Goal: Transaction & Acquisition: Download file/media

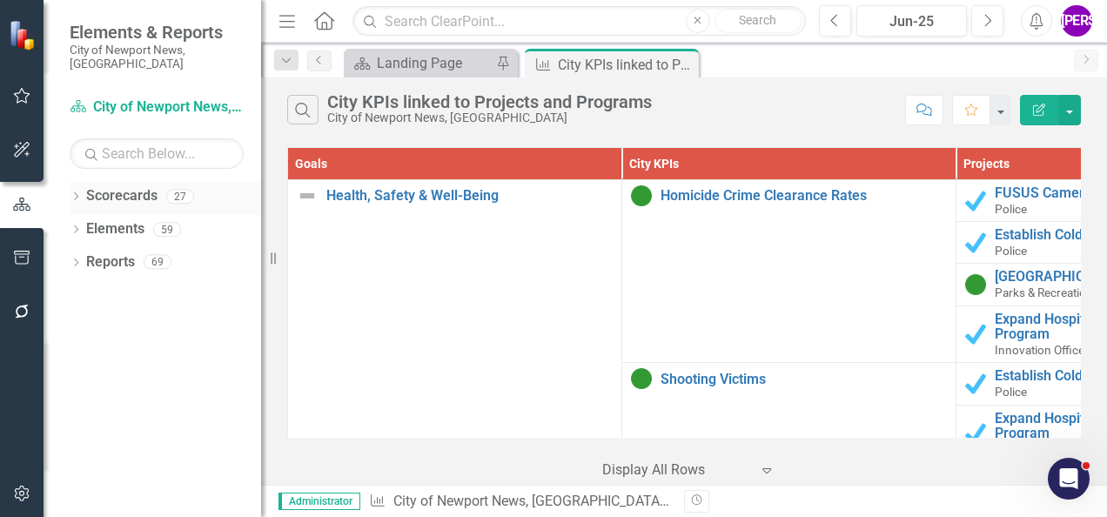
click at [124, 186] on link "Scorecards" at bounding box center [121, 196] width 71 height 20
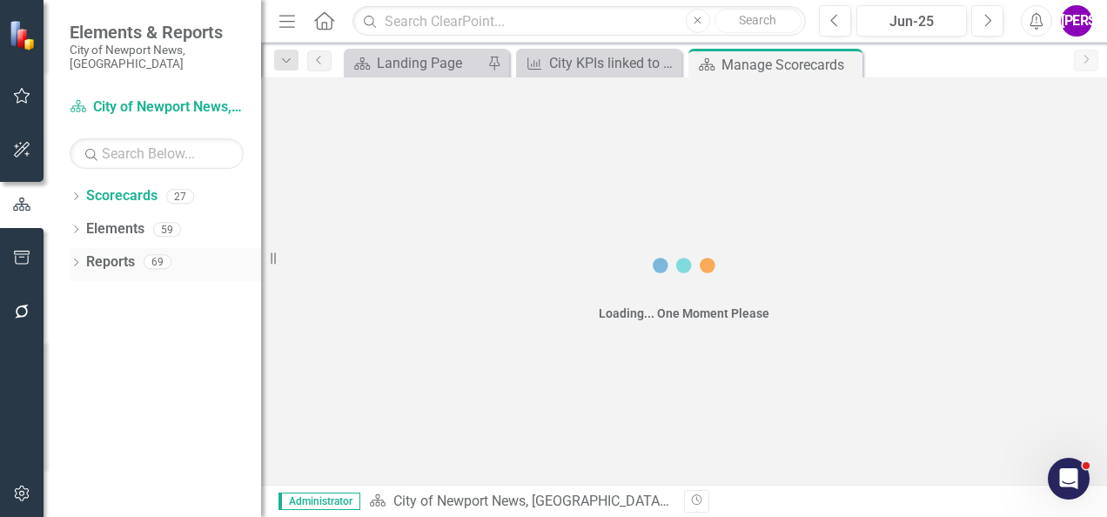
click at [124, 252] on link "Reports" at bounding box center [110, 262] width 49 height 20
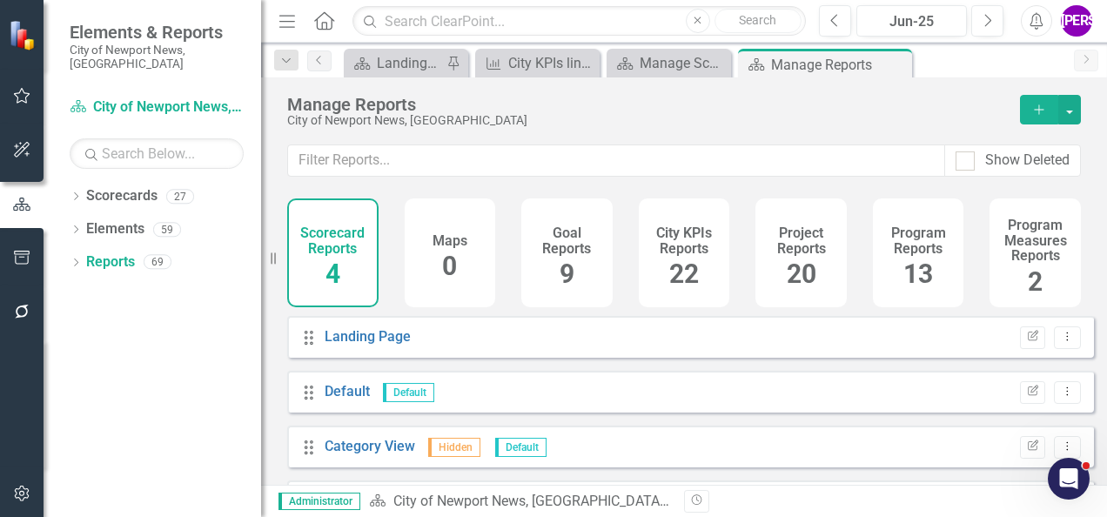
click at [784, 231] on h4 "Project Reports" at bounding box center [801, 240] width 71 height 30
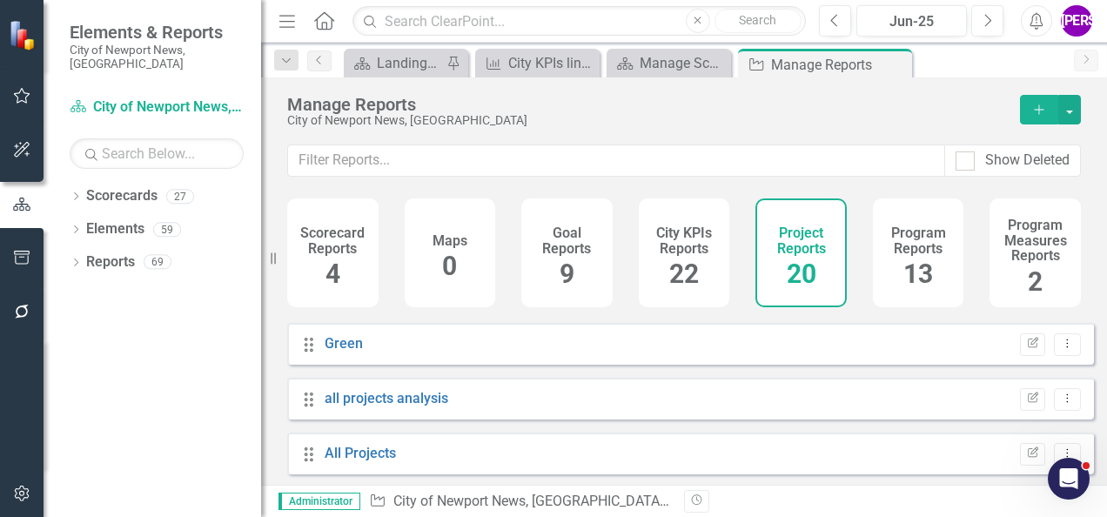
scroll to position [923, 0]
click at [380, 464] on link "All Projects" at bounding box center [360, 456] width 71 height 17
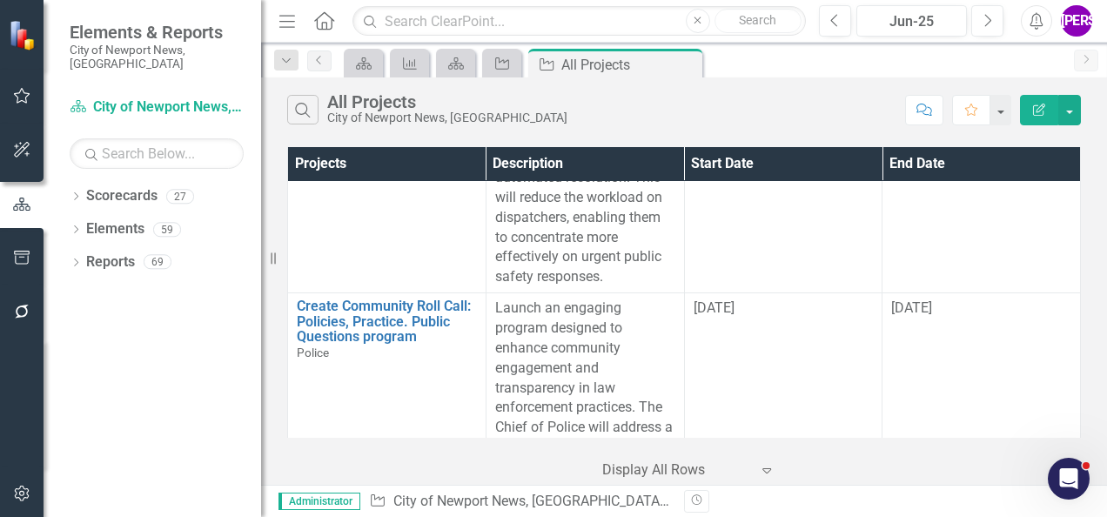
scroll to position [1237, 0]
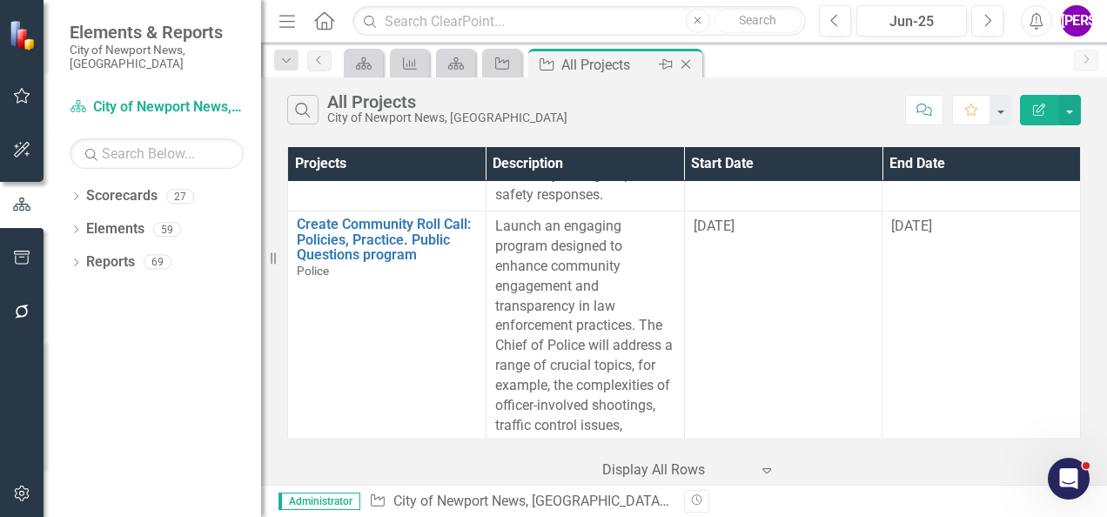
click at [684, 65] on icon at bounding box center [687, 65] width 10 height 10
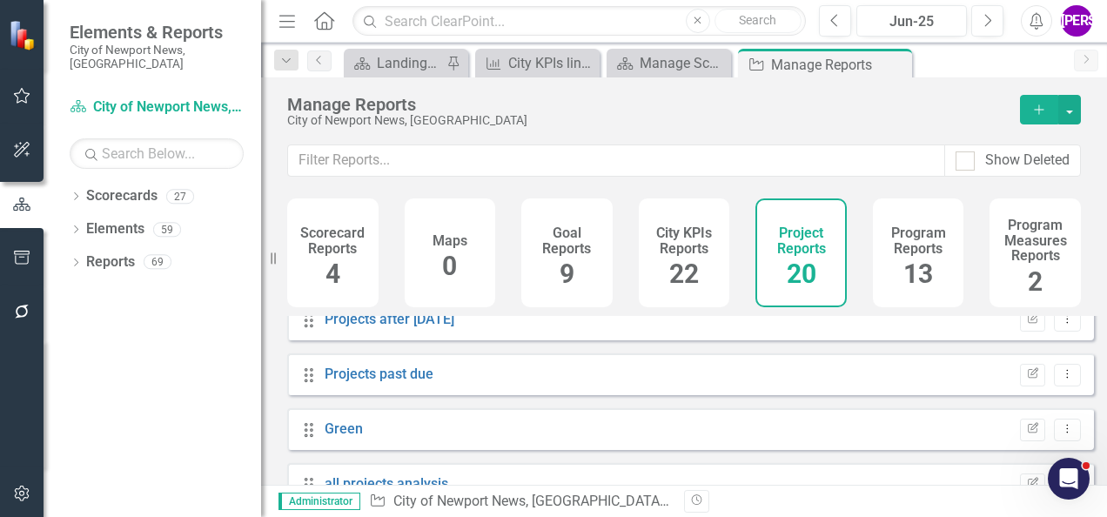
scroll to position [925, 0]
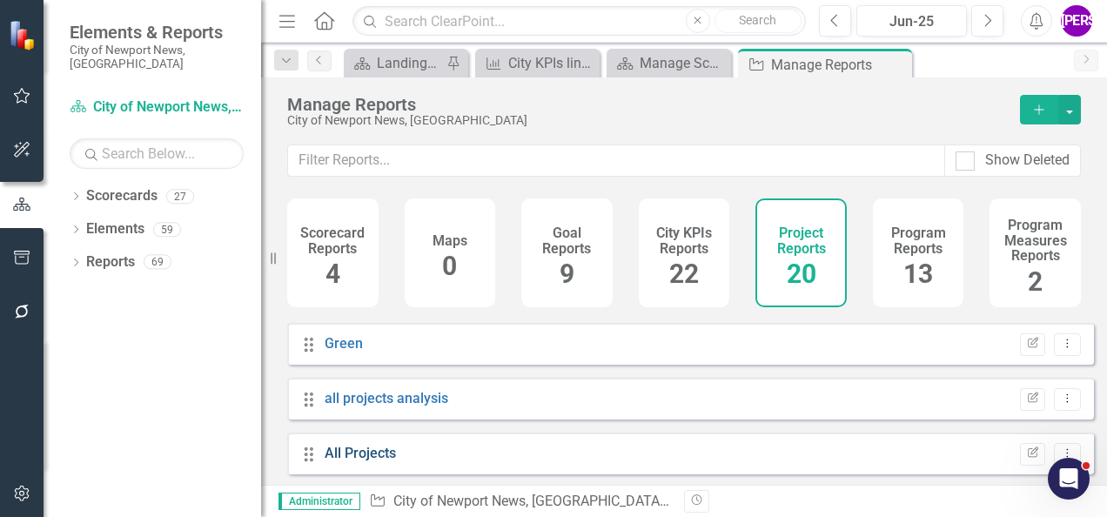
click at [373, 461] on link "All Projects" at bounding box center [360, 453] width 71 height 17
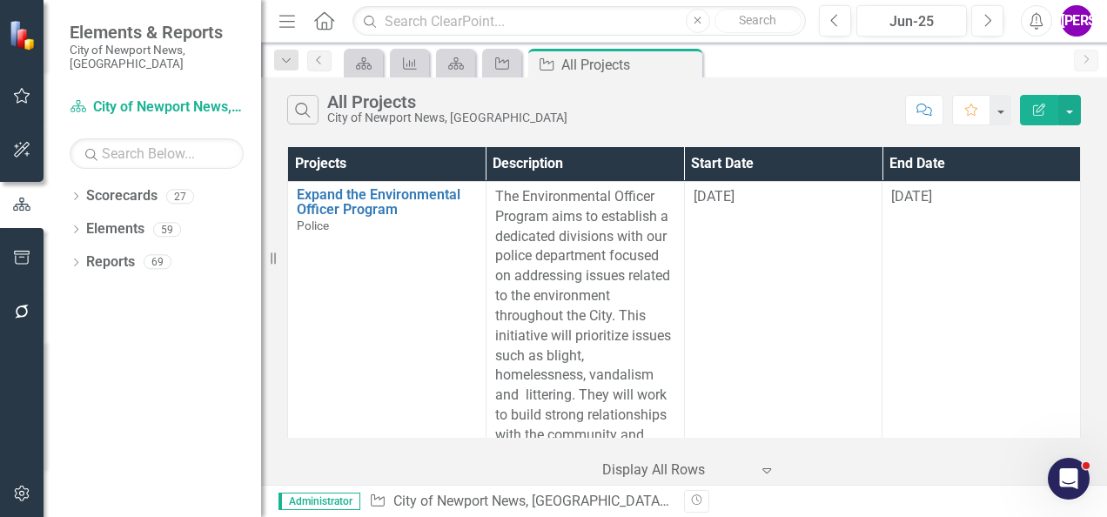
click at [1048, 104] on button "Edit Report" at bounding box center [1039, 110] width 38 height 30
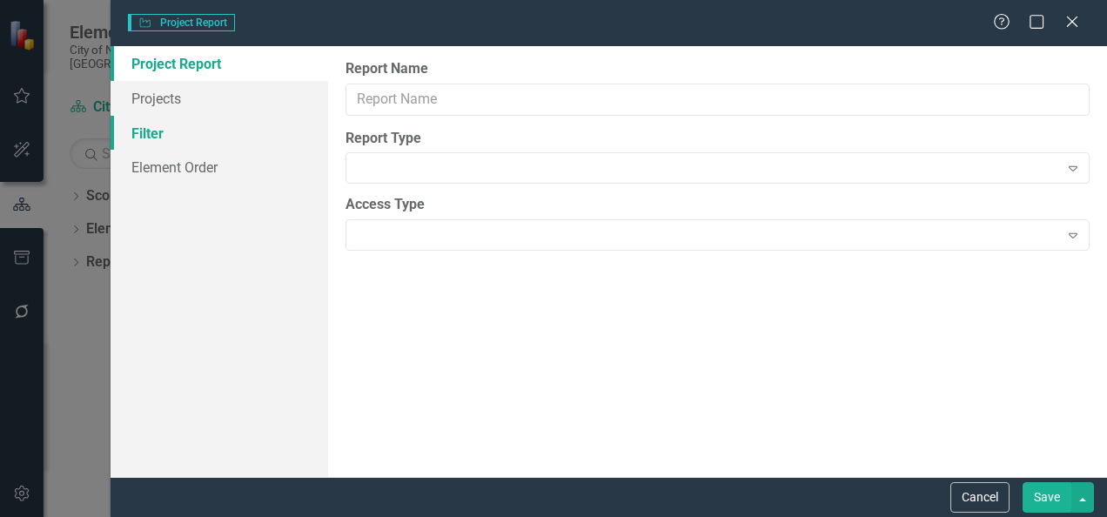
type input "All Projects"
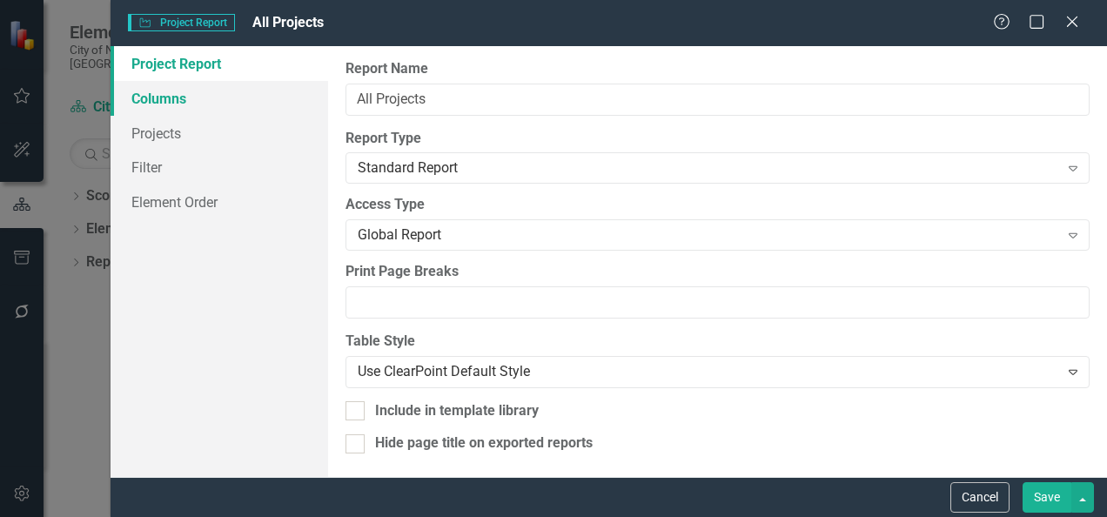
click at [186, 108] on link "Columns" at bounding box center [220, 98] width 218 height 35
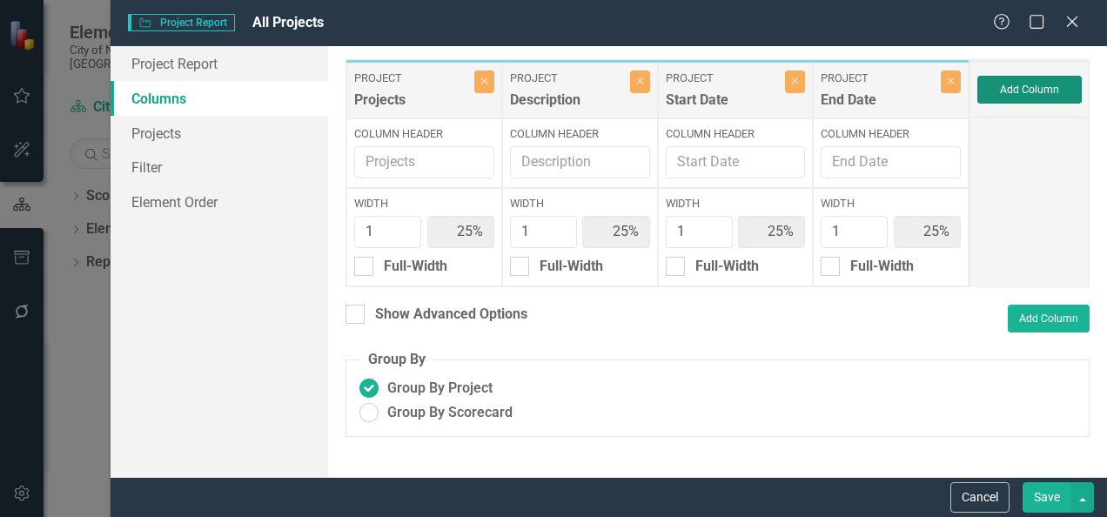
click at [1039, 90] on button "Add Column" at bounding box center [1030, 90] width 104 height 28
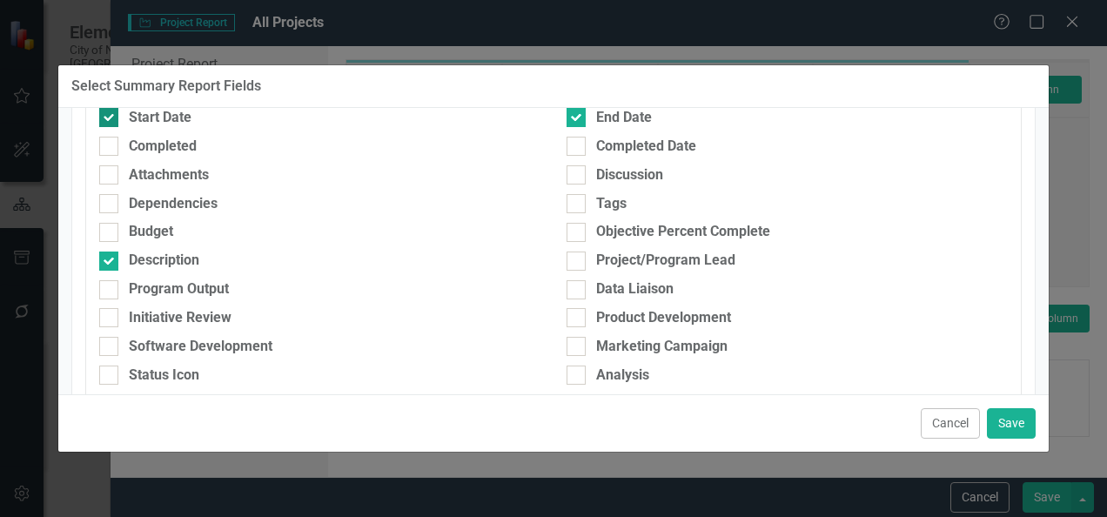
scroll to position [230, 0]
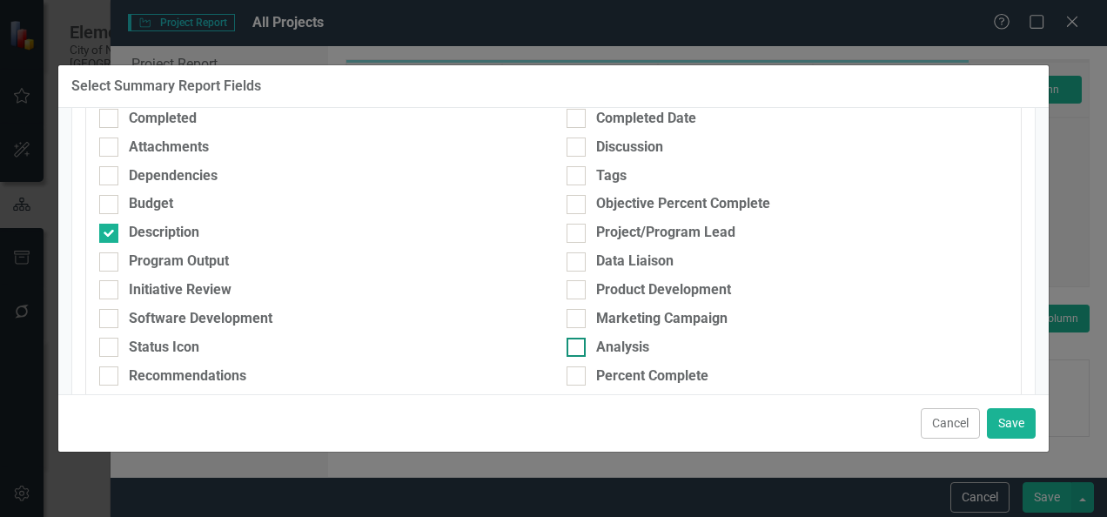
click at [568, 345] on input "Analysis" at bounding box center [572, 343] width 11 height 11
checkbox input "true"
click at [571, 371] on div at bounding box center [576, 376] width 19 height 19
click at [571, 371] on input "Percent Complete" at bounding box center [572, 372] width 11 height 11
checkbox input "true"
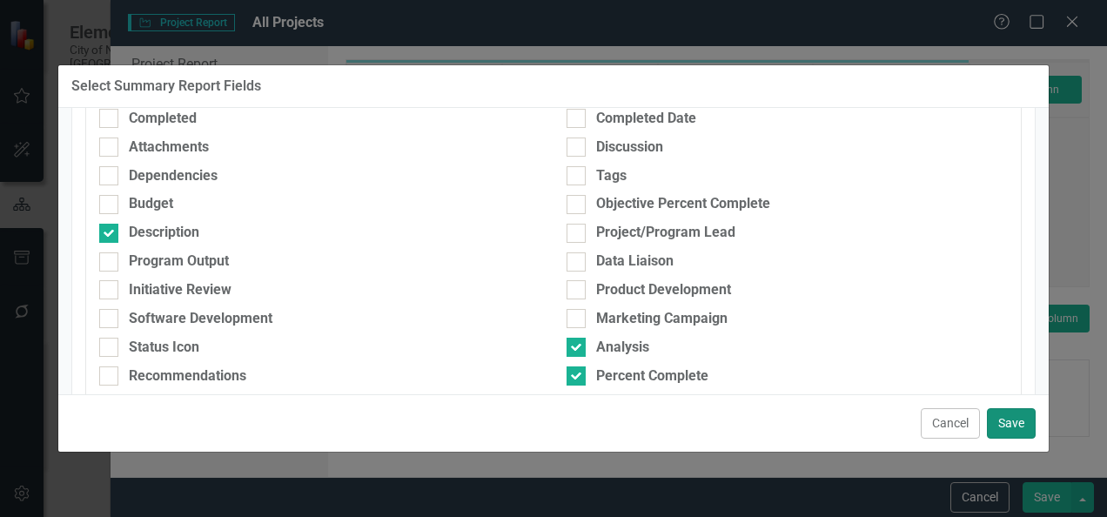
click at [1005, 418] on button "Save" at bounding box center [1011, 423] width 49 height 30
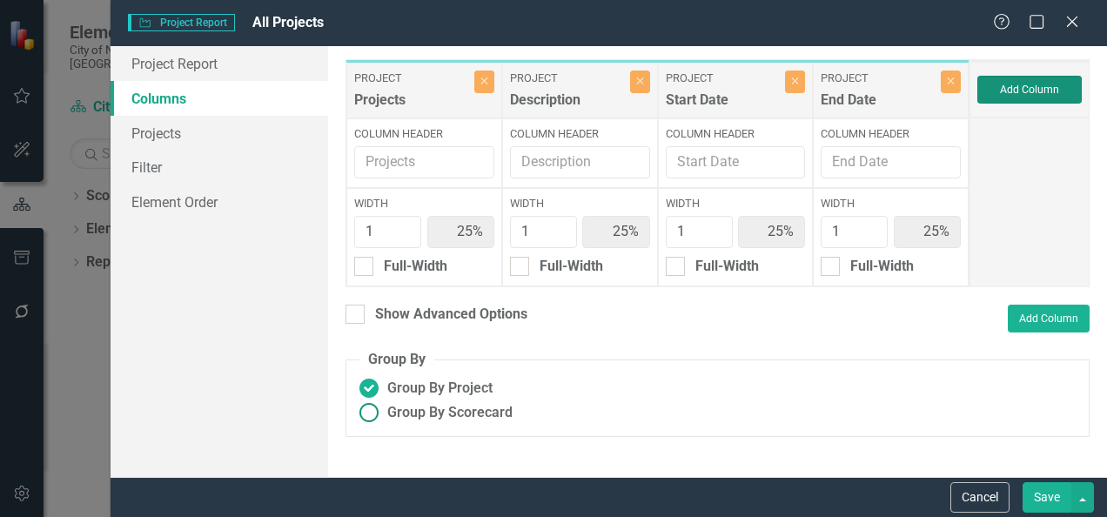
type input "17%"
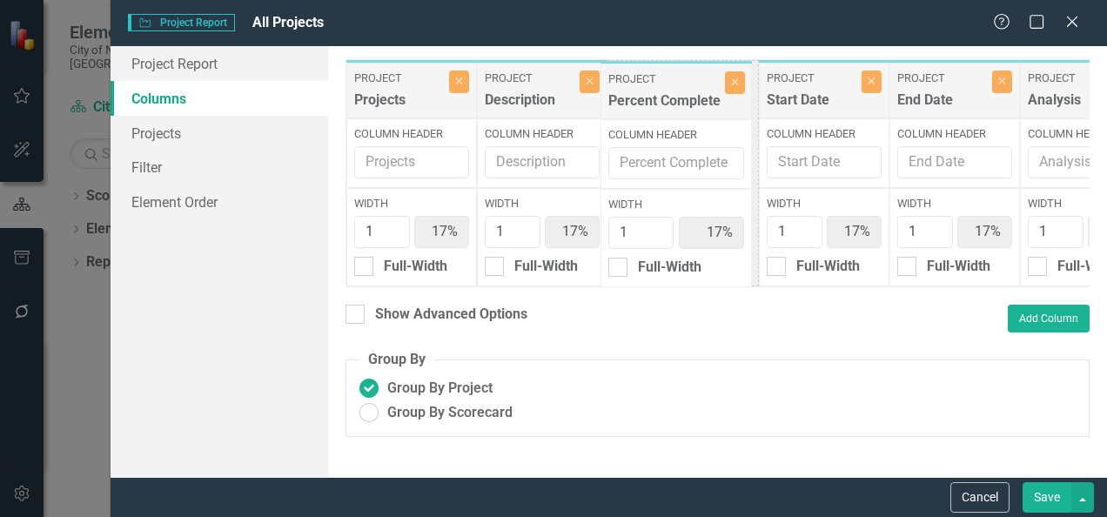
drag, startPoint x: 1027, startPoint y: 98, endPoint x: 629, endPoint y: 98, distance: 397.9
click at [629, 98] on div "Project Projects Close Column Header Width 1 17% Full-Width Project Description…" at bounding box center [749, 173] width 807 height 228
click at [872, 87] on button "Close" at bounding box center [873, 82] width 20 height 23
type input "20%"
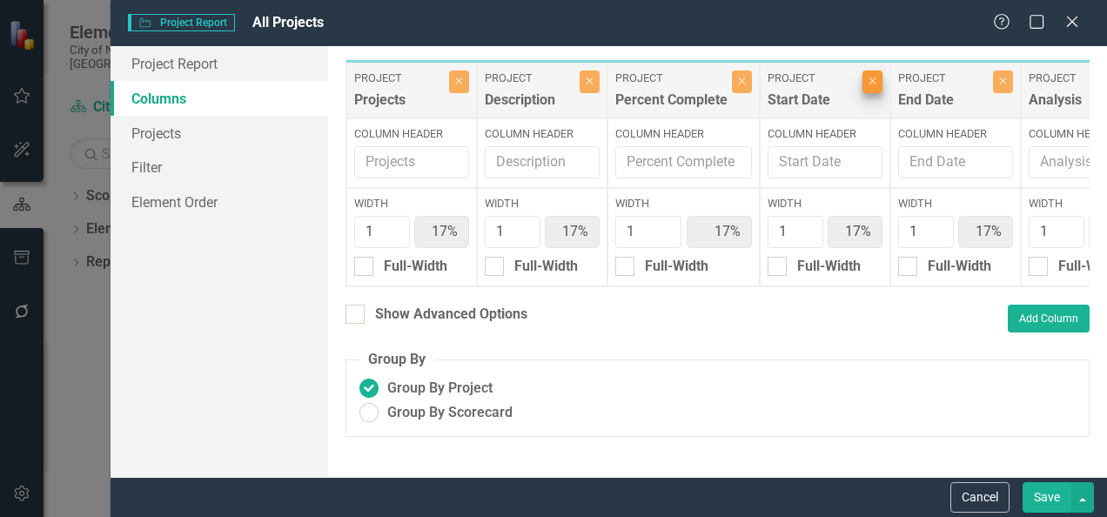
type input "20%"
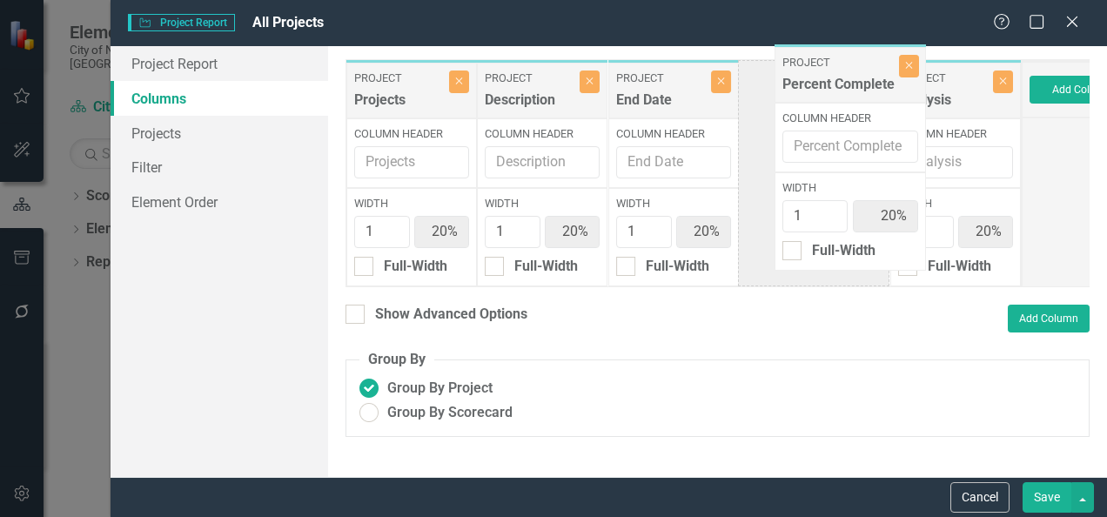
drag, startPoint x: 667, startPoint y: 98, endPoint x: 831, endPoint y: 84, distance: 165.1
click at [831, 84] on div "Project Projects Close Column Header Width 1 20% Full-Width Project Description…" at bounding box center [684, 173] width 676 height 228
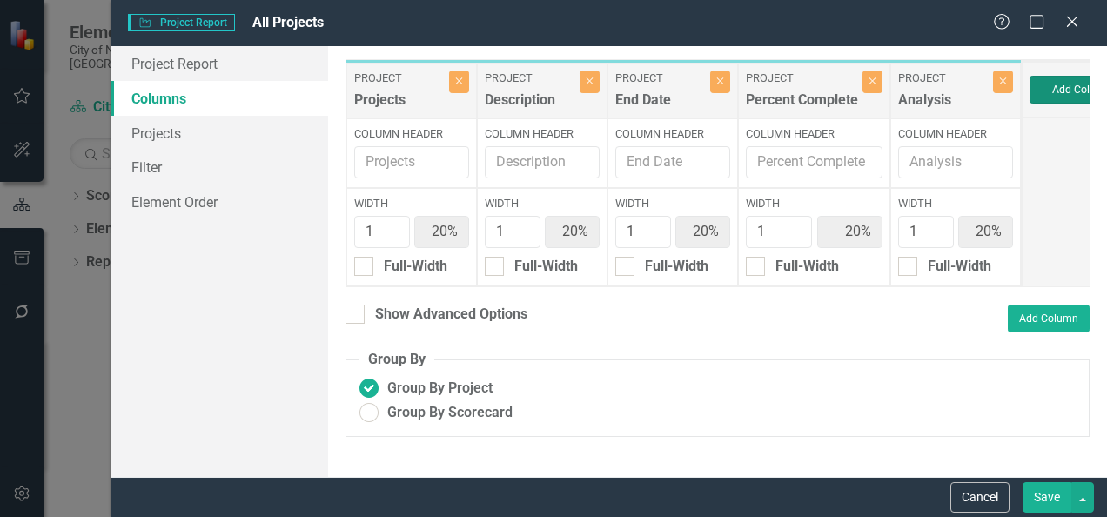
click at [1036, 91] on button "Add Column" at bounding box center [1082, 90] width 104 height 28
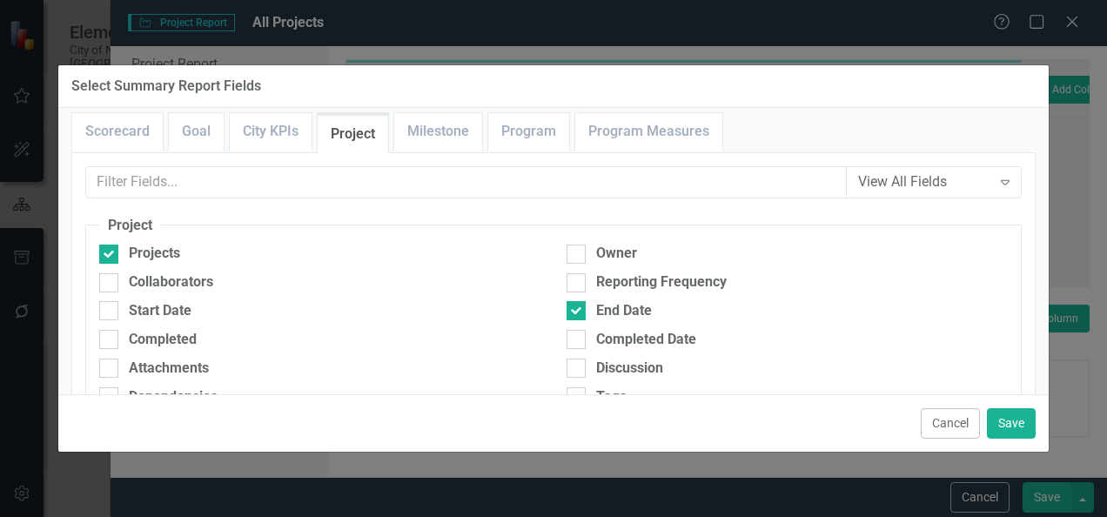
scroll to position [1, 0]
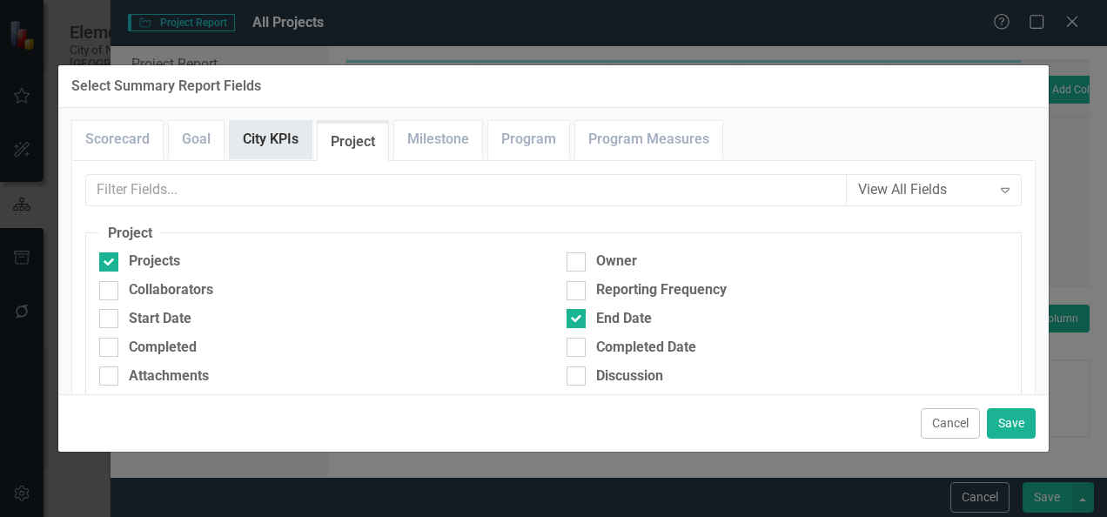
click at [286, 150] on link "City KPIs" at bounding box center [271, 139] width 82 height 37
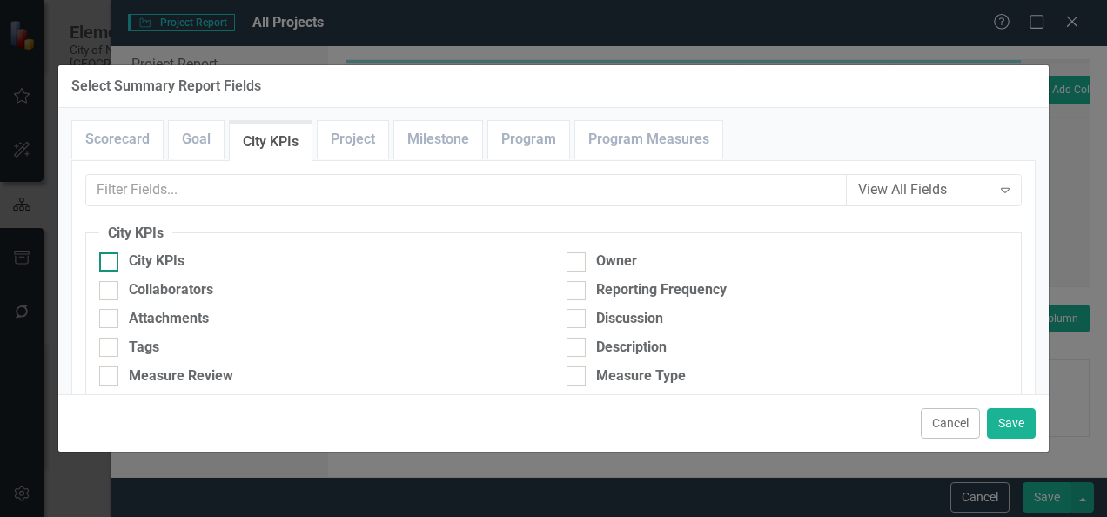
click at [138, 270] on div "City KPIs" at bounding box center [157, 262] width 56 height 20
click at [111, 264] on input "City KPIs" at bounding box center [104, 257] width 11 height 11
checkbox input "true"
click at [1026, 423] on button "Save" at bounding box center [1011, 423] width 49 height 30
type input "17%"
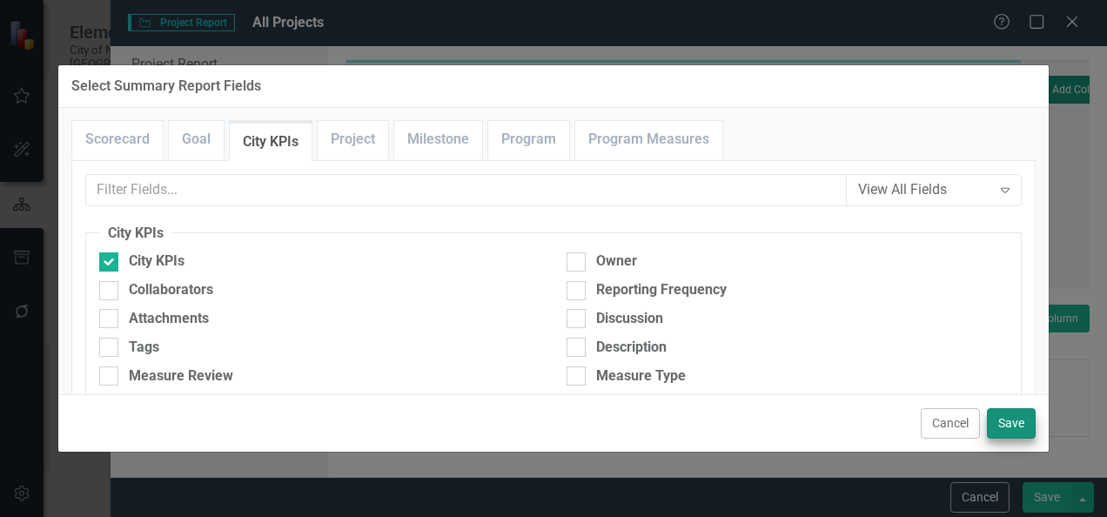
type input "17%"
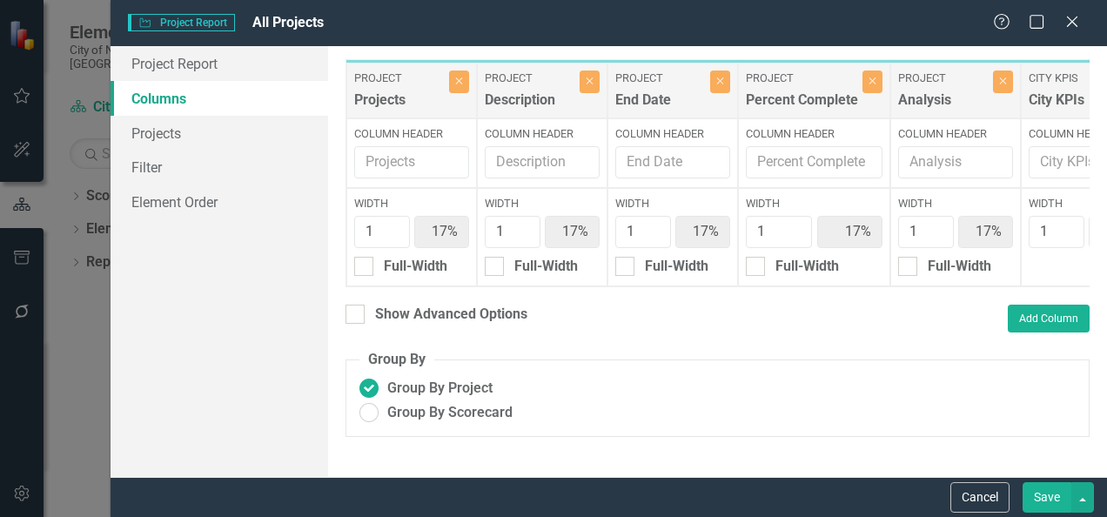
click at [1048, 489] on button "Save" at bounding box center [1047, 497] width 49 height 30
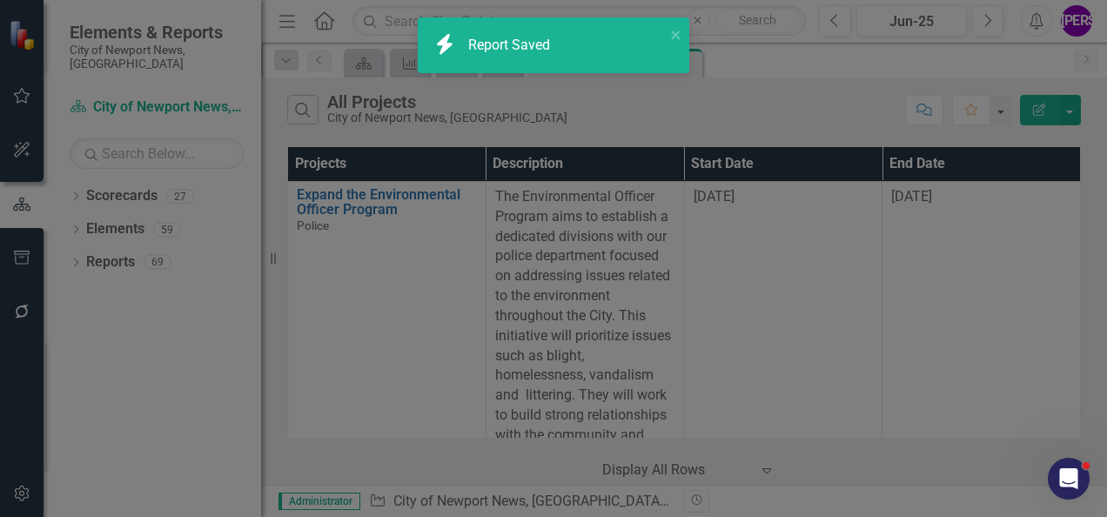
radio input "false"
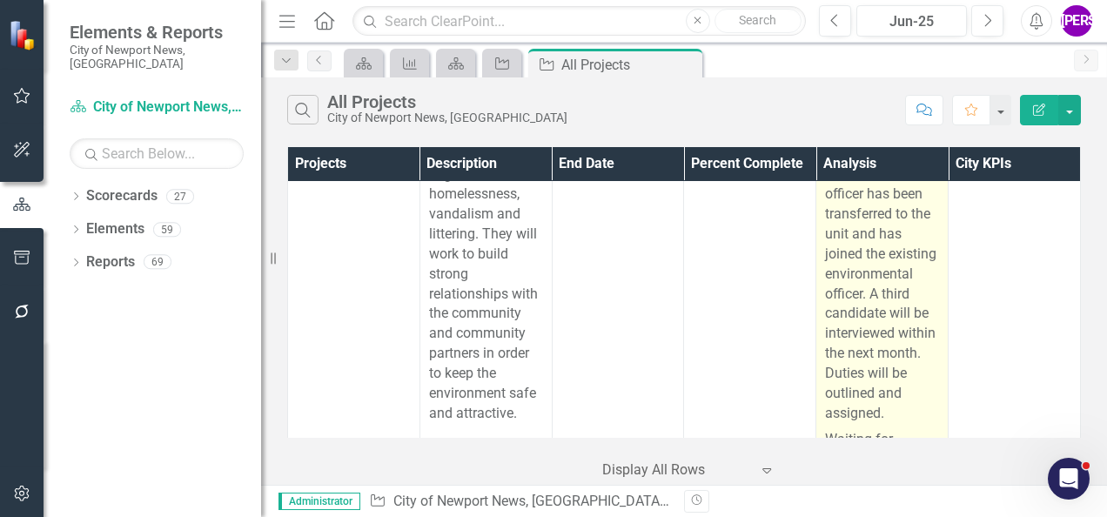
scroll to position [0, 0]
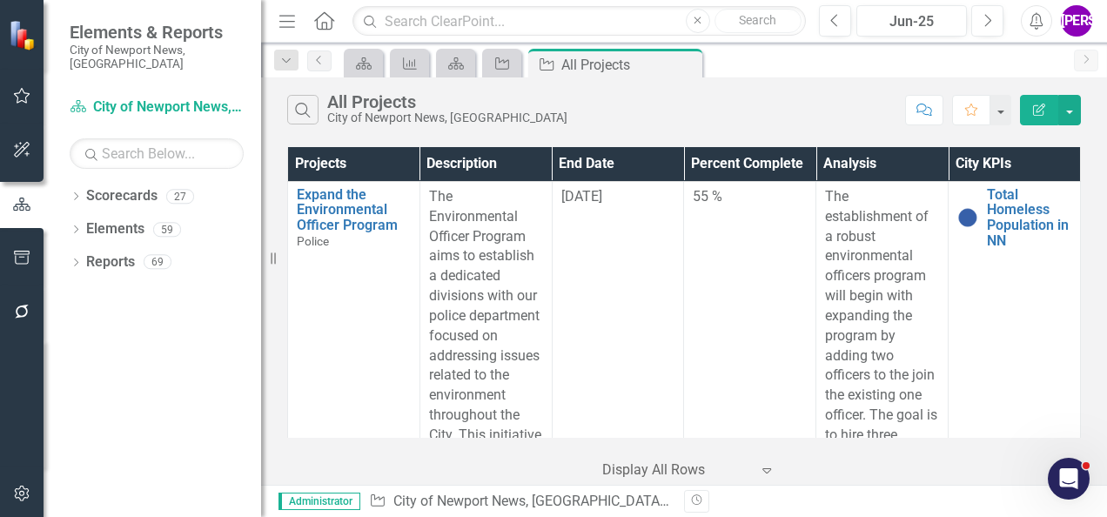
click at [1043, 104] on icon "Edit Report" at bounding box center [1040, 110] width 16 height 12
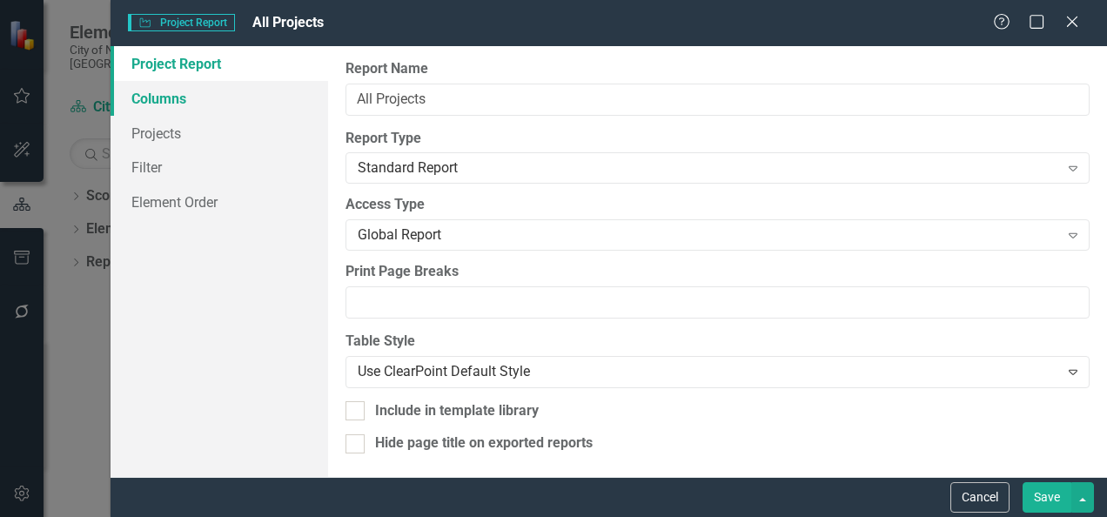
click at [195, 109] on link "Columns" at bounding box center [220, 98] width 218 height 35
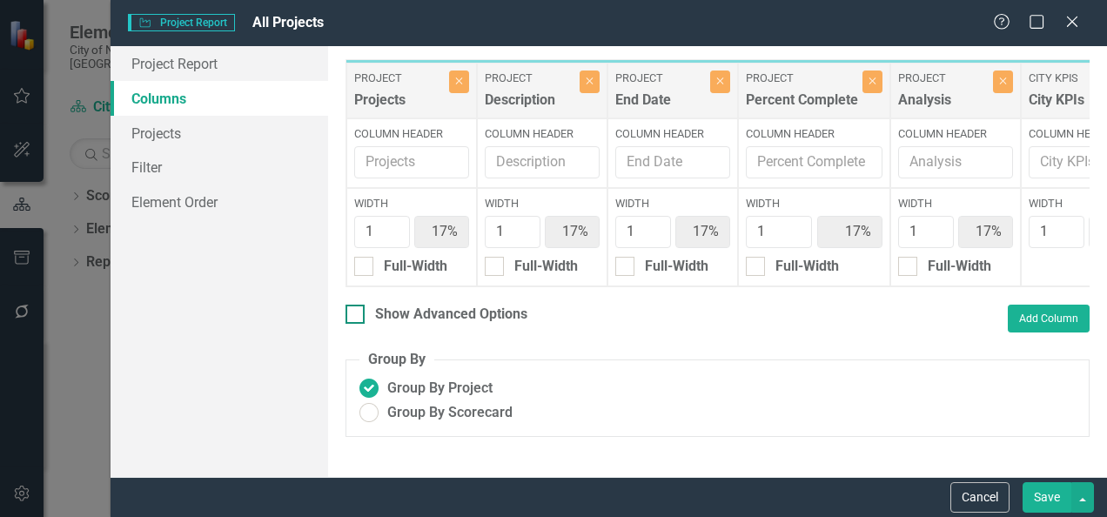
click at [385, 324] on div "Show Advanced Options" at bounding box center [451, 315] width 152 height 20
click at [357, 316] on input "Show Advanced Options" at bounding box center [351, 310] width 11 height 11
checkbox input "true"
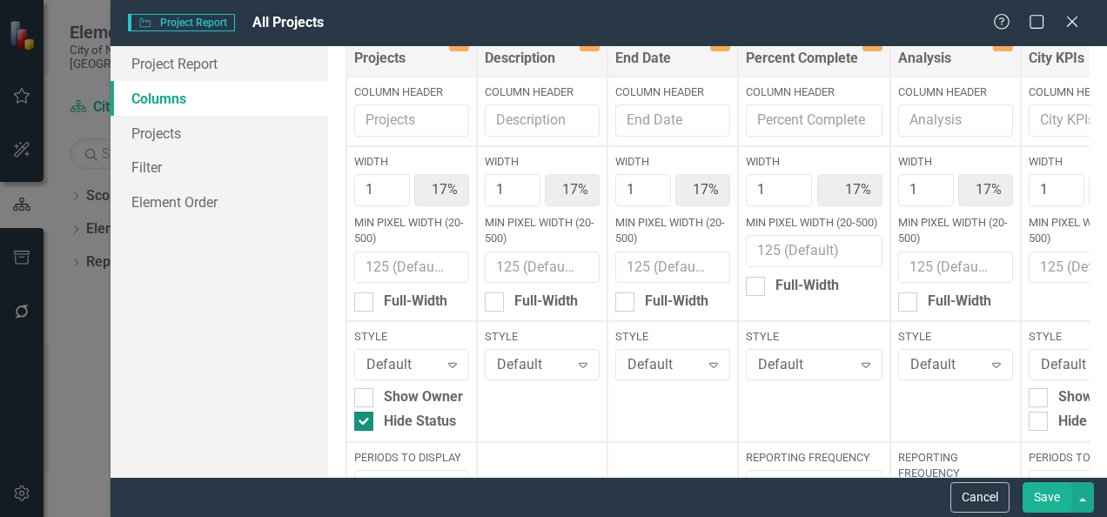
scroll to position [46, 0]
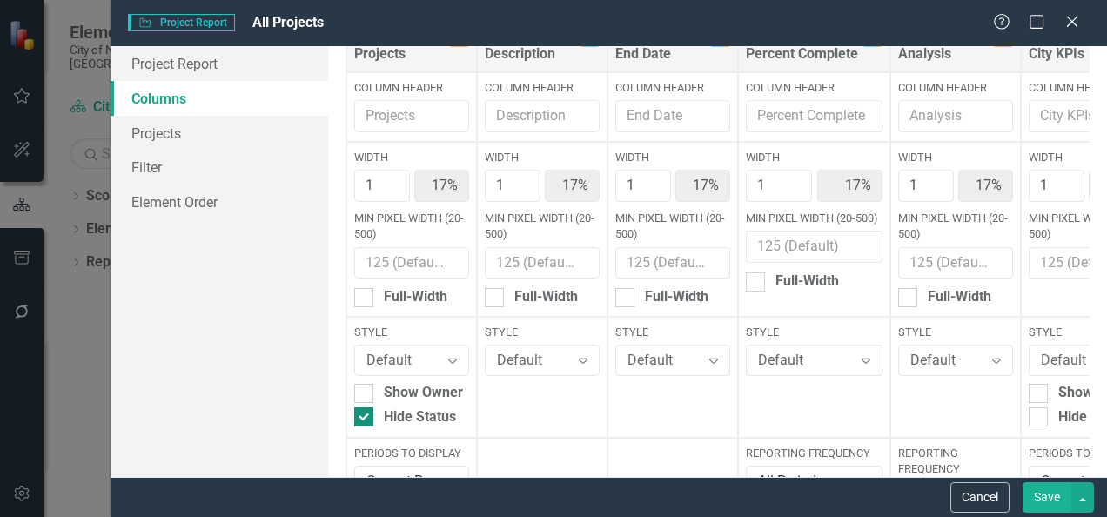
click at [364, 416] on input "Hide Status" at bounding box center [359, 412] width 11 height 11
checkbox input "false"
click at [1049, 483] on button "Save" at bounding box center [1047, 497] width 49 height 30
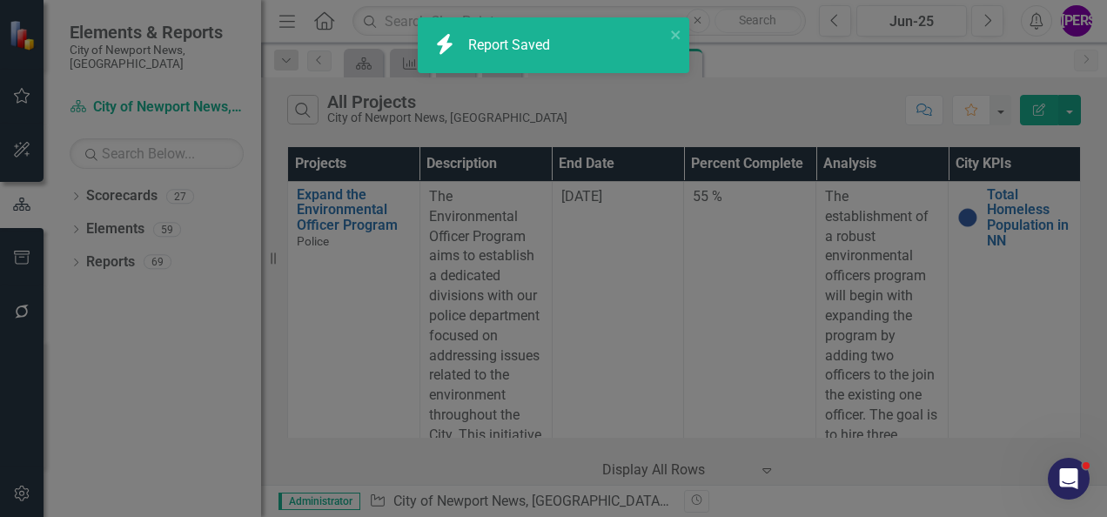
checkbox input "false"
radio input "false"
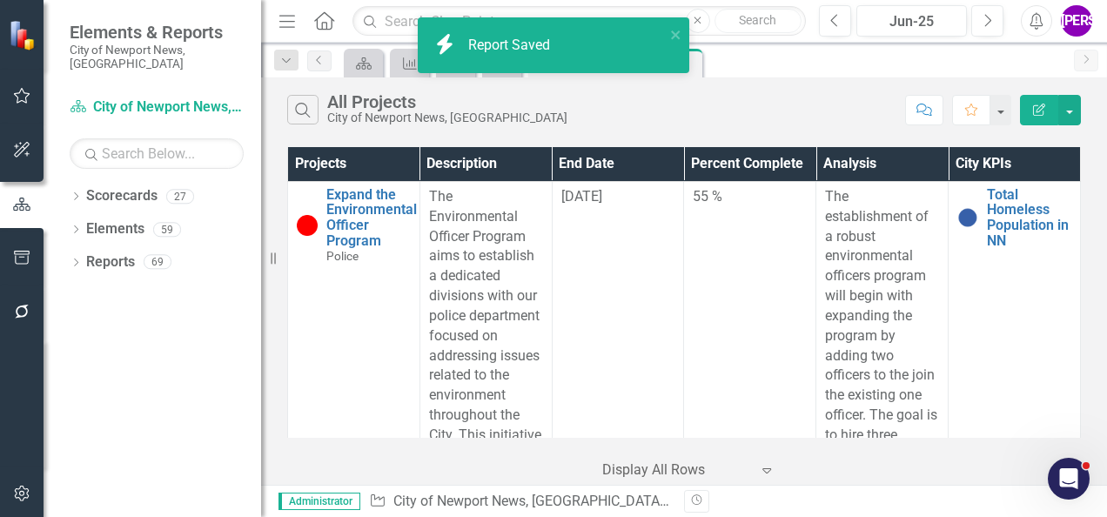
click at [685, 123] on div "Search All Projects City of Newport News, VA" at bounding box center [591, 110] width 609 height 30
click at [709, 95] on div "Search All Projects City of Newport News, VA" at bounding box center [591, 110] width 609 height 30
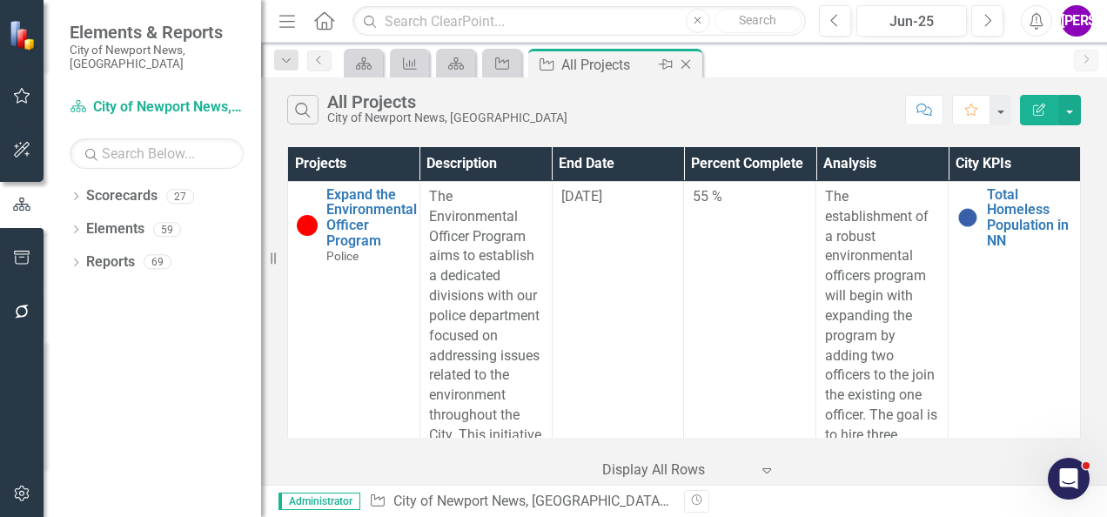
click at [683, 66] on icon at bounding box center [687, 65] width 10 height 10
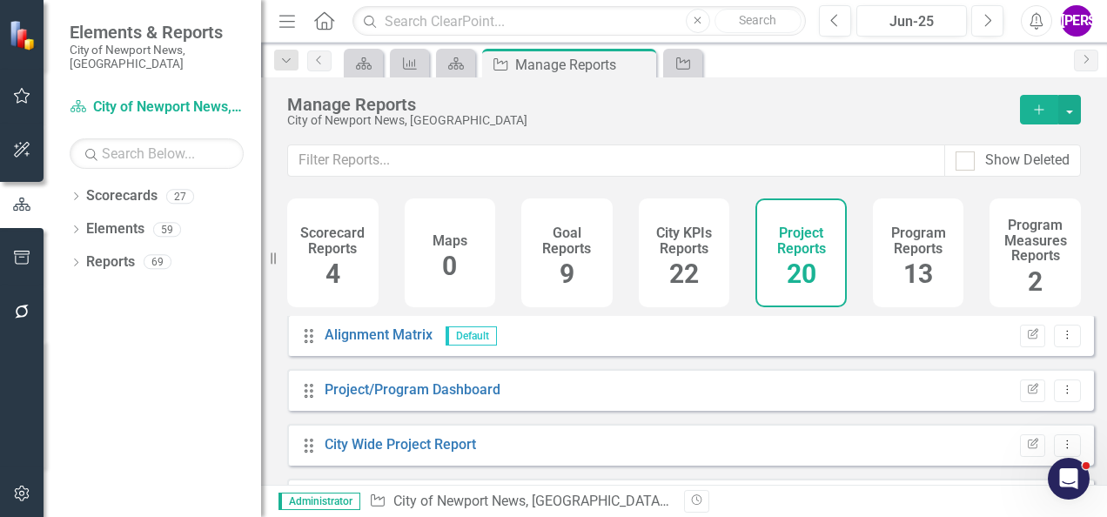
scroll to position [131, 0]
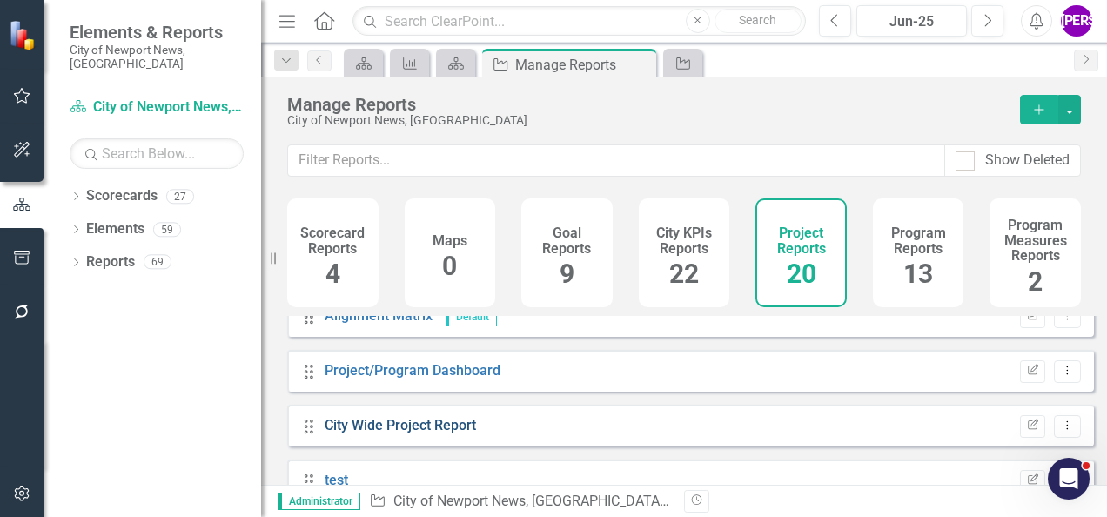
click at [444, 434] on link "City Wide Project Report" at bounding box center [400, 425] width 151 height 17
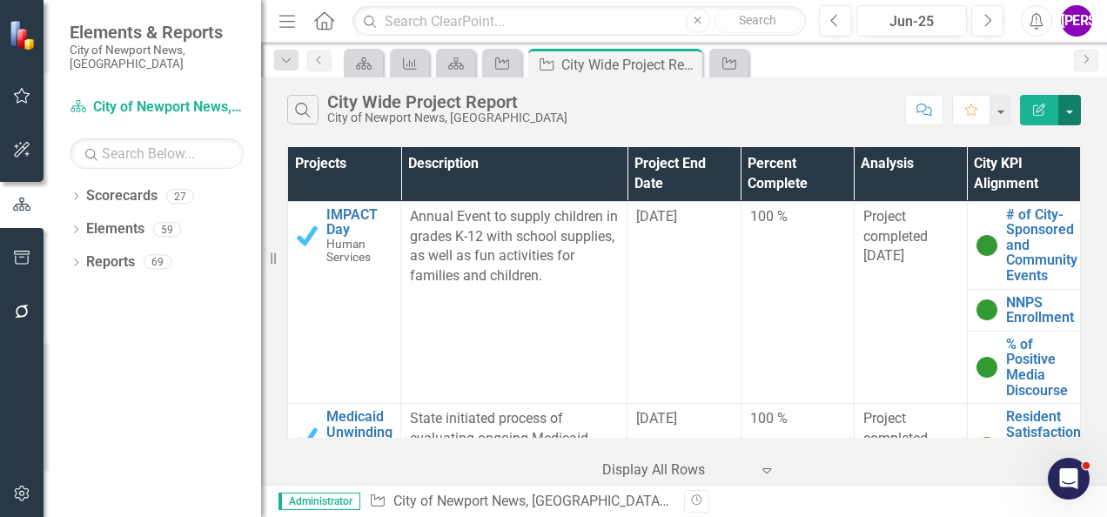
click at [1071, 110] on button "button" at bounding box center [1070, 110] width 23 height 30
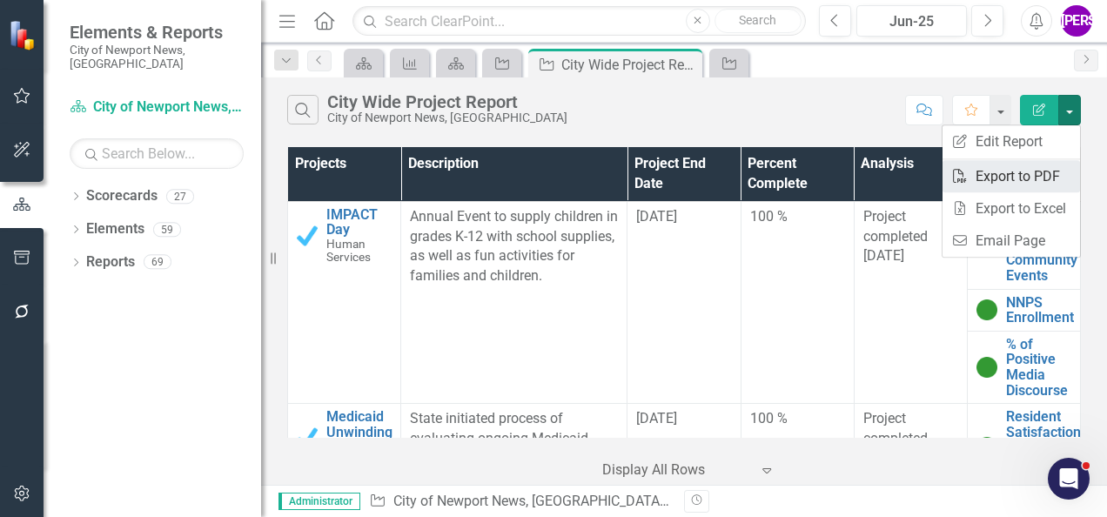
click at [1027, 169] on link "PDF Export to PDF" at bounding box center [1012, 176] width 138 height 32
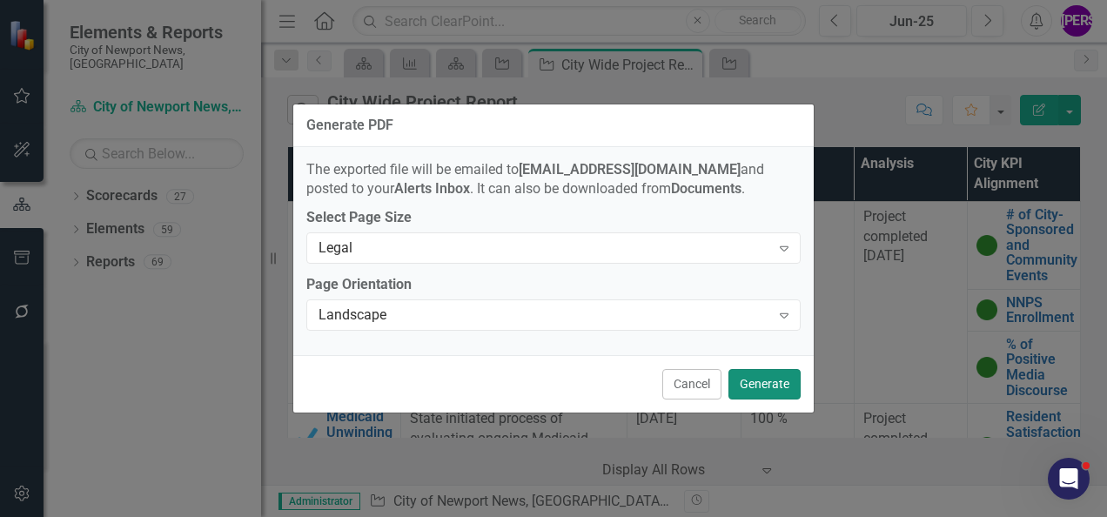
click at [749, 384] on button "Generate" at bounding box center [765, 384] width 72 height 30
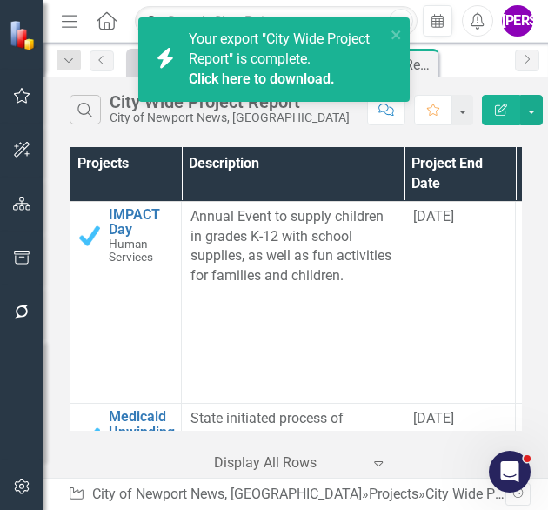
click at [266, 78] on link "Click here to download." at bounding box center [262, 79] width 146 height 17
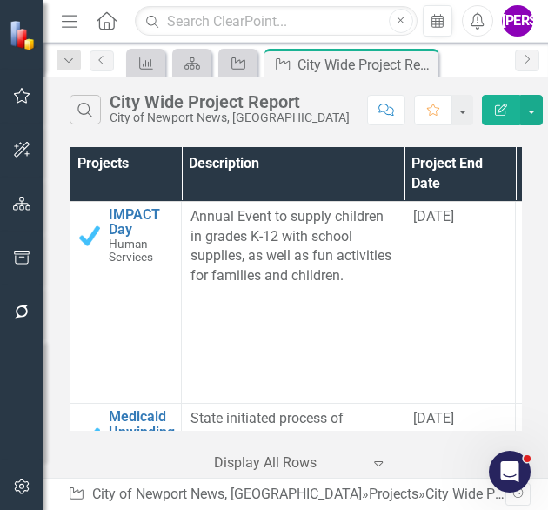
click at [484, 67] on div "Scorecard City KPIs Scorecard Project Project City Wide Project Report Pin Clos…" at bounding box center [315, 63] width 384 height 28
click at [426, 65] on icon "Close" at bounding box center [422, 64] width 17 height 14
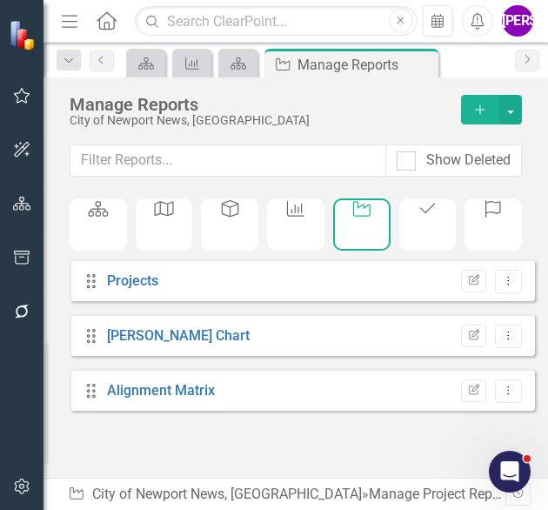
click at [434, 231] on div "Program" at bounding box center [428, 225] width 57 height 52
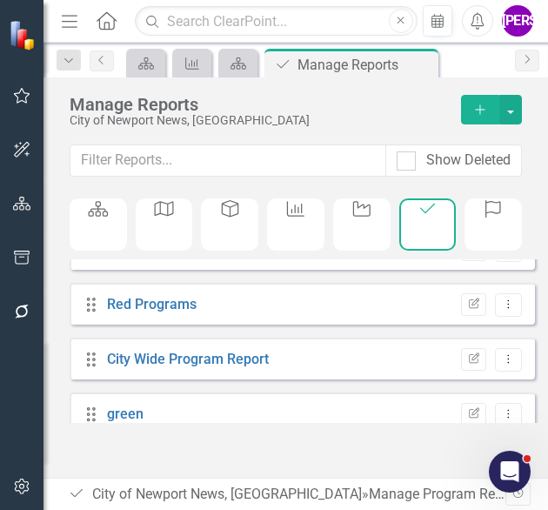
scroll to position [471, 0]
click at [210, 367] on link "City Wide Program Report" at bounding box center [188, 358] width 162 height 17
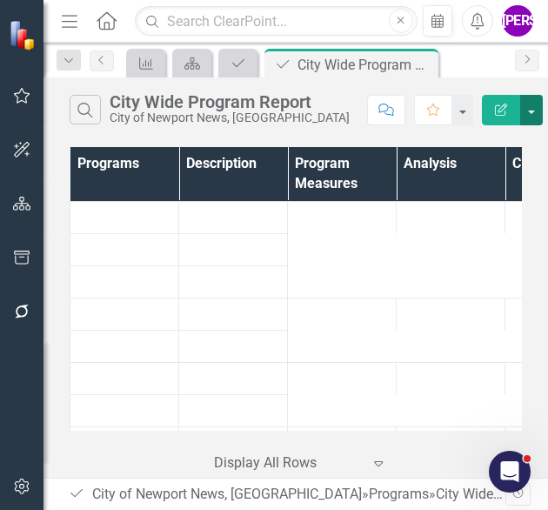
click at [521, 100] on button "button" at bounding box center [532, 110] width 23 height 30
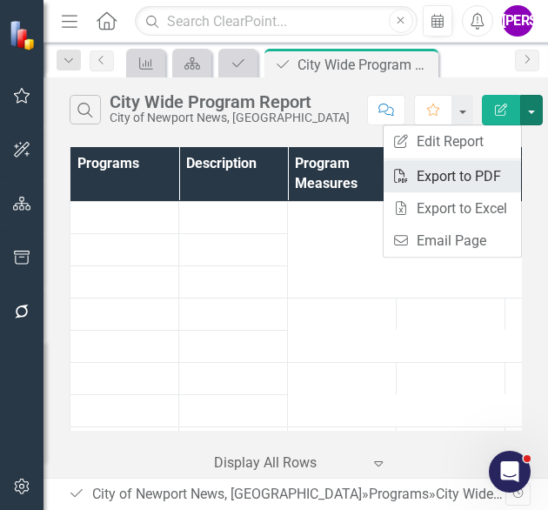
click at [468, 170] on link "PDF Export to PDF" at bounding box center [453, 176] width 138 height 32
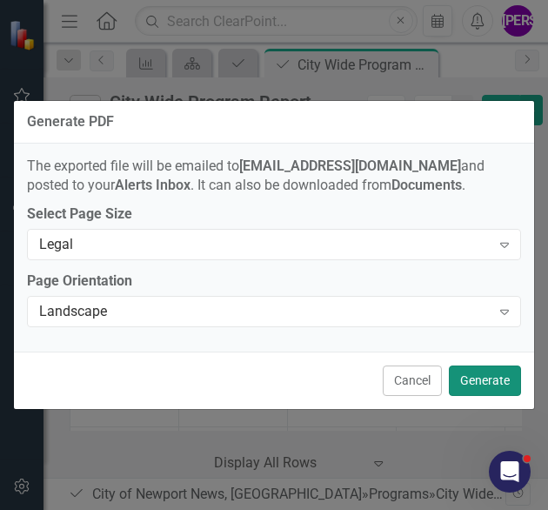
click at [474, 377] on button "Generate" at bounding box center [485, 381] width 72 height 30
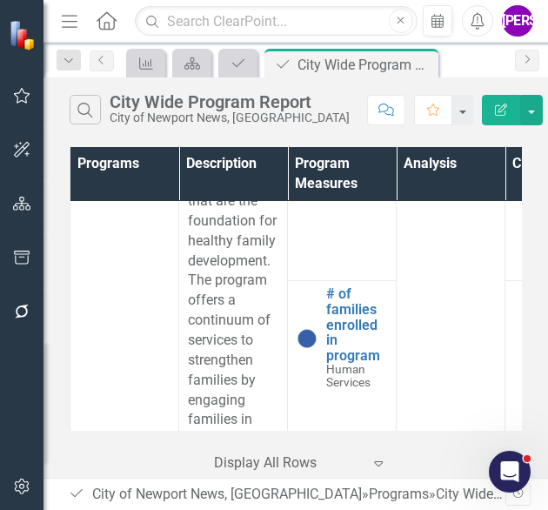
scroll to position [1396, 0]
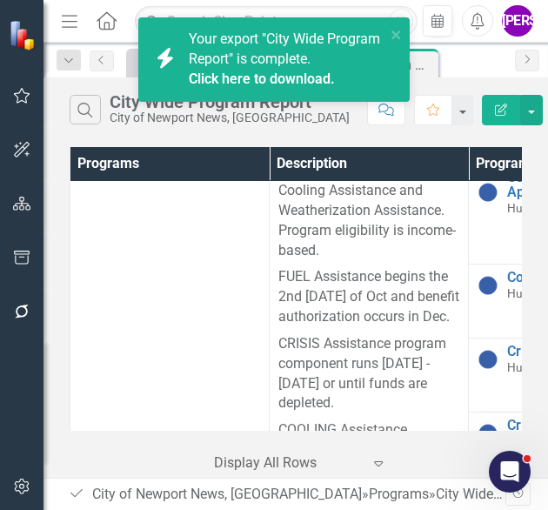
click at [296, 75] on link "Click here to download." at bounding box center [262, 79] width 146 height 17
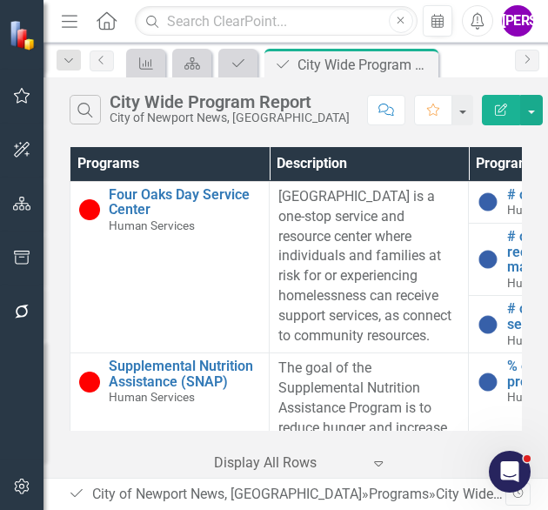
scroll to position [1396, 0]
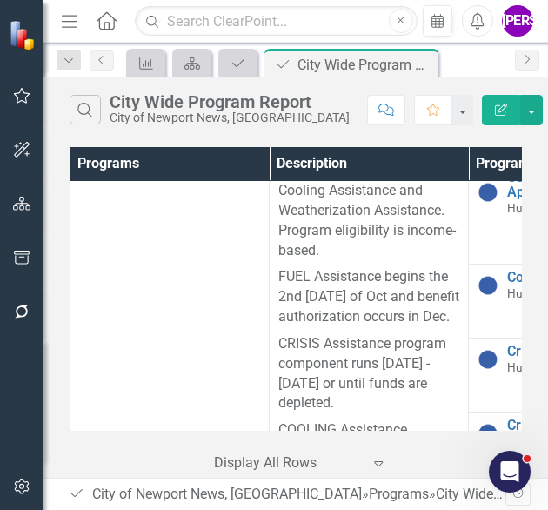
click at [481, 55] on div "Scorecard City KPIs Scorecard Program Program City Wide Program Report Pin Clos…" at bounding box center [315, 63] width 384 height 28
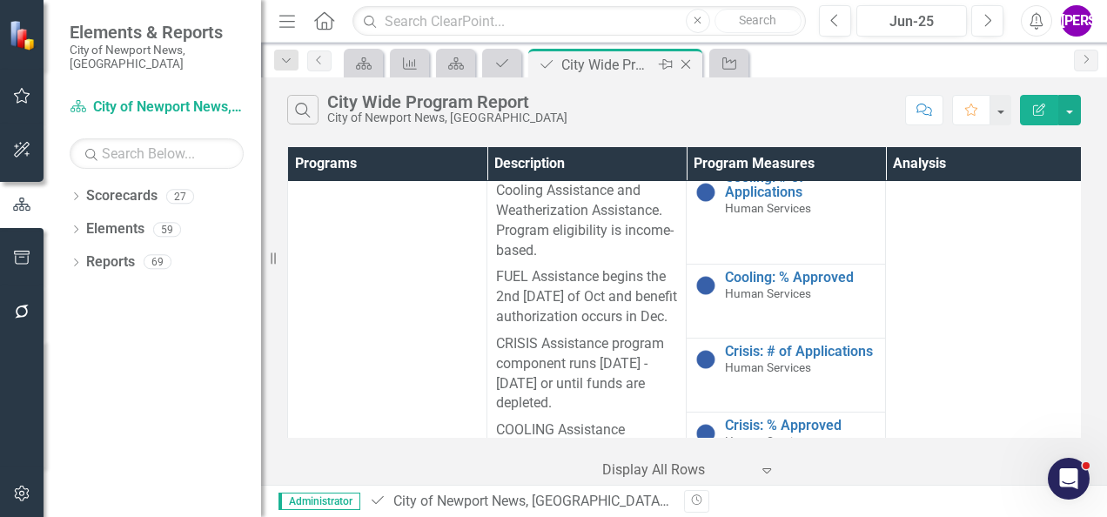
click at [548, 64] on icon "Close" at bounding box center [685, 64] width 17 height 14
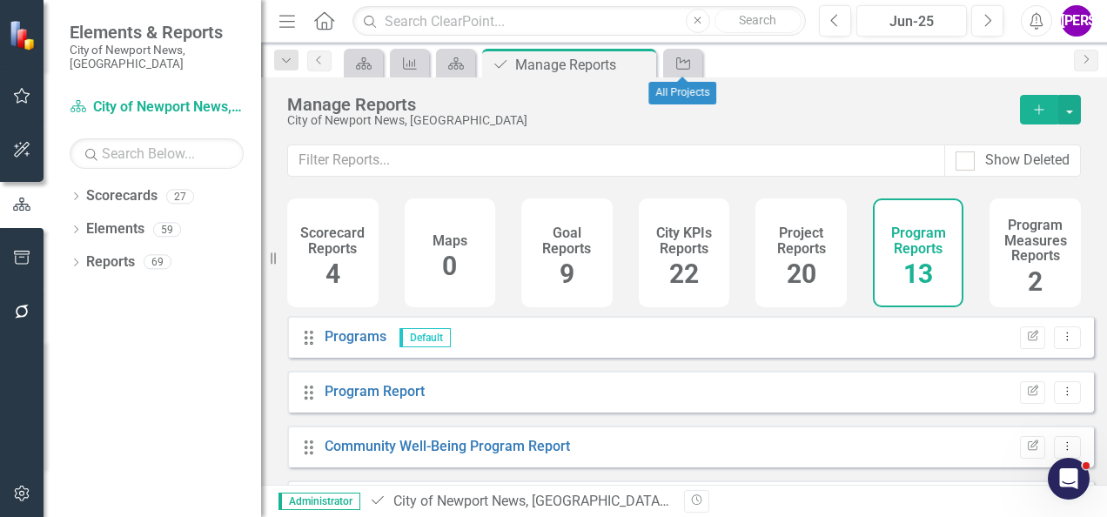
click at [548, 279] on div "City KPIs Reports 22" at bounding box center [684, 253] width 91 height 109
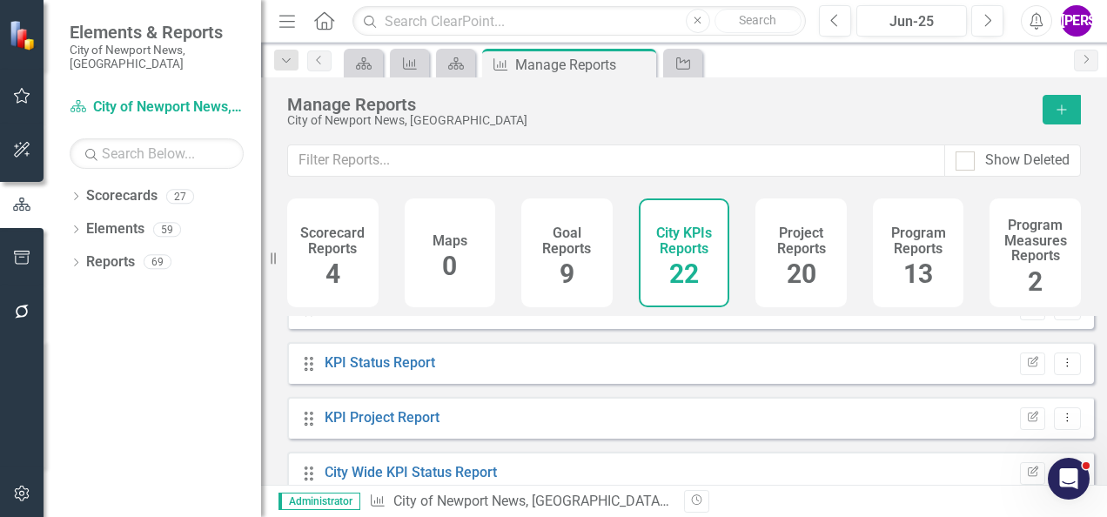
scroll to position [449, 0]
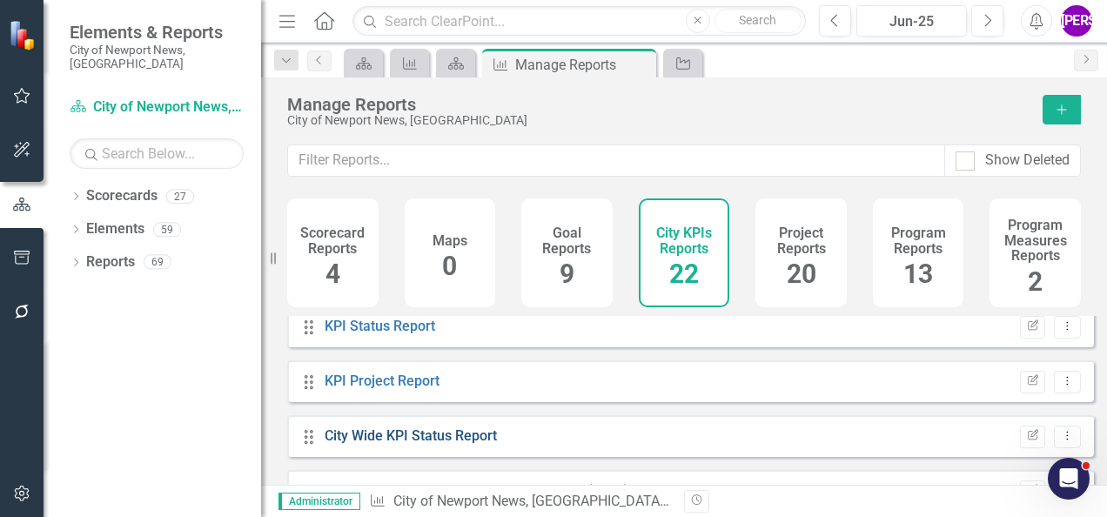
click at [451, 444] on link "City Wide KPI Status Report" at bounding box center [411, 435] width 172 height 17
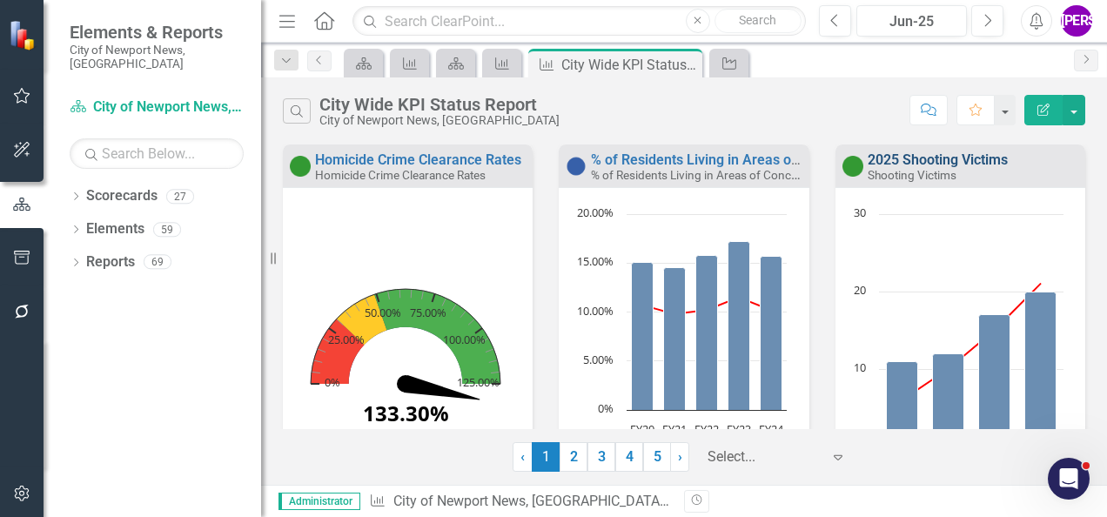
click at [548, 161] on link "2025 Shooting Victims" at bounding box center [938, 159] width 140 height 17
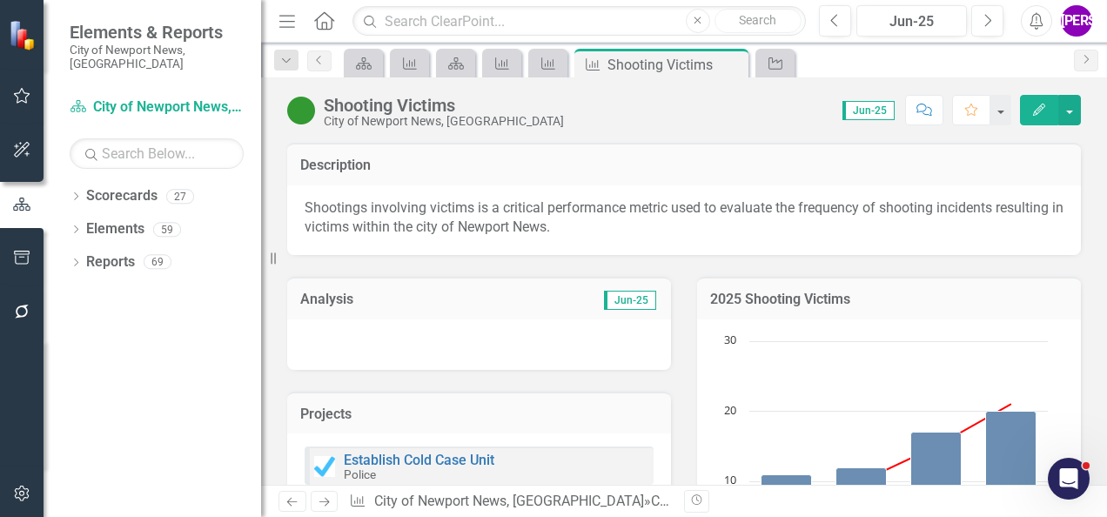
click at [548, 295] on h3 "2025 Shooting Victims" at bounding box center [889, 300] width 358 height 16
click at [548, 295] on body "Elements & Reports City of Newport News, VA Scorecard City of Newport News, VA …" at bounding box center [553, 258] width 1107 height 517
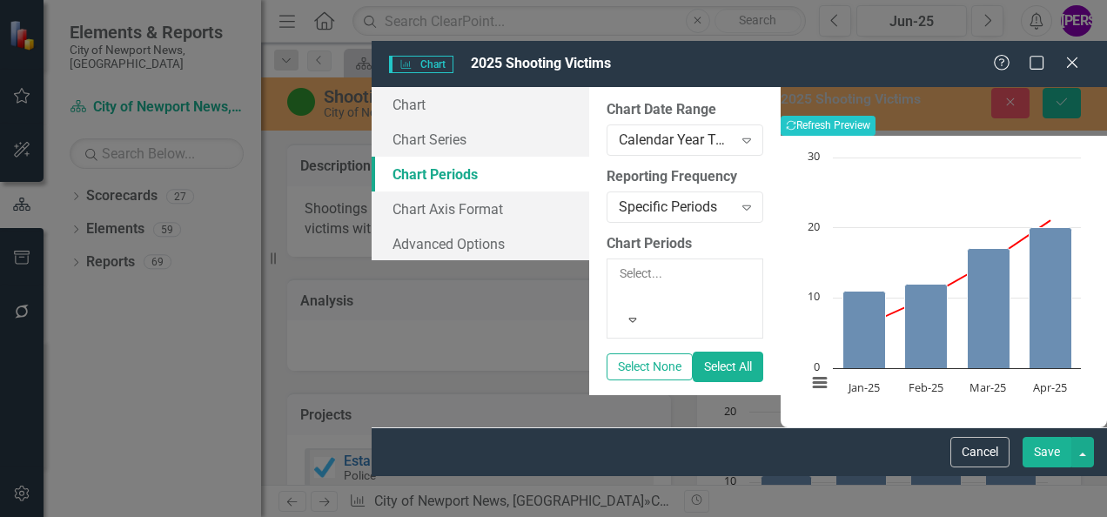
click at [548, 364] on div "From this tab, you define the periods you want included in the chart. For examp…" at bounding box center [685, 241] width 192 height 308
click at [548, 116] on button "Recalculate Refresh Preview" at bounding box center [828, 125] width 95 height 19
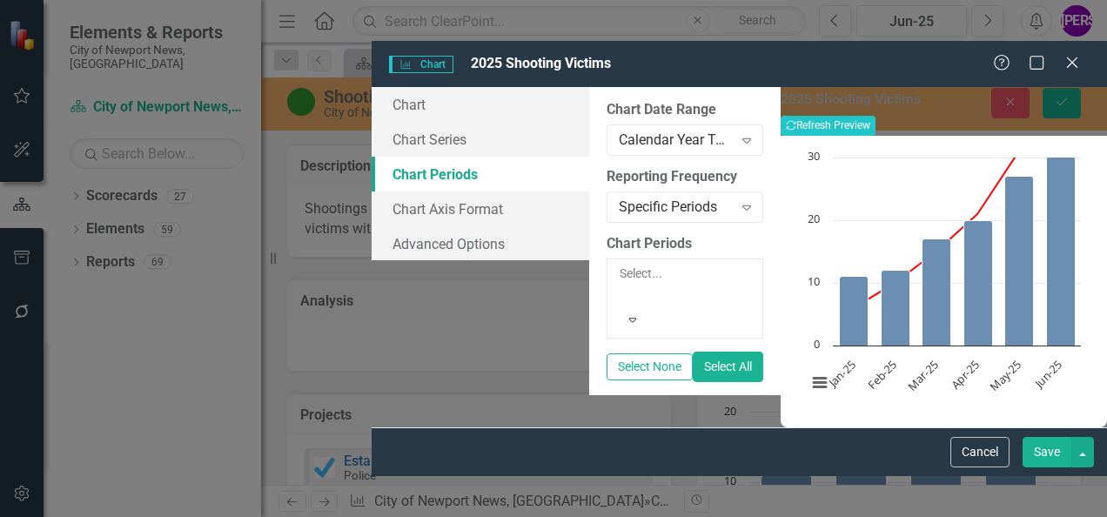
click at [548, 468] on button "Save" at bounding box center [1047, 452] width 49 height 30
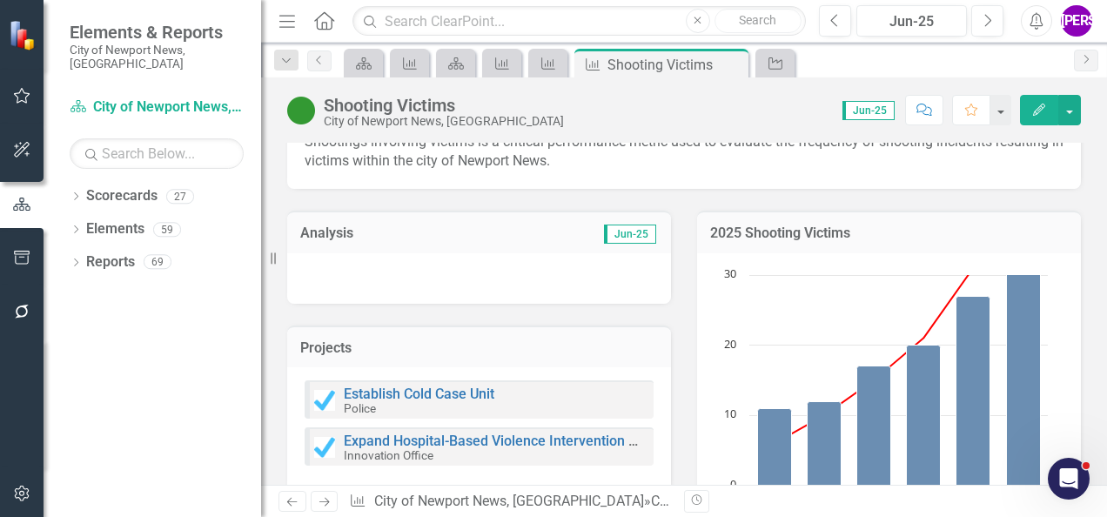
scroll to position [50, 0]
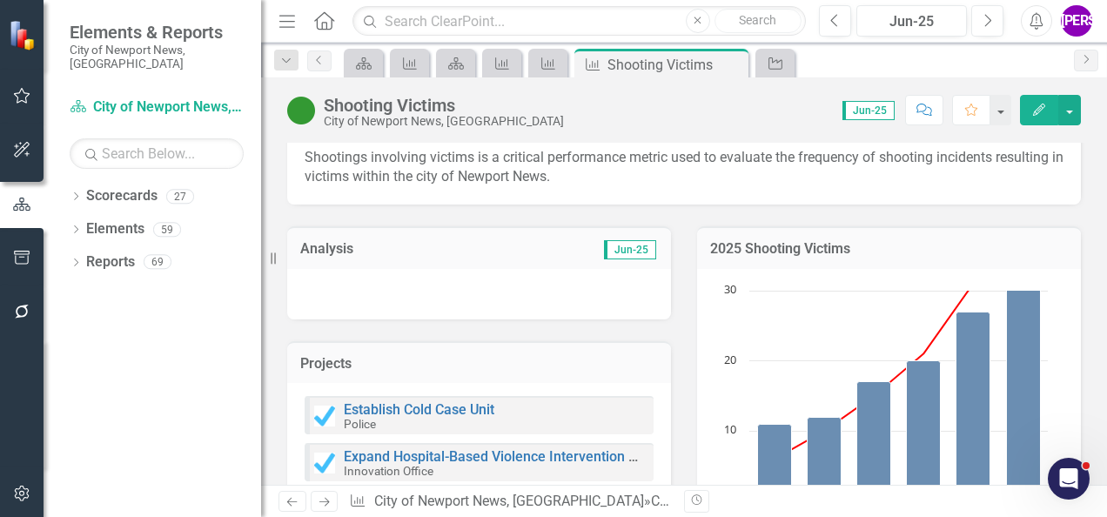
click at [548, 261] on td "2025 Shooting Victims" at bounding box center [889, 250] width 358 height 23
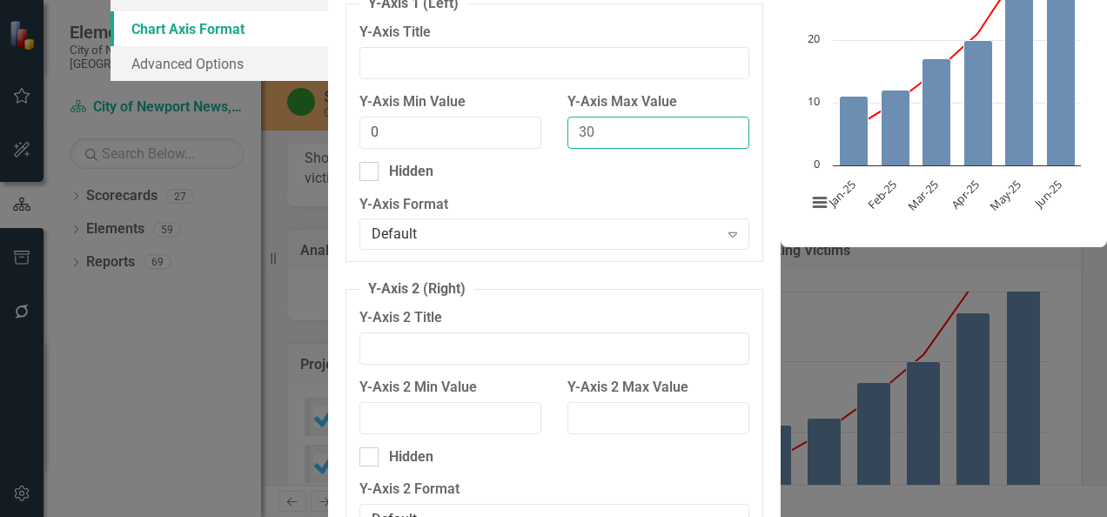
click at [548, 149] on input "30" at bounding box center [659, 133] width 182 height 32
type input "35"
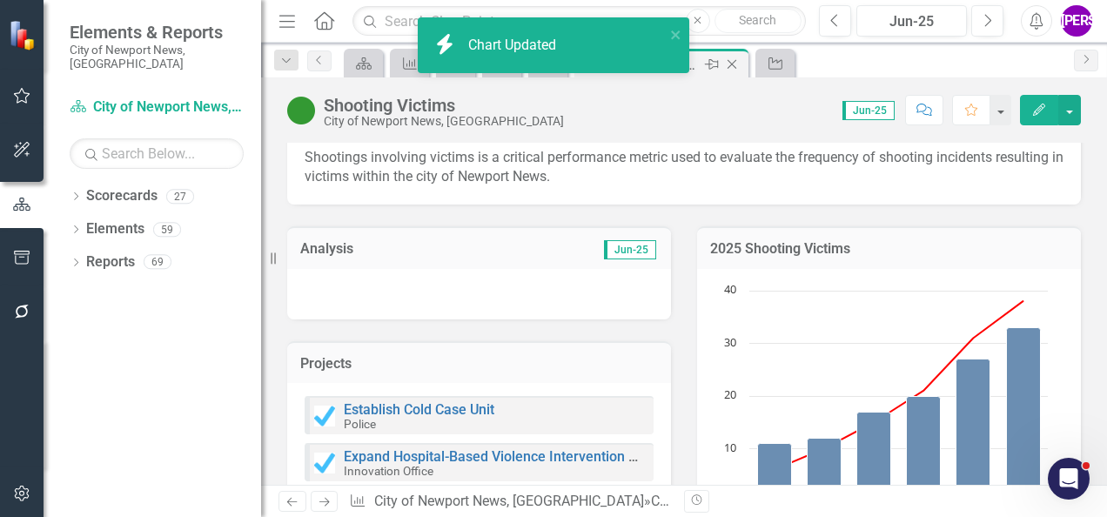
click at [548, 59] on icon "Close" at bounding box center [731, 64] width 17 height 14
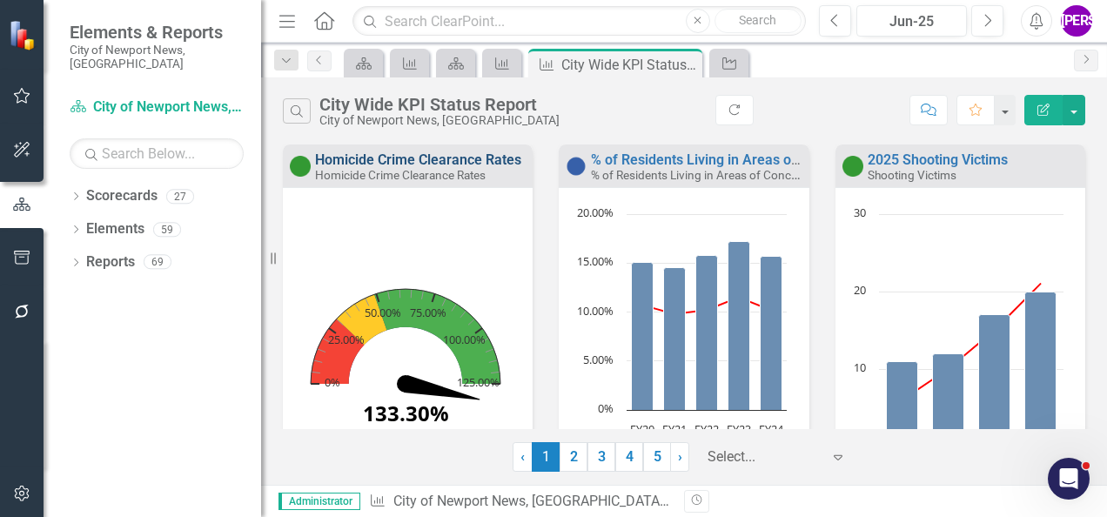
click at [375, 161] on link "Homicide Crime Clearance Rates" at bounding box center [418, 159] width 206 height 17
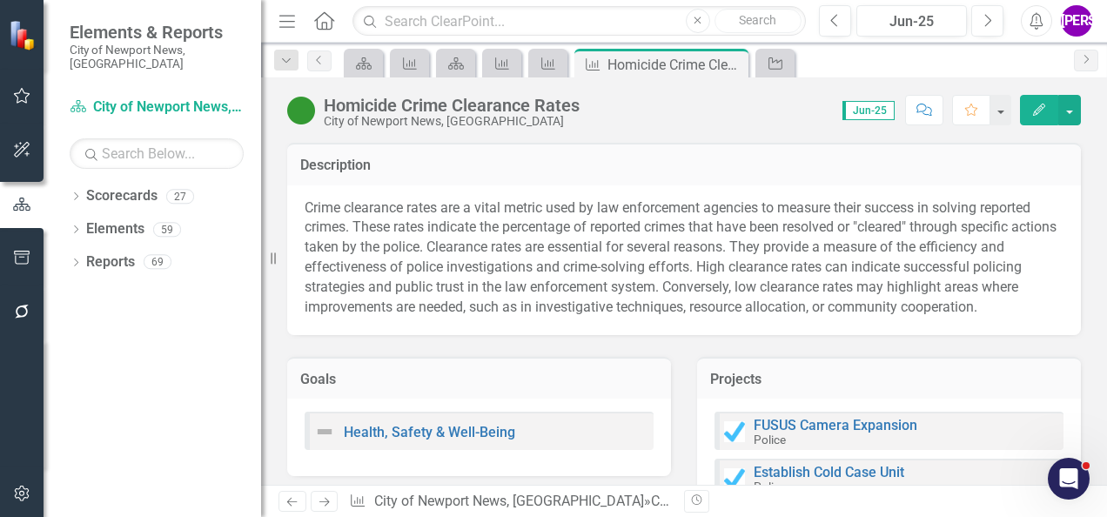
scroll to position [394, 0]
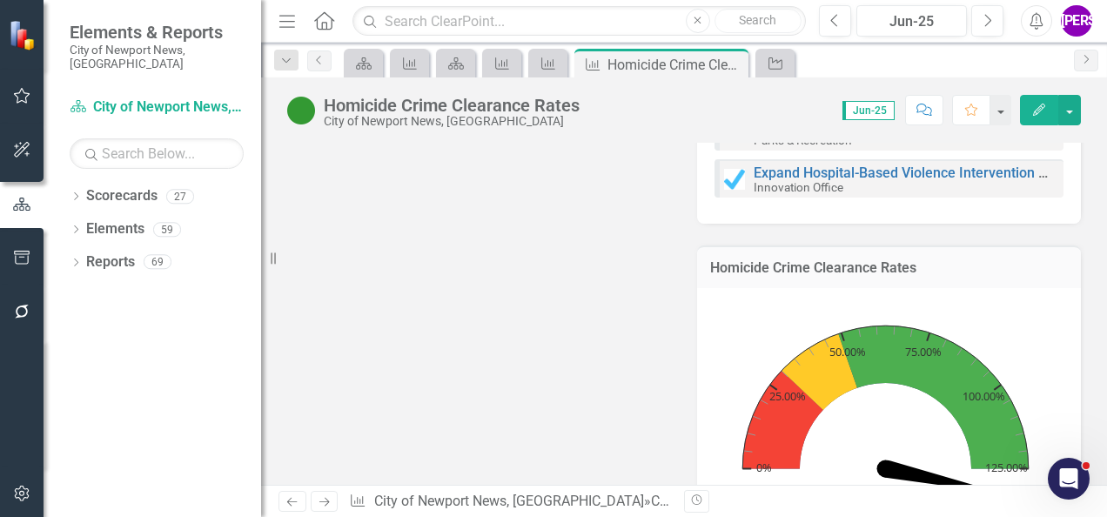
click at [548, 257] on div "Homicide Crime Clearance Rates" at bounding box center [889, 267] width 384 height 43
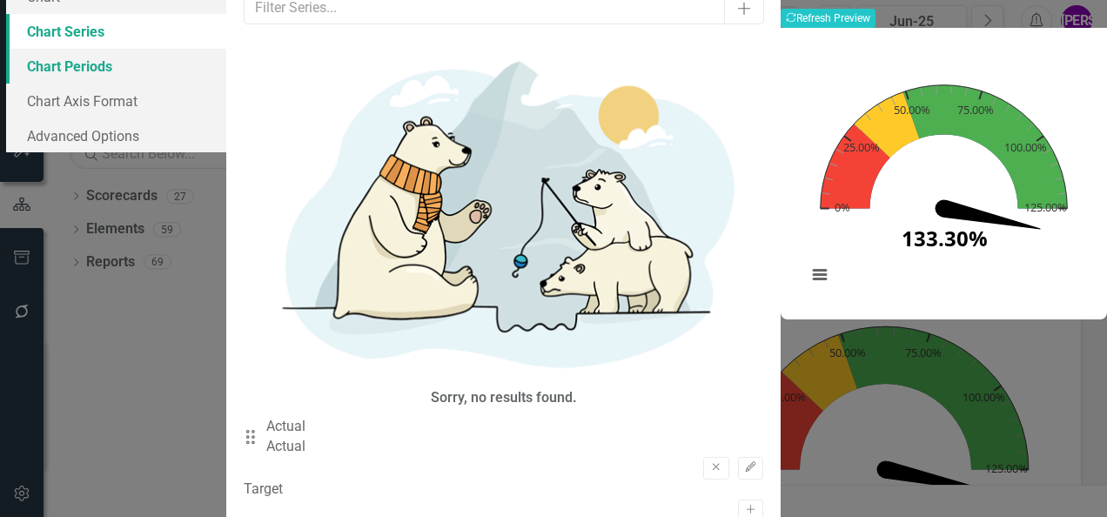
click at [226, 84] on link "Chart Periods" at bounding box center [116, 66] width 220 height 35
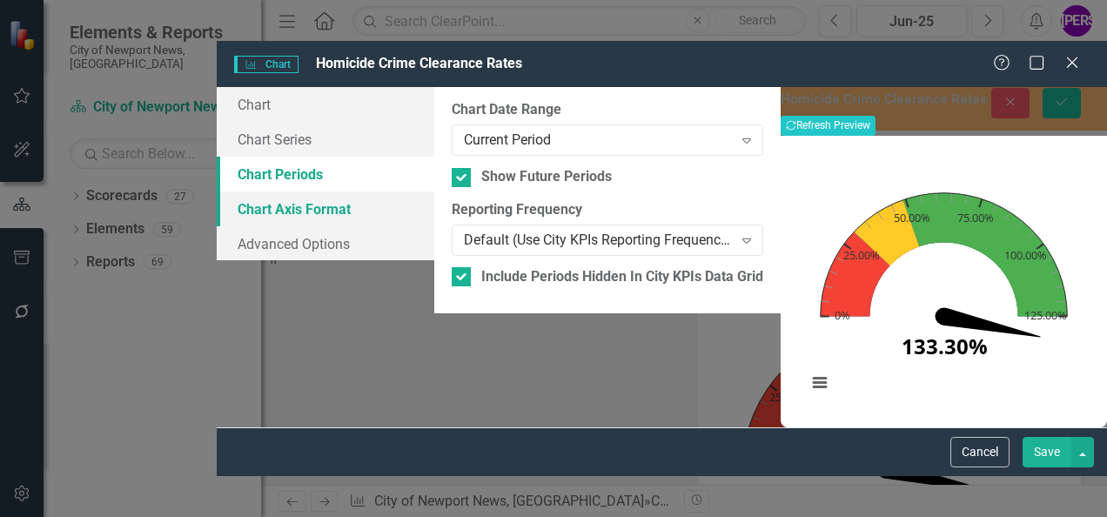
click at [337, 192] on link "Chart Axis Format" at bounding box center [326, 209] width 218 height 35
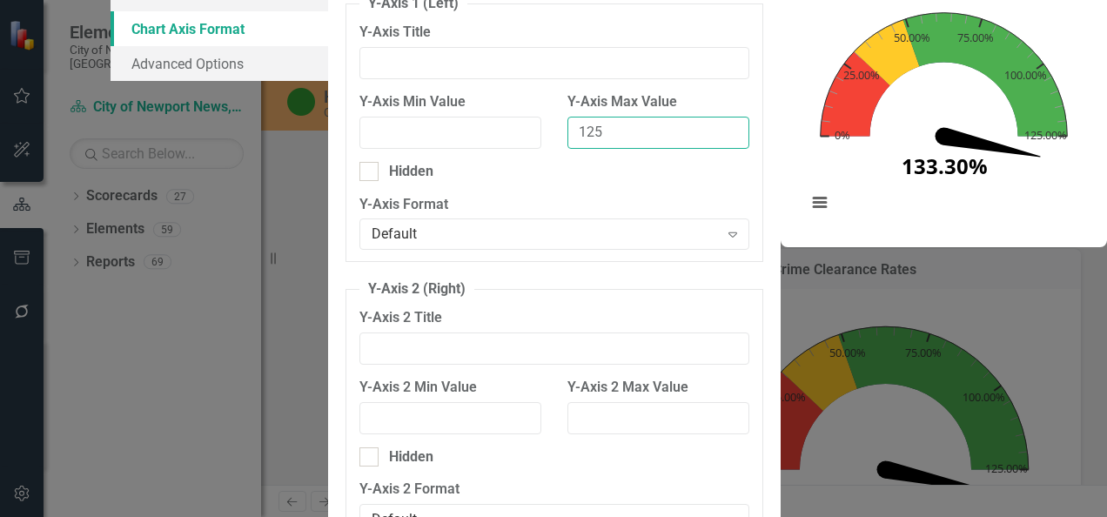
click at [548, 149] on input "125" at bounding box center [659, 133] width 182 height 32
type input "140"
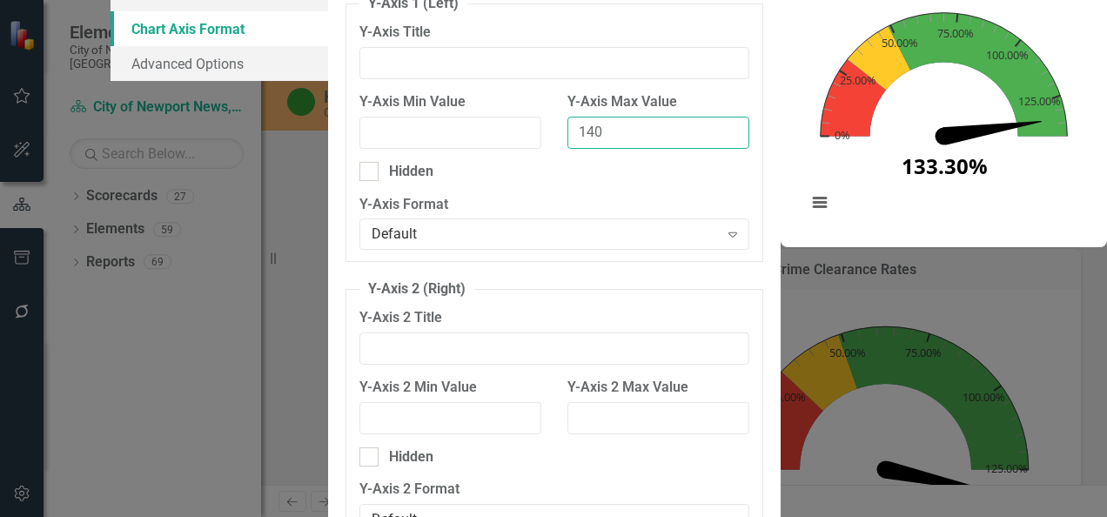
click at [548, 149] on input "140" at bounding box center [659, 133] width 182 height 32
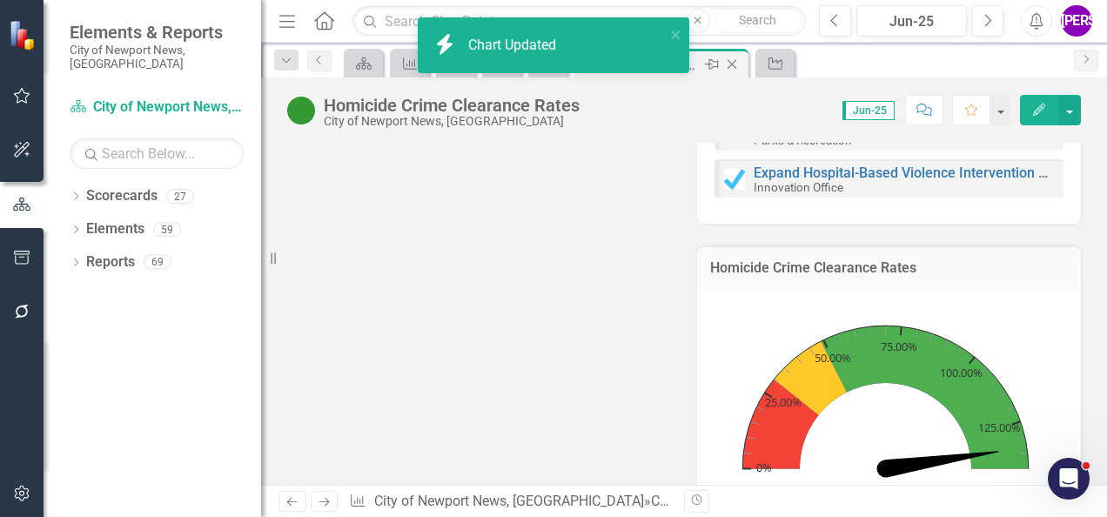
click at [548, 63] on icon at bounding box center [733, 65] width 10 height 10
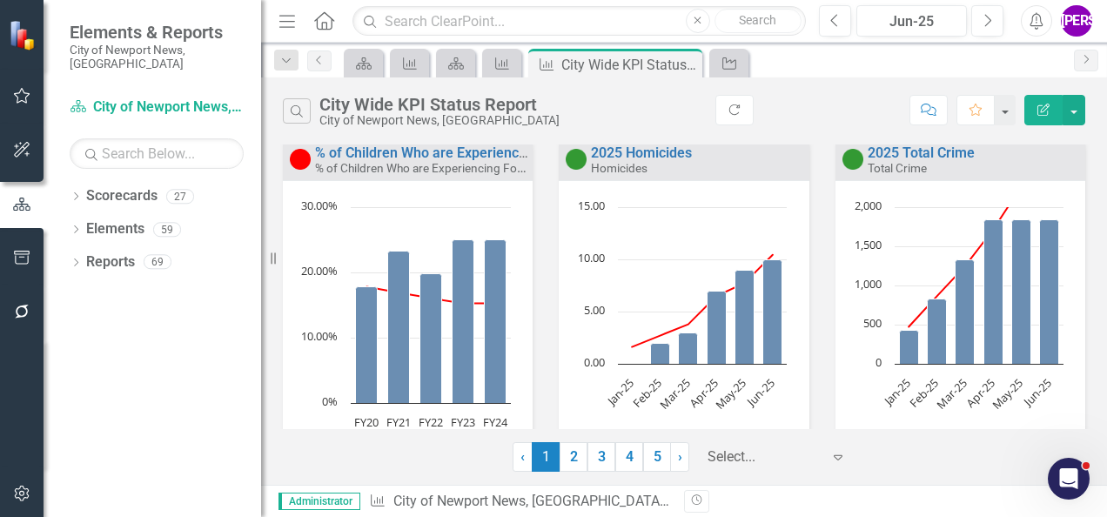
scroll to position [378, 0]
click at [394, 153] on link "% of Children Who are Experiencing Food Insecurity" at bounding box center [476, 152] width 323 height 17
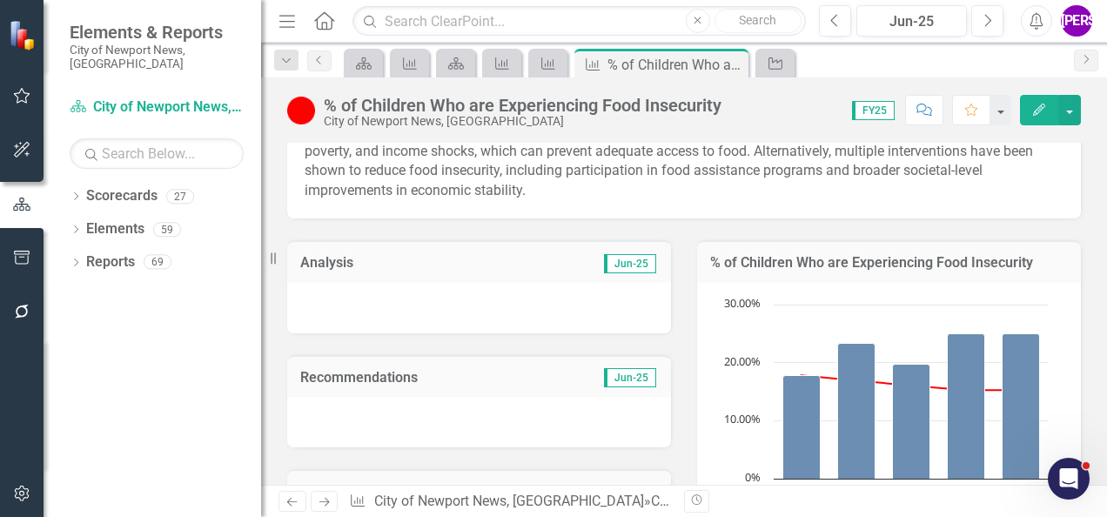
scroll to position [249, 0]
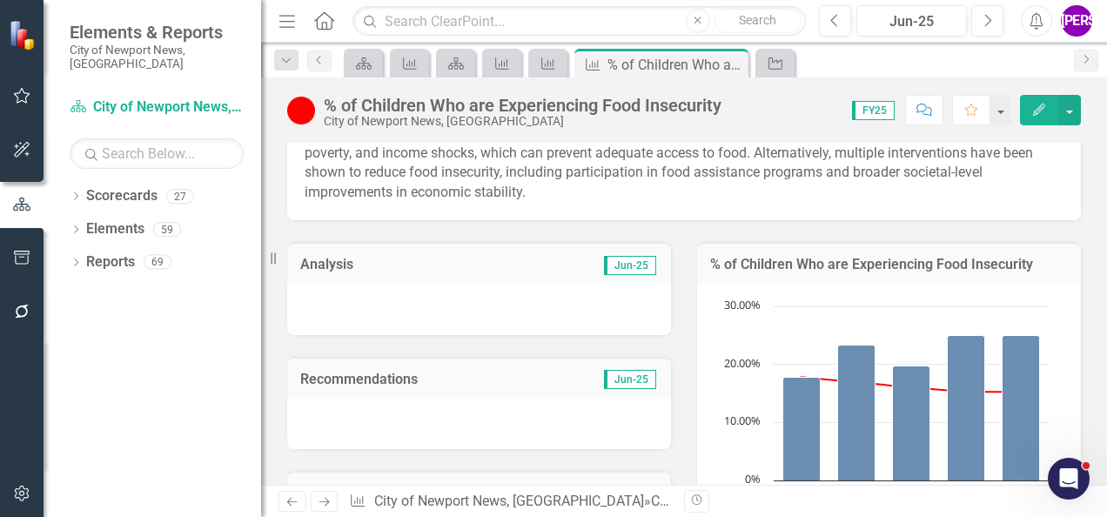
click at [548, 278] on td "% of Children Who are Experiencing Food Insecurity" at bounding box center [889, 266] width 358 height 23
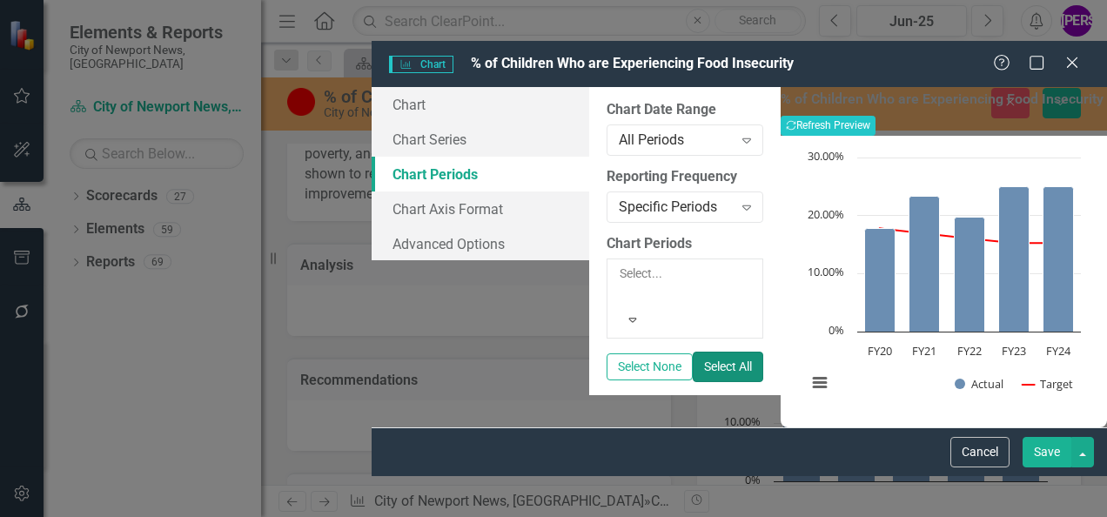
click at [548, 352] on button "Select All" at bounding box center [728, 367] width 71 height 30
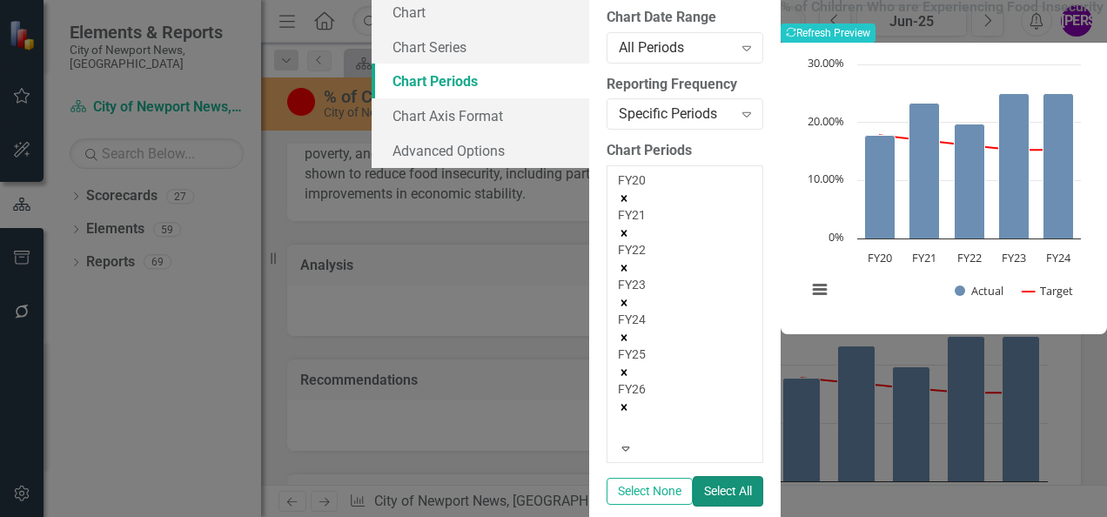
click at [548, 405] on icon "Remove FY26" at bounding box center [625, 408] width 6 height 6
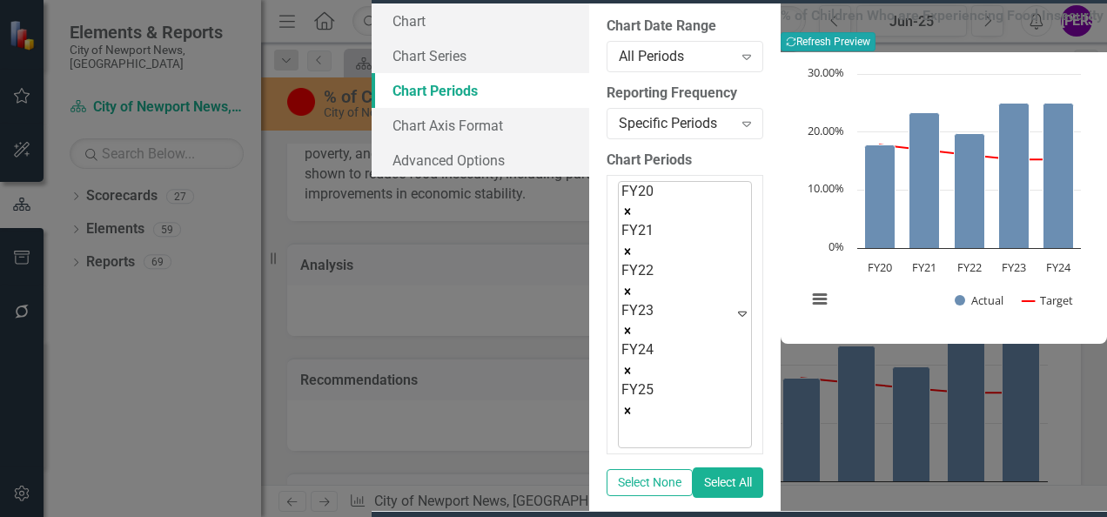
click at [548, 51] on button "Recalculate Refresh Preview" at bounding box center [828, 41] width 95 height 19
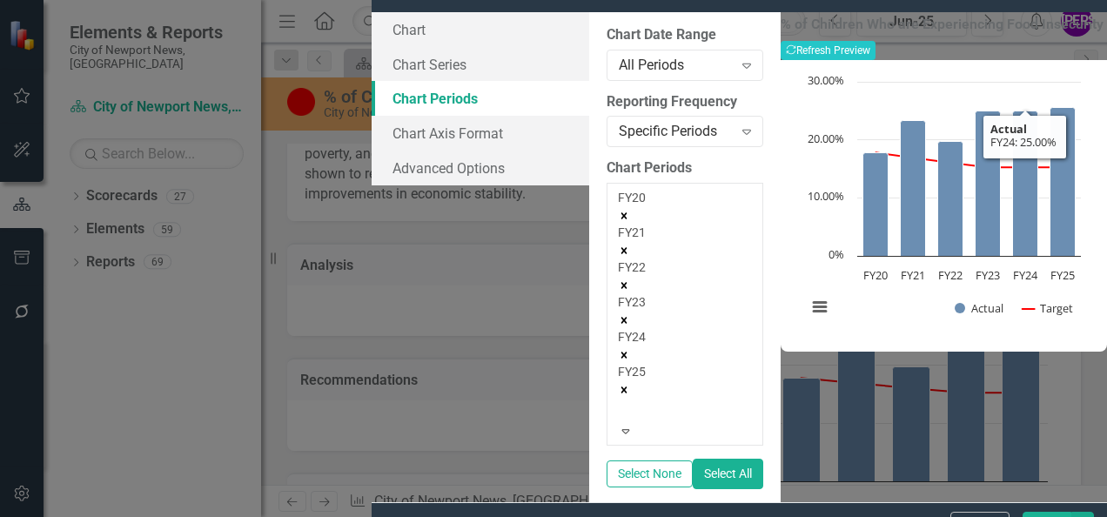
click at [548, 509] on button "Save" at bounding box center [1047, 527] width 49 height 30
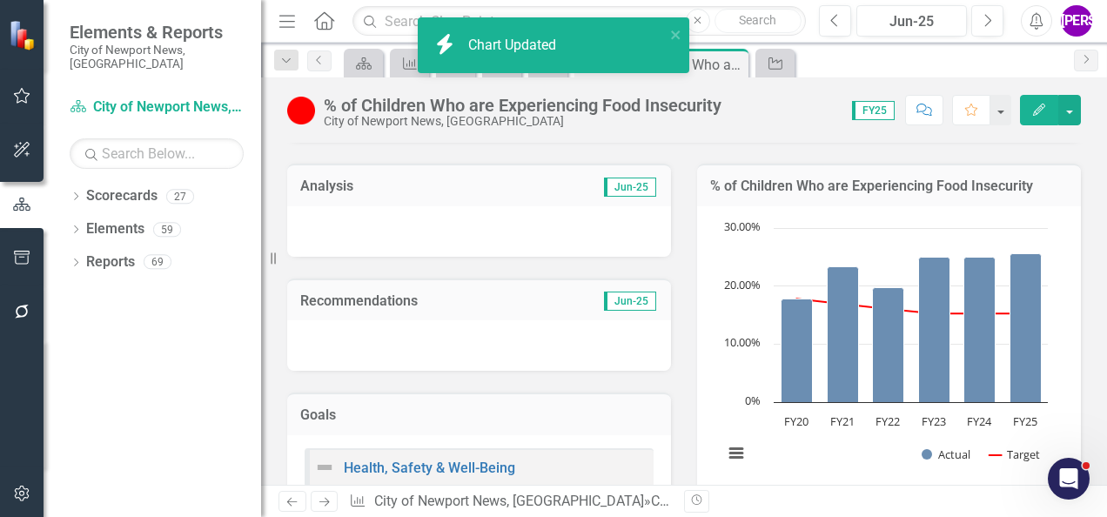
scroll to position [329, 0]
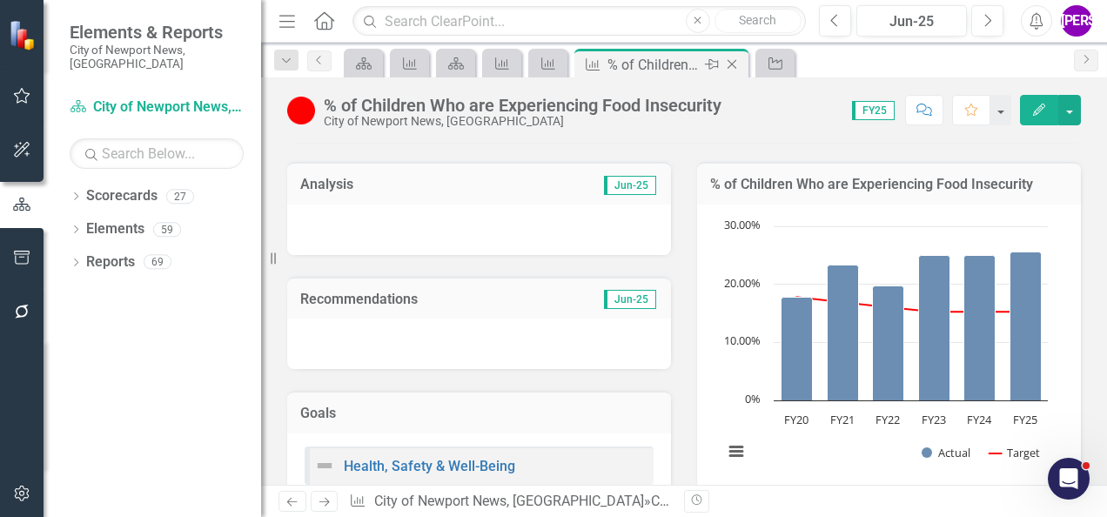
click at [548, 62] on icon "Close" at bounding box center [731, 64] width 17 height 14
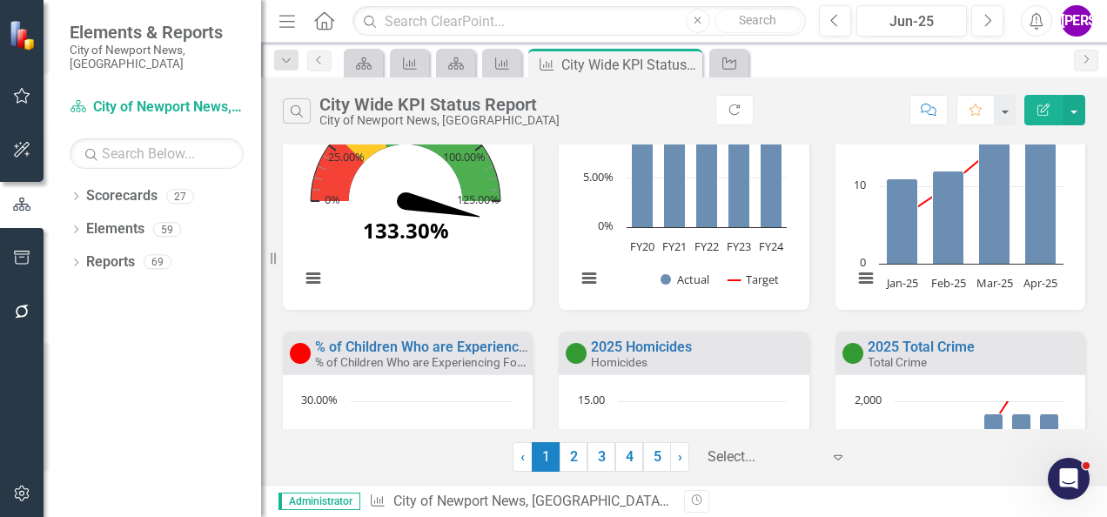
scroll to position [168, 0]
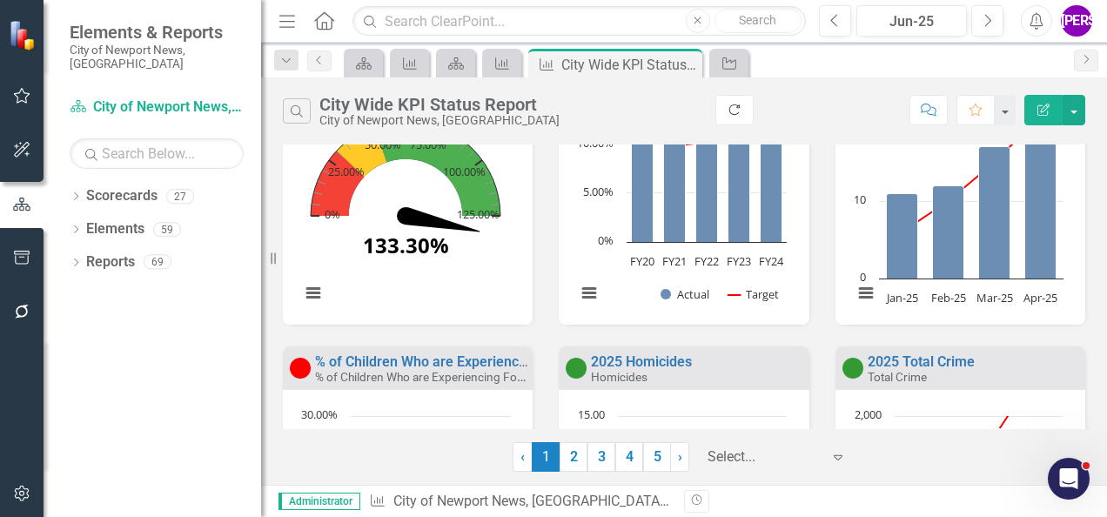
click at [548, 110] on button "Refresh" at bounding box center [735, 110] width 38 height 30
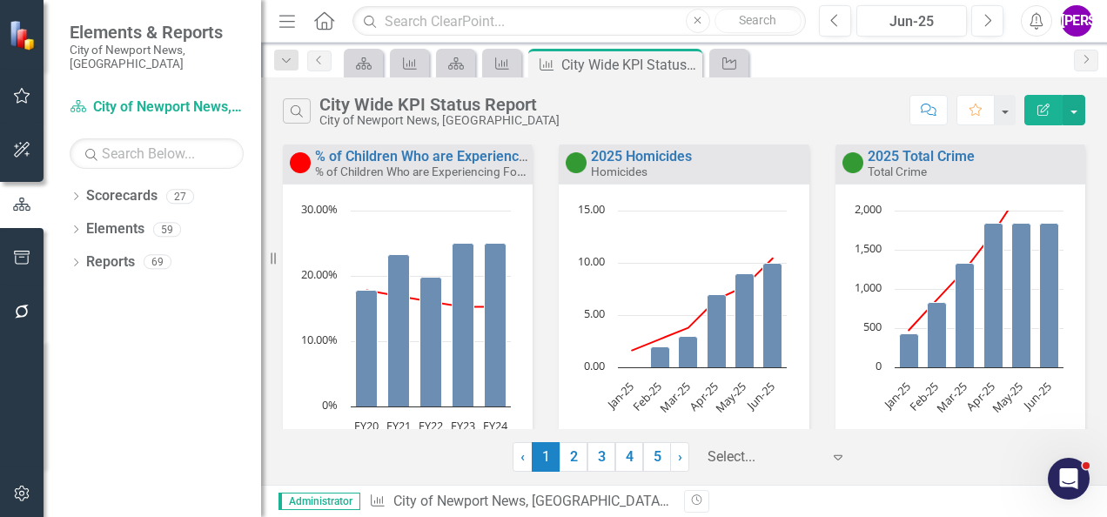
scroll to position [374, 0]
click at [548, 158] on div "2025 Total Crime" at bounding box center [974, 156] width 213 height 15
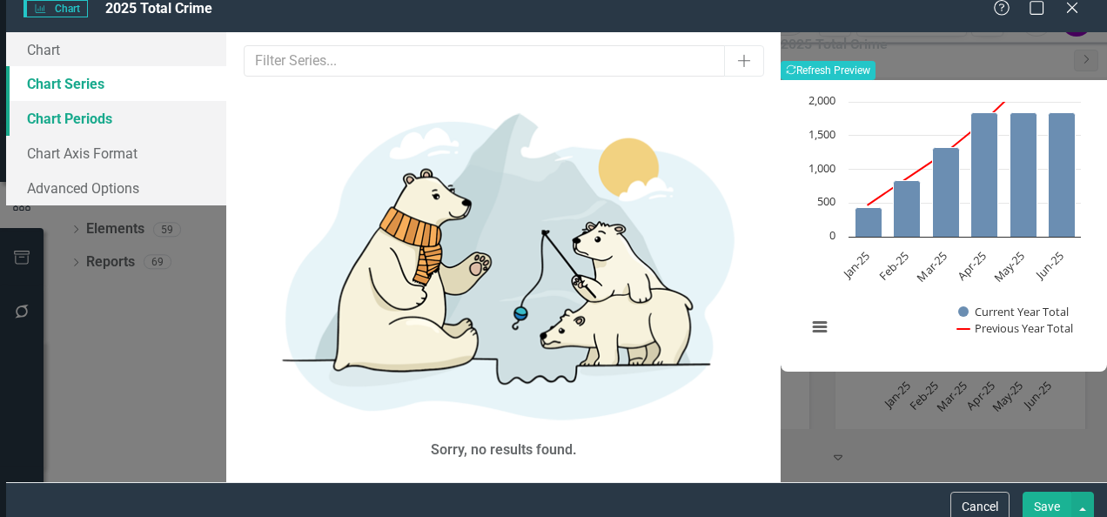
click at [226, 133] on link "Chart Periods" at bounding box center [116, 118] width 220 height 35
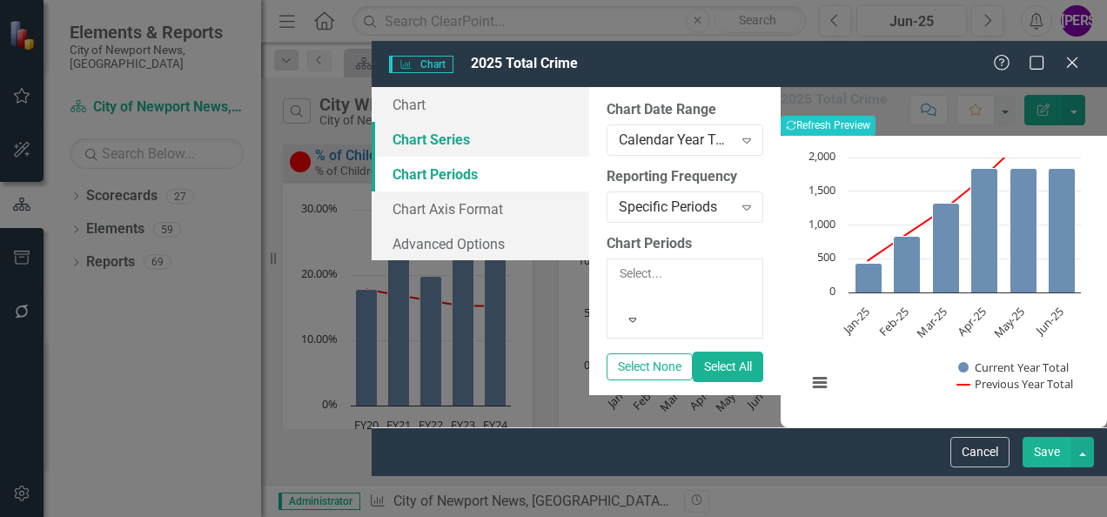
click at [372, 122] on link "Chart Series" at bounding box center [481, 139] width 218 height 35
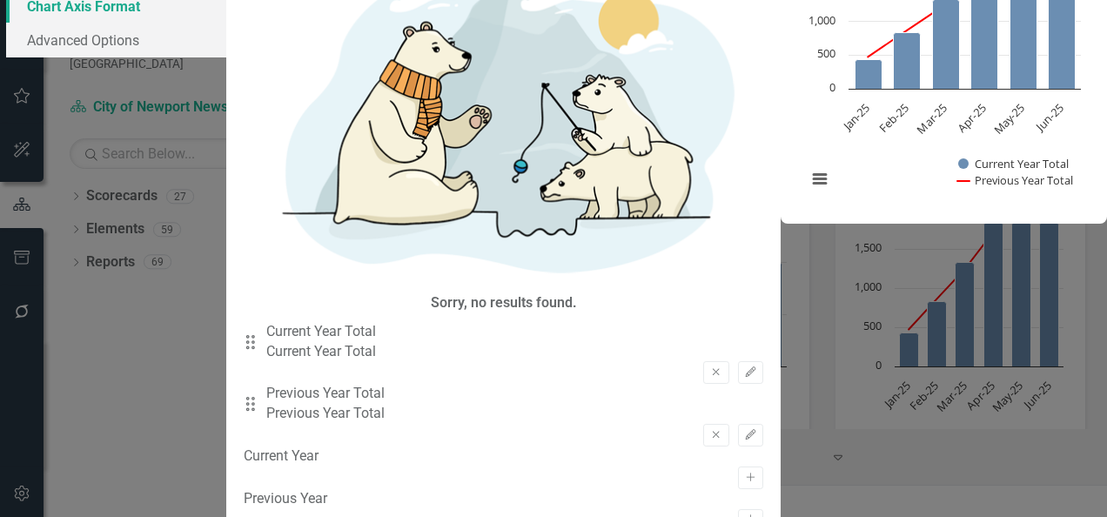
click at [226, 24] on link "Chart Axis Format" at bounding box center [116, 6] width 220 height 35
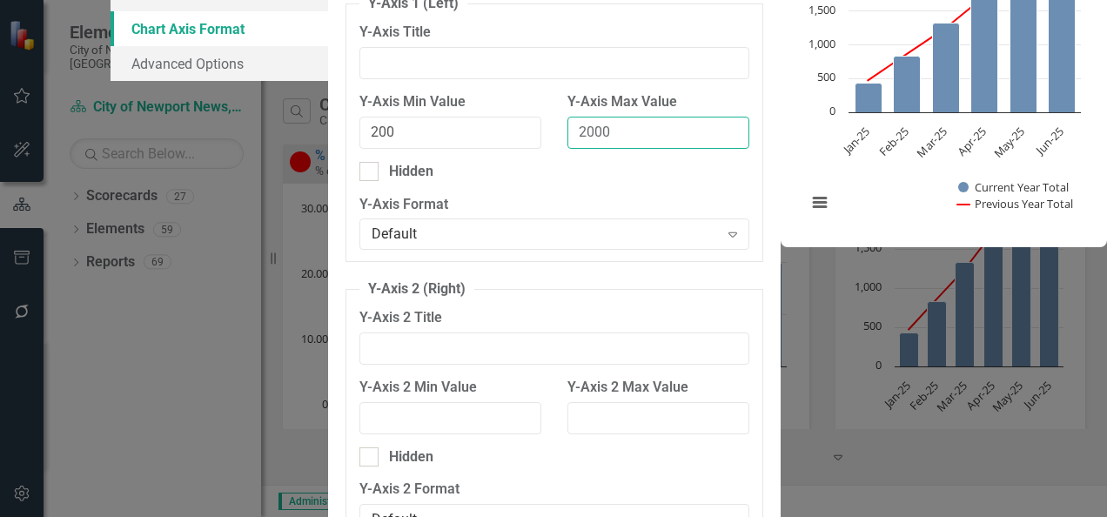
click at [548, 149] on input "2000" at bounding box center [659, 133] width 182 height 32
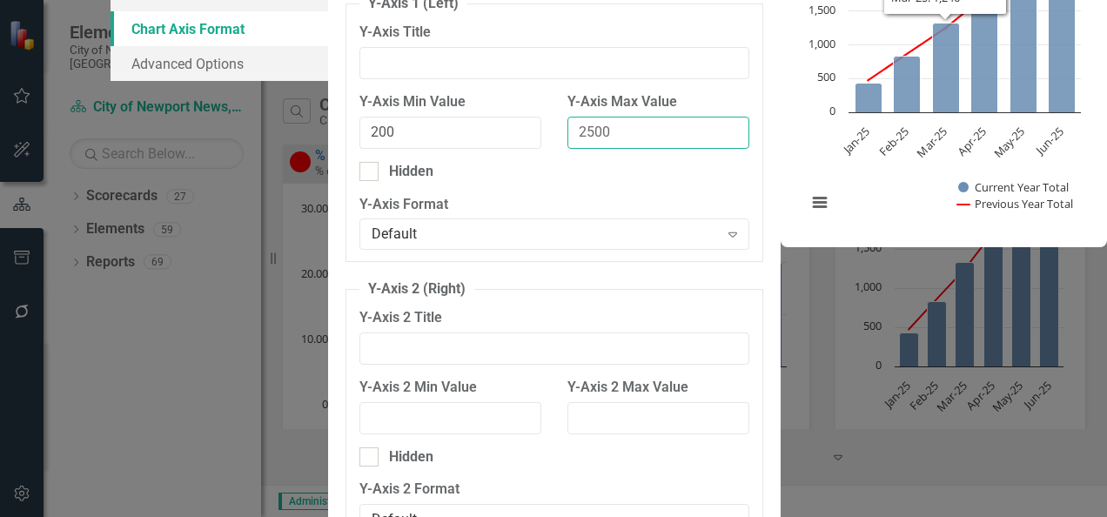
type input "2500"
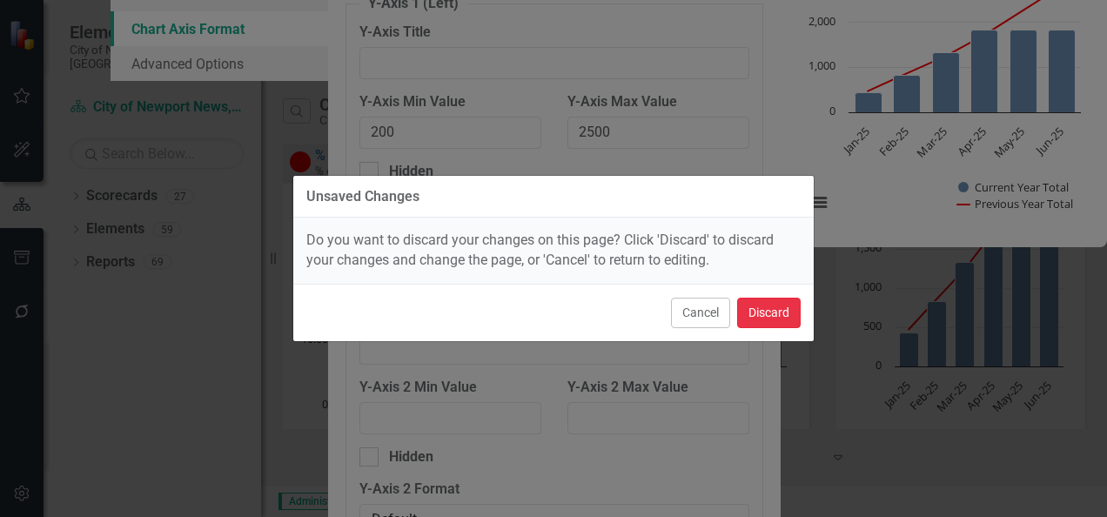
click at [548, 326] on button "Discard" at bounding box center [769, 313] width 64 height 30
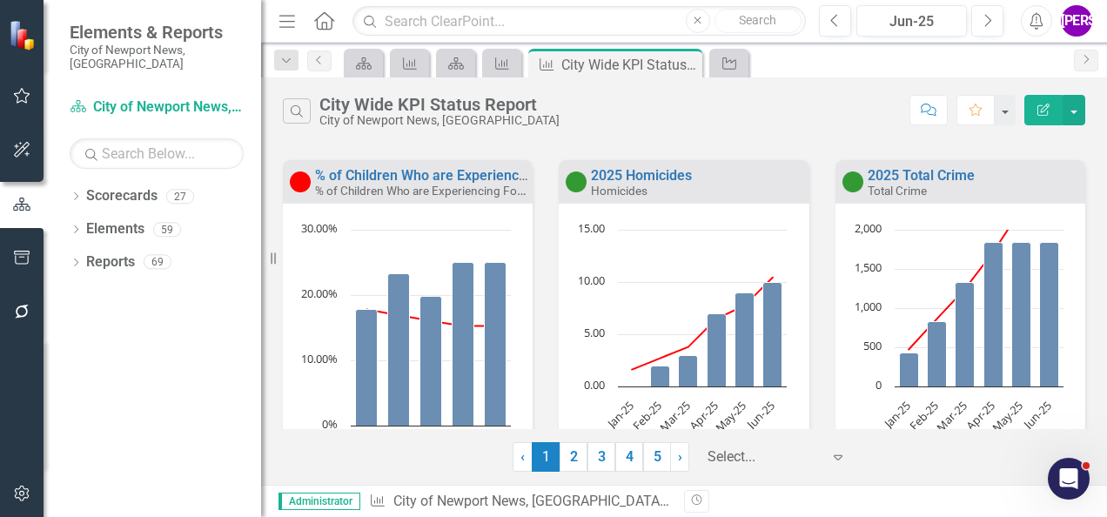
scroll to position [353, 0]
click at [548, 181] on link "2025 Total Crime" at bounding box center [921, 176] width 107 height 17
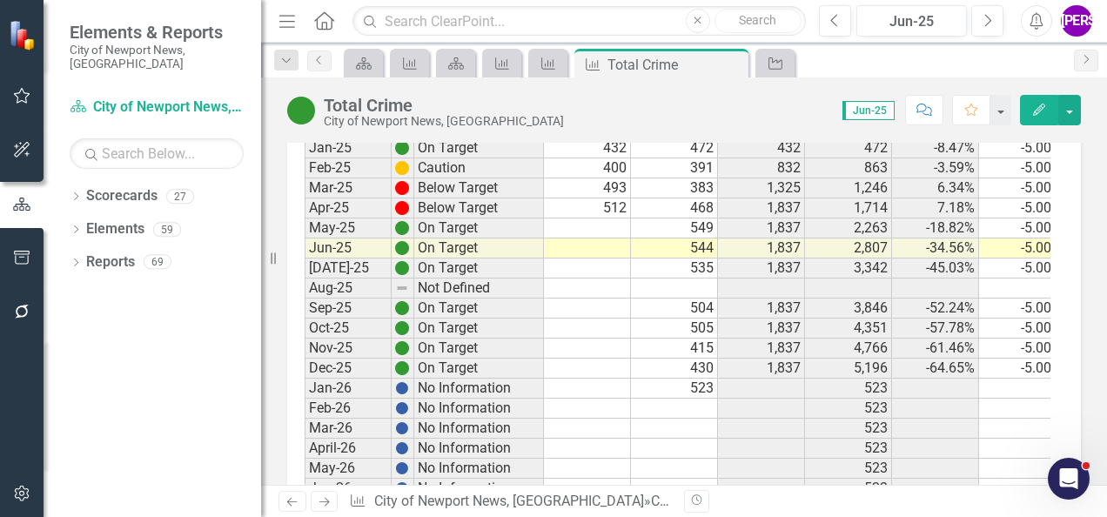
scroll to position [2473, 0]
click at [548, 220] on td at bounding box center [587, 230] width 87 height 20
click at [548, 260] on td at bounding box center [587, 270] width 87 height 20
click at [548, 240] on td at bounding box center [587, 250] width 87 height 20
click at [548, 220] on td at bounding box center [587, 230] width 87 height 20
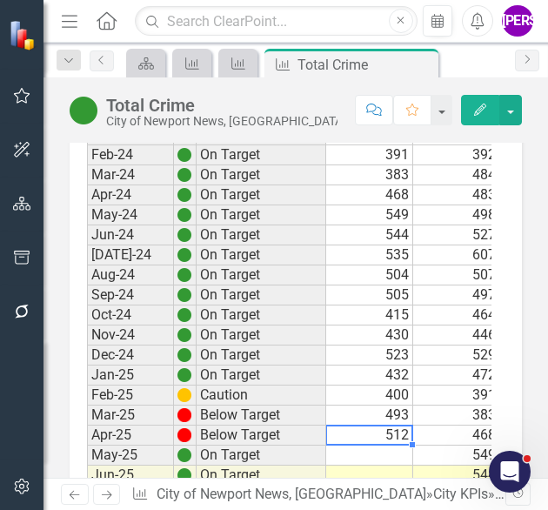
scroll to position [2572, 0]
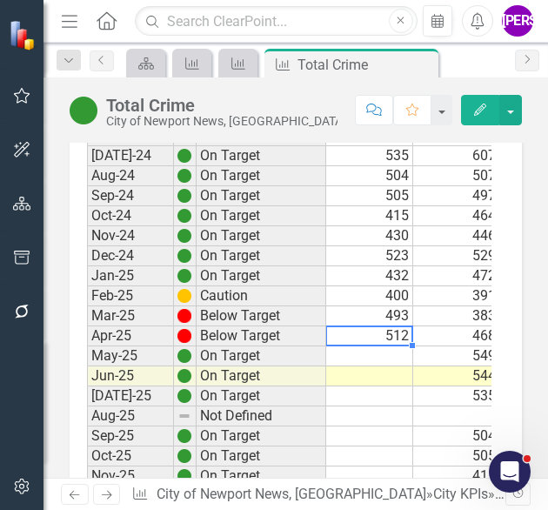
click at [360, 347] on td at bounding box center [369, 357] width 87 height 20
click at [349, 359] on td at bounding box center [369, 357] width 87 height 20
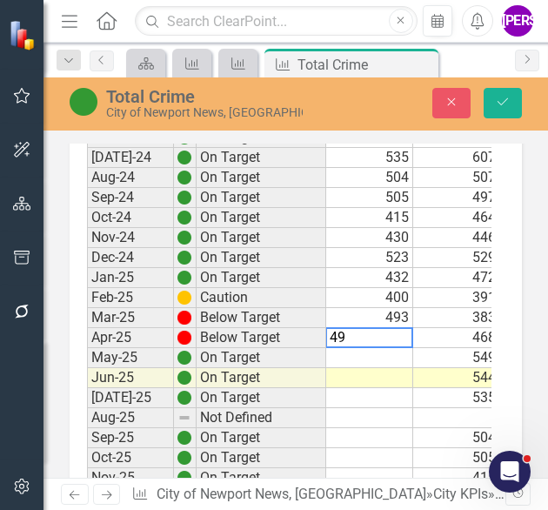
type textarea "498"
type textarea "445"
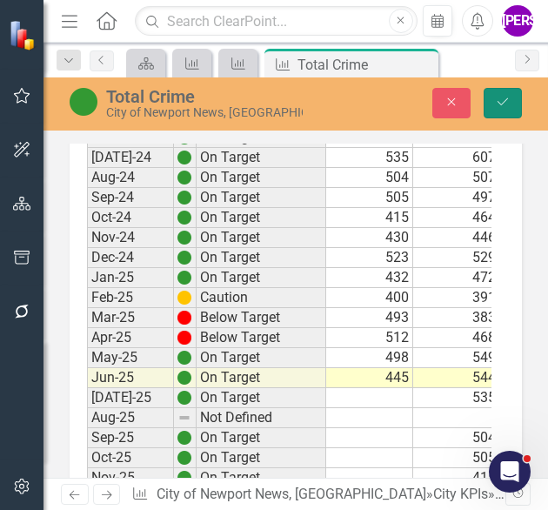
click at [508, 112] on button "Save" at bounding box center [503, 103] width 38 height 30
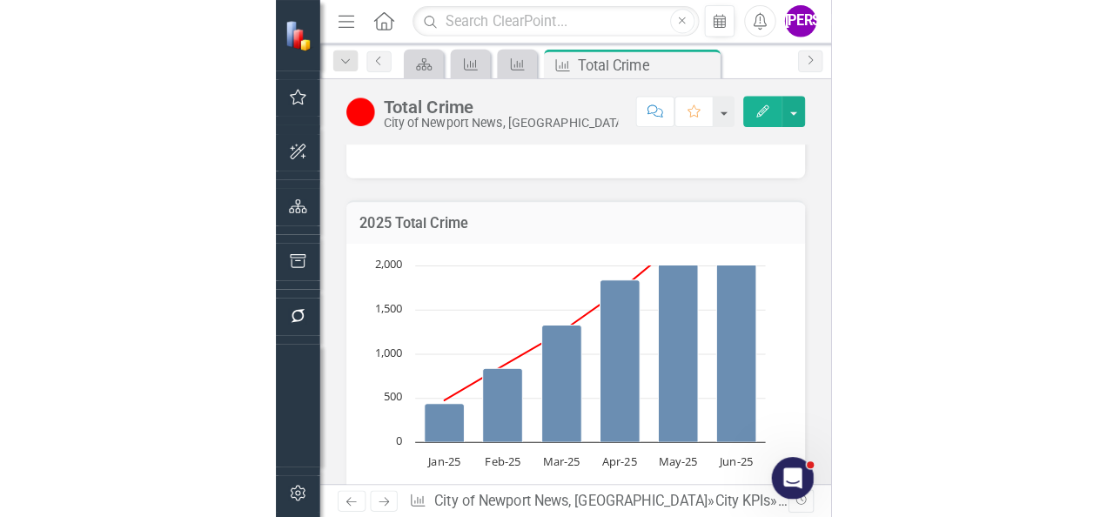
scroll to position [897, 0]
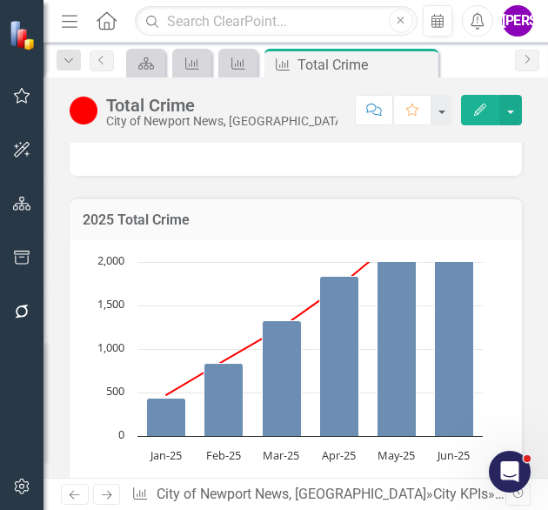
click at [288, 233] on td "2025 Total Crime" at bounding box center [296, 222] width 427 height 23
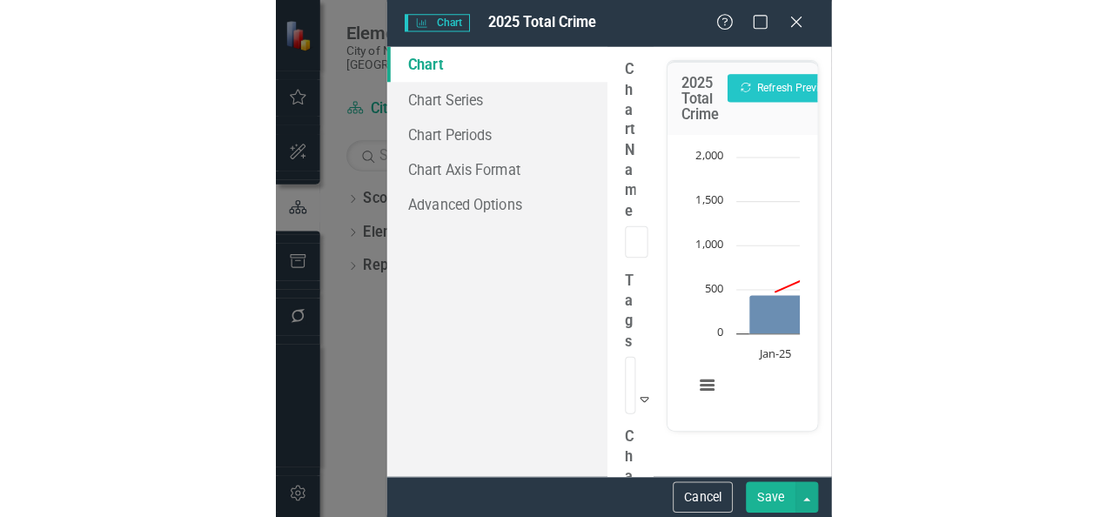
scroll to position [655, 0]
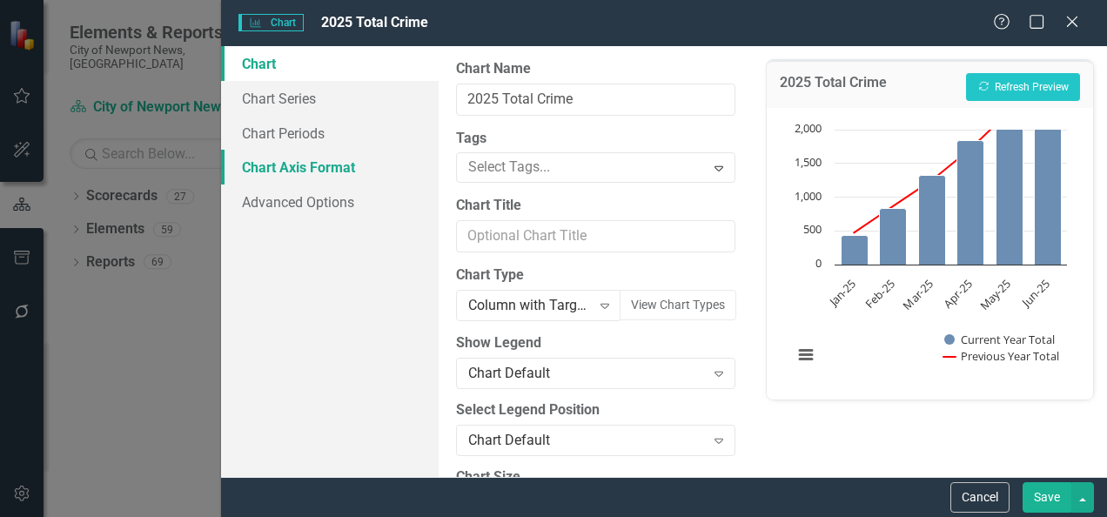
click at [296, 161] on link "Chart Axis Format" at bounding box center [330, 167] width 218 height 35
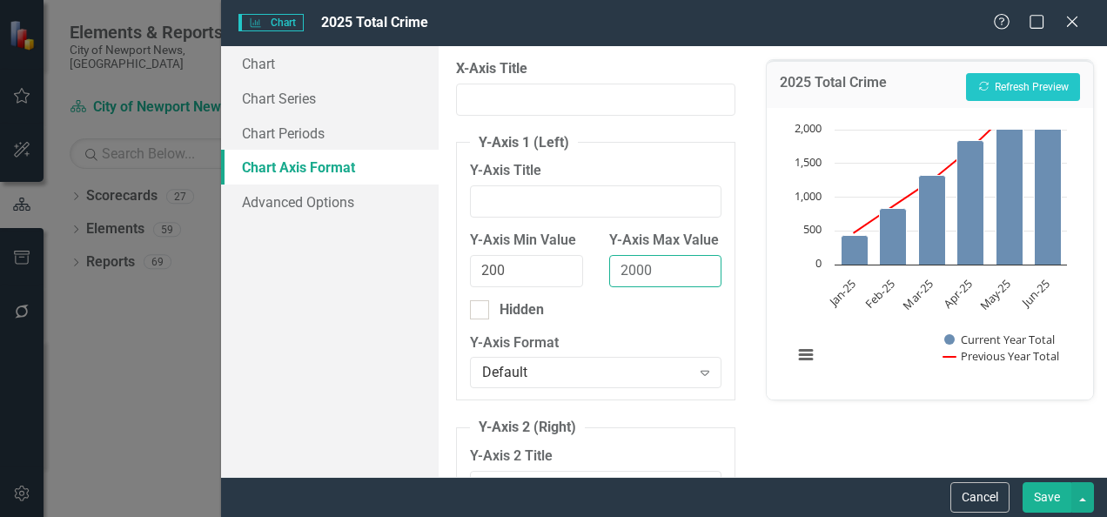
click at [660, 284] on input "2000" at bounding box center [665, 271] width 112 height 32
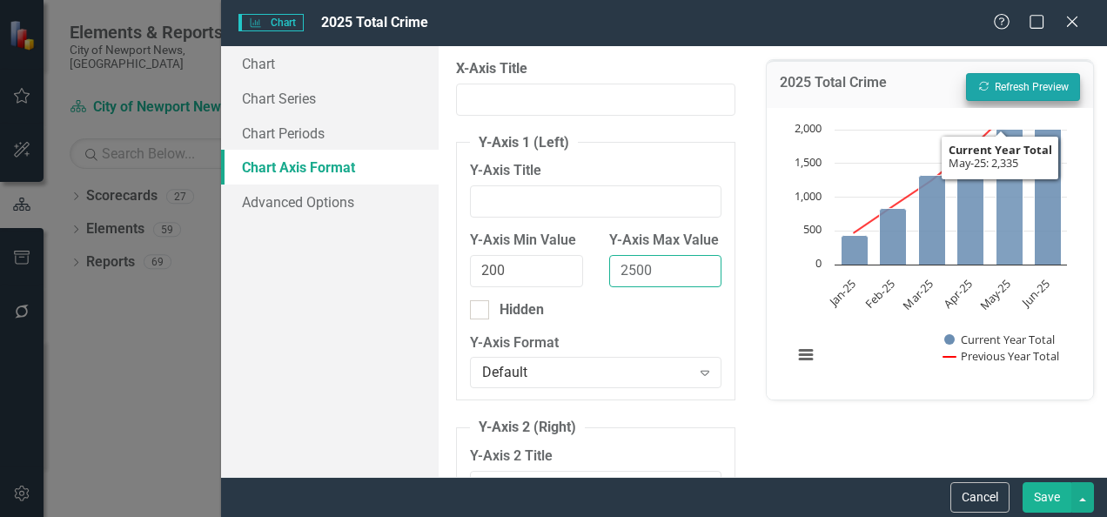
type input "2500"
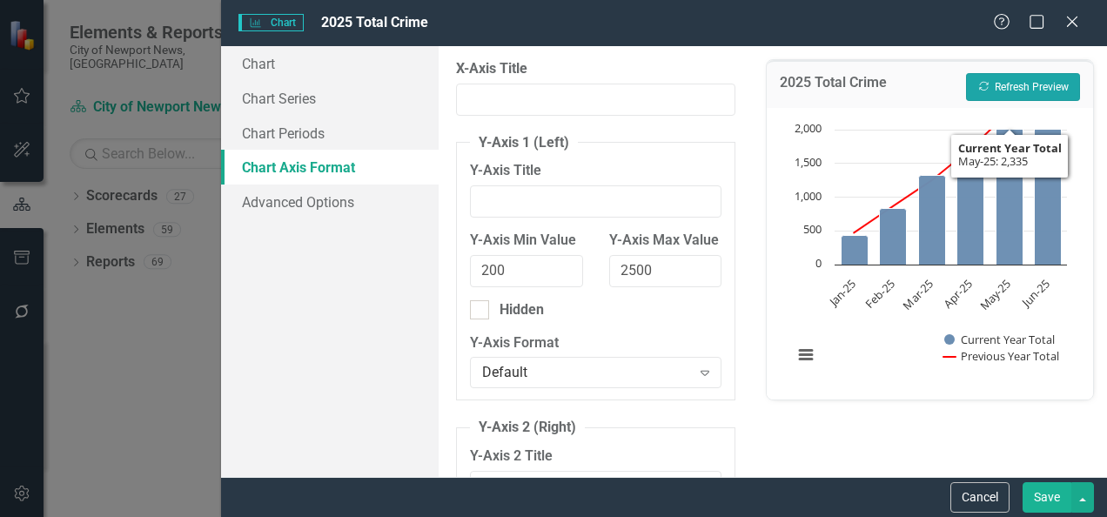
click at [1031, 76] on button "Recalculate Refresh Preview" at bounding box center [1023, 87] width 114 height 28
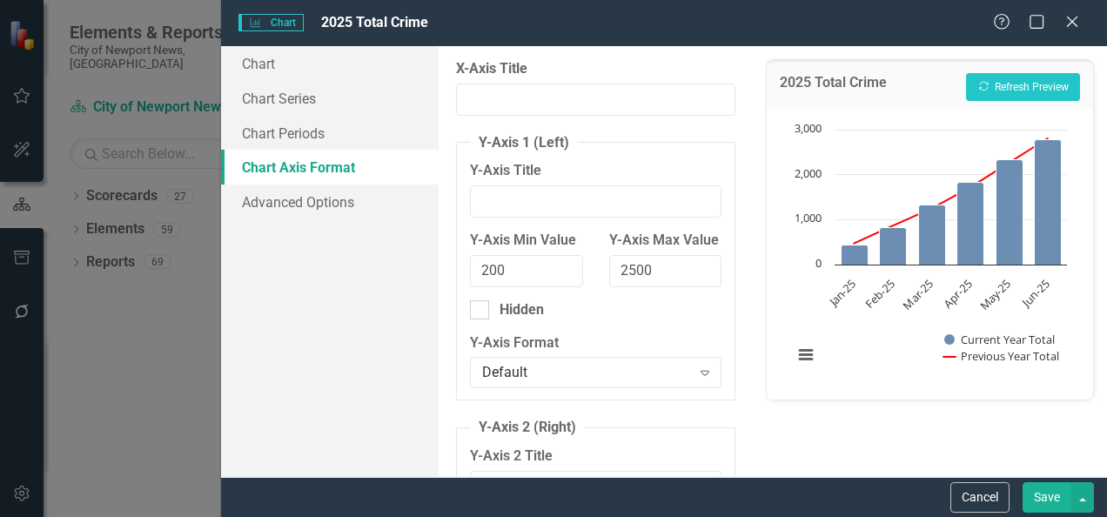
click at [1041, 494] on button "Save" at bounding box center [1047, 497] width 49 height 30
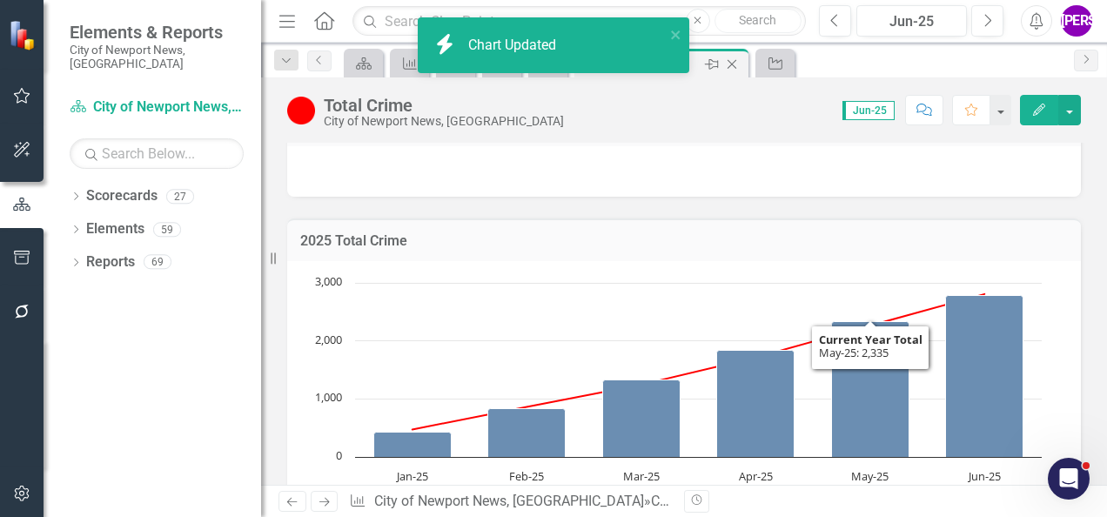
click at [734, 66] on icon at bounding box center [733, 65] width 10 height 10
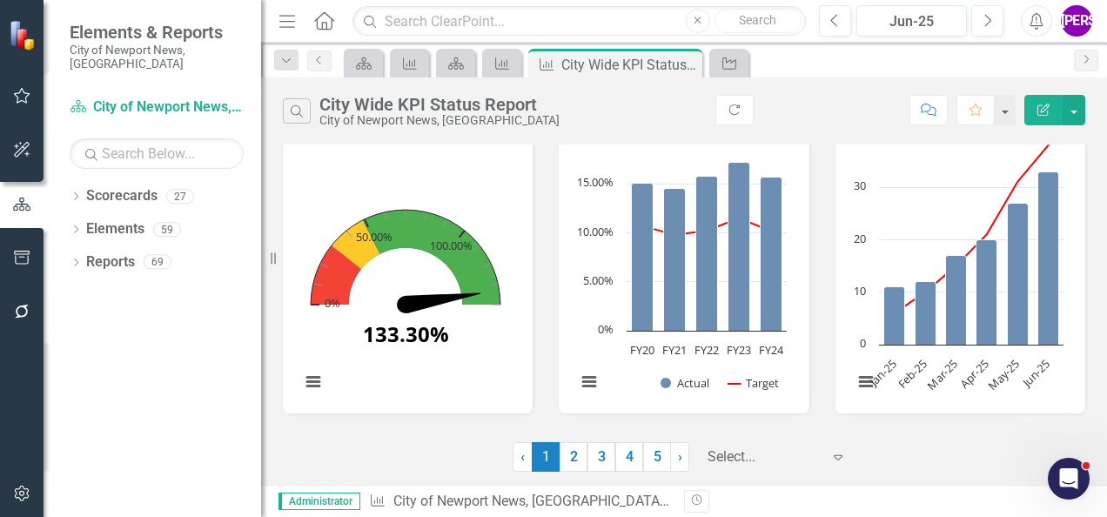
scroll to position [80, 0]
click at [794, 215] on div "Loading... Chart Combination chart with 2 data series. % of Residents Living in…" at bounding box center [684, 260] width 250 height 306
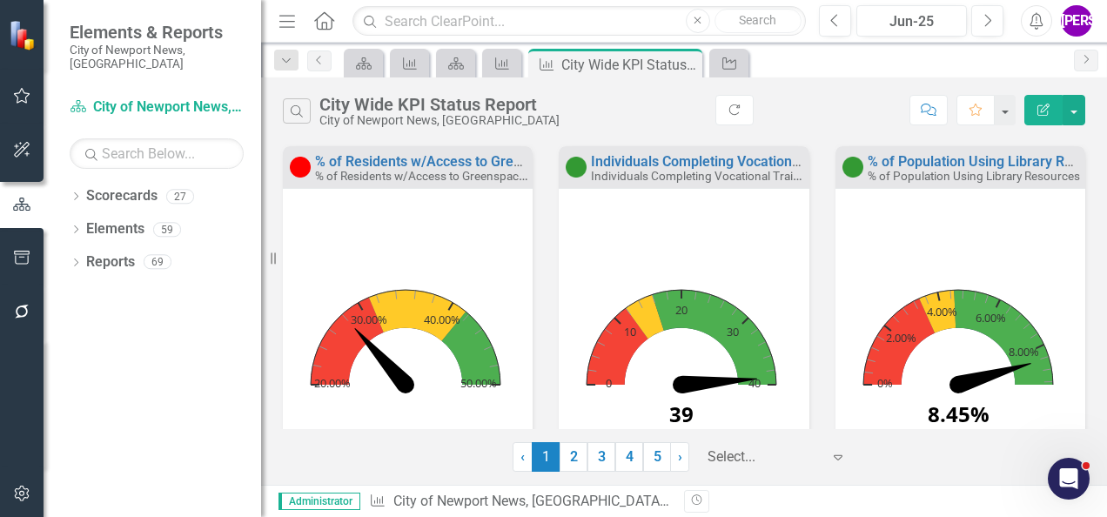
scroll to position [737, 0]
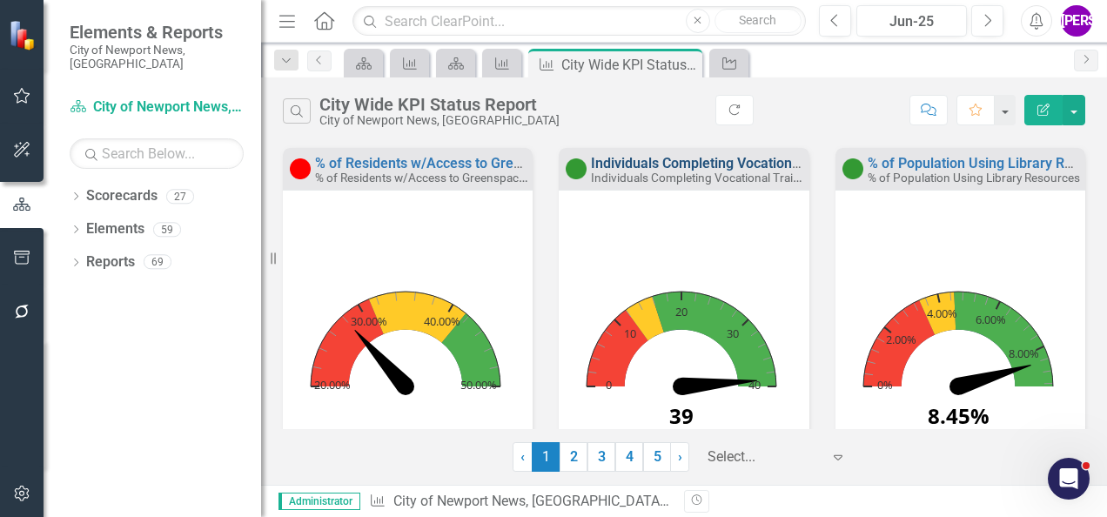
click at [711, 164] on link "Individuals Completing Vocational Training" at bounding box center [724, 163] width 267 height 17
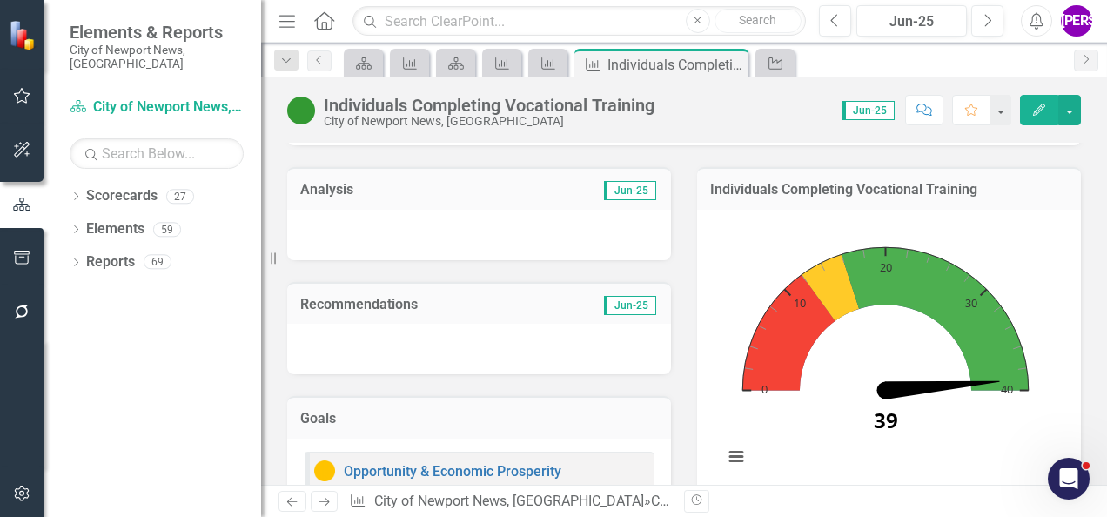
scroll to position [197, 0]
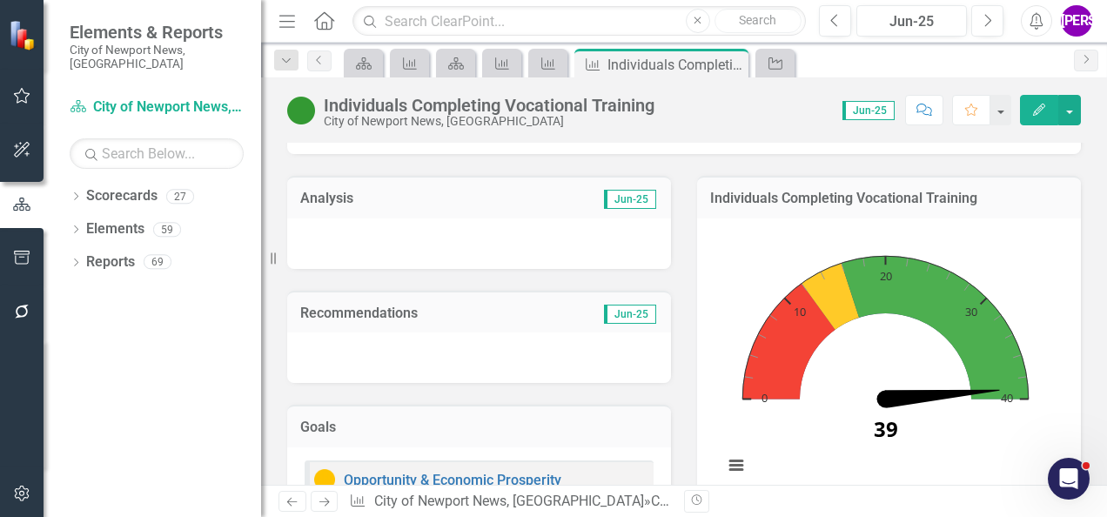
click at [1027, 199] on h3 "Individuals Completing Vocational Training" at bounding box center [889, 199] width 358 height 16
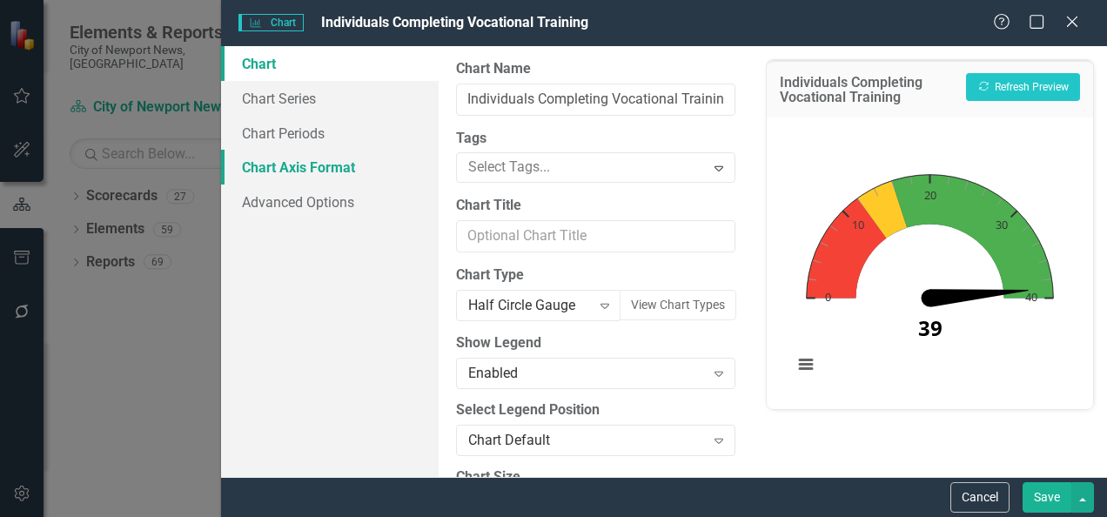
click at [308, 153] on link "Chart Axis Format" at bounding box center [330, 167] width 218 height 35
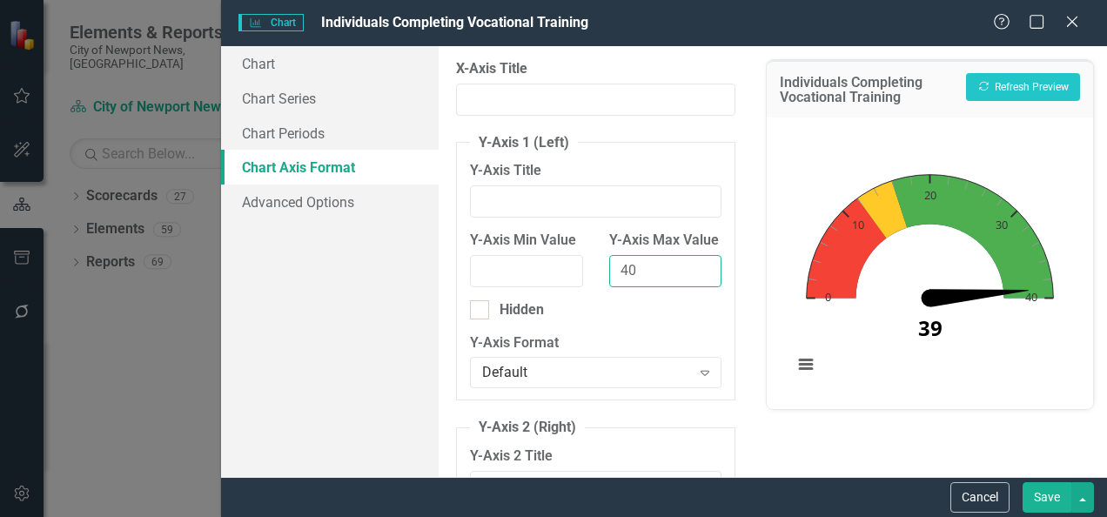
click at [646, 287] on input "40" at bounding box center [665, 271] width 112 height 32
type input "45"
click at [1015, 84] on button "Recalculate Refresh Preview" at bounding box center [1023, 87] width 114 height 28
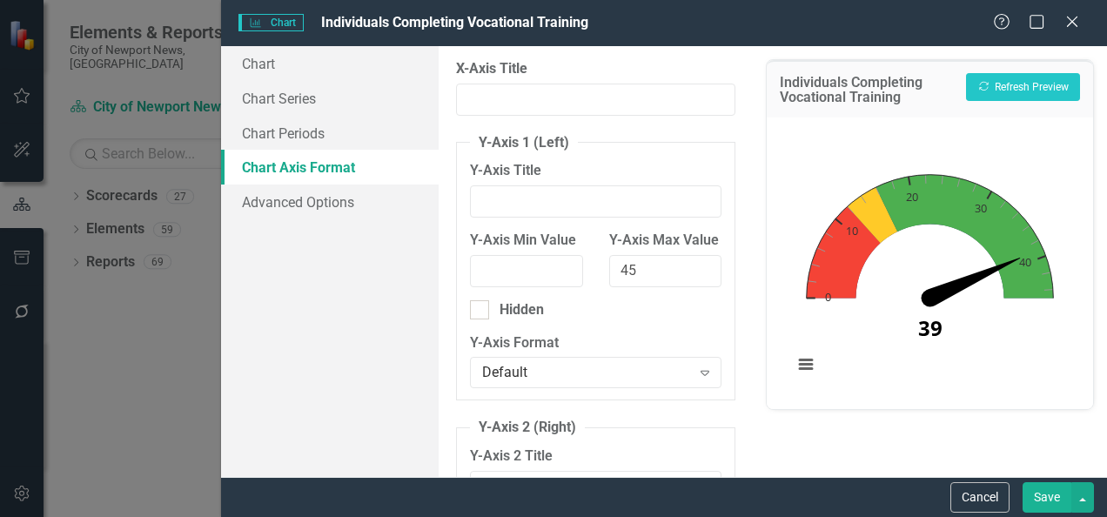
click at [1038, 504] on button "Save" at bounding box center [1047, 497] width 49 height 30
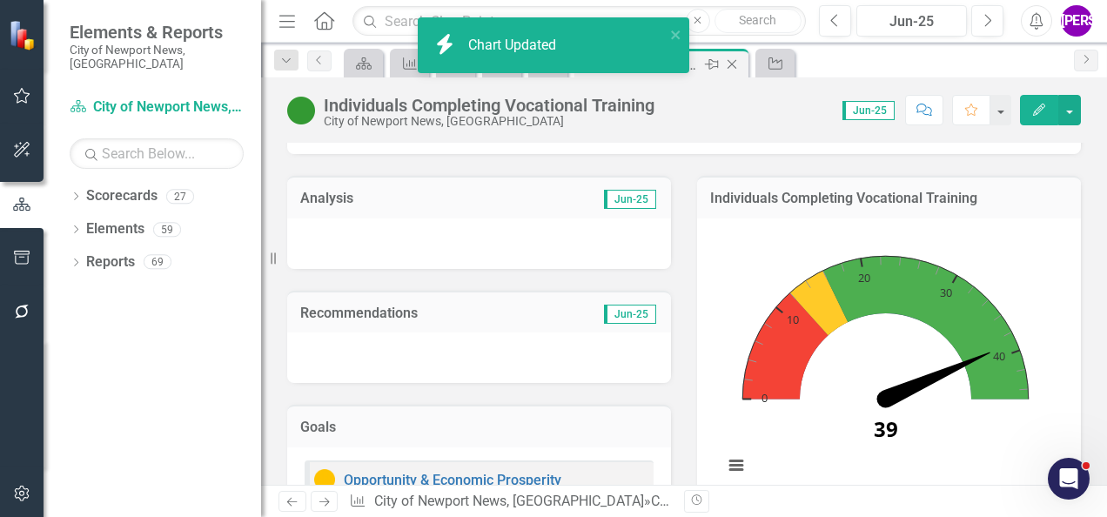
click at [732, 64] on icon at bounding box center [733, 65] width 10 height 10
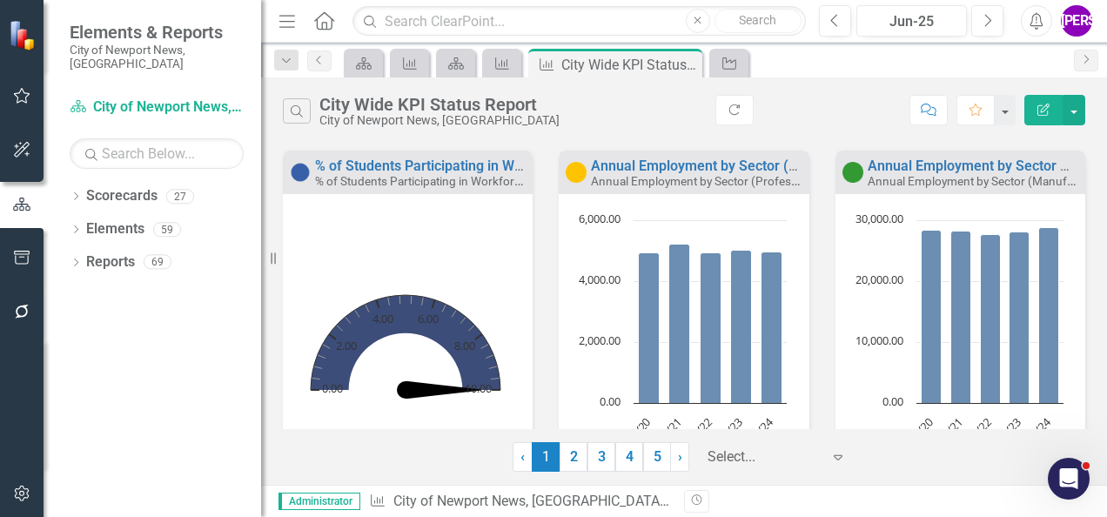
scroll to position [1093, 0]
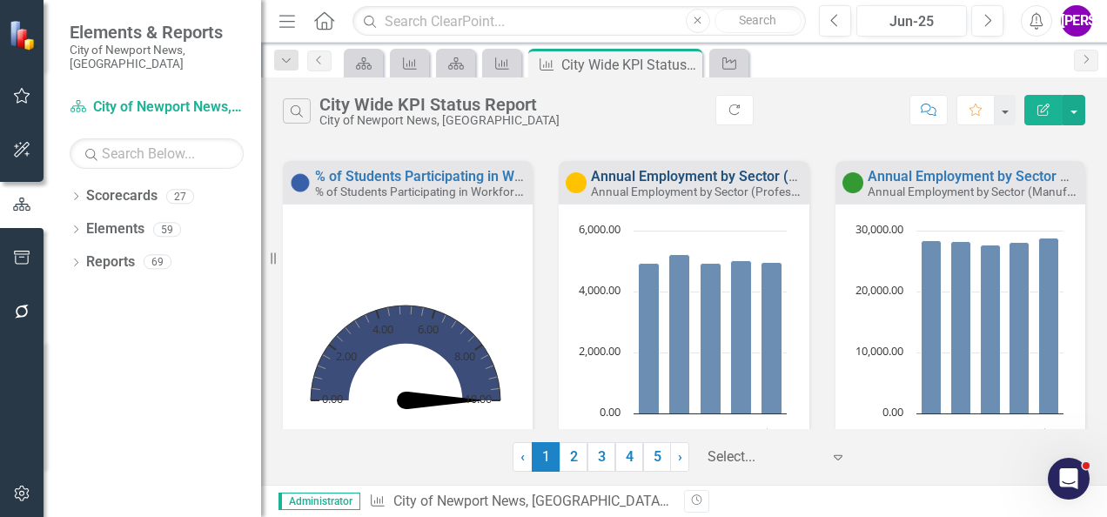
click at [708, 177] on link "Annual Employment by Sector (Professional, Scientific, and Technical Services)" at bounding box center [840, 176] width 499 height 17
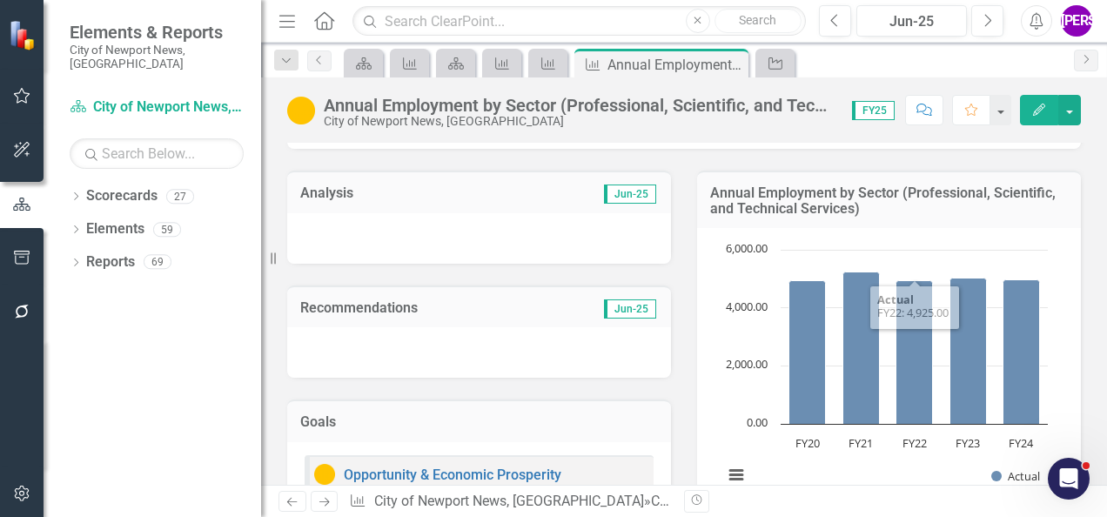
scroll to position [200, 0]
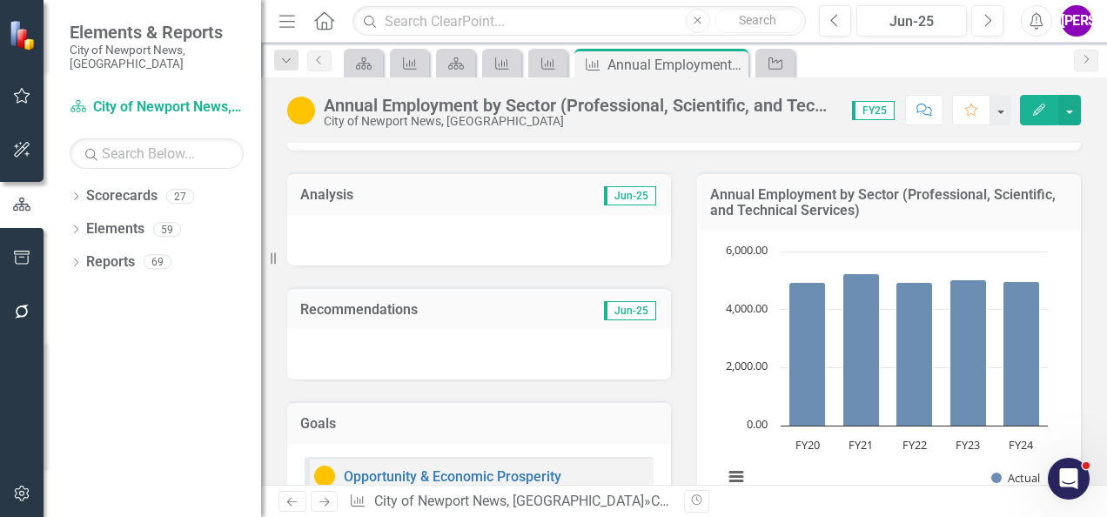
click at [911, 212] on h3 "Annual Employment by Sector (Professional, Scientific, and Technical Services)" at bounding box center [889, 202] width 358 height 30
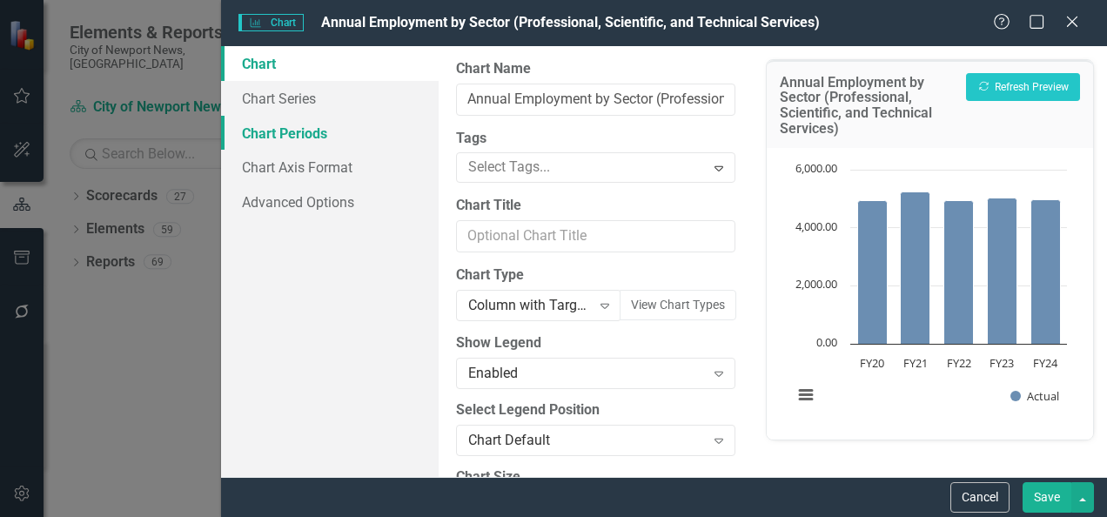
click at [306, 125] on link "Chart Periods" at bounding box center [330, 133] width 218 height 35
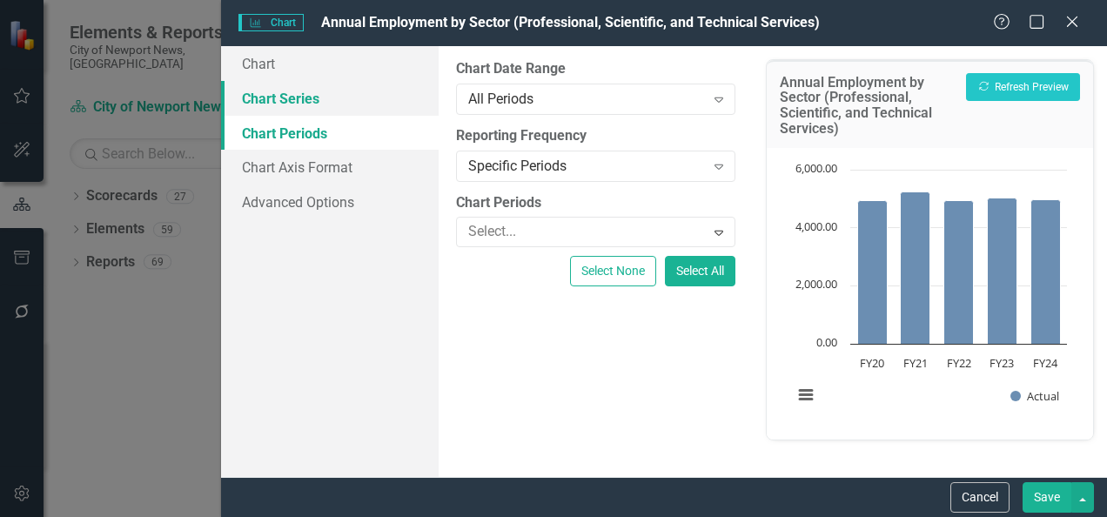
click at [305, 107] on link "Chart Series" at bounding box center [330, 98] width 218 height 35
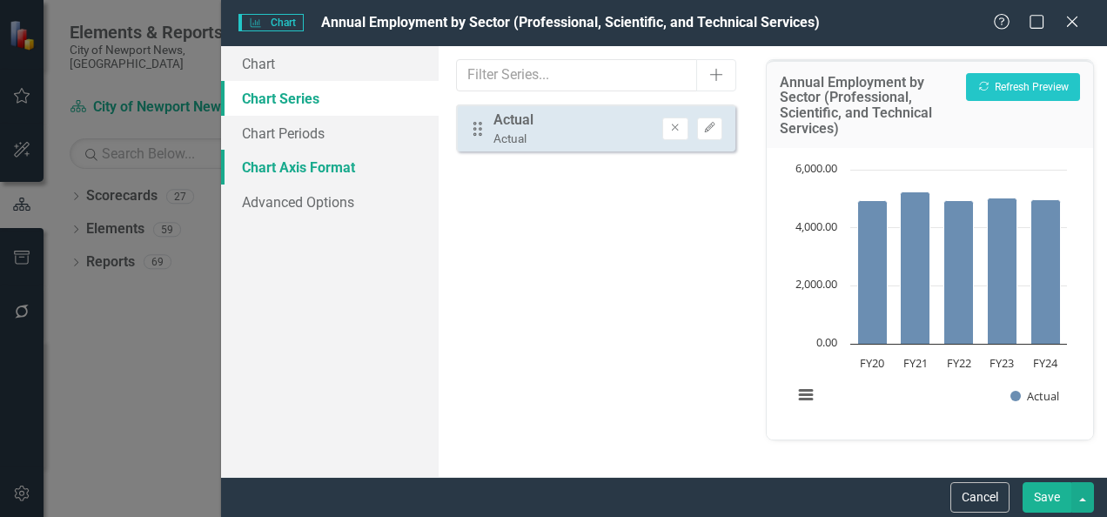
click at [321, 164] on link "Chart Axis Format" at bounding box center [330, 167] width 218 height 35
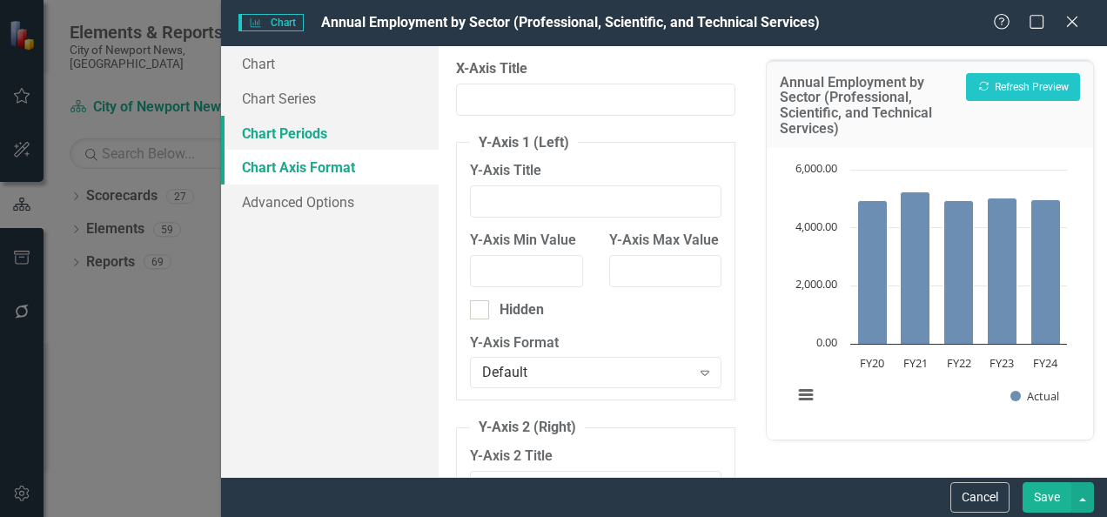
click at [279, 123] on link "Chart Periods" at bounding box center [330, 133] width 218 height 35
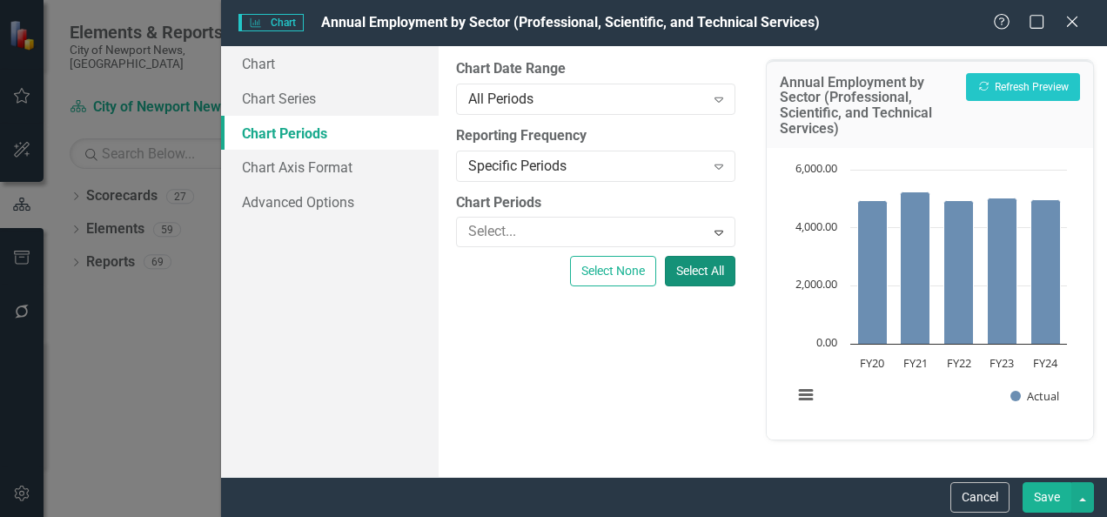
click at [691, 281] on button "Select All" at bounding box center [700, 271] width 71 height 30
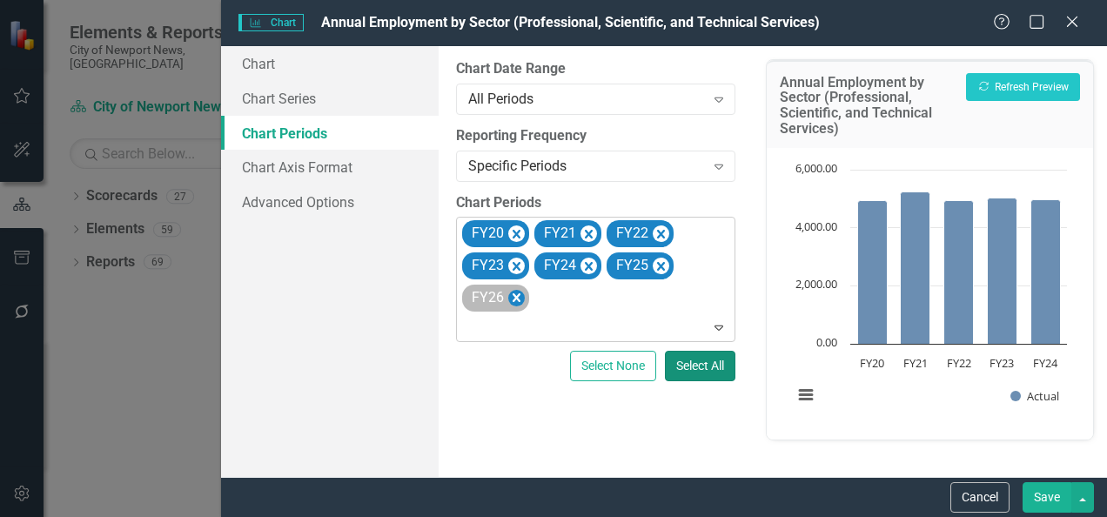
click at [512, 300] on icon "Remove FY26" at bounding box center [516, 298] width 17 height 22
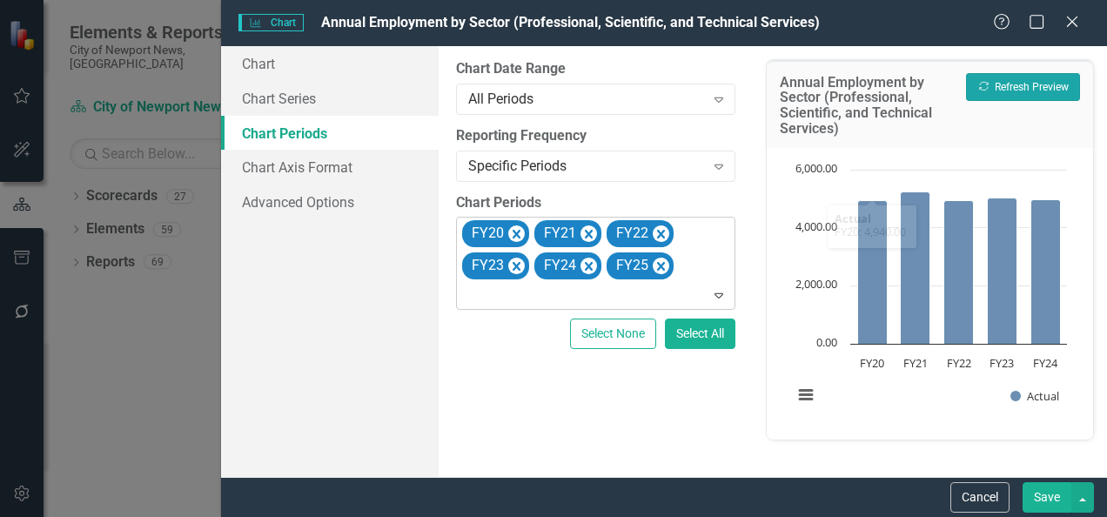
click at [984, 98] on button "Recalculate Refresh Preview" at bounding box center [1023, 87] width 114 height 28
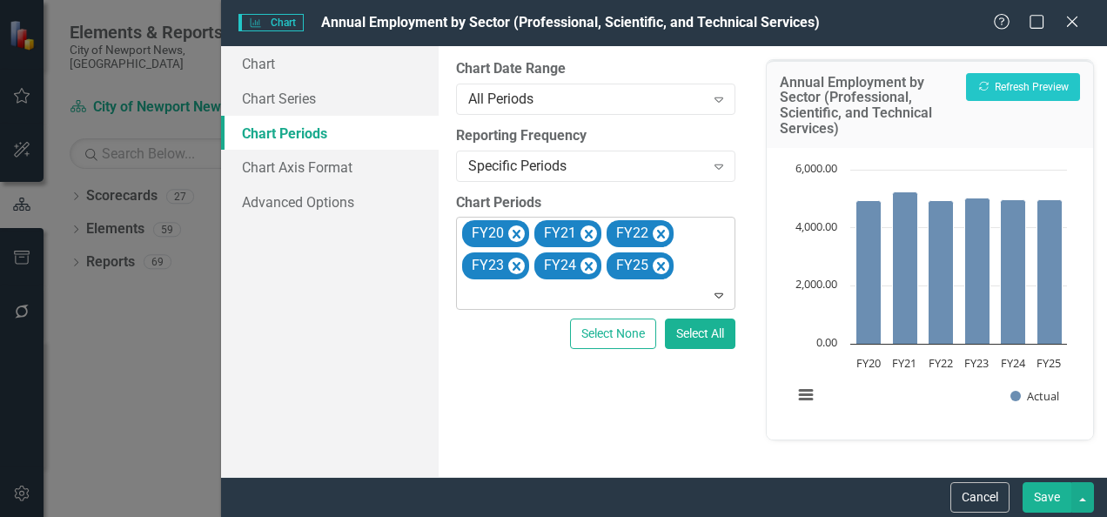
click at [1048, 486] on button "Save" at bounding box center [1047, 497] width 49 height 30
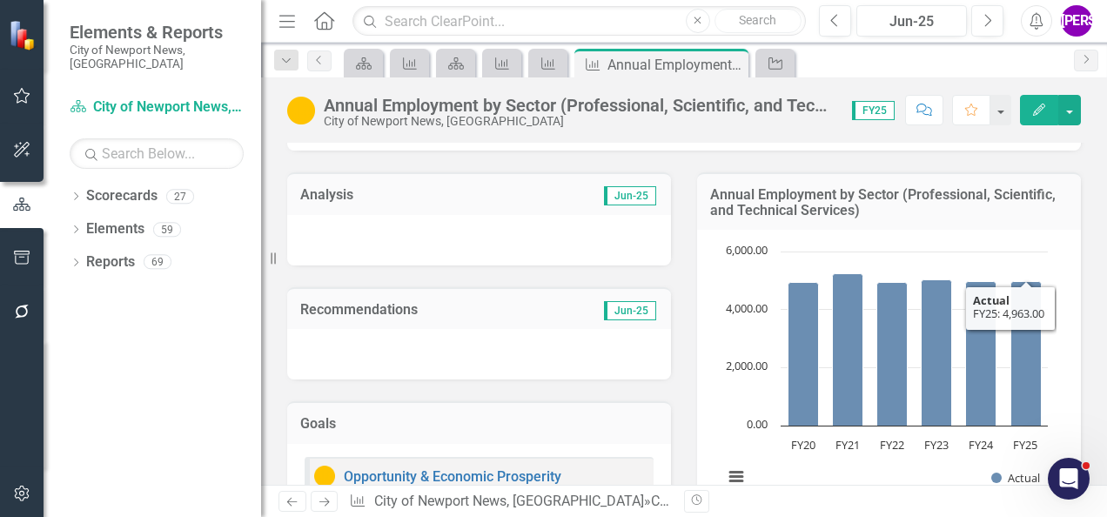
click at [1045, 112] on icon "Edit" at bounding box center [1040, 110] width 16 height 12
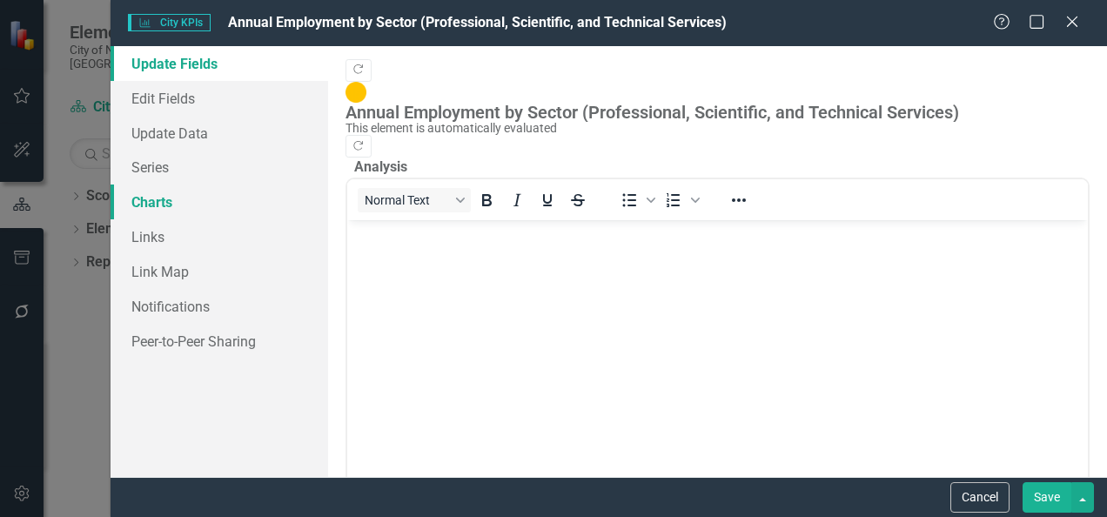
scroll to position [0, 0]
click at [169, 167] on link "Series" at bounding box center [220, 167] width 218 height 35
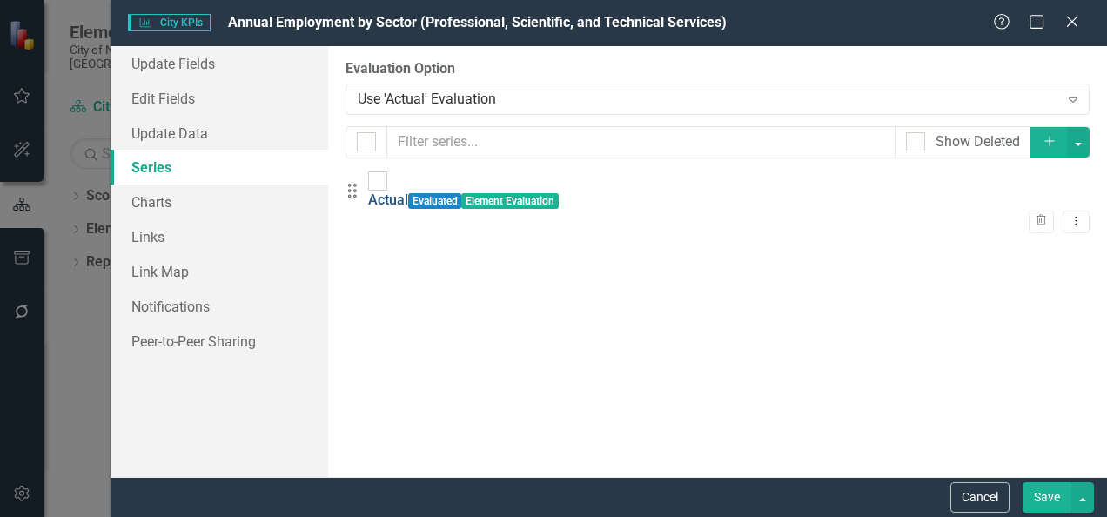
click at [408, 192] on link "Actual" at bounding box center [388, 200] width 40 height 17
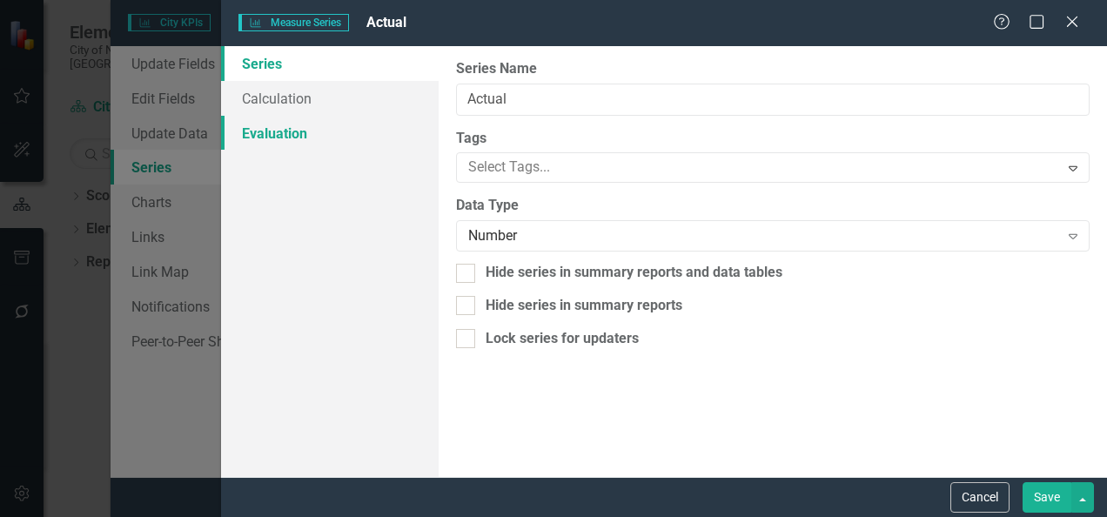
click at [266, 125] on link "Evaluation" at bounding box center [330, 133] width 218 height 35
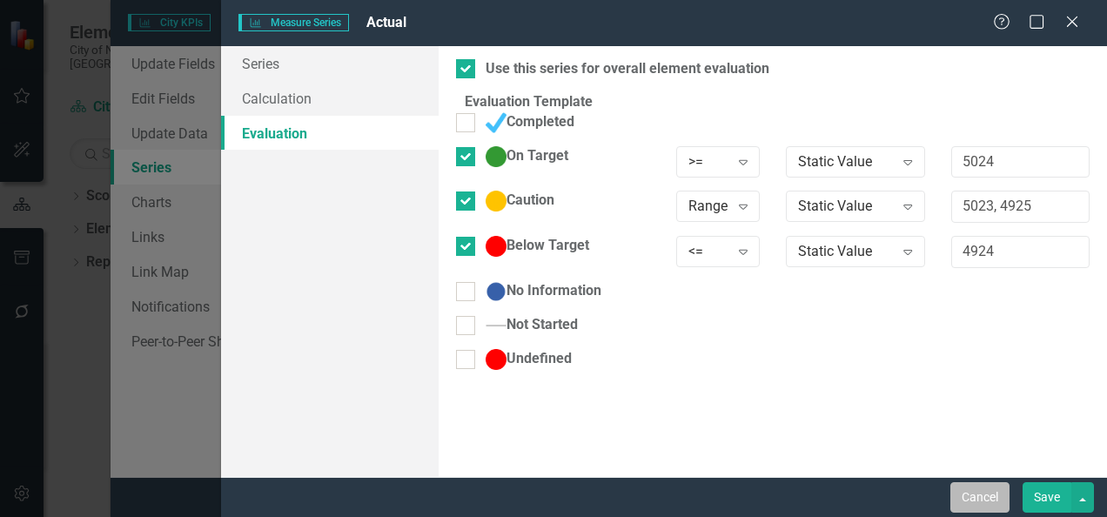
click at [969, 486] on button "Cancel" at bounding box center [980, 497] width 59 height 30
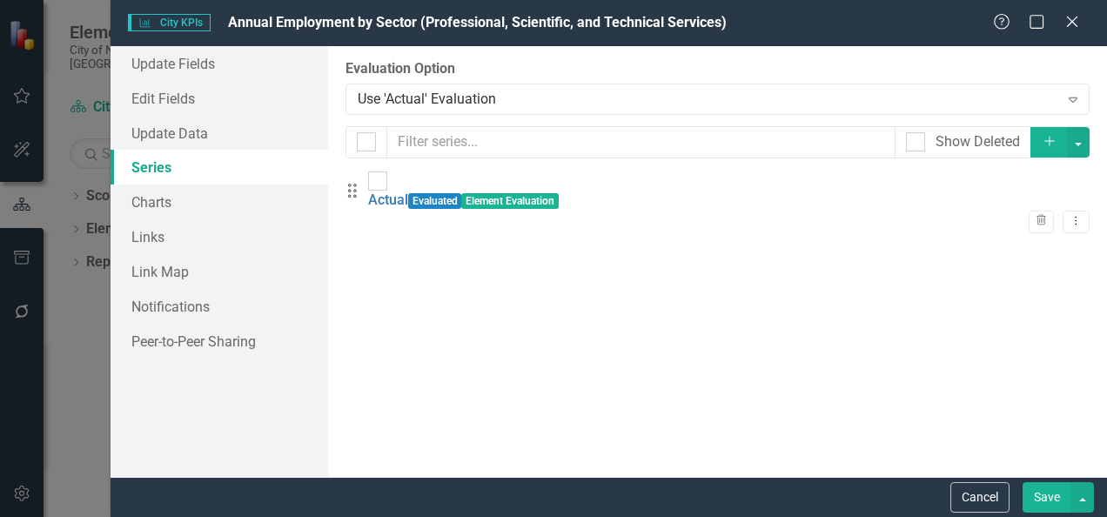
click at [969, 486] on button "Cancel" at bounding box center [980, 497] width 59 height 30
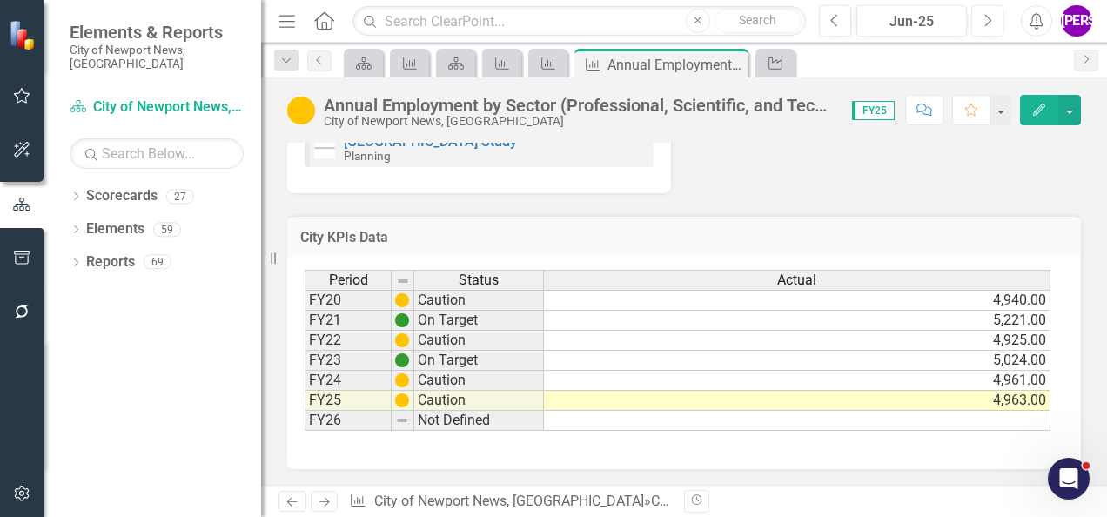
scroll to position [857, 0]
click at [882, 355] on td "5,024.00" at bounding box center [797, 363] width 507 height 20
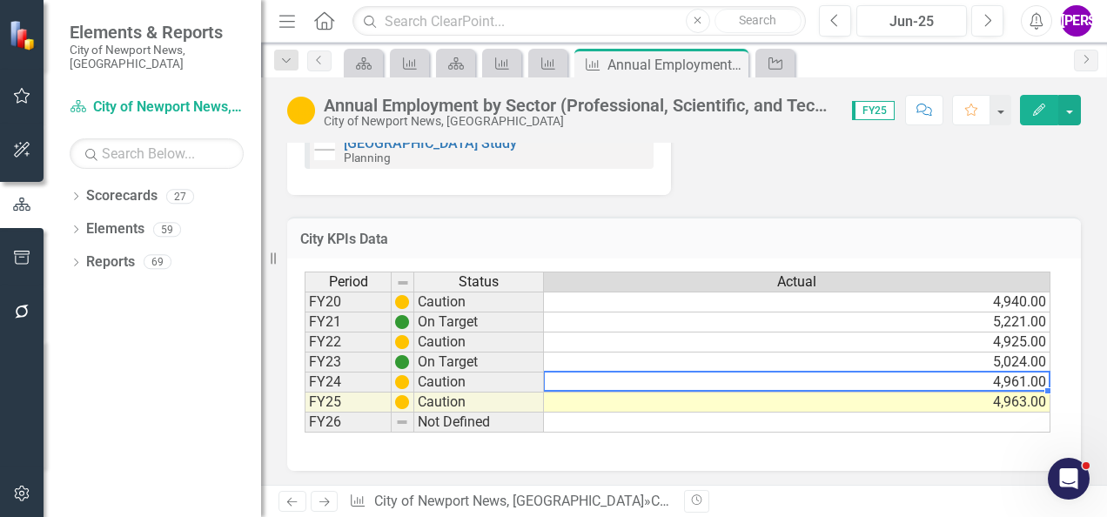
click at [879, 385] on td "4,961.00" at bounding box center [797, 383] width 507 height 20
click at [878, 407] on td "4,963.00" at bounding box center [797, 403] width 507 height 20
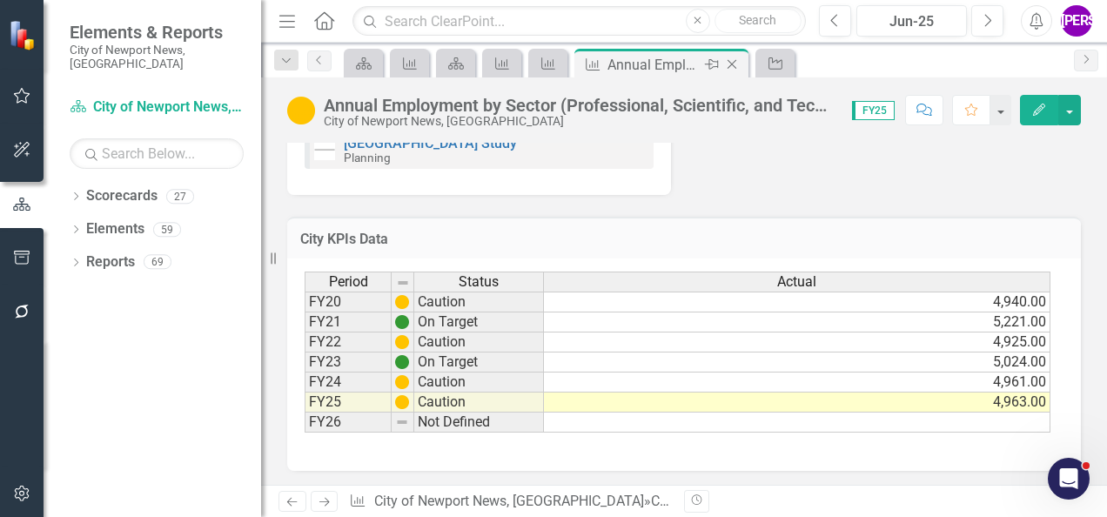
click at [733, 64] on icon "Close" at bounding box center [731, 64] width 17 height 14
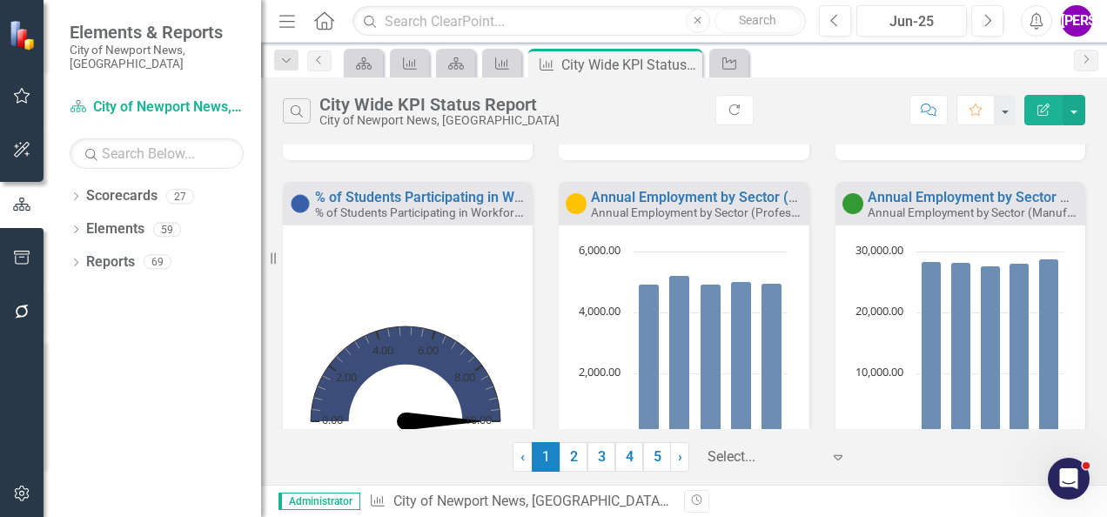
scroll to position [1191, 0]
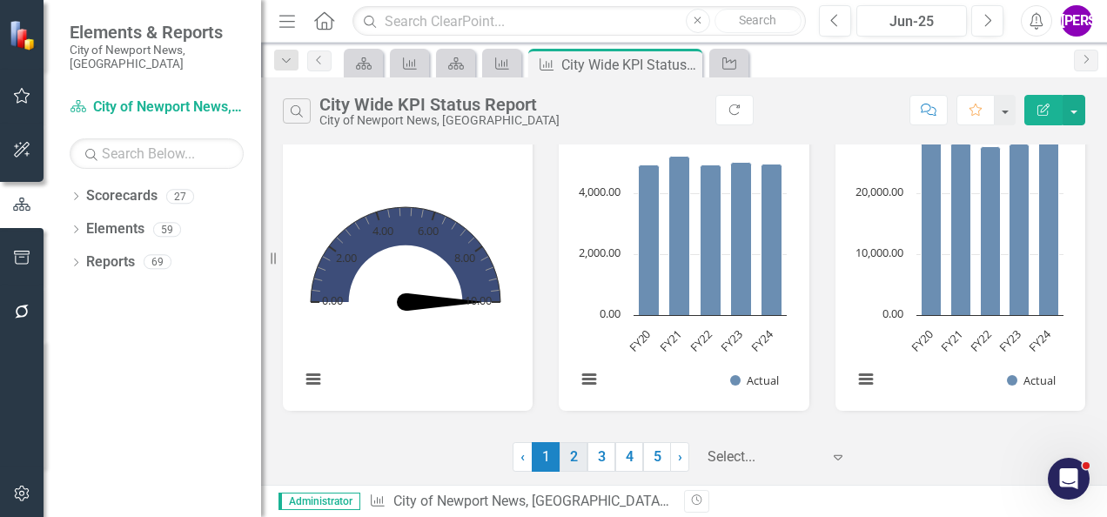
click at [577, 462] on link "2" at bounding box center [574, 457] width 28 height 30
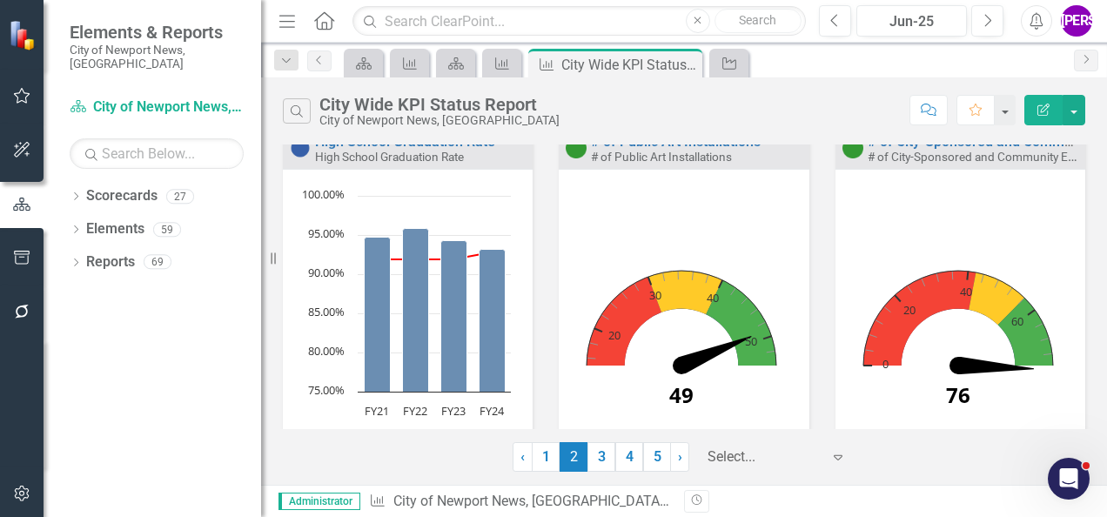
scroll to position [320, 0]
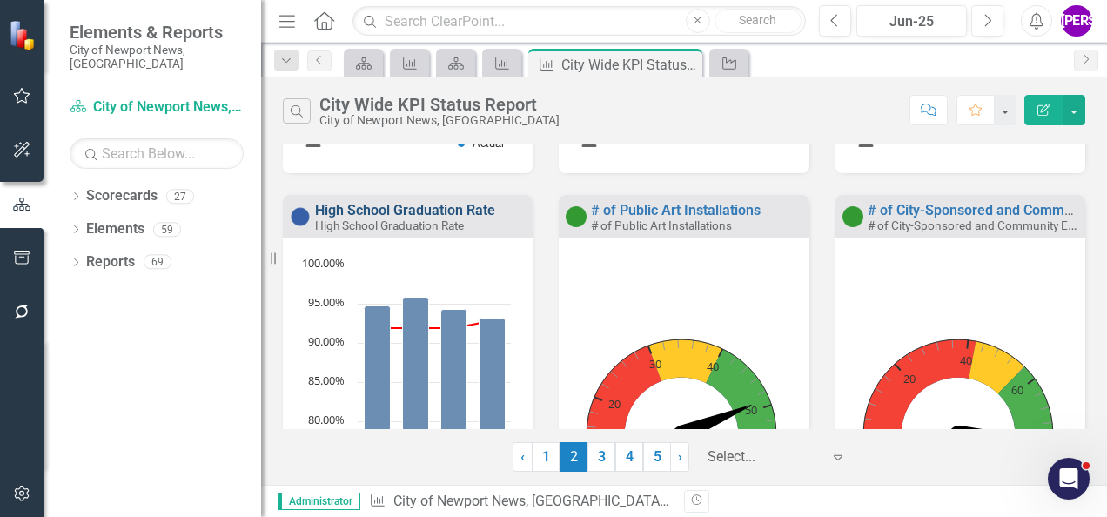
click at [474, 211] on link "High School Graduation Rate" at bounding box center [405, 210] width 180 height 17
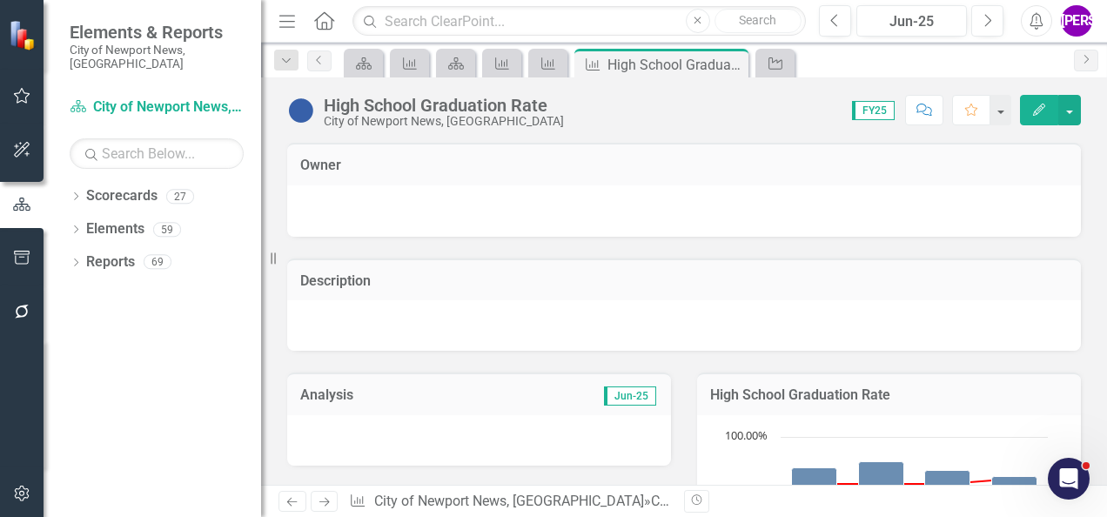
click at [923, 106] on icon "Comment" at bounding box center [925, 110] width 16 height 12
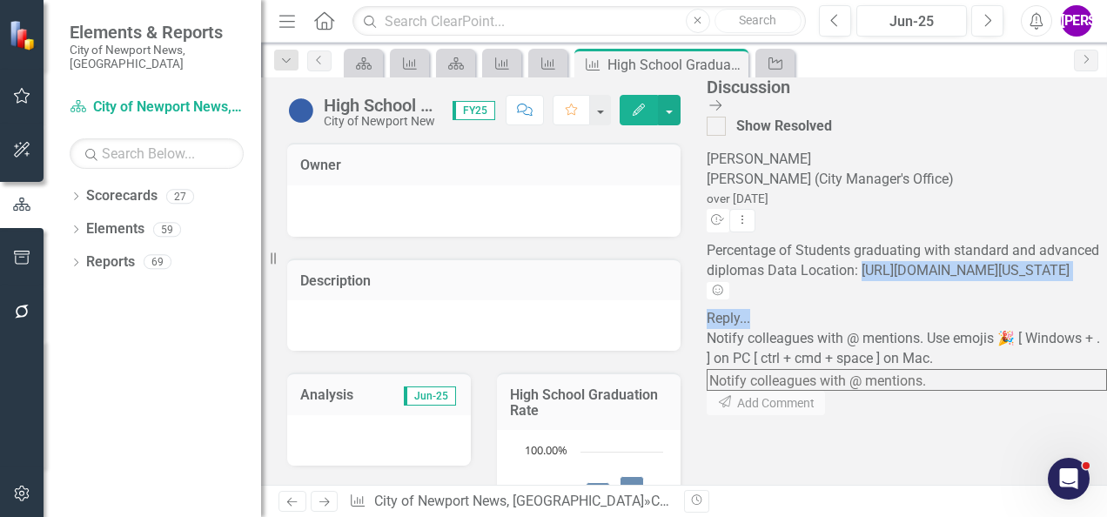
scroll to position [144, 0]
drag, startPoint x: 905, startPoint y: 221, endPoint x: 1050, endPoint y: 181, distance: 150.0
click at [1050, 242] on span "Percentage of Students graduating with standard and advanced diplomas Data Loca…" at bounding box center [903, 260] width 393 height 37
copy span "https://schoolquality.virginia.gov/divisions/newport-news-city-public-schools#d…"
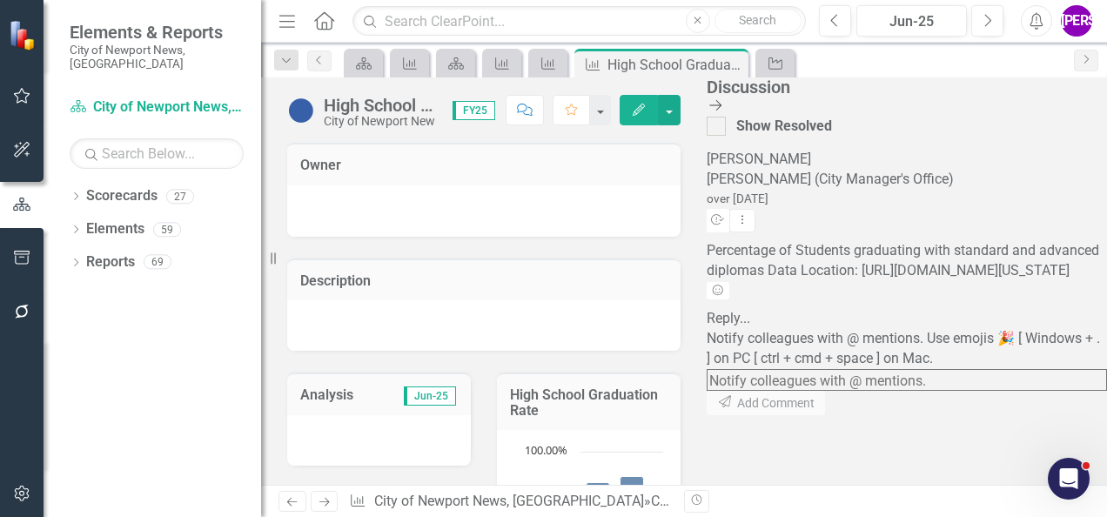
click at [724, 106] on icon "Close Discussion Bar" at bounding box center [715, 105] width 17 height 14
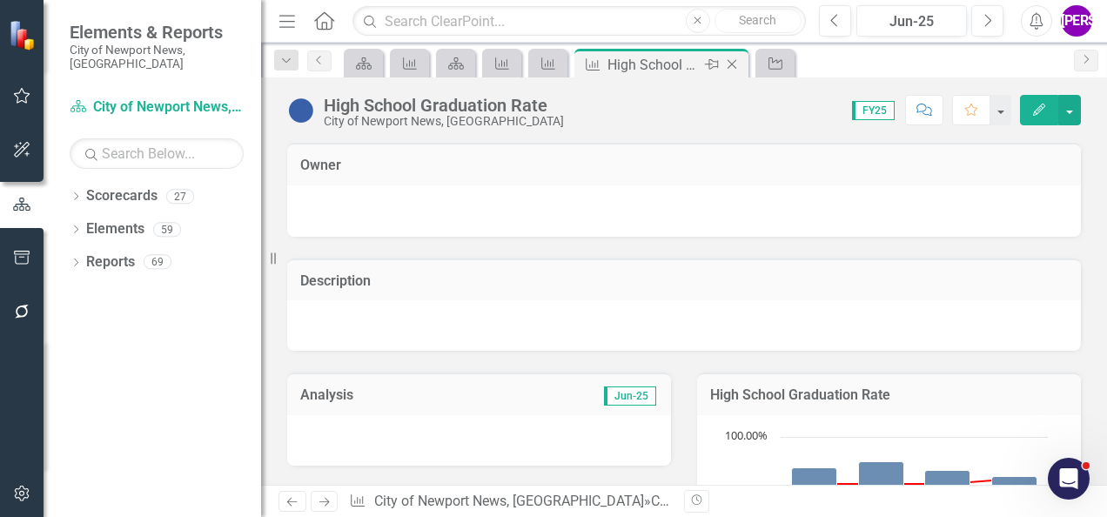
click at [733, 64] on icon at bounding box center [733, 65] width 10 height 10
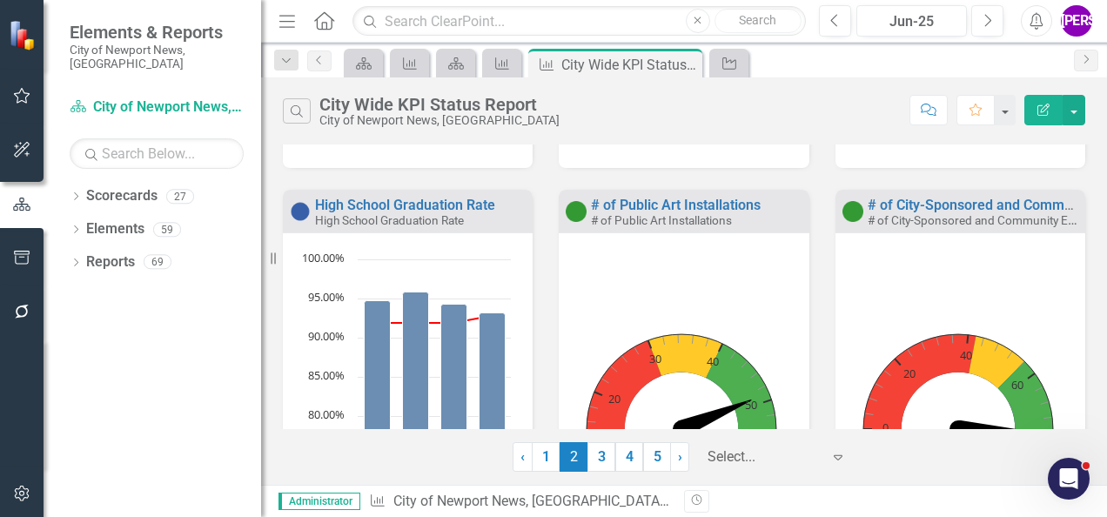
scroll to position [324, 0]
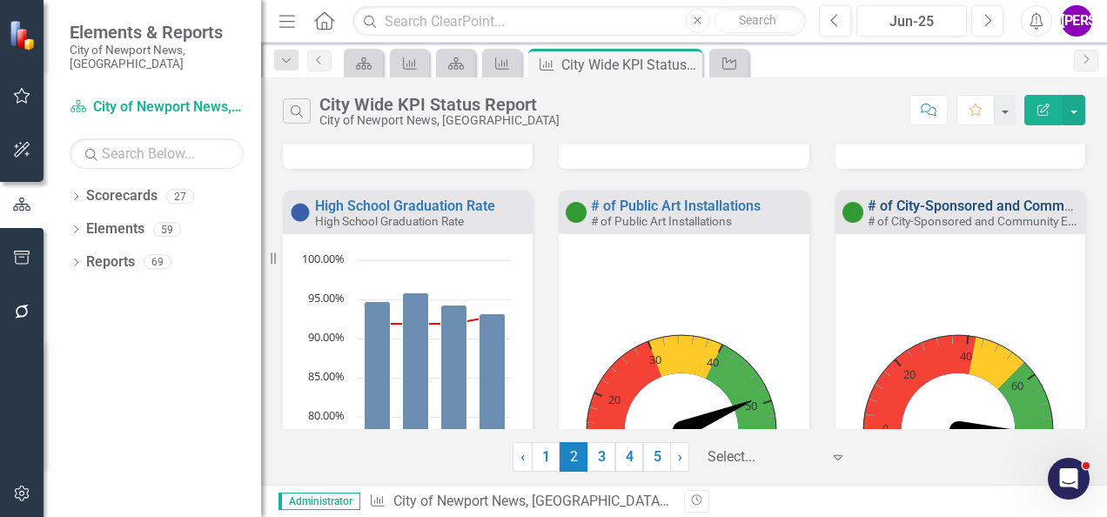
click at [912, 209] on link "# of City-Sponsored and Community Events" at bounding box center [1004, 206] width 273 height 17
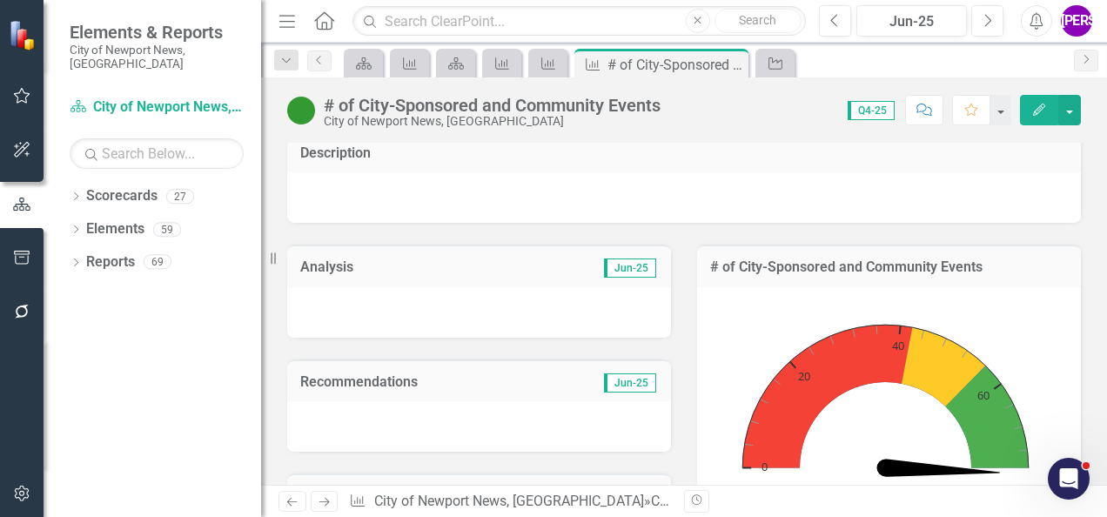
scroll to position [127, 0]
click at [964, 313] on rect "Interactive chart" at bounding box center [886, 431] width 342 height 261
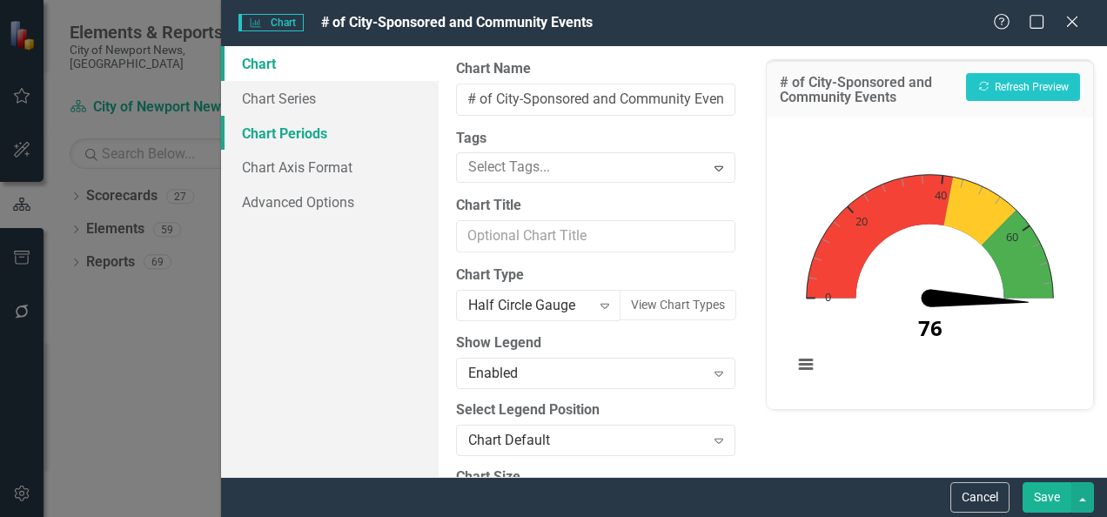
click at [315, 133] on link "Chart Periods" at bounding box center [330, 133] width 218 height 35
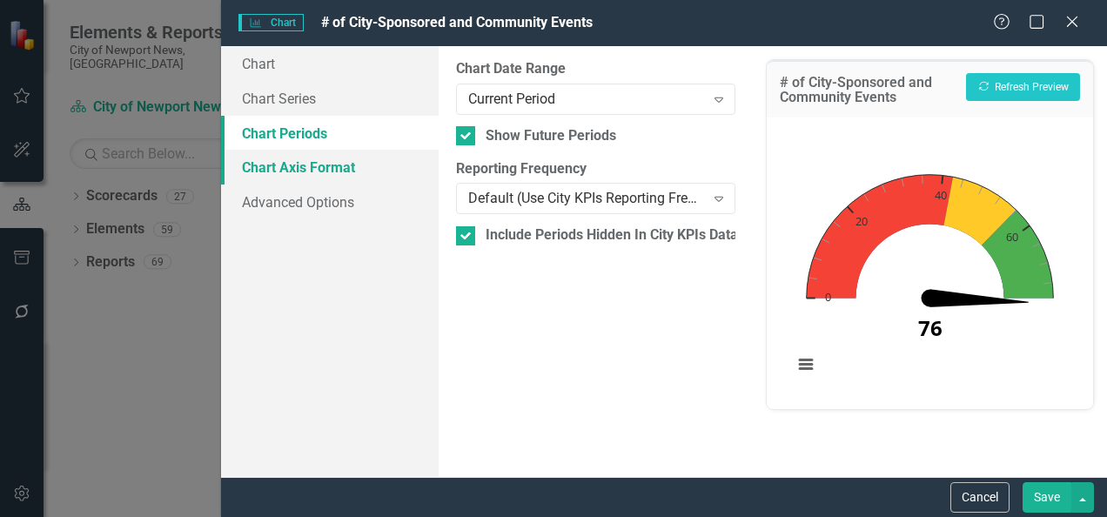
click at [311, 176] on link "Chart Axis Format" at bounding box center [330, 167] width 218 height 35
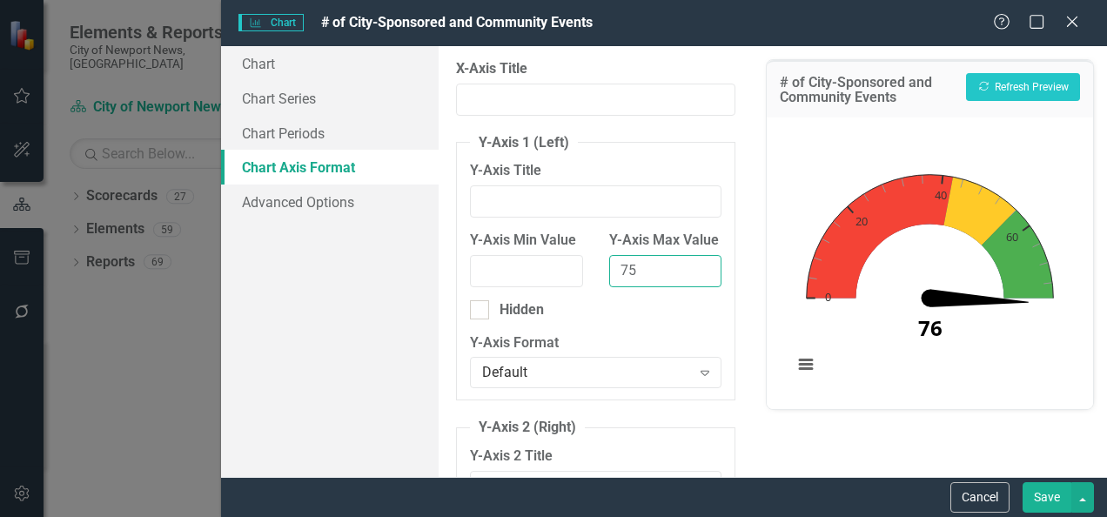
click at [639, 287] on input "75" at bounding box center [665, 271] width 112 height 32
click at [1045, 85] on button "Recalculate Refresh Preview" at bounding box center [1023, 87] width 114 height 28
click at [655, 287] on input "78" at bounding box center [665, 271] width 112 height 32
type input "7"
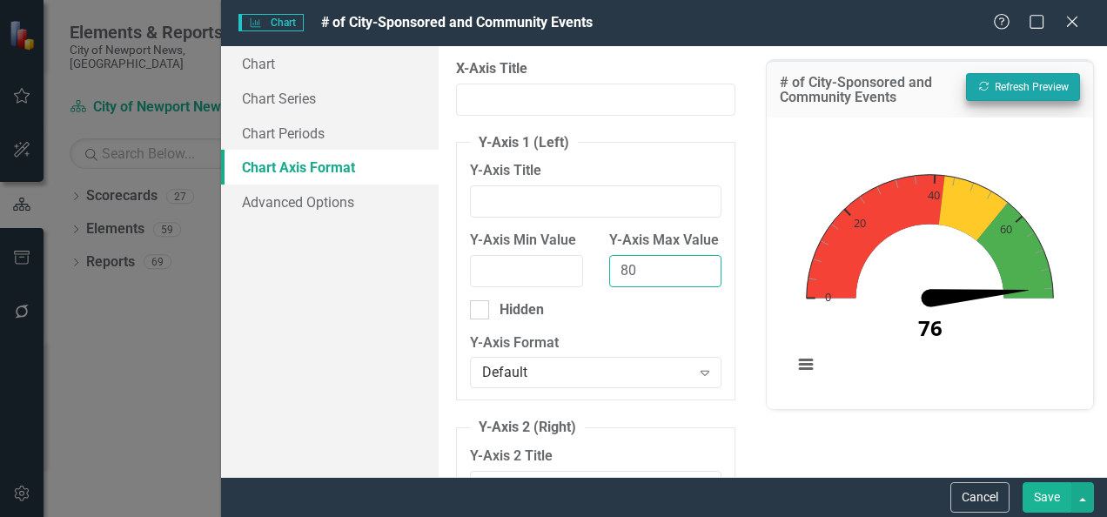
type input "80"
click at [1014, 84] on button "Recalculate Refresh Preview" at bounding box center [1023, 87] width 114 height 28
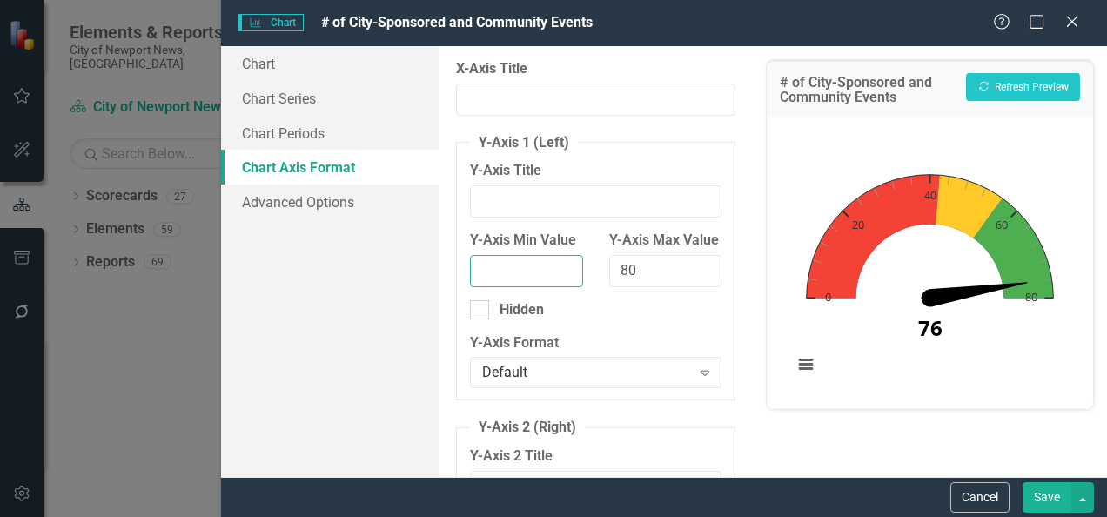
click at [528, 273] on input "Y-Axis Min Value" at bounding box center [526, 271] width 112 height 32
click at [1053, 89] on button "Recalculate Refresh Preview" at bounding box center [1023, 87] width 114 height 28
click at [517, 270] on input "10" at bounding box center [526, 271] width 112 height 32
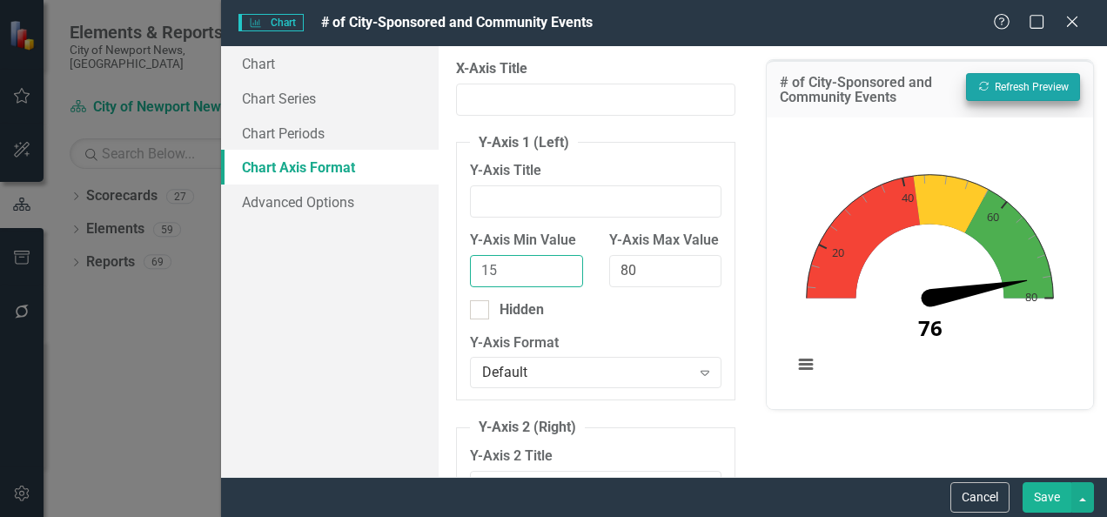
type input "15"
click at [989, 92] on button "Recalculate Refresh Preview" at bounding box center [1023, 87] width 114 height 28
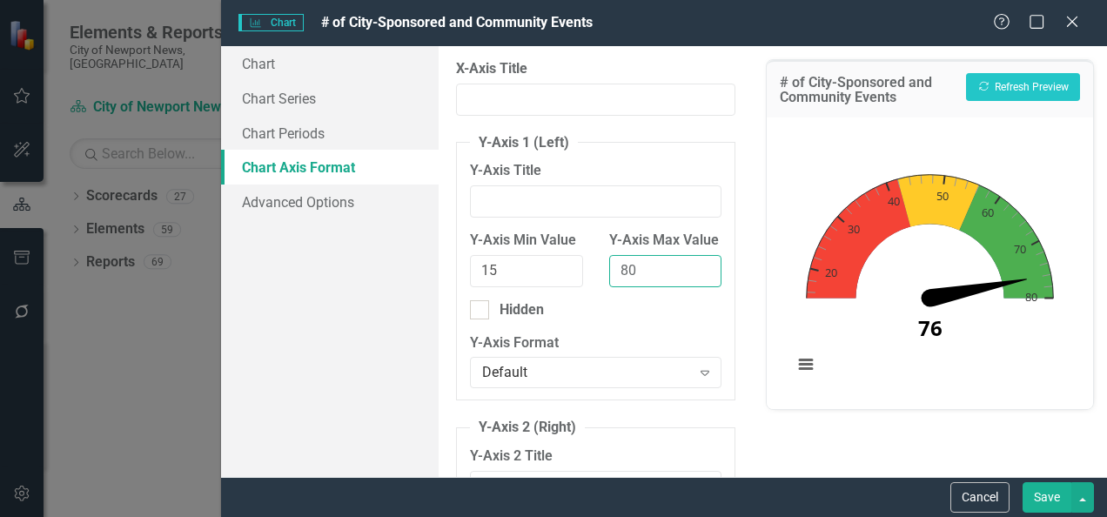
click at [655, 282] on input "80" at bounding box center [665, 271] width 112 height 32
type input "8"
type input "85"
click at [1019, 85] on button "Recalculate Refresh Preview" at bounding box center [1023, 87] width 114 height 28
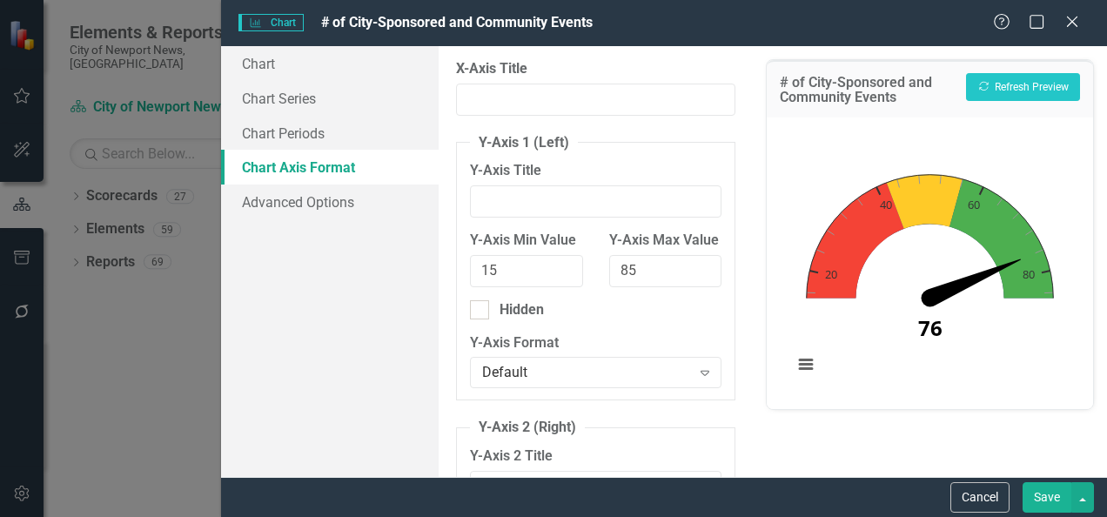
click at [1047, 505] on button "Save" at bounding box center [1047, 497] width 49 height 30
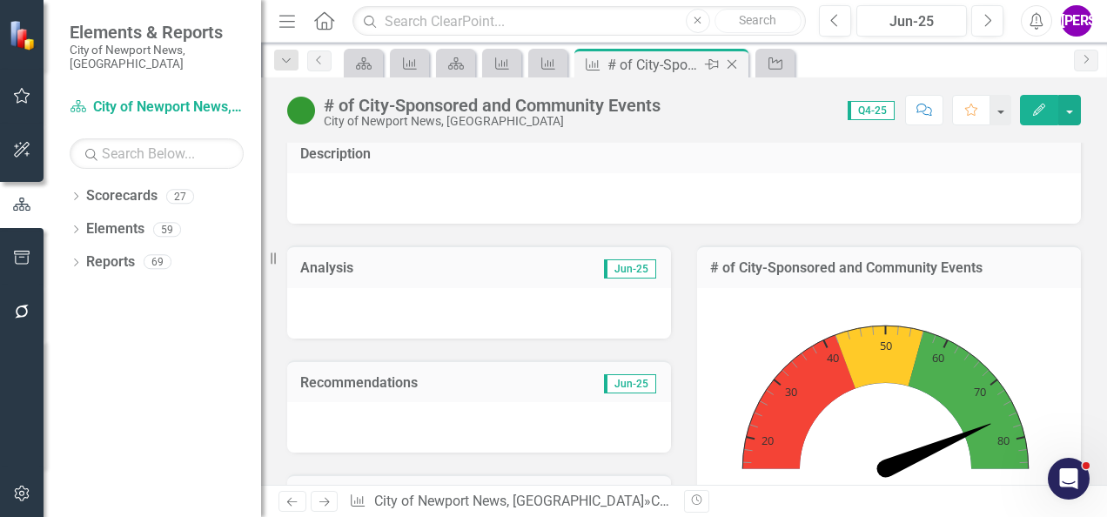
click at [733, 60] on icon "Close" at bounding box center [731, 64] width 17 height 14
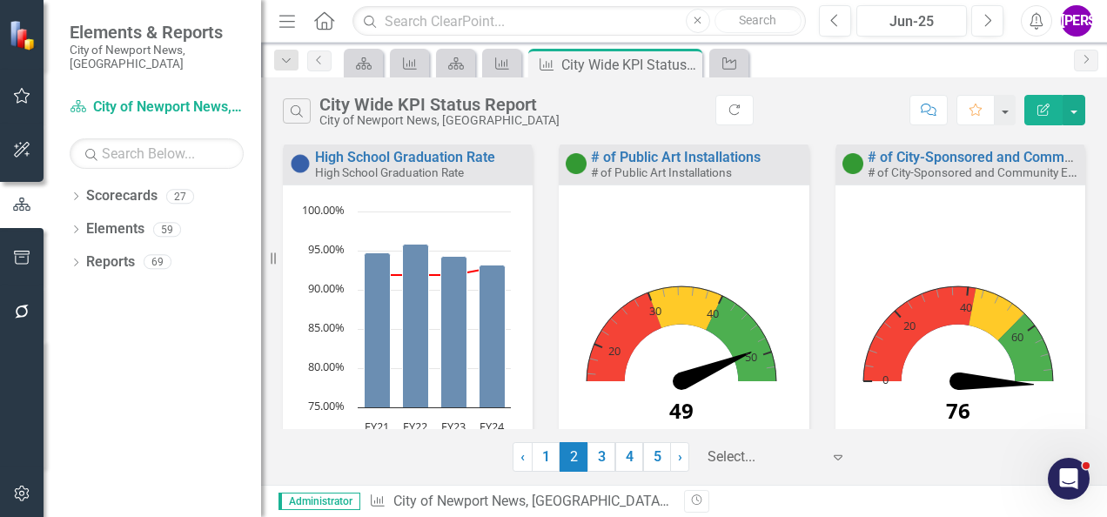
scroll to position [387, 0]
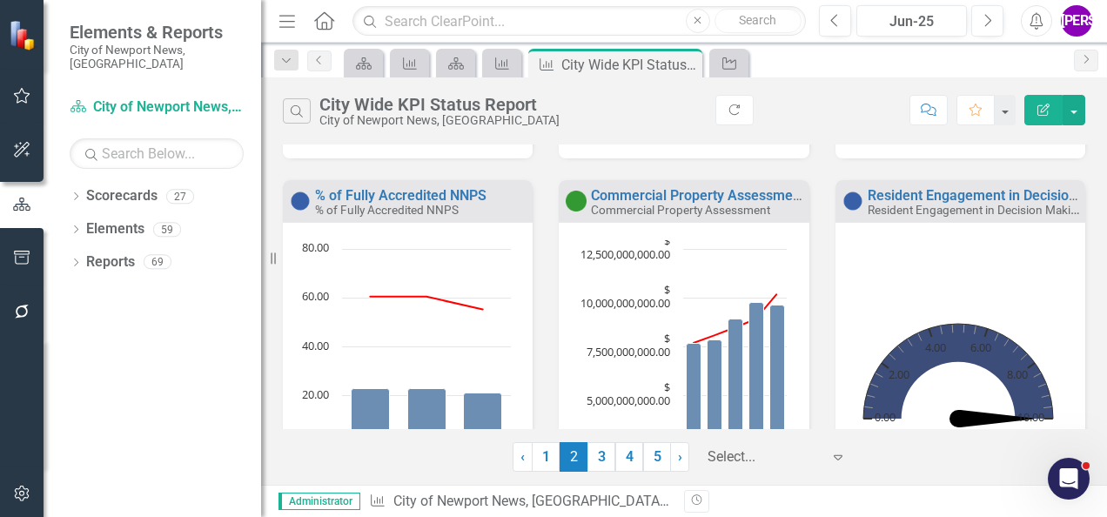
scroll to position [700, 0]
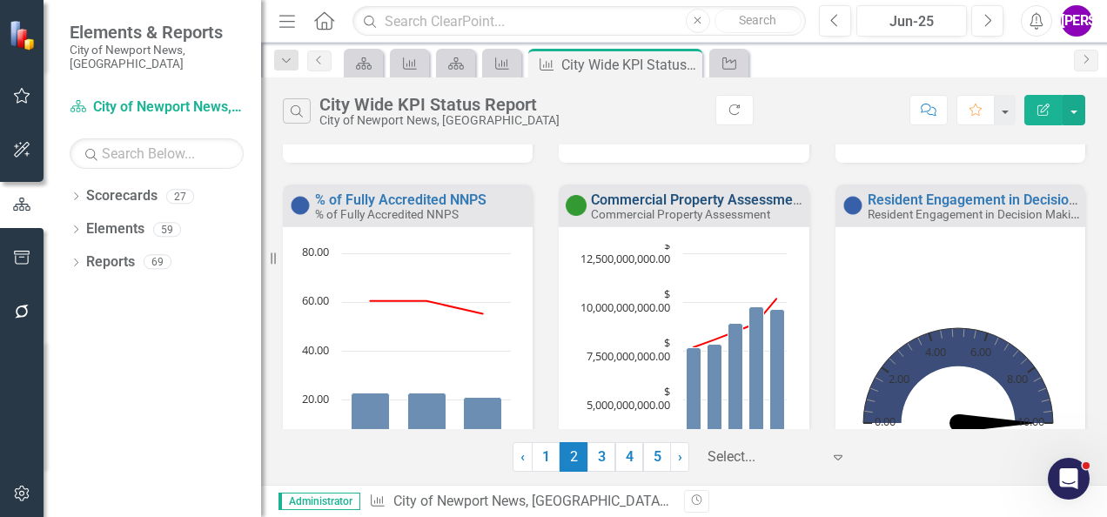
click at [727, 204] on link "Commercial Property Assessment" at bounding box center [698, 200] width 214 height 17
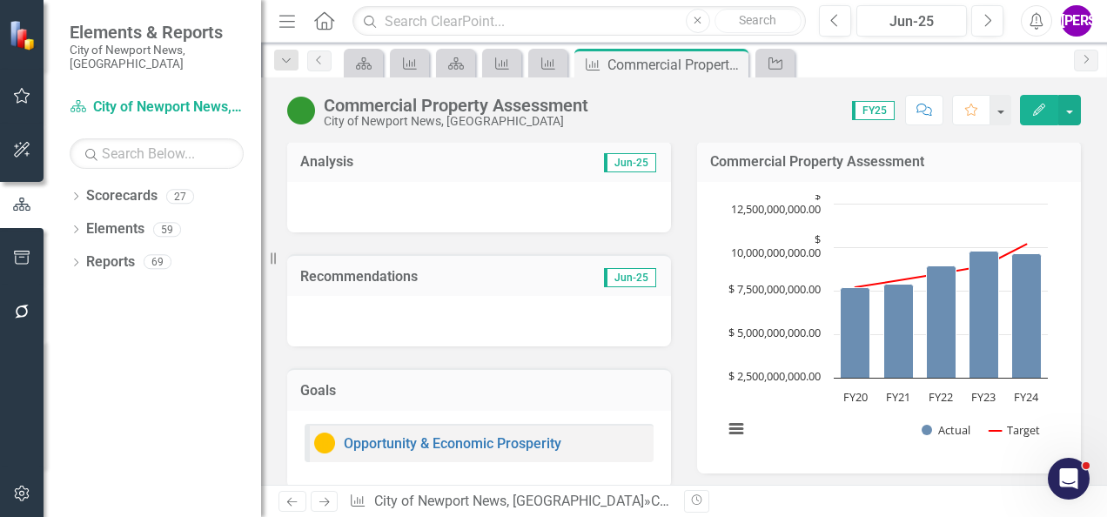
scroll to position [234, 0]
click at [937, 166] on h3 "Commercial Property Assessment" at bounding box center [889, 161] width 358 height 16
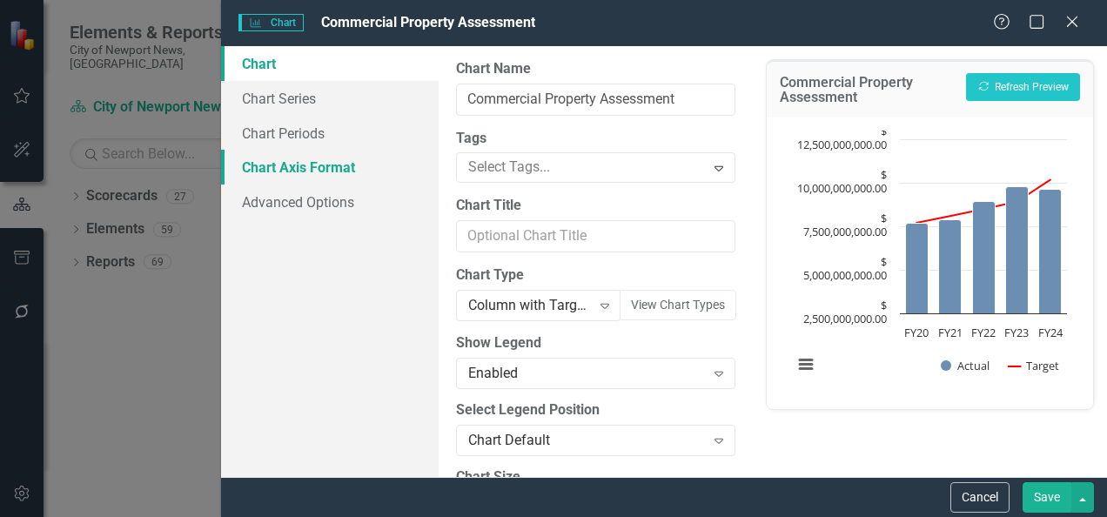
click at [306, 167] on link "Chart Axis Format" at bounding box center [330, 167] width 218 height 35
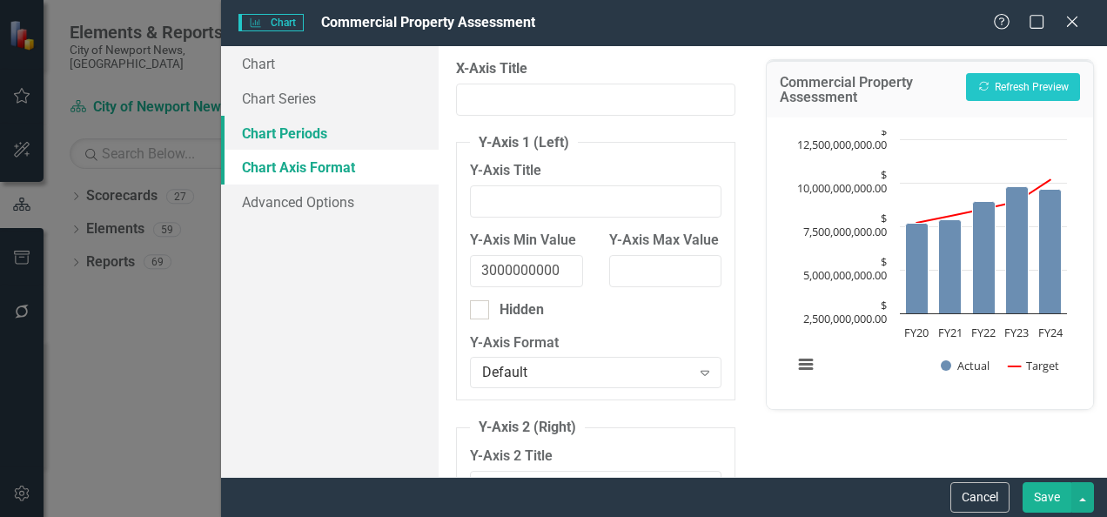
click at [291, 133] on link "Chart Periods" at bounding box center [330, 133] width 218 height 35
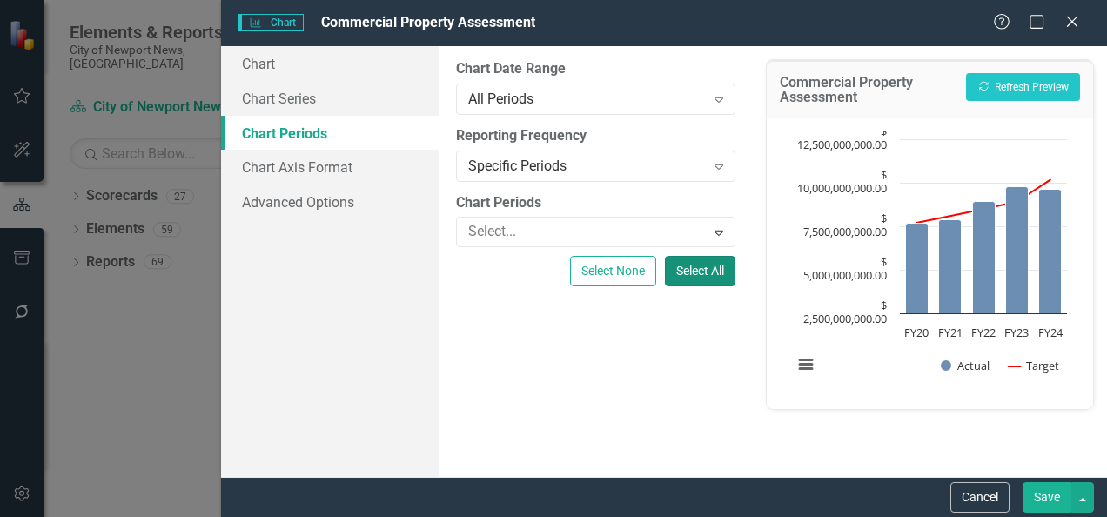
click at [696, 270] on button "Select All" at bounding box center [700, 271] width 71 height 30
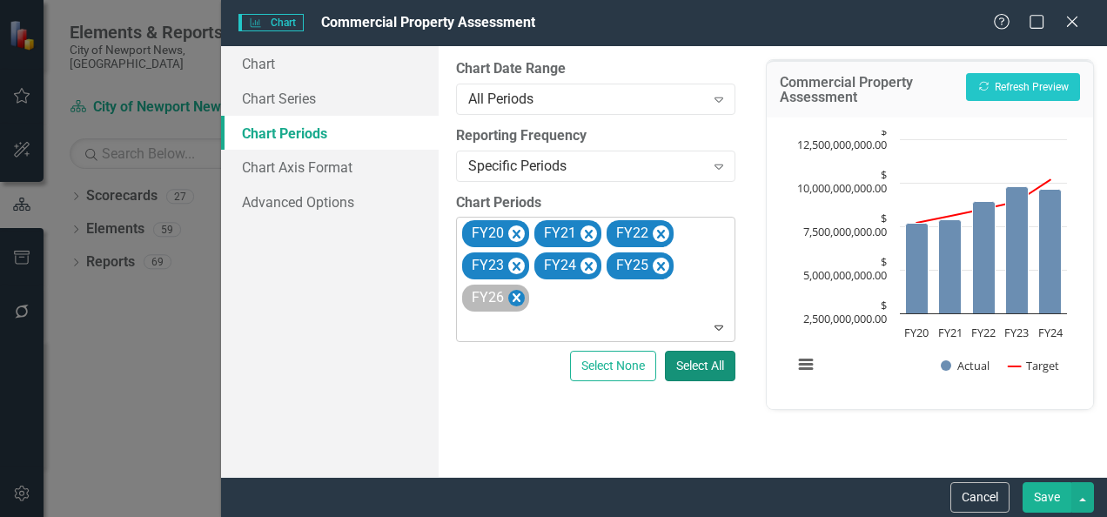
click at [516, 299] on icon "Remove FY26" at bounding box center [517, 297] width 8 height 9
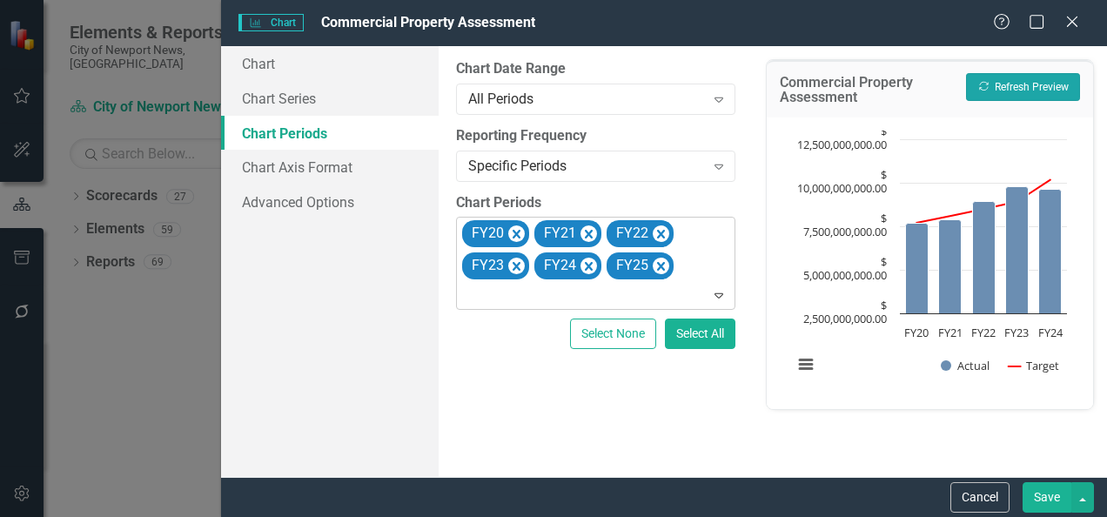
click at [1026, 78] on button "Recalculate Refresh Preview" at bounding box center [1023, 87] width 114 height 28
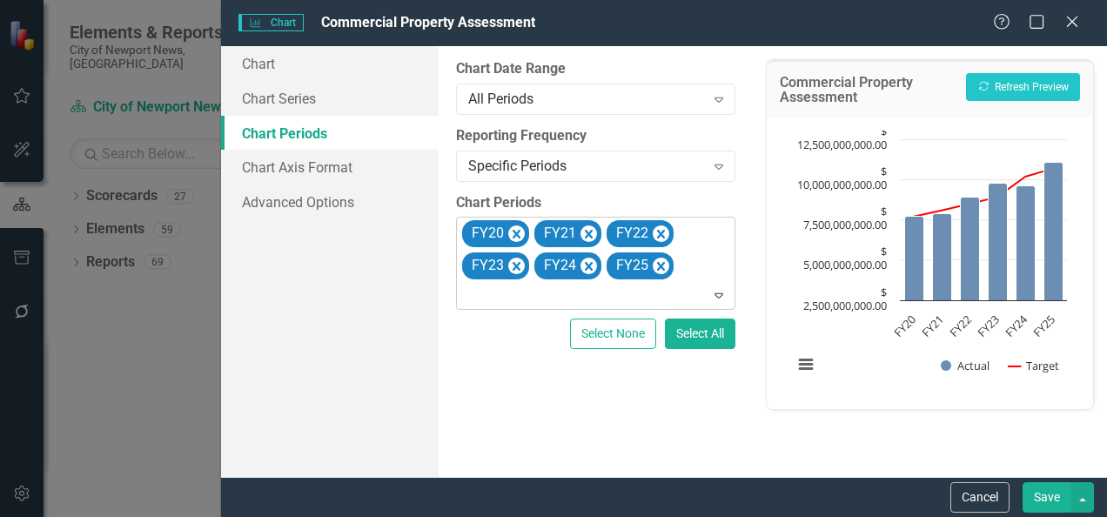
click at [1046, 507] on button "Save" at bounding box center [1047, 497] width 49 height 30
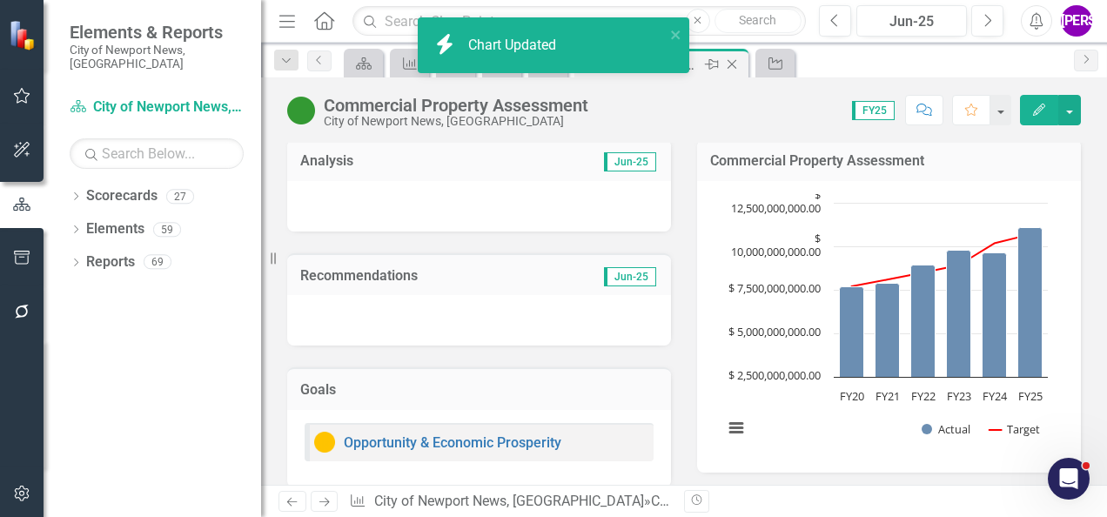
click at [733, 63] on icon at bounding box center [733, 65] width 10 height 10
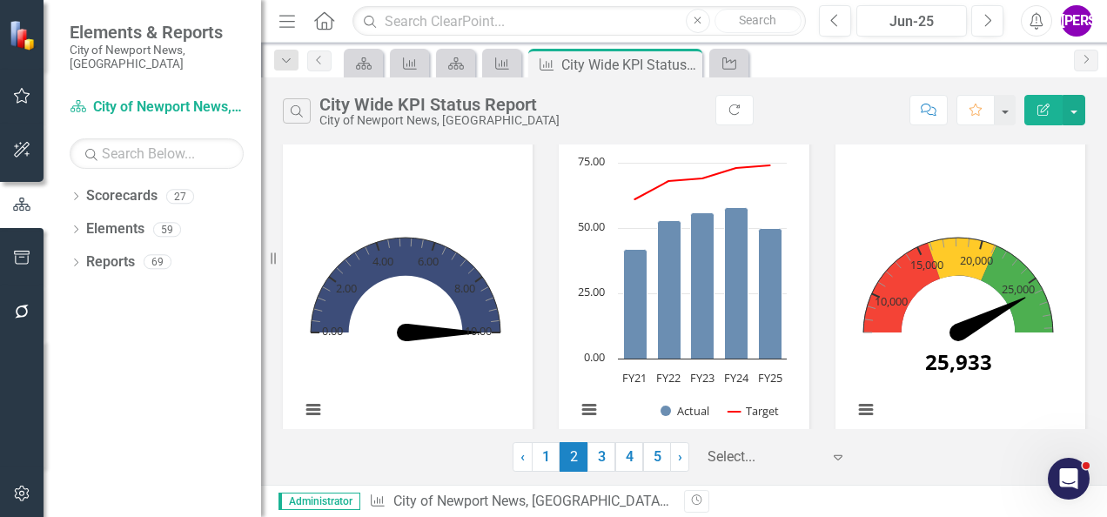
scroll to position [1161, 0]
click at [597, 456] on link "3" at bounding box center [602, 457] width 28 height 30
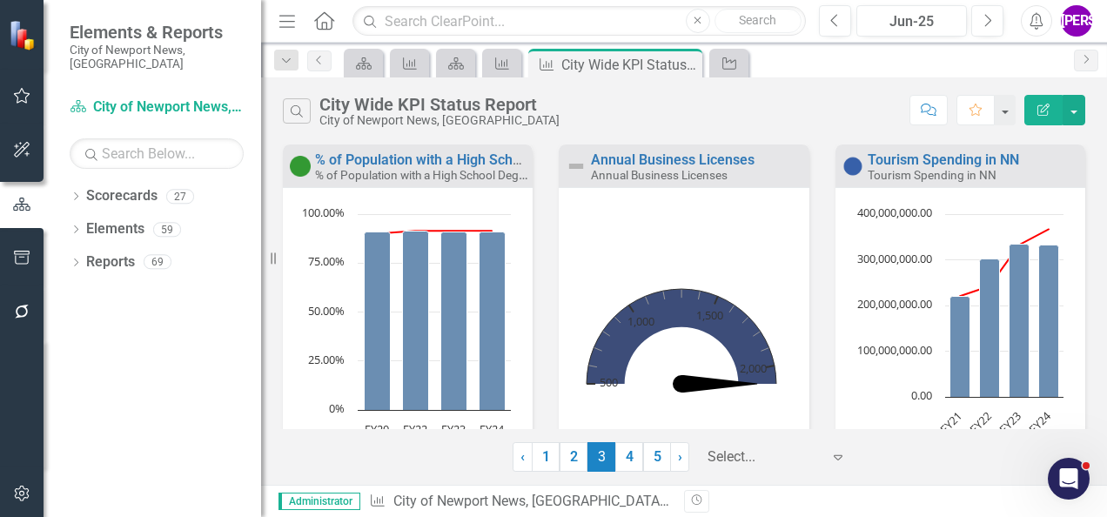
click at [750, 164] on div "Annual Business Licenses" at bounding box center [697, 160] width 213 height 15
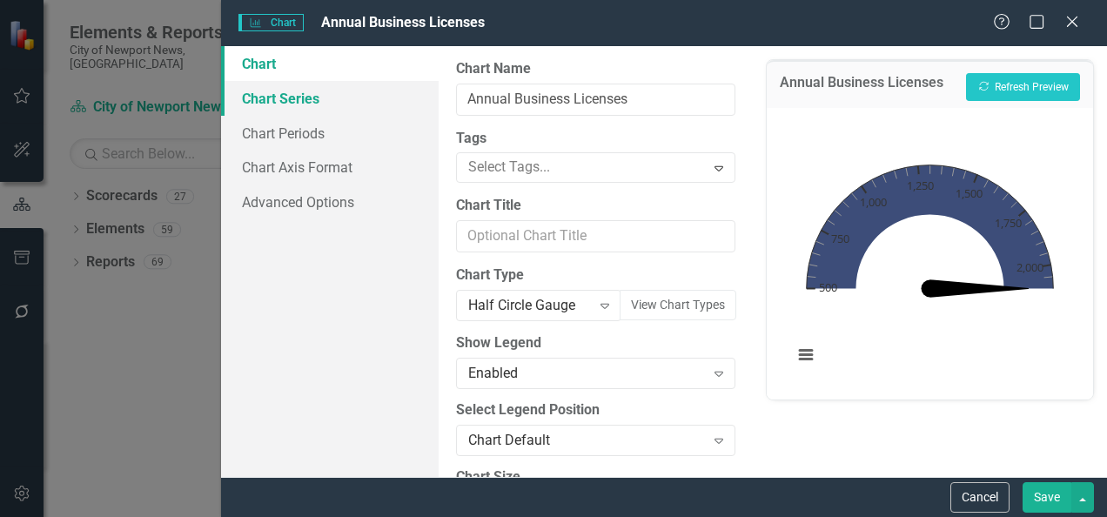
click at [306, 96] on link "Chart Series" at bounding box center [330, 98] width 218 height 35
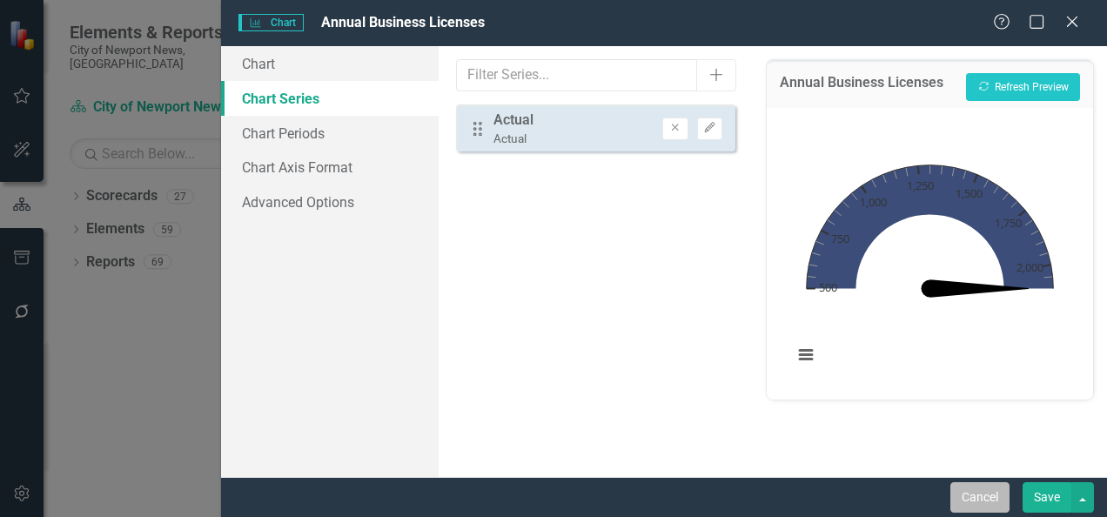
click at [958, 498] on button "Cancel" at bounding box center [980, 497] width 59 height 30
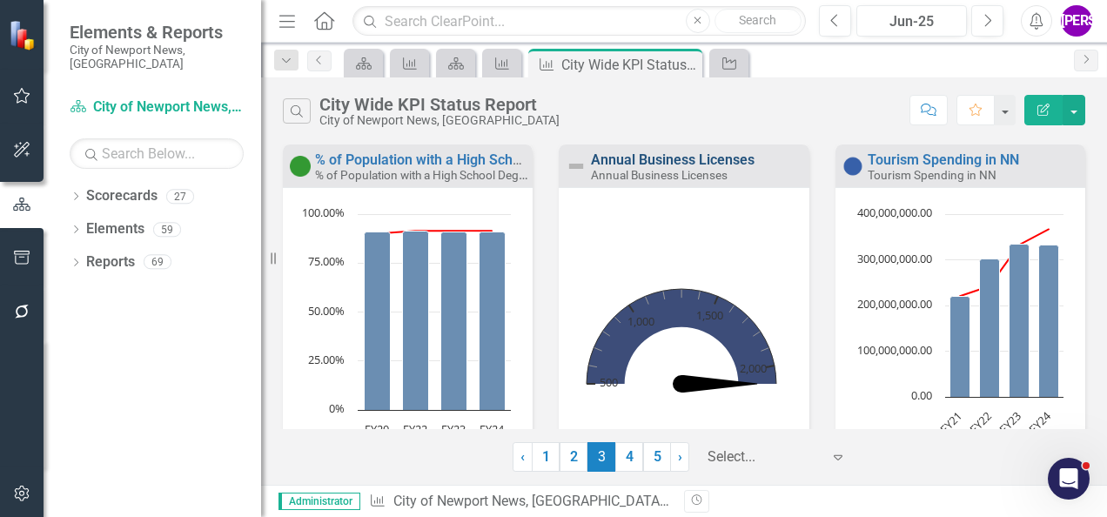
click at [639, 161] on link "Annual Business Licenses" at bounding box center [673, 159] width 164 height 17
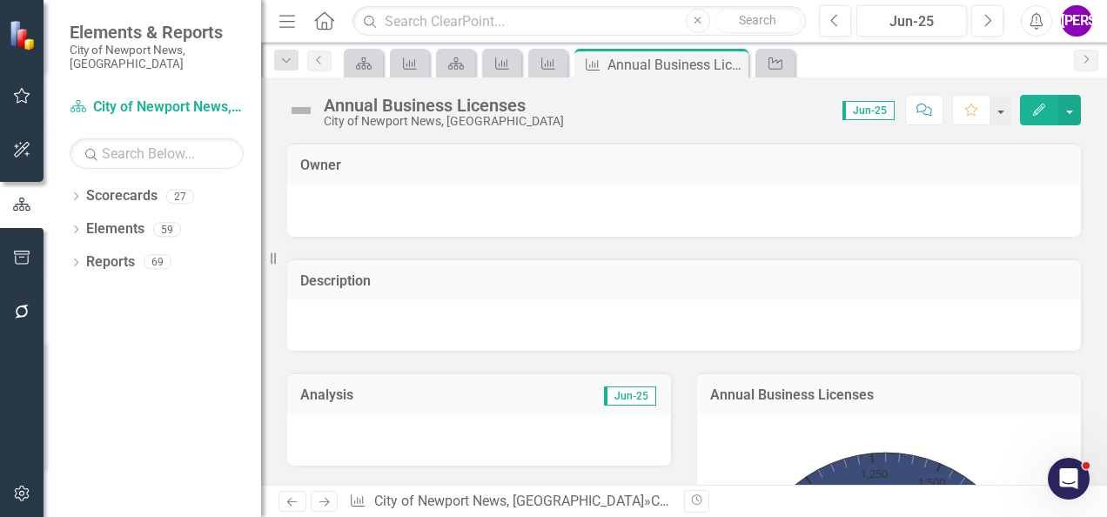
click at [309, 108] on img at bounding box center [301, 111] width 28 height 28
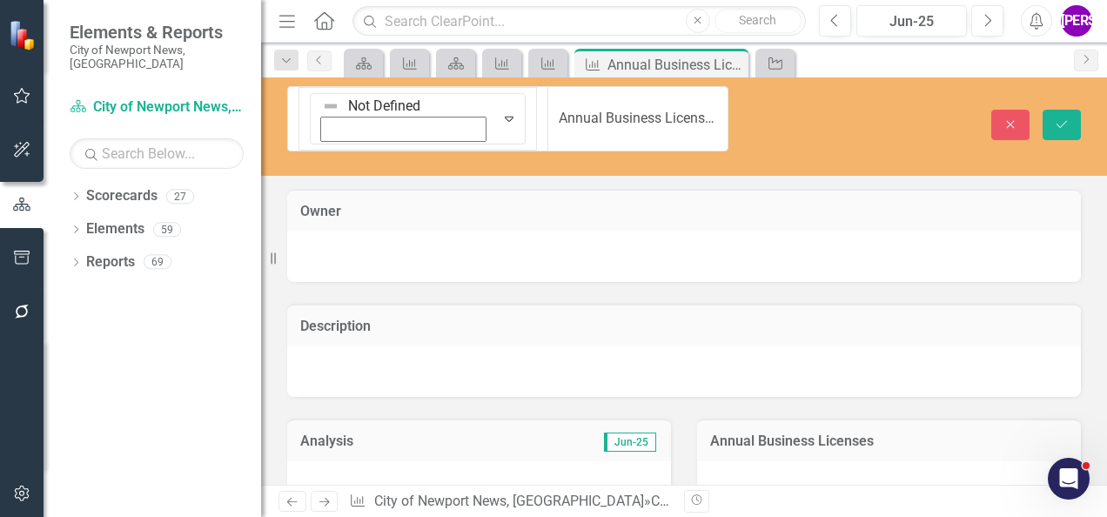
click at [322, 108] on img at bounding box center [330, 106] width 17 height 17
click at [1062, 113] on button "Save" at bounding box center [1062, 125] width 38 height 30
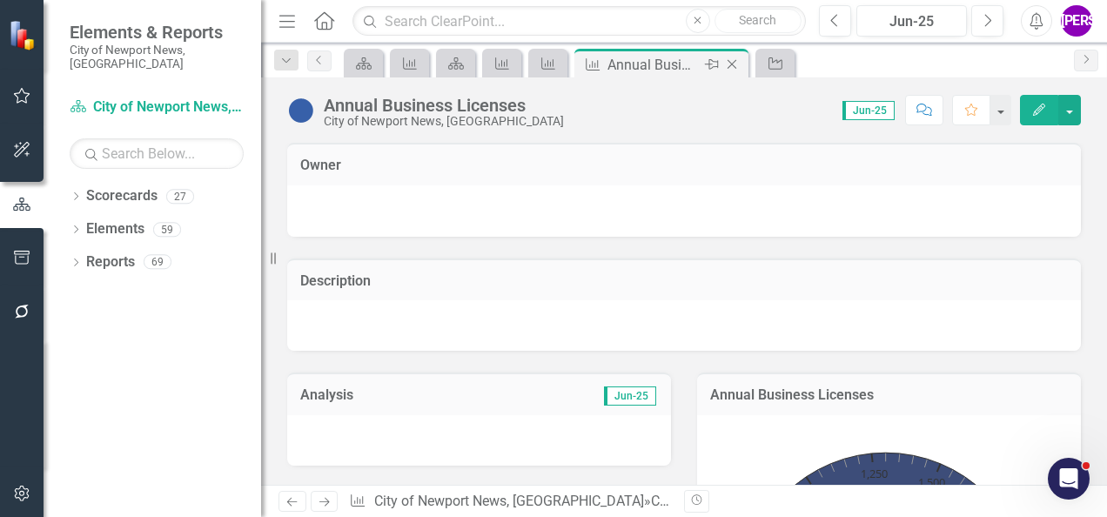
click at [733, 62] on icon "Close" at bounding box center [731, 64] width 17 height 14
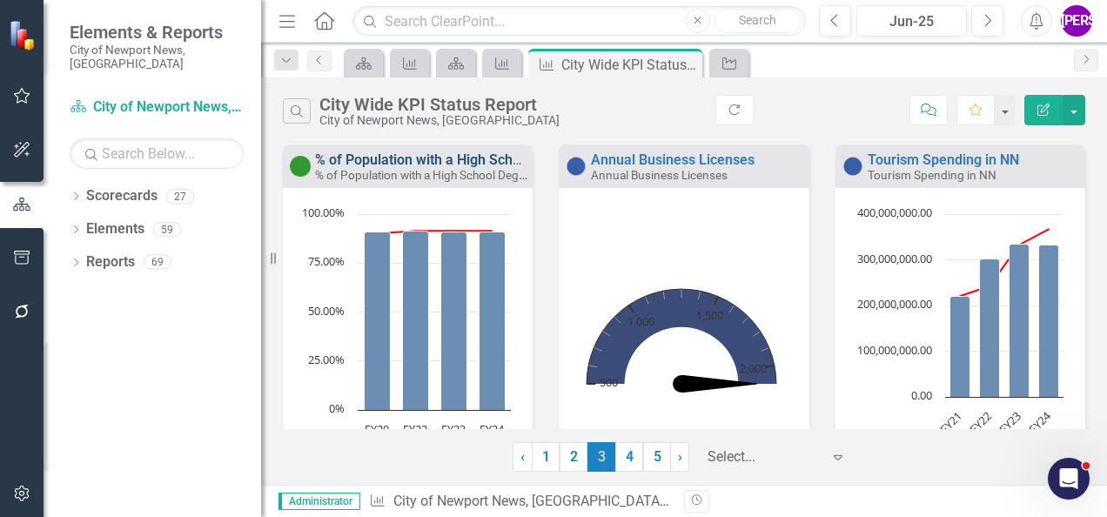
click at [400, 160] on link "% of Population with a High School Degree or Greater" at bounding box center [481, 159] width 333 height 17
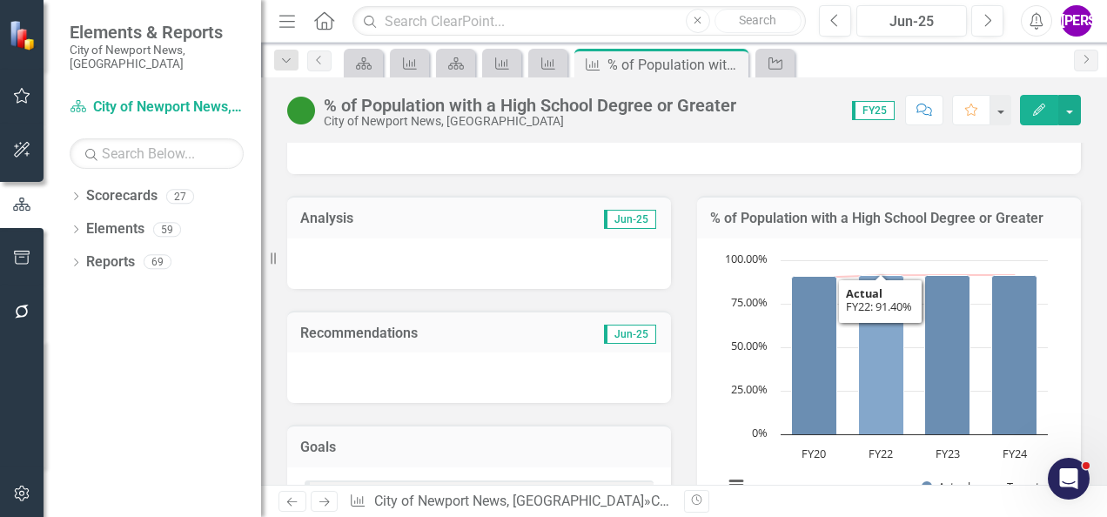
scroll to position [176, 0]
click at [884, 224] on h3 "% of Population with a High School Degree or Greater" at bounding box center [889, 220] width 358 height 16
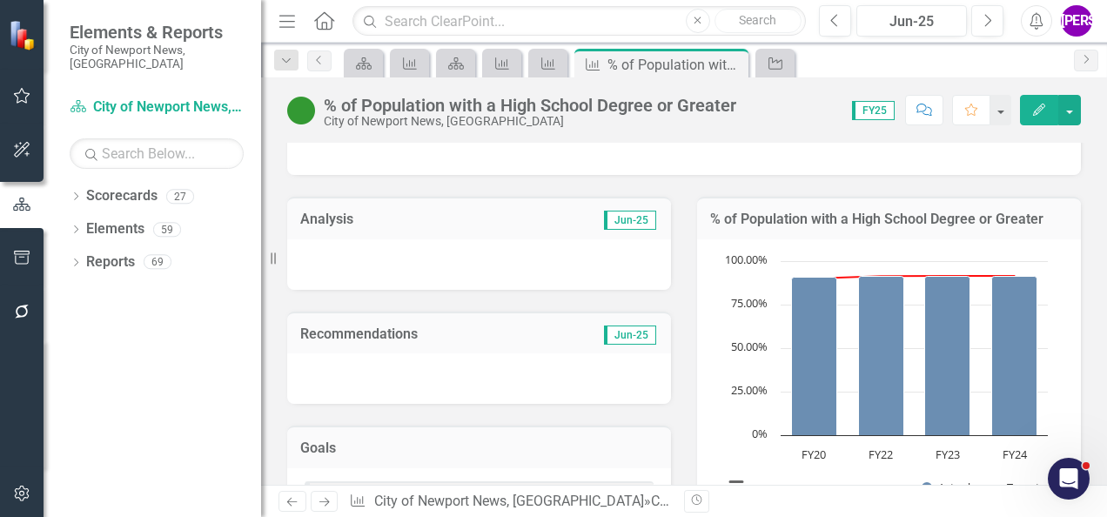
click at [884, 224] on h3 "% of Population with a High School Degree or Greater" at bounding box center [889, 220] width 358 height 16
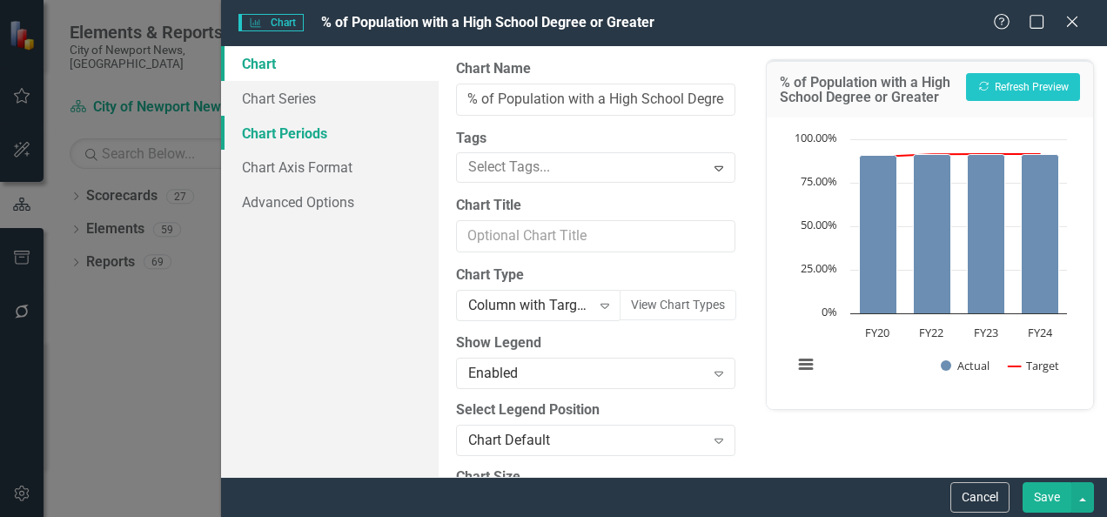
click at [296, 129] on link "Chart Periods" at bounding box center [330, 133] width 218 height 35
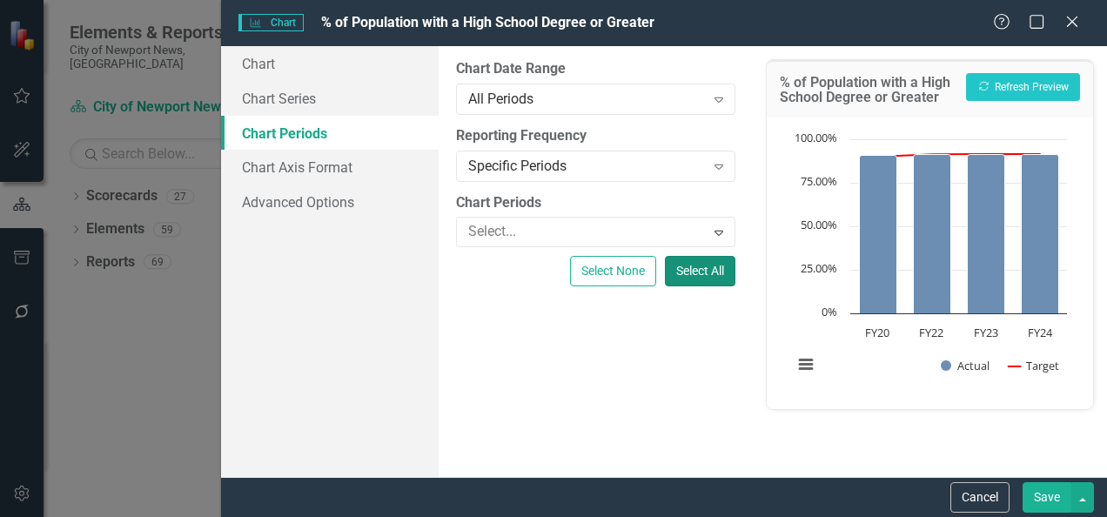
click at [712, 279] on button "Select All" at bounding box center [700, 271] width 71 height 30
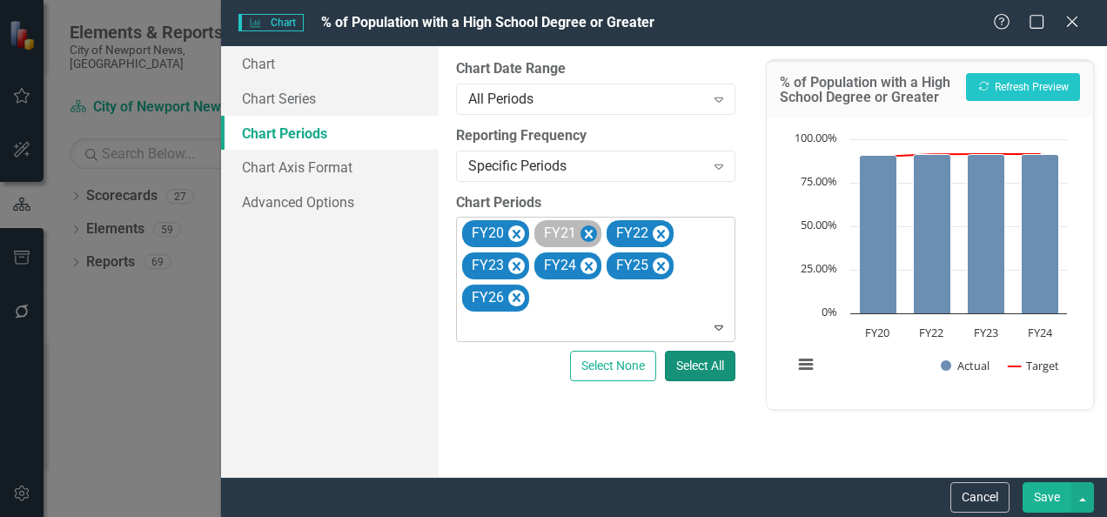
click at [594, 239] on icon "Remove FY21" at bounding box center [589, 235] width 17 height 22
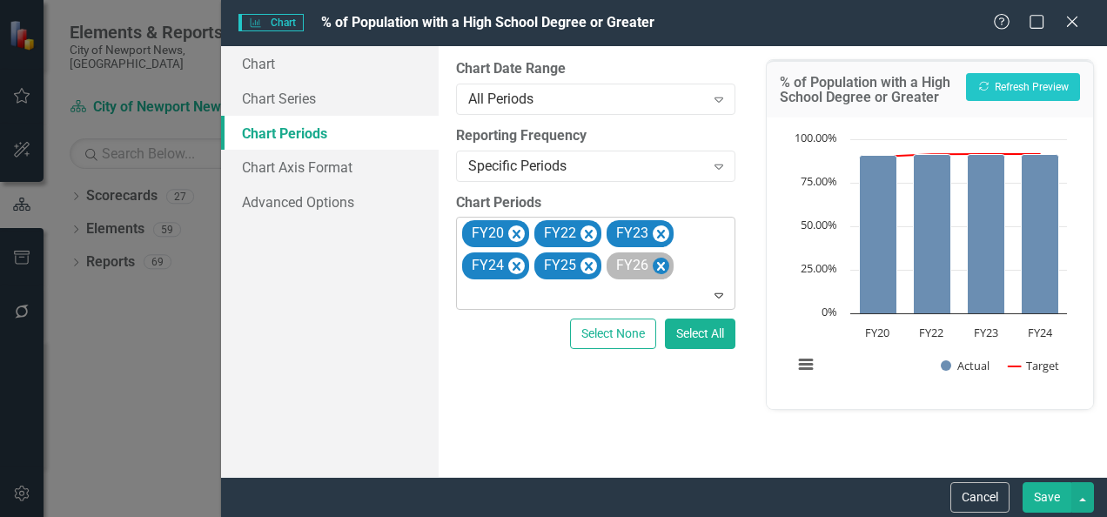
click at [659, 268] on icon "Remove FY26" at bounding box center [661, 266] width 17 height 22
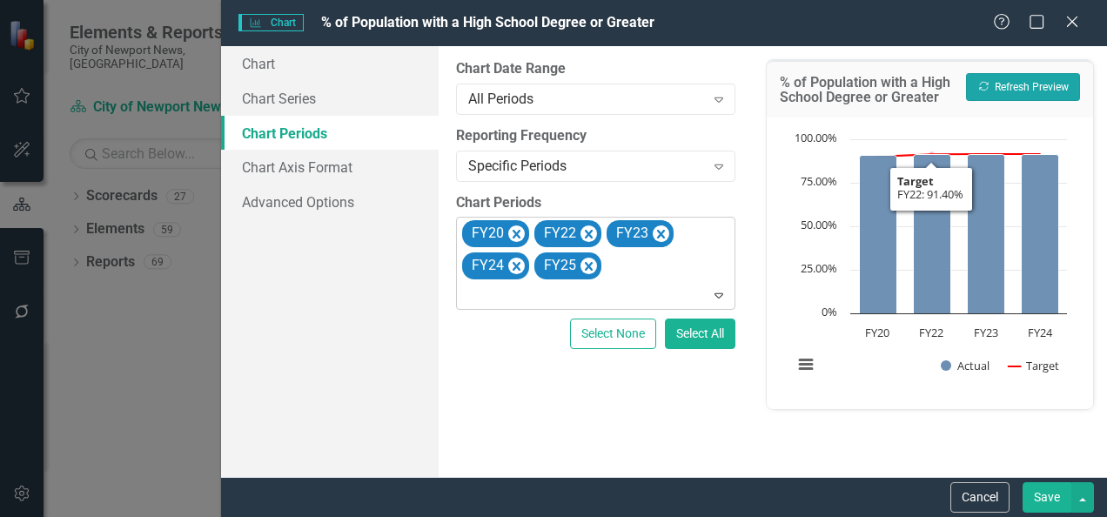
click at [988, 87] on icon "Recalculate" at bounding box center [984, 86] width 13 height 10
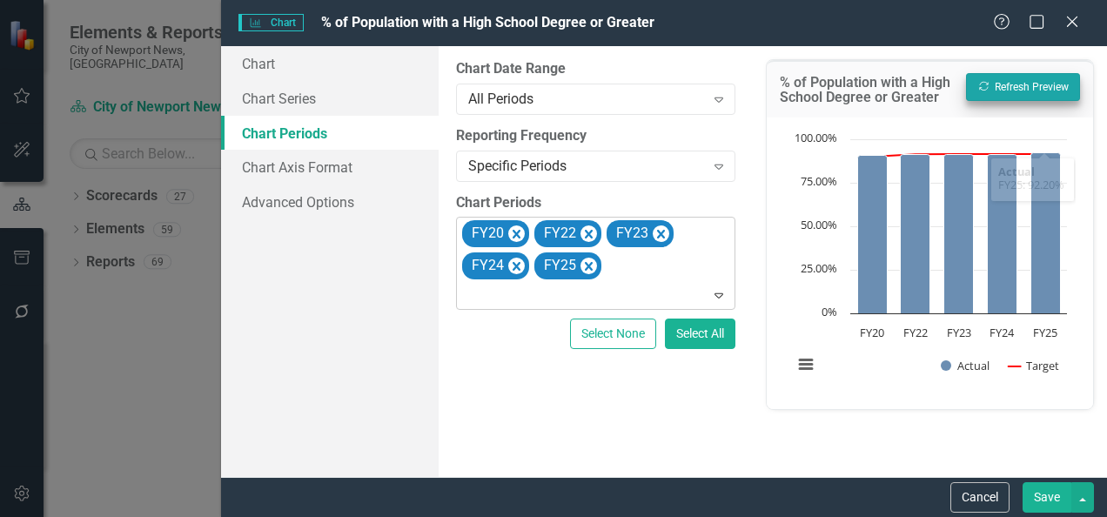
click at [1038, 499] on button "Save" at bounding box center [1047, 497] width 49 height 30
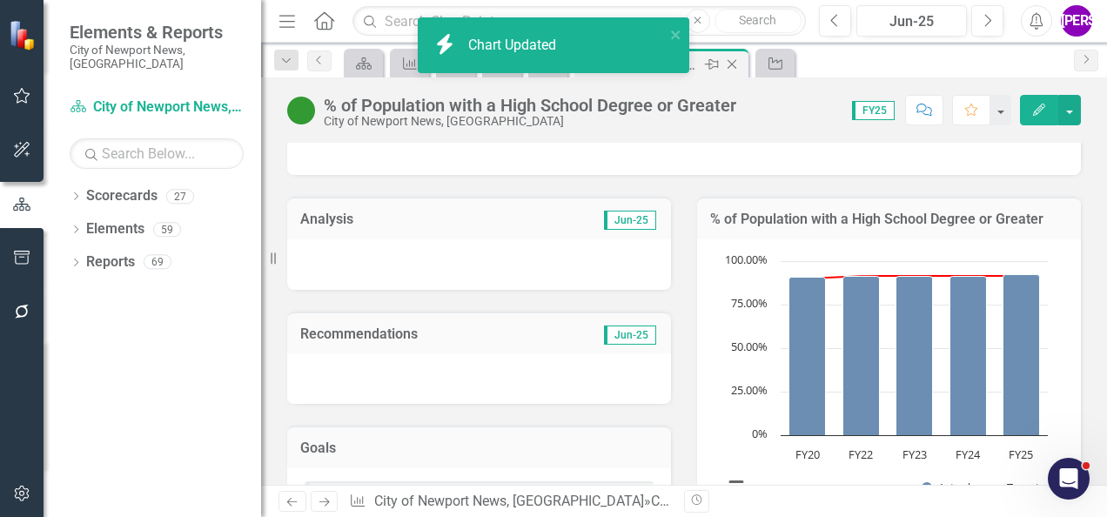
click at [735, 64] on icon "Close" at bounding box center [731, 64] width 17 height 14
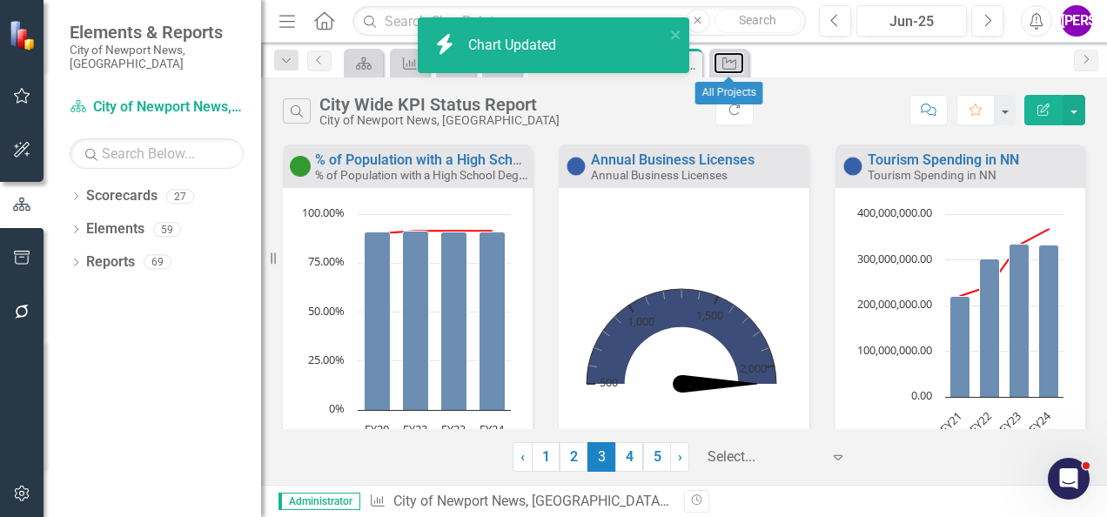
click at [735, 64] on icon "Project" at bounding box center [729, 64] width 17 height 14
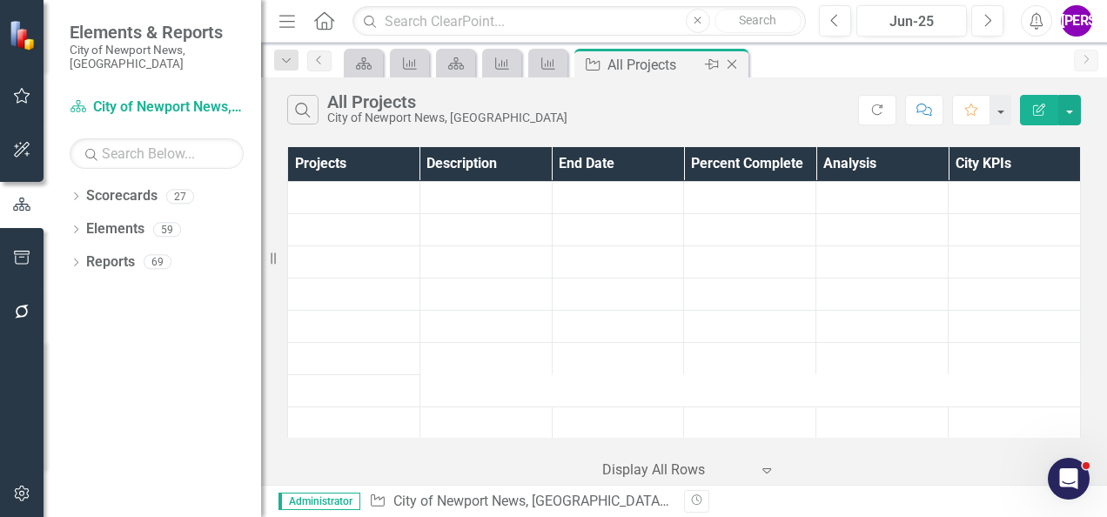
click at [730, 61] on icon "Close" at bounding box center [731, 64] width 17 height 14
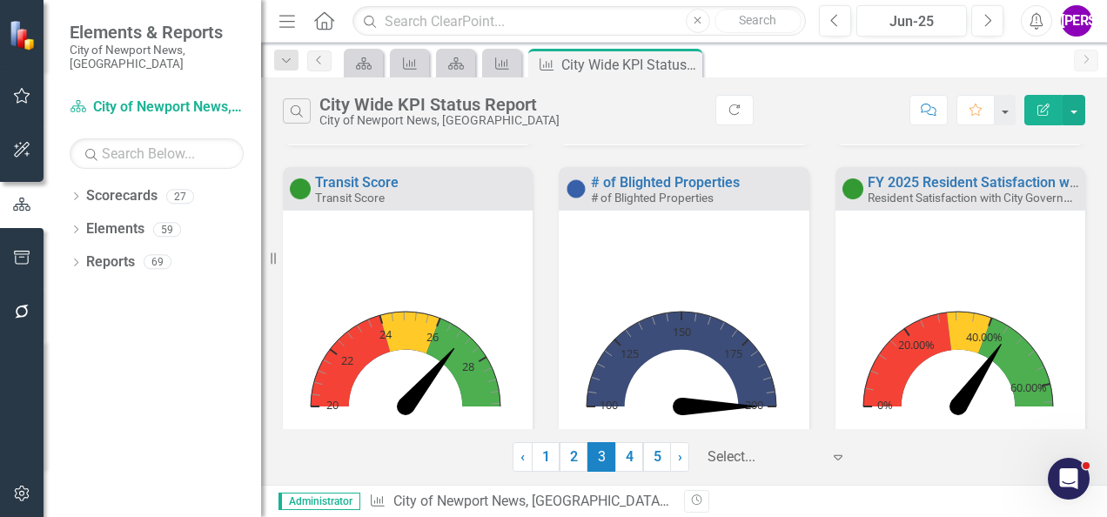
scroll to position [1191, 0]
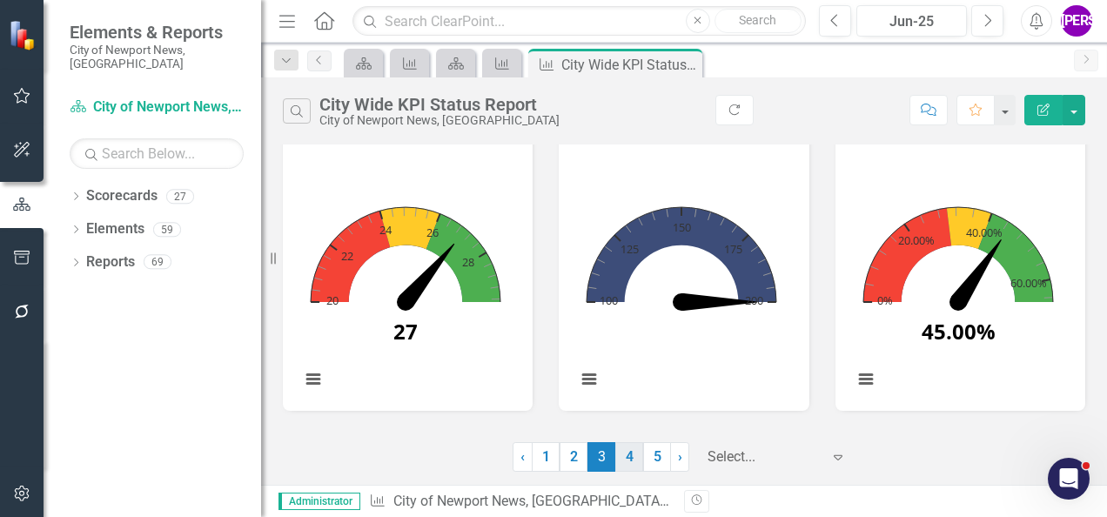
click at [626, 461] on link "4" at bounding box center [630, 457] width 28 height 30
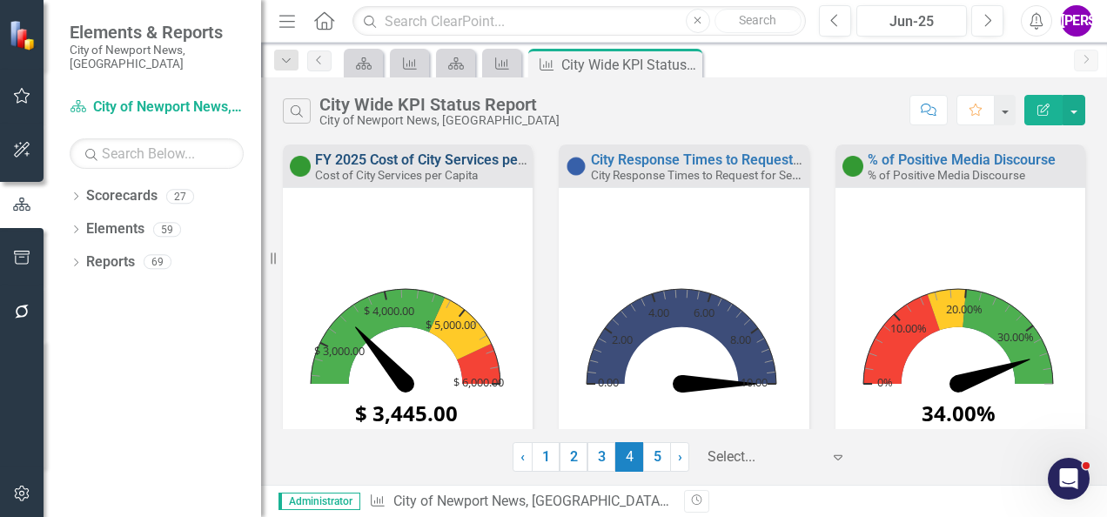
click at [461, 155] on link "FY 2025 Cost of City Services per Capita" at bounding box center [441, 159] width 252 height 17
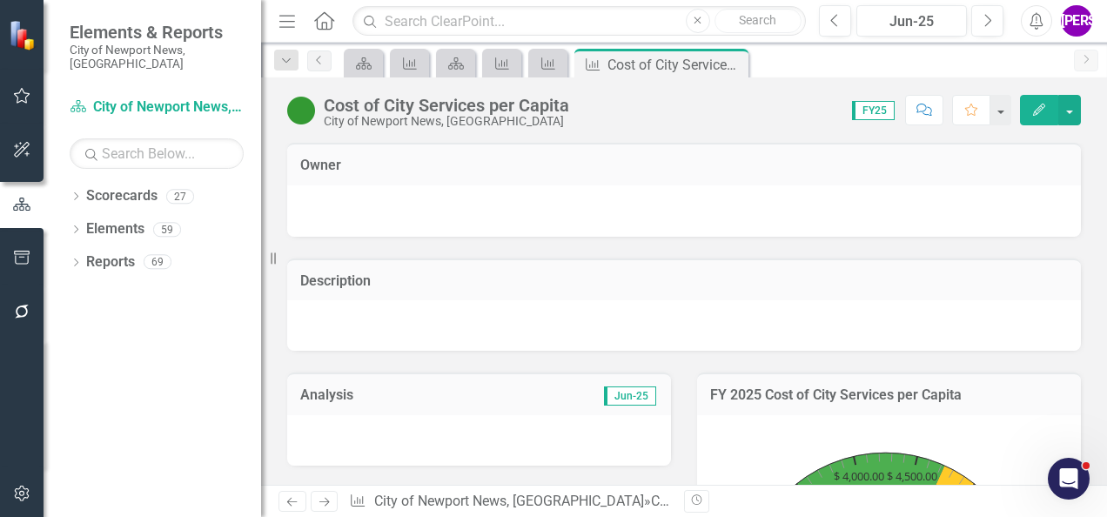
scroll to position [212, 0]
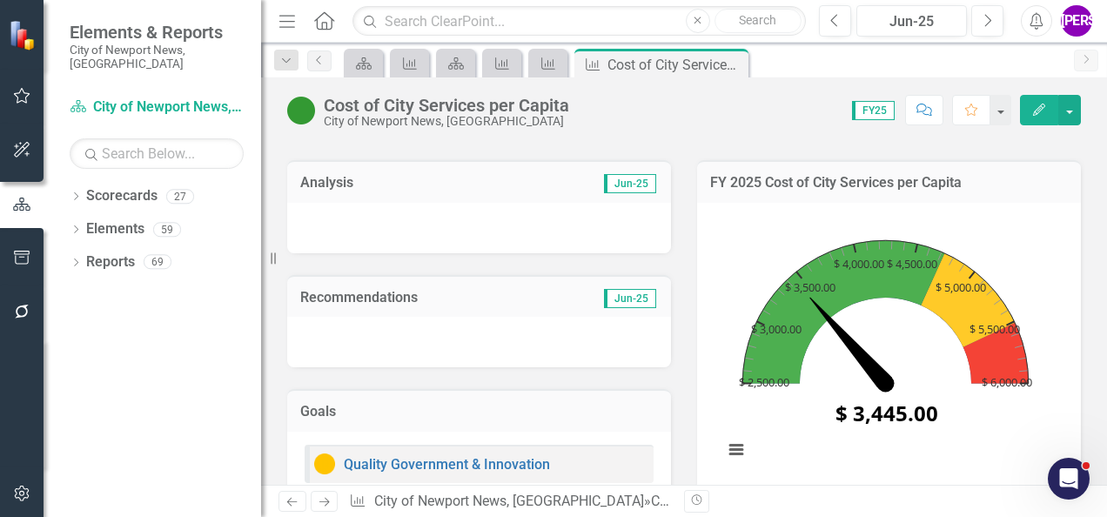
click at [1007, 195] on td "FY 2025 Cost of City Services per Capita" at bounding box center [889, 184] width 358 height 23
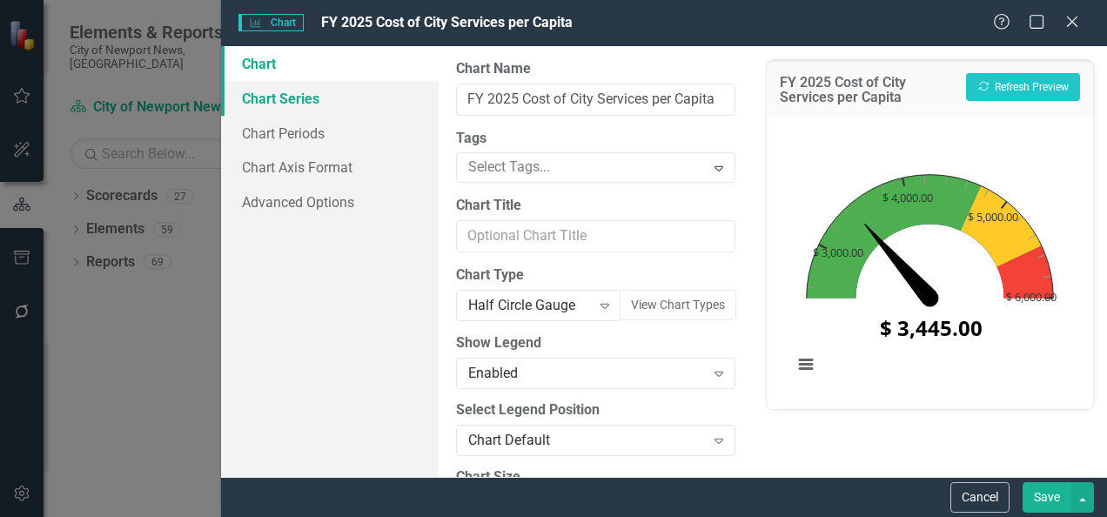
click at [305, 83] on link "Chart Series" at bounding box center [330, 98] width 218 height 35
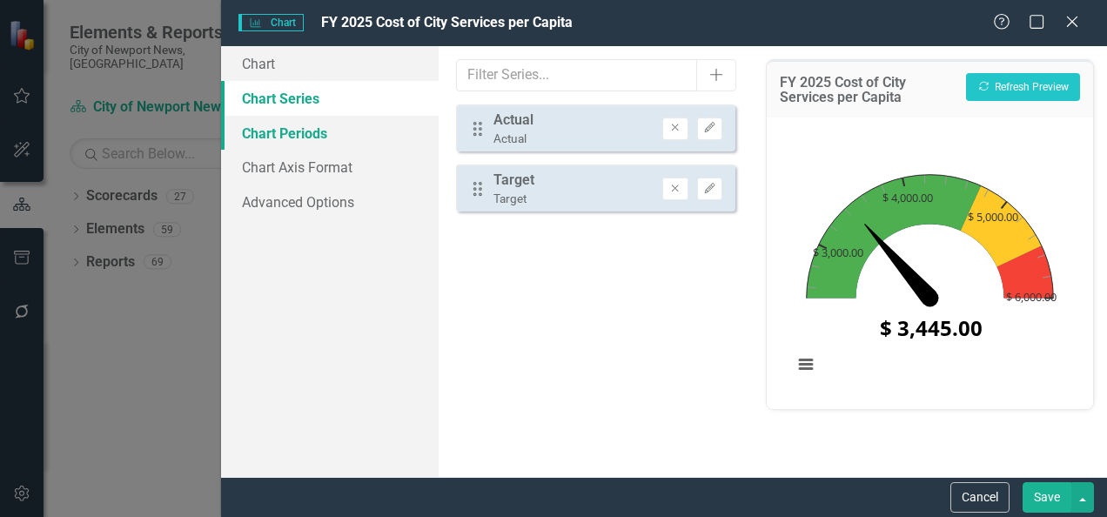
click at [314, 127] on link "Chart Periods" at bounding box center [330, 133] width 218 height 35
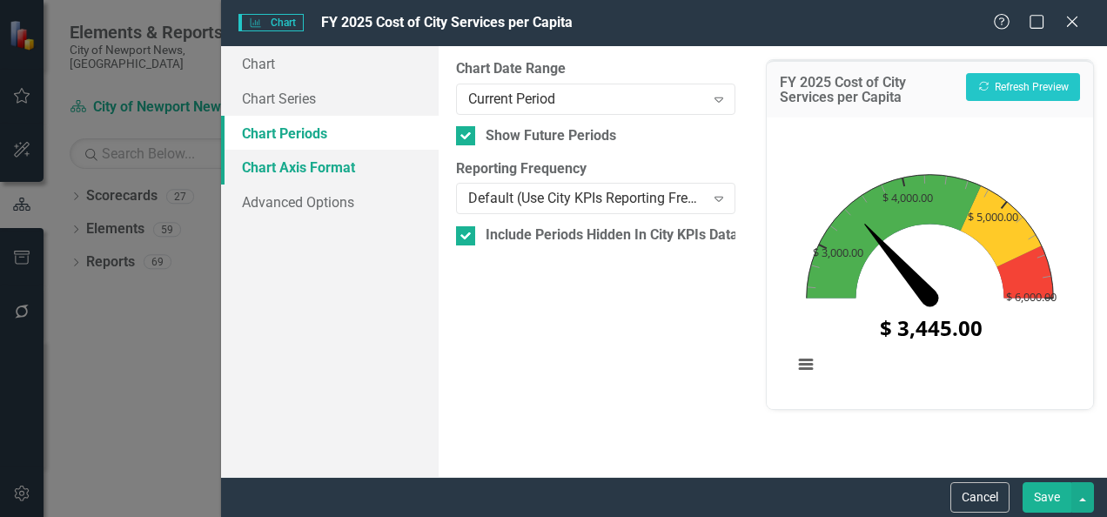
click at [336, 166] on link "Chart Axis Format" at bounding box center [330, 167] width 218 height 35
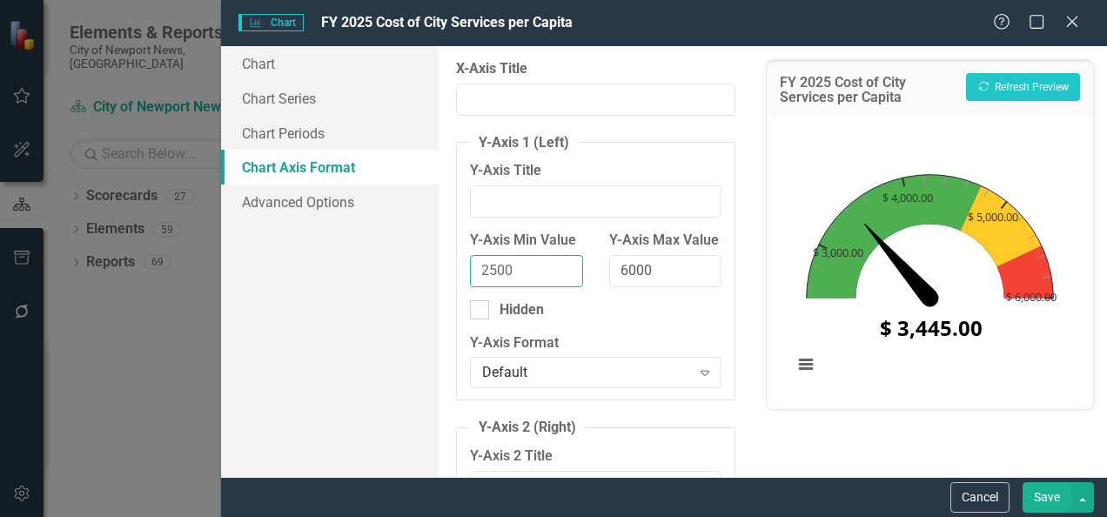
click at [530, 266] on input "2500" at bounding box center [526, 271] width 112 height 32
type input "2"
type input "3000"
click at [991, 77] on button "Recalculate Refresh Preview" at bounding box center [1023, 87] width 114 height 28
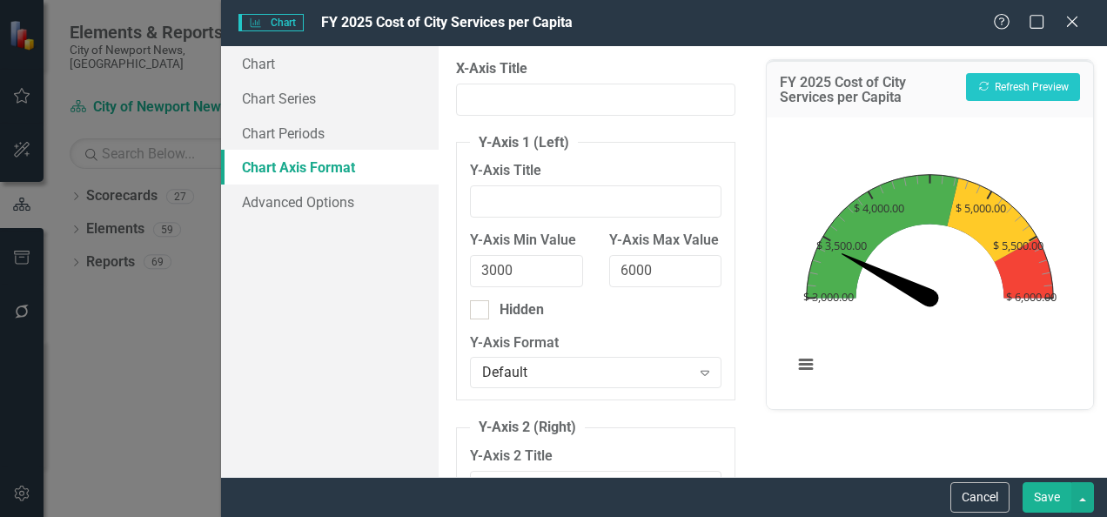
click at [1053, 501] on button "Save" at bounding box center [1047, 497] width 49 height 30
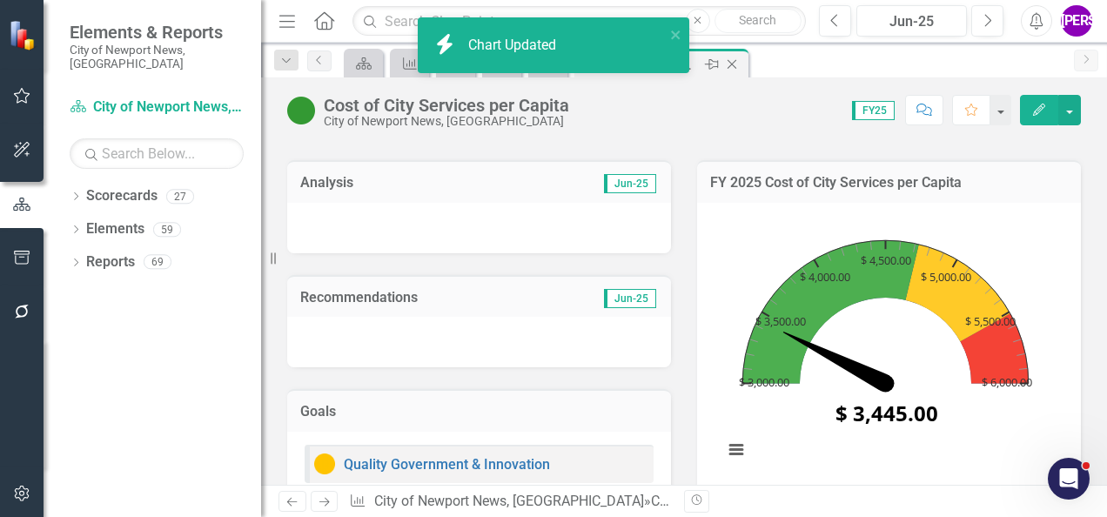
click at [731, 63] on icon at bounding box center [733, 65] width 10 height 10
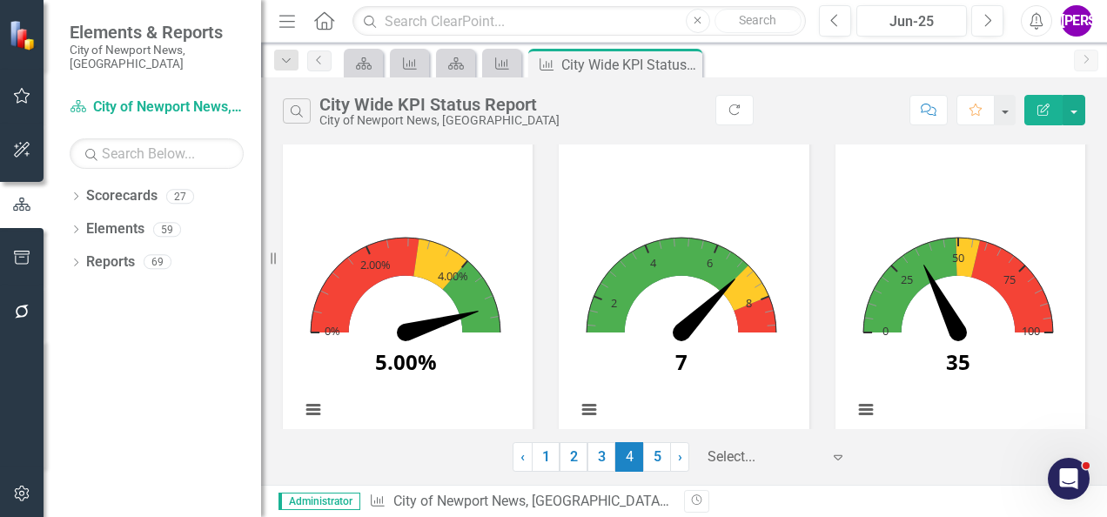
scroll to position [1191, 0]
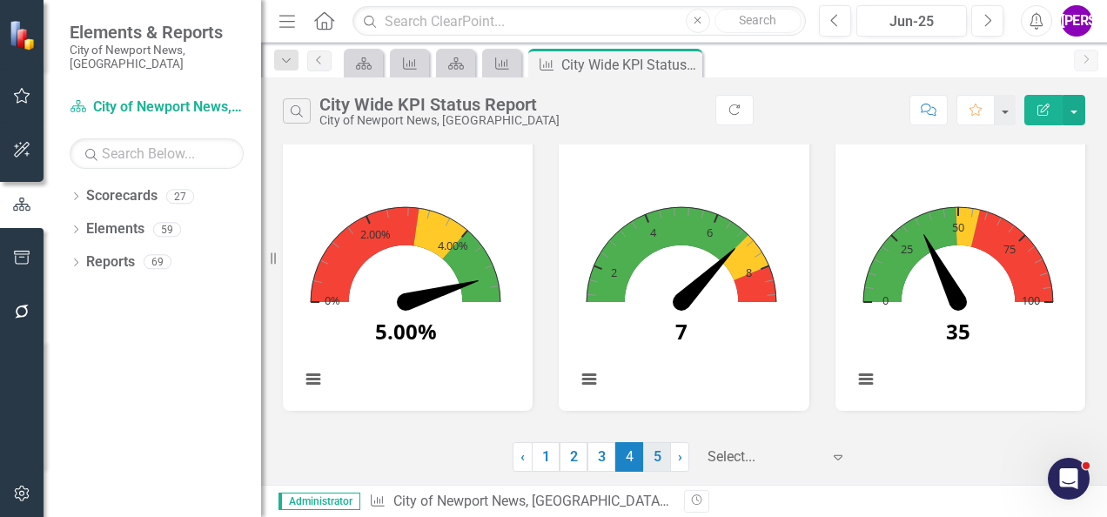
click at [656, 458] on link "5" at bounding box center [657, 457] width 28 height 30
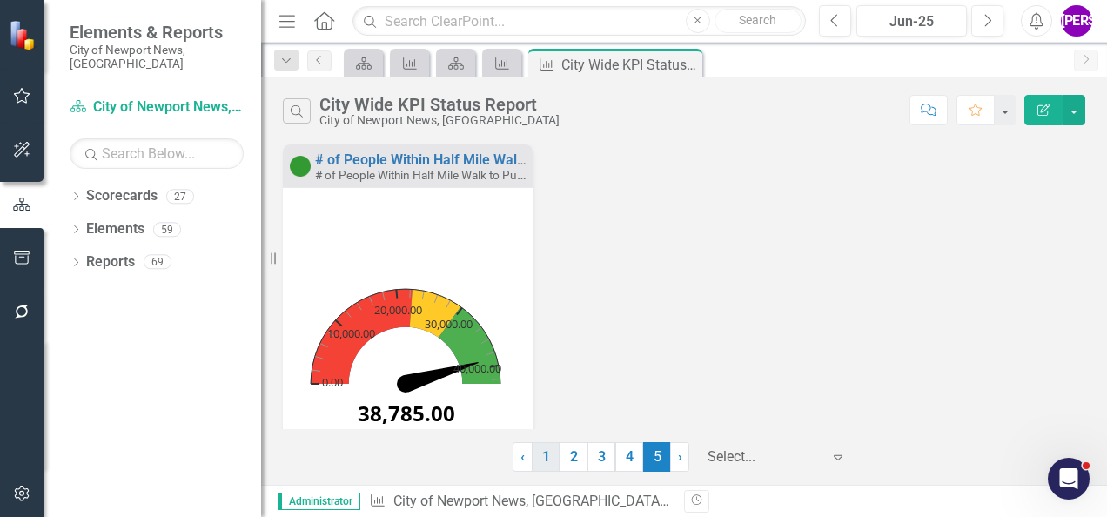
click at [551, 457] on link "1" at bounding box center [546, 457] width 28 height 30
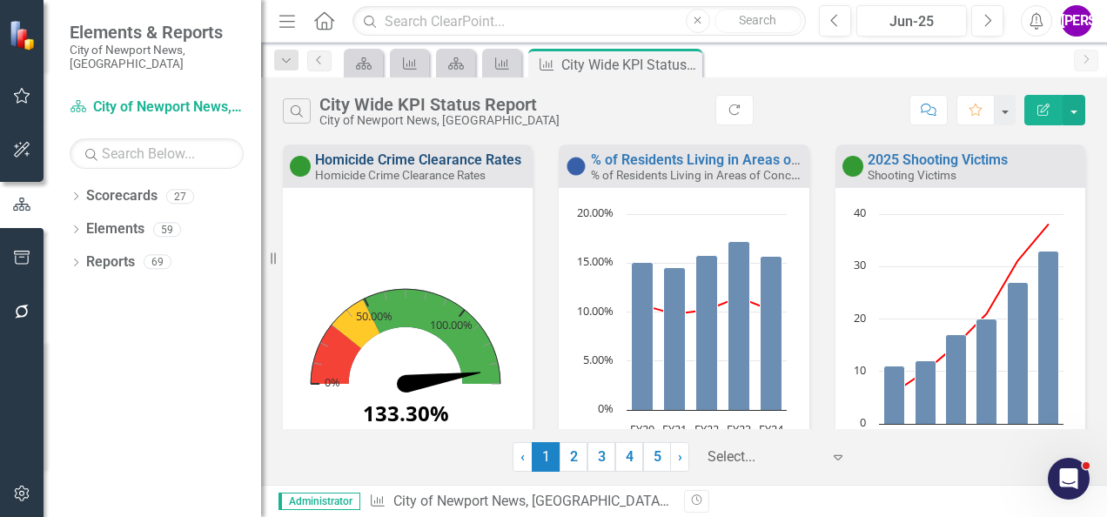
click at [416, 161] on link "Homicide Crime Clearance Rates" at bounding box center [418, 159] width 206 height 17
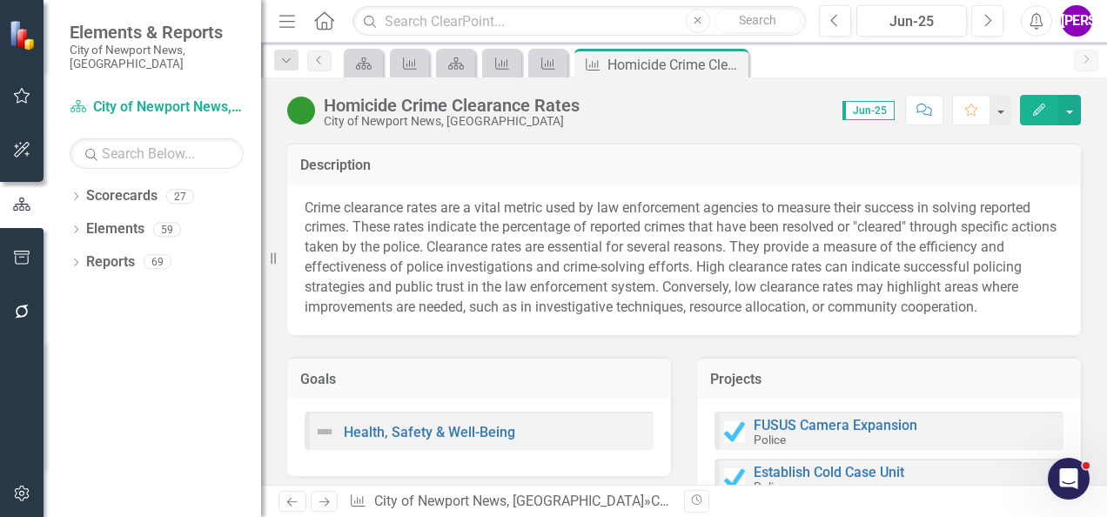
scroll to position [312, 0]
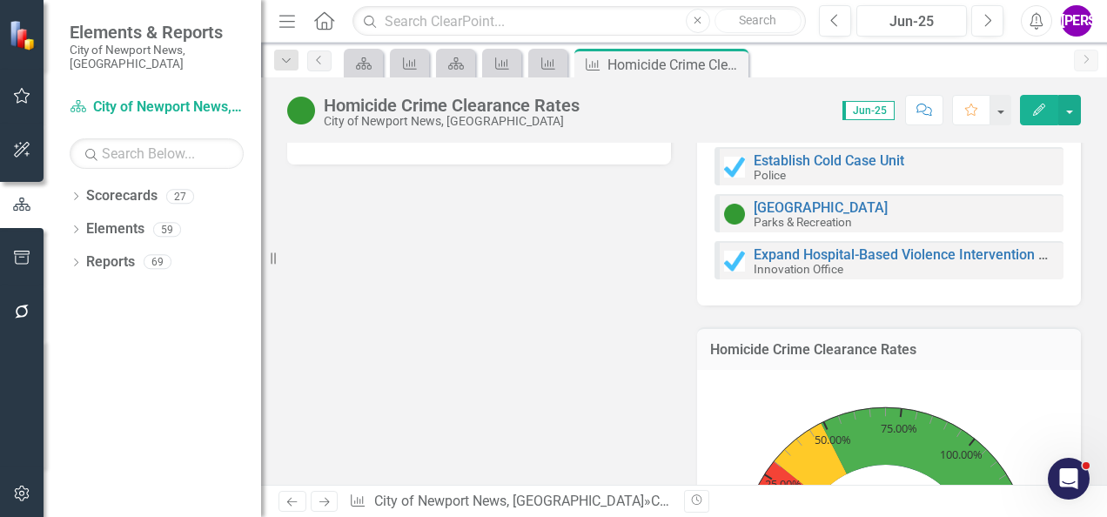
click at [759, 385] on rect "Interactive chart" at bounding box center [886, 513] width 342 height 261
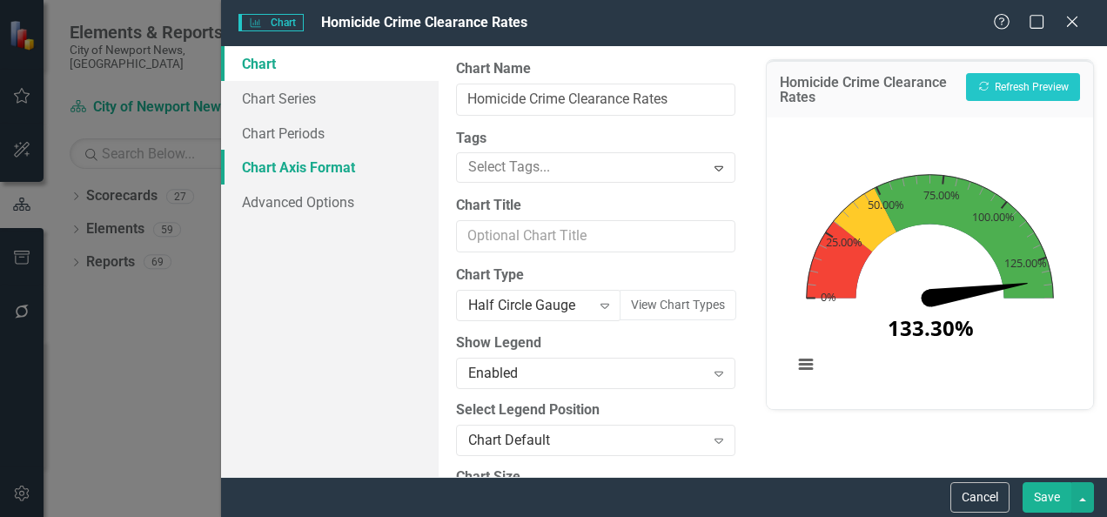
click at [331, 155] on link "Chart Axis Format" at bounding box center [330, 167] width 218 height 35
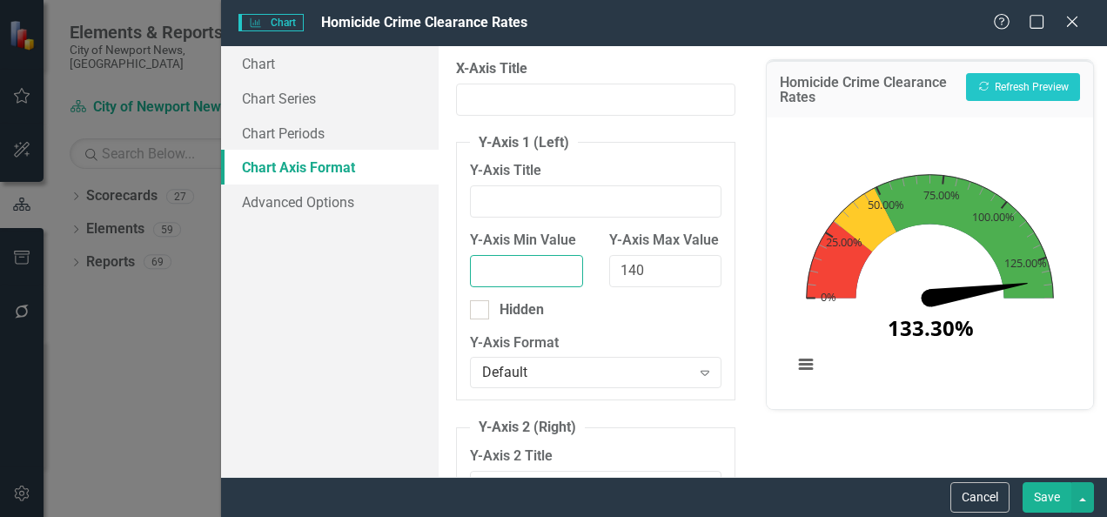
click at [517, 266] on input "Y-Axis Min Value" at bounding box center [526, 271] width 112 height 32
click at [1020, 77] on button "Recalculate Refresh Preview" at bounding box center [1023, 87] width 114 height 28
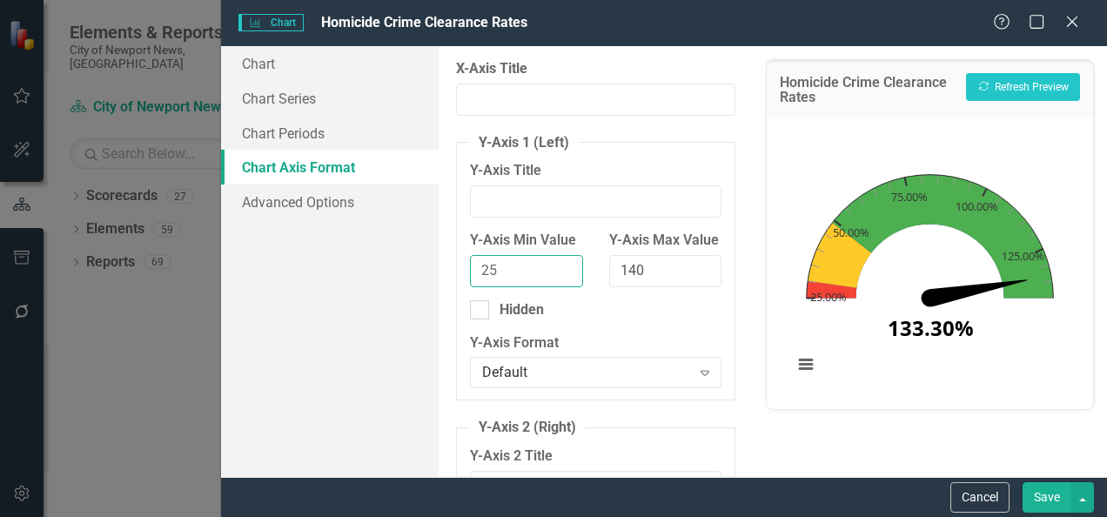
click at [526, 270] on input "25" at bounding box center [526, 271] width 112 height 32
type input "2"
type input "0"
click at [986, 99] on button "Recalculate Refresh Preview" at bounding box center [1023, 87] width 114 height 28
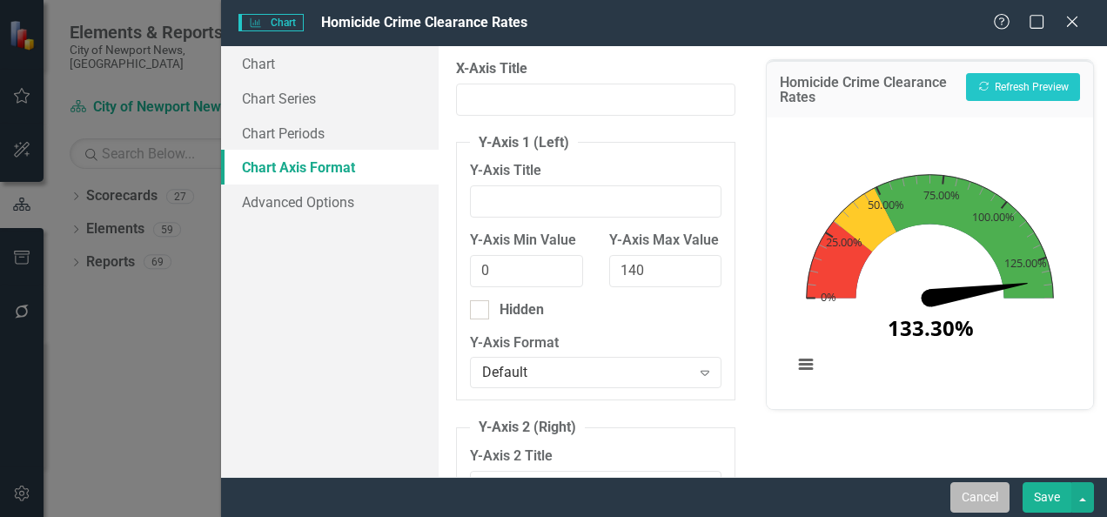
click at [998, 495] on button "Cancel" at bounding box center [980, 497] width 59 height 30
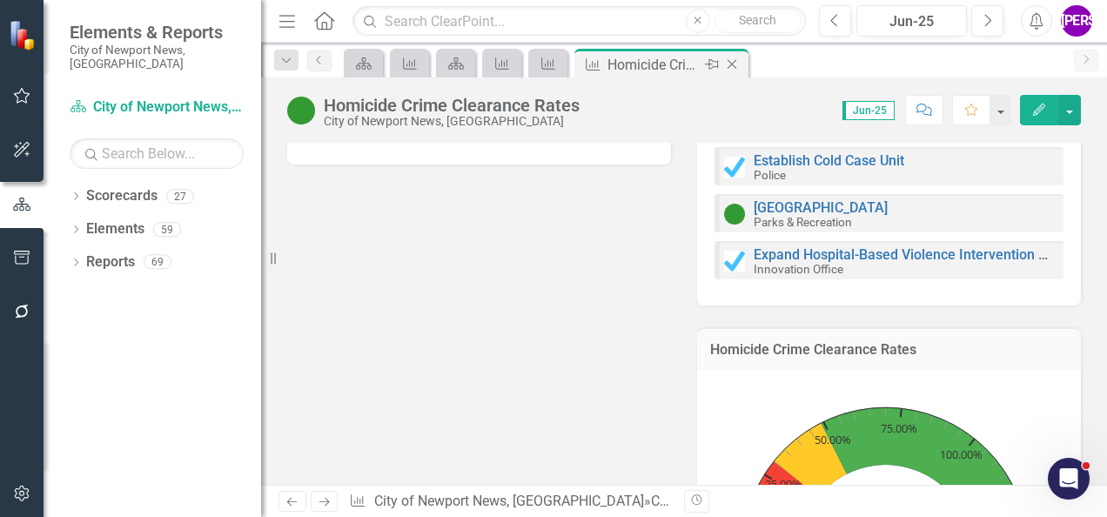
click at [733, 60] on icon "Close" at bounding box center [731, 64] width 17 height 14
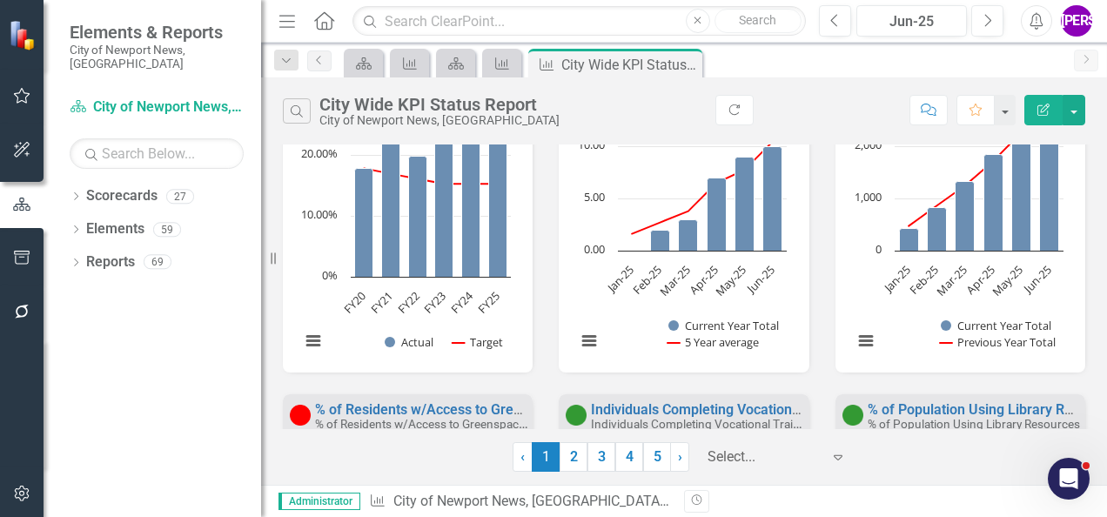
scroll to position [362, 0]
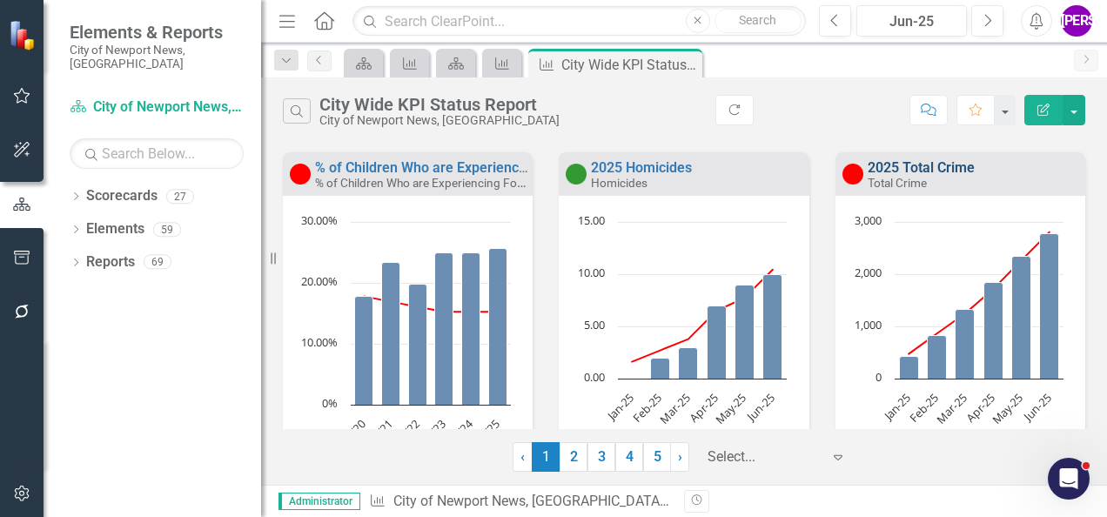
click at [930, 164] on link "2025 Total Crime" at bounding box center [921, 167] width 107 height 17
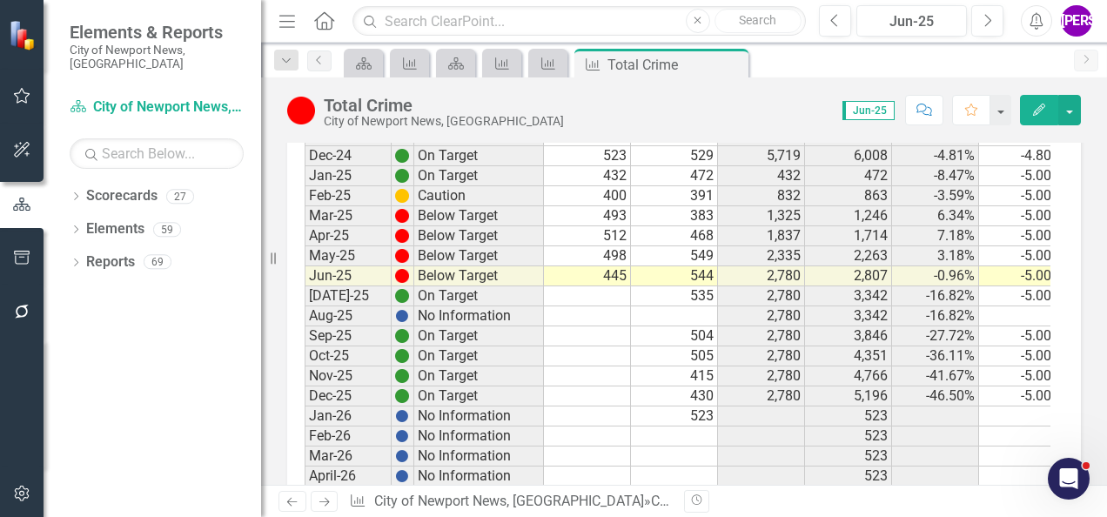
scroll to position [2450, 0]
click at [733, 67] on icon "Close" at bounding box center [731, 64] width 17 height 14
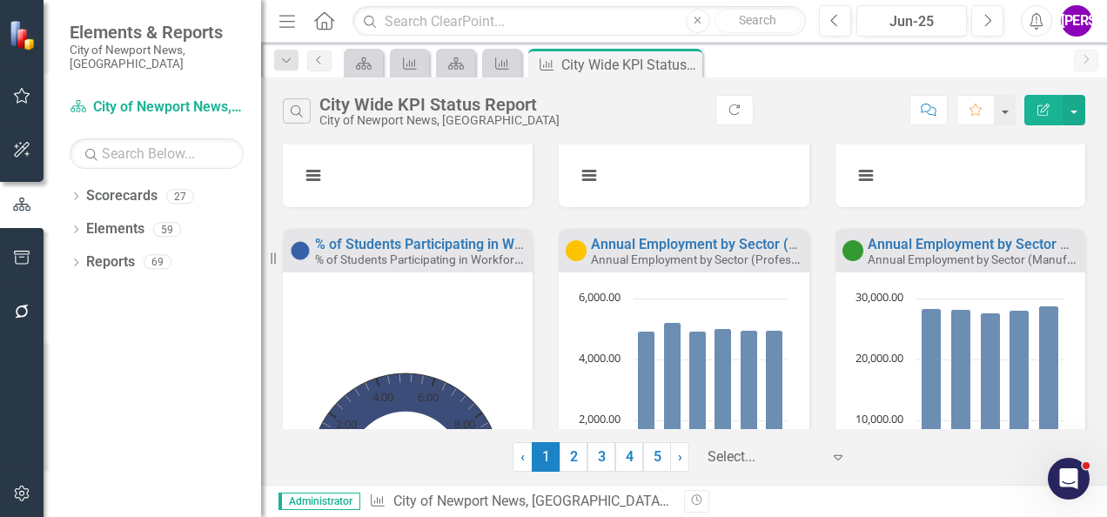
scroll to position [1046, 0]
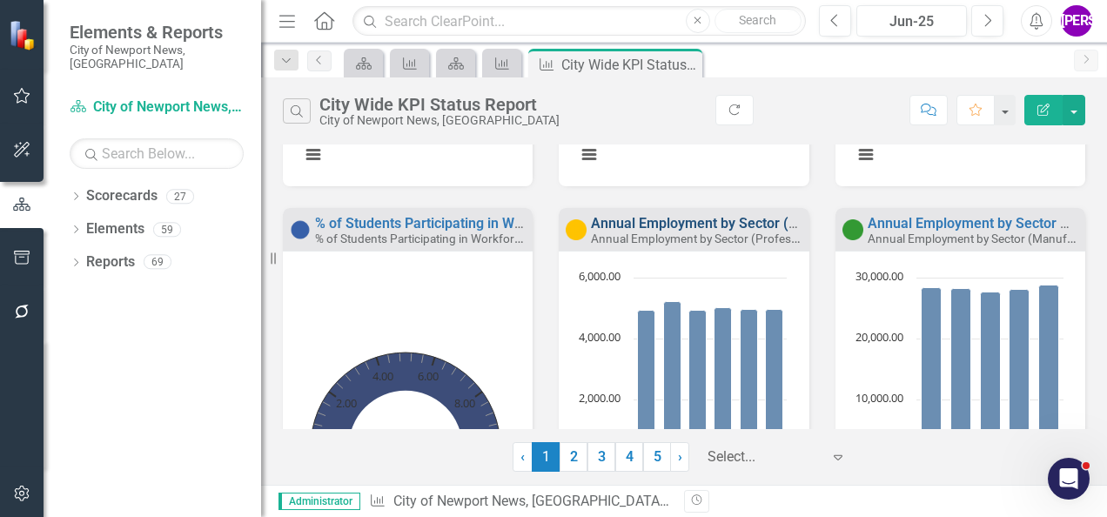
click at [667, 225] on link "Annual Employment by Sector (Professional, Scientific, and Technical Services)" at bounding box center [840, 223] width 499 height 17
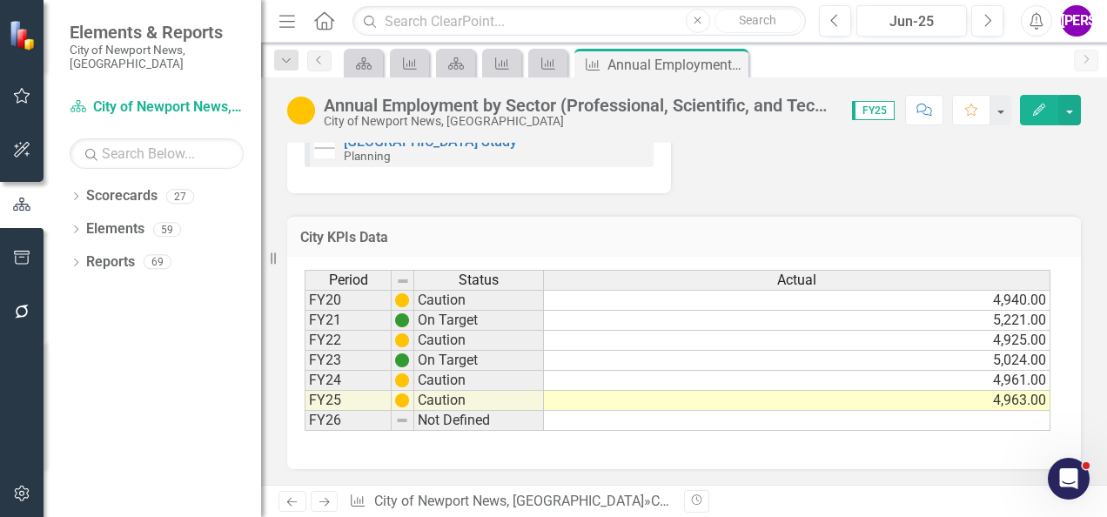
scroll to position [858, 0]
click at [873, 395] on td "4,963.00" at bounding box center [797, 401] width 507 height 20
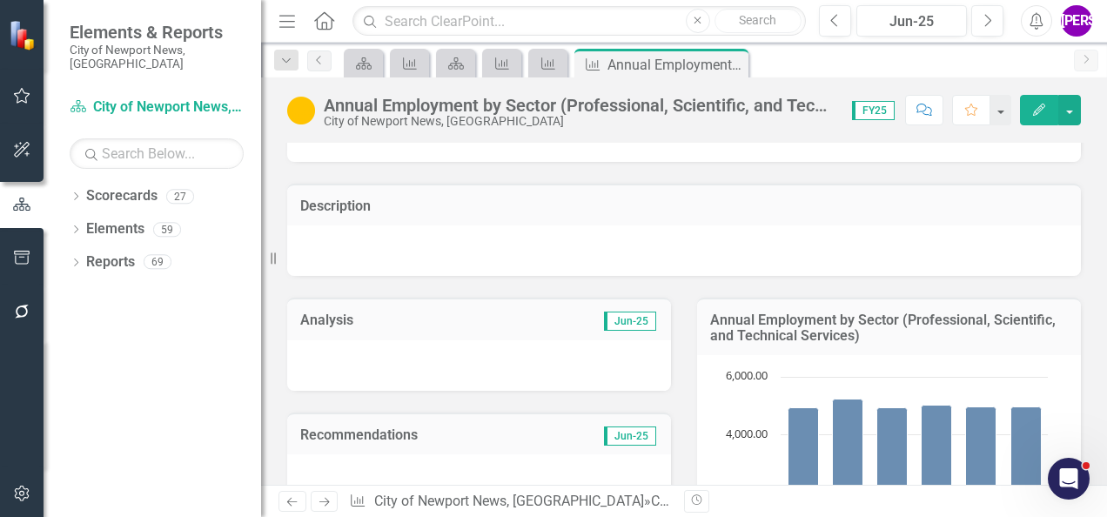
scroll to position [49, 0]
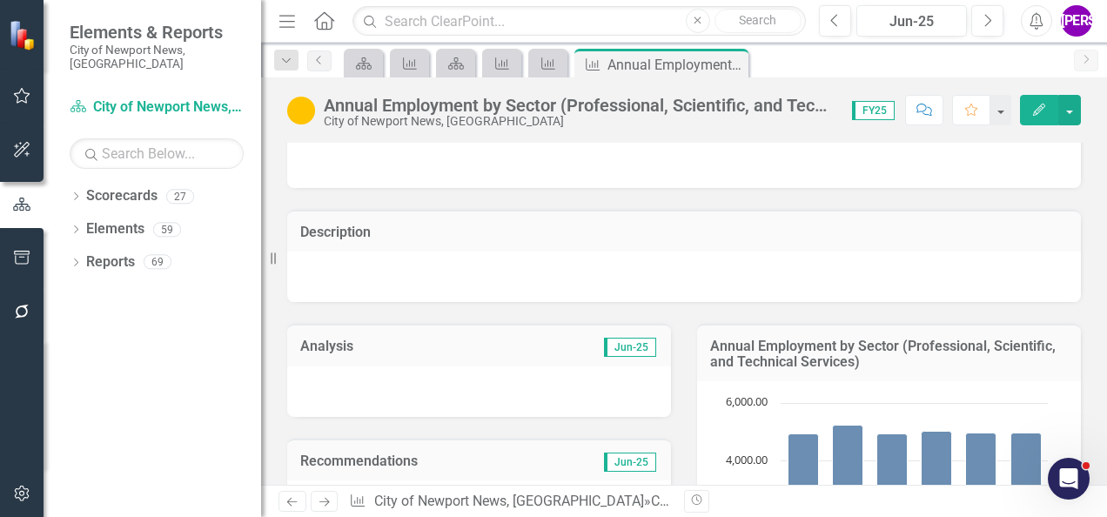
click at [308, 103] on img at bounding box center [301, 111] width 28 height 28
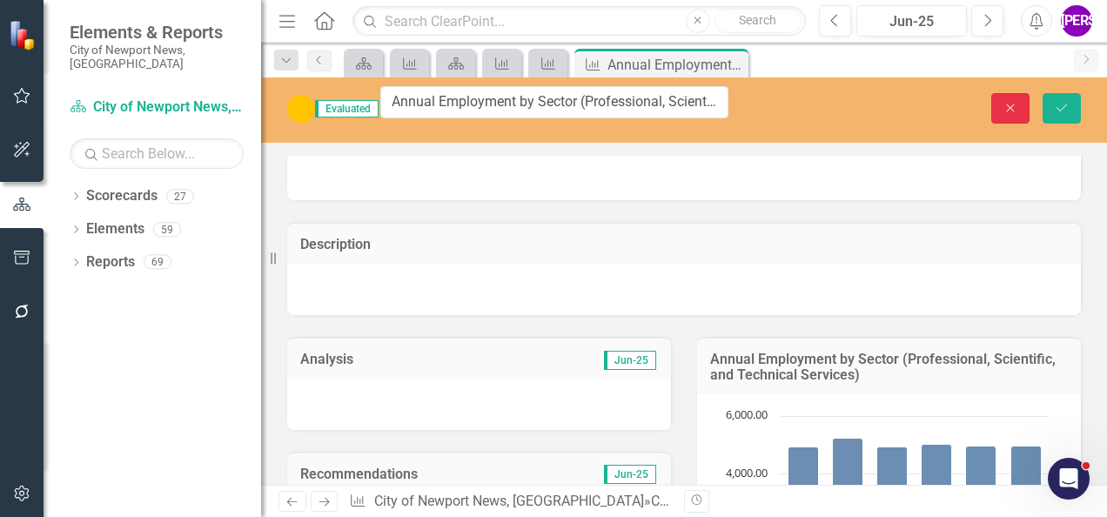
click at [1017, 102] on icon "Close" at bounding box center [1011, 108] width 16 height 12
type textarea "4963"
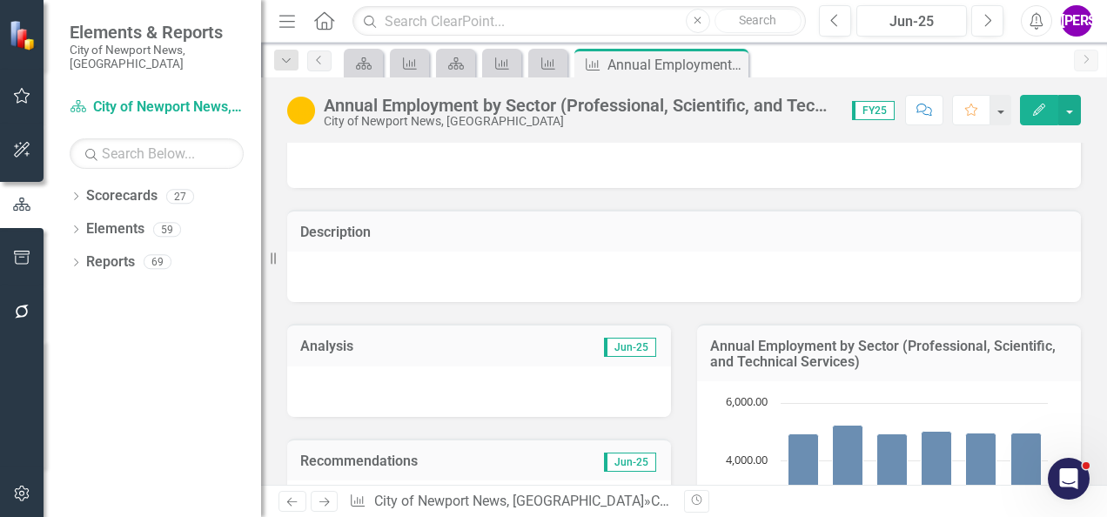
click at [1046, 113] on icon "Edit" at bounding box center [1040, 110] width 16 height 12
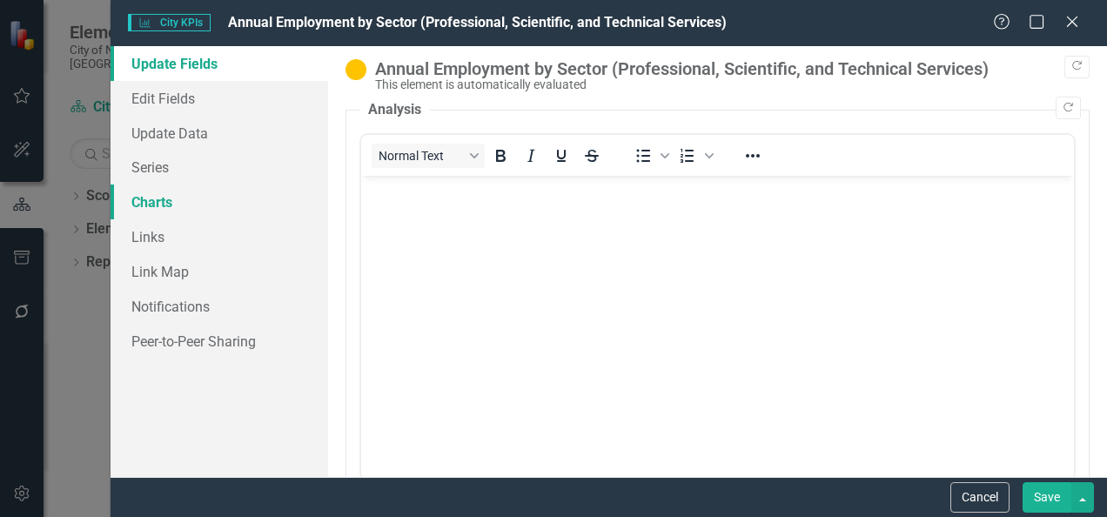
scroll to position [0, 0]
click at [151, 165] on link "Series" at bounding box center [220, 167] width 218 height 35
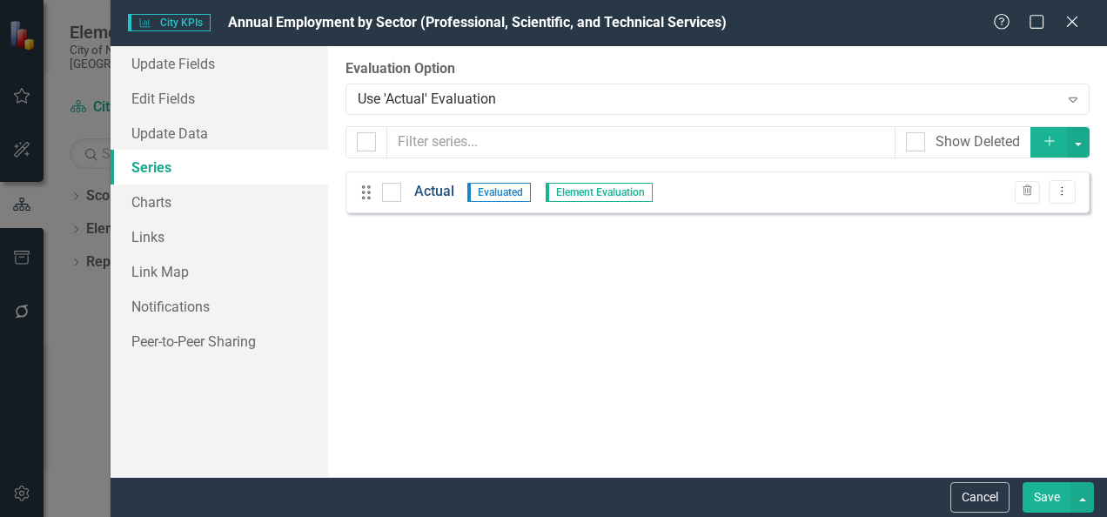
click at [423, 194] on link "Actual" at bounding box center [434, 192] width 40 height 20
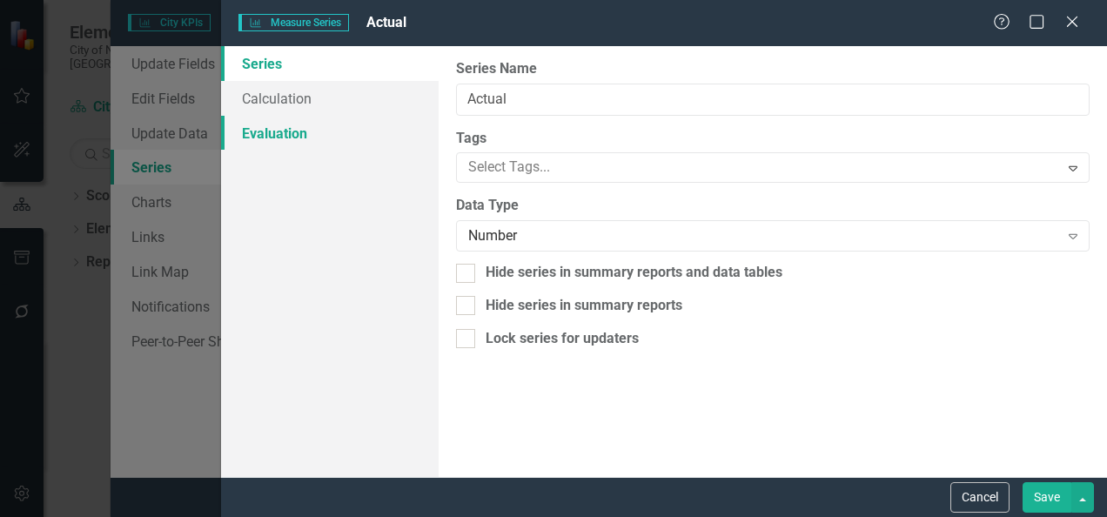
click at [287, 132] on link "Evaluation" at bounding box center [330, 133] width 218 height 35
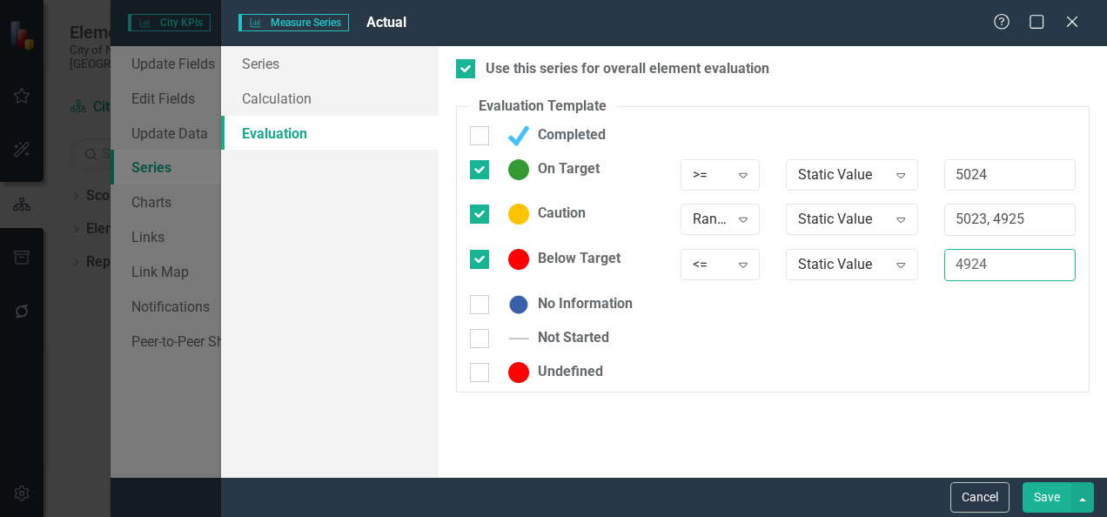
click at [1020, 265] on input "4924" at bounding box center [1010, 265] width 131 height 32
type input "4961"
click at [1044, 482] on button "Save" at bounding box center [1047, 497] width 49 height 30
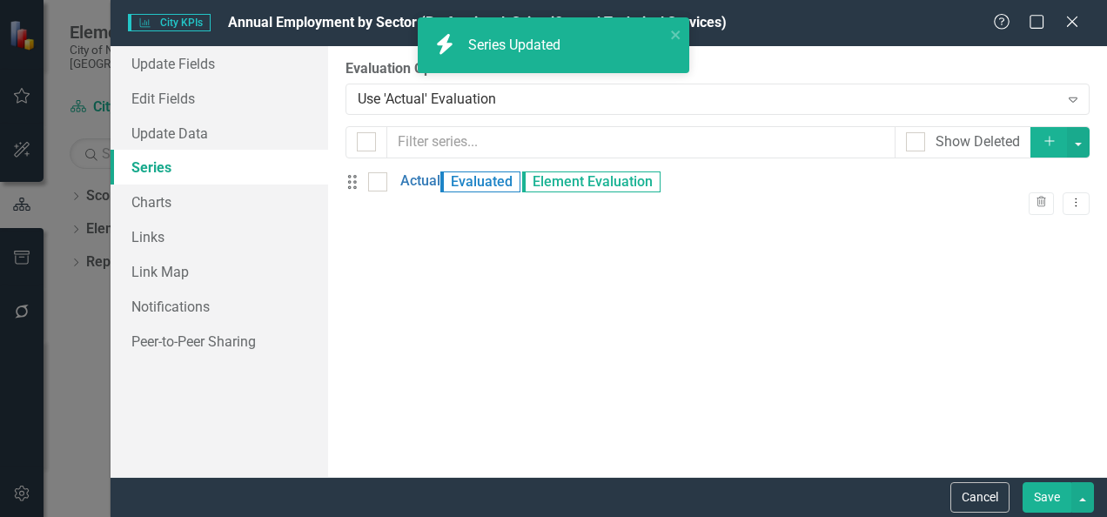
click at [1043, 488] on button "Save" at bounding box center [1047, 497] width 49 height 30
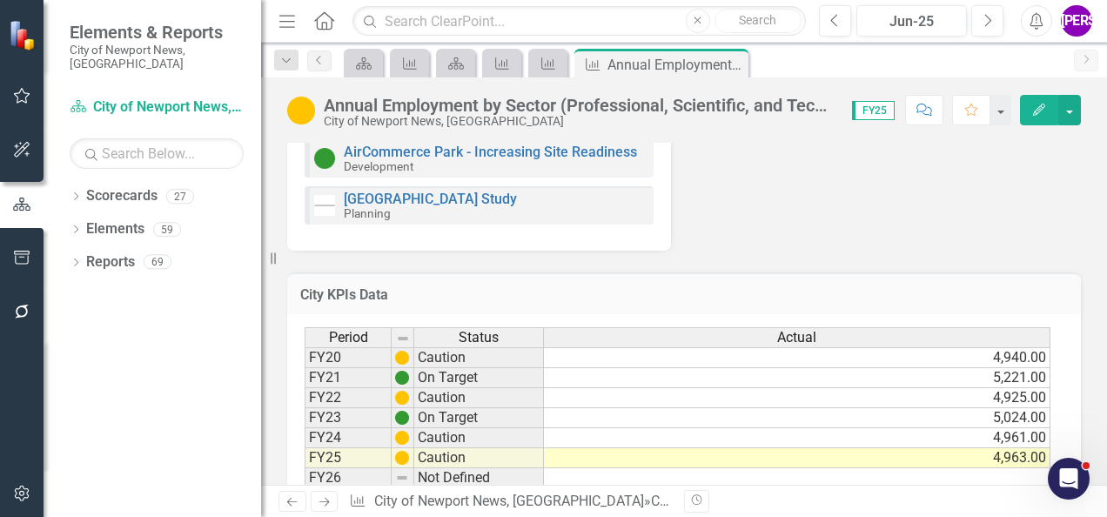
scroll to position [811, 0]
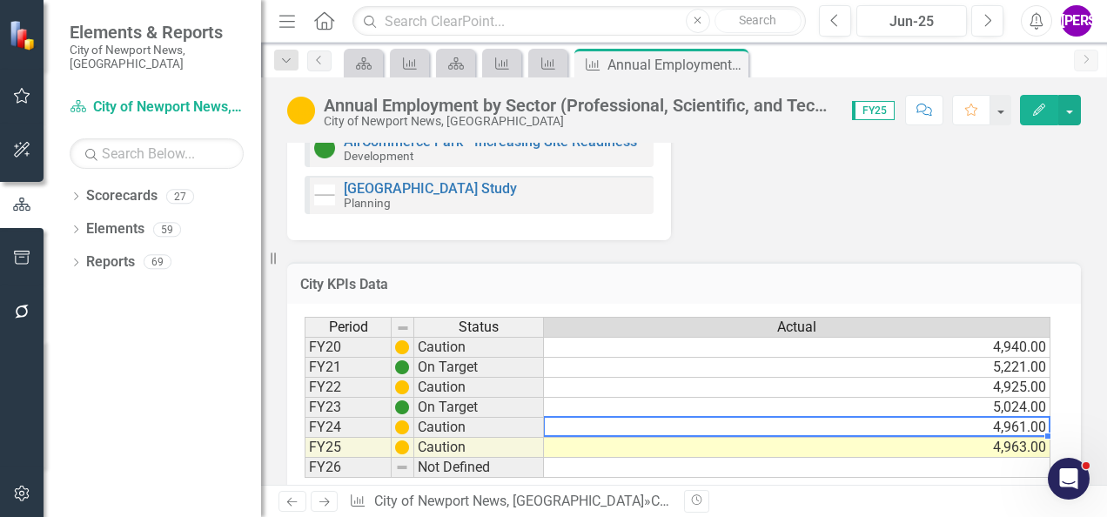
click at [933, 420] on td "4,961.00" at bounding box center [797, 428] width 507 height 20
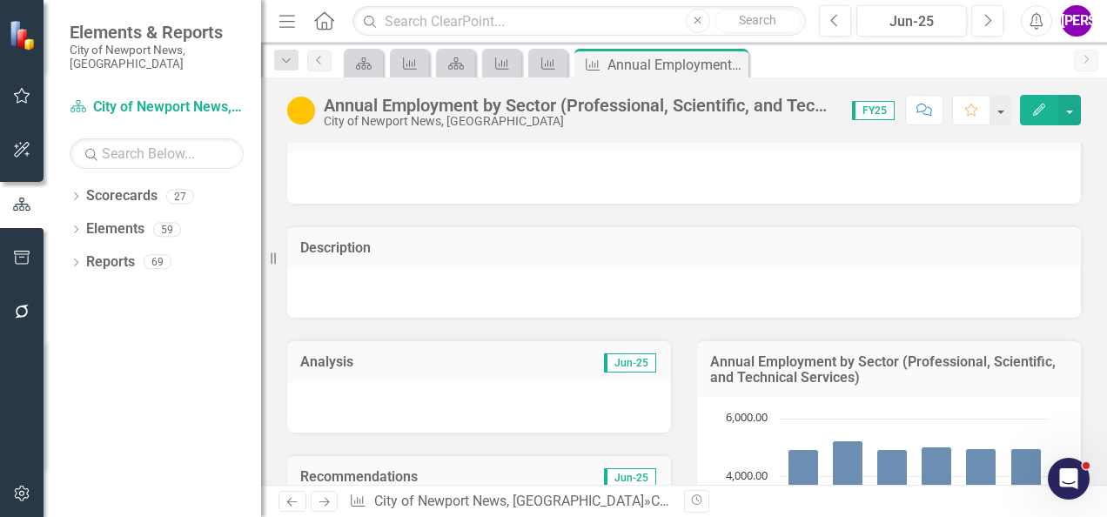
scroll to position [28, 0]
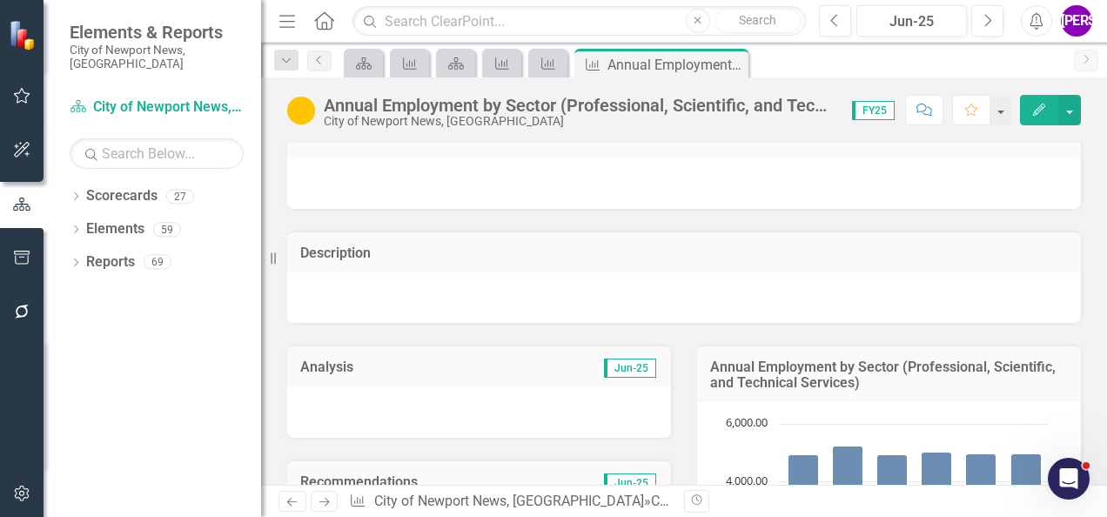
click at [1030, 104] on button "Edit" at bounding box center [1039, 110] width 38 height 30
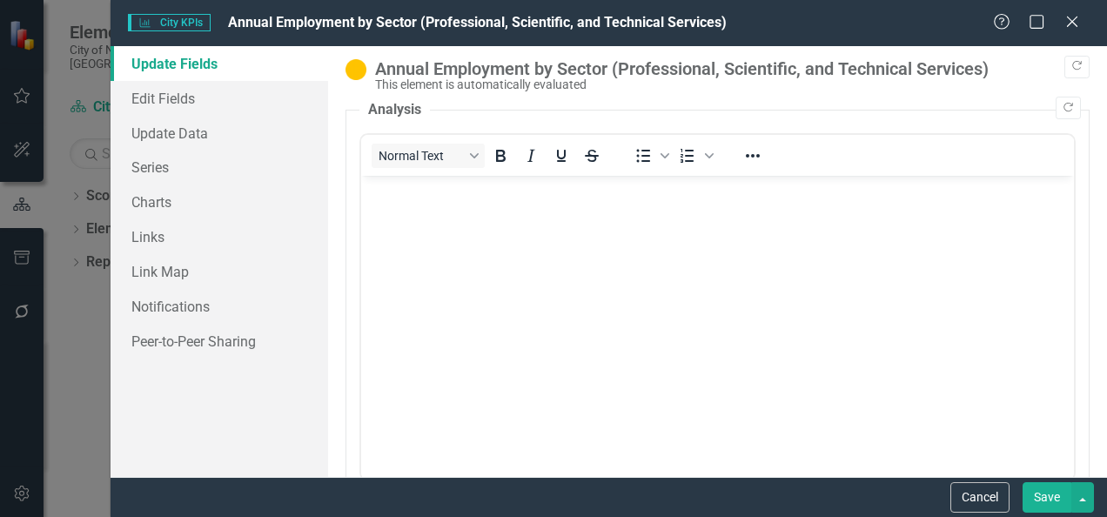
scroll to position [0, 0]
click at [233, 99] on link "Edit Fields" at bounding box center [220, 98] width 218 height 35
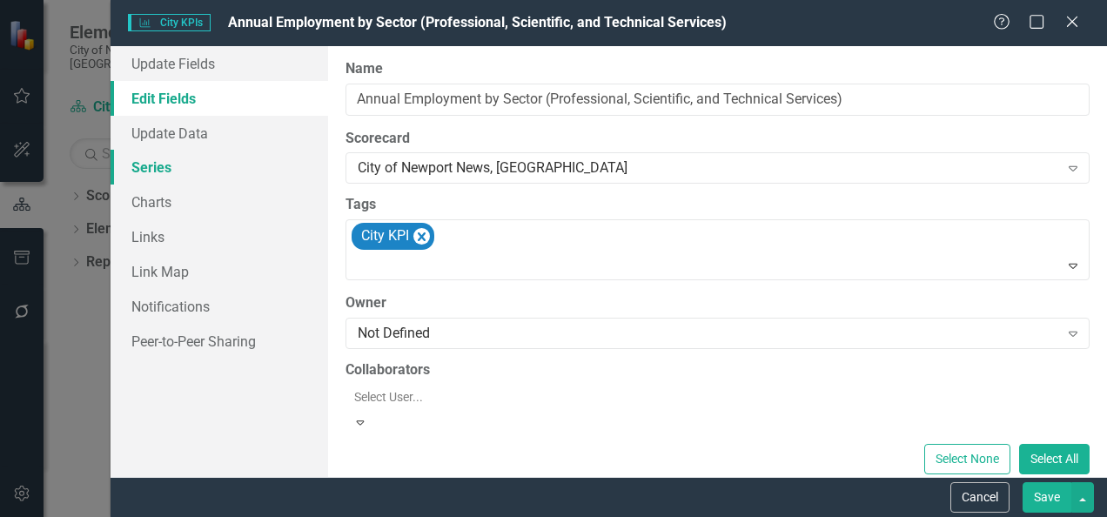
click at [199, 180] on link "Series" at bounding box center [220, 167] width 218 height 35
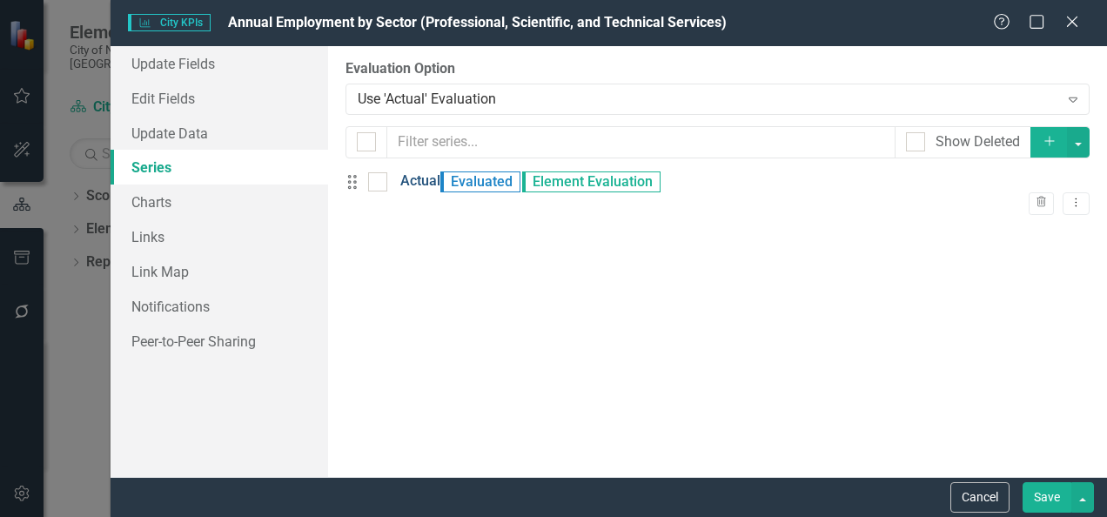
click at [441, 190] on link "Actual" at bounding box center [420, 182] width 40 height 20
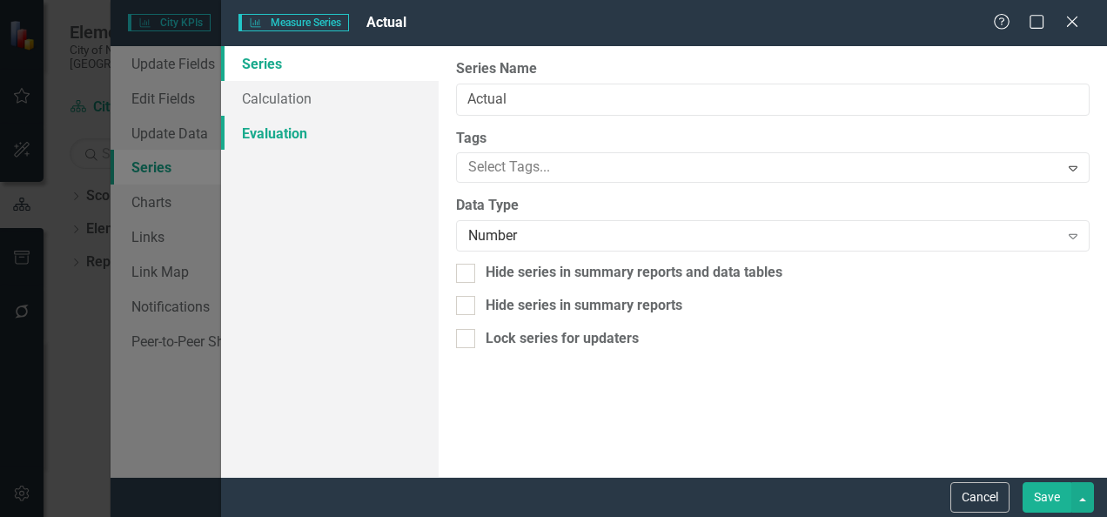
click at [327, 125] on link "Evaluation" at bounding box center [330, 133] width 218 height 35
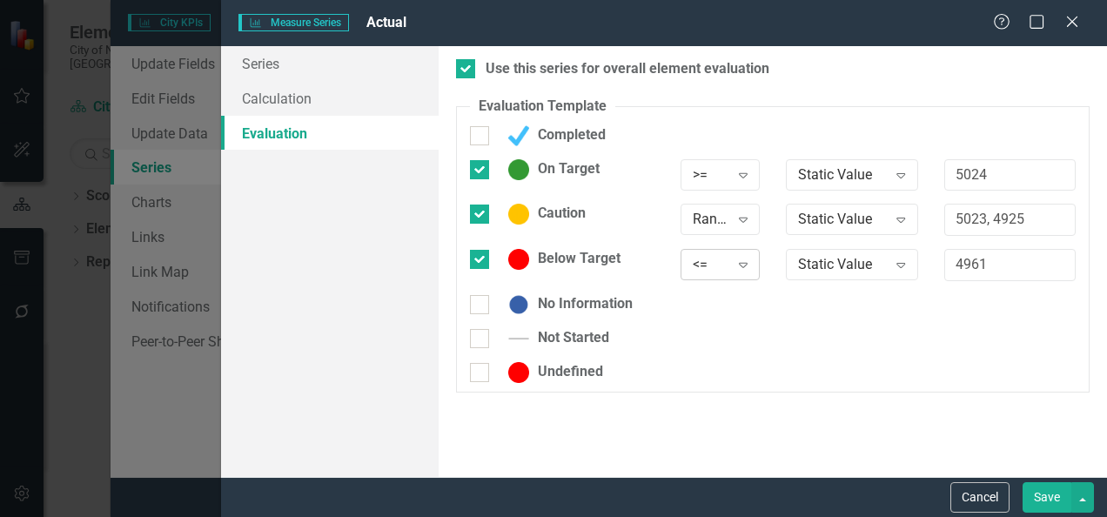
click at [728, 267] on div "<=" at bounding box center [711, 265] width 36 height 20
click at [726, 225] on div "Range" at bounding box center [711, 220] width 36 height 20
click at [1053, 222] on input "5023, 4925" at bounding box center [1010, 220] width 131 height 32
click at [999, 171] on input "5024" at bounding box center [1010, 175] width 131 height 32
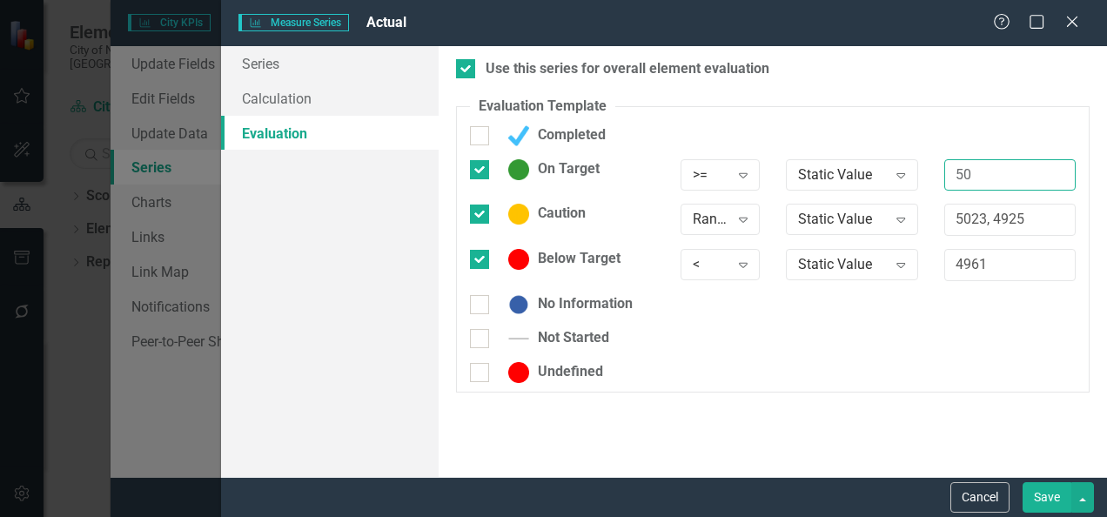
type input "5"
type input "4961"
click at [1018, 394] on div "Undefined" at bounding box center [773, 379] width 632 height 34
click at [1040, 506] on button "Save" at bounding box center [1047, 497] width 49 height 30
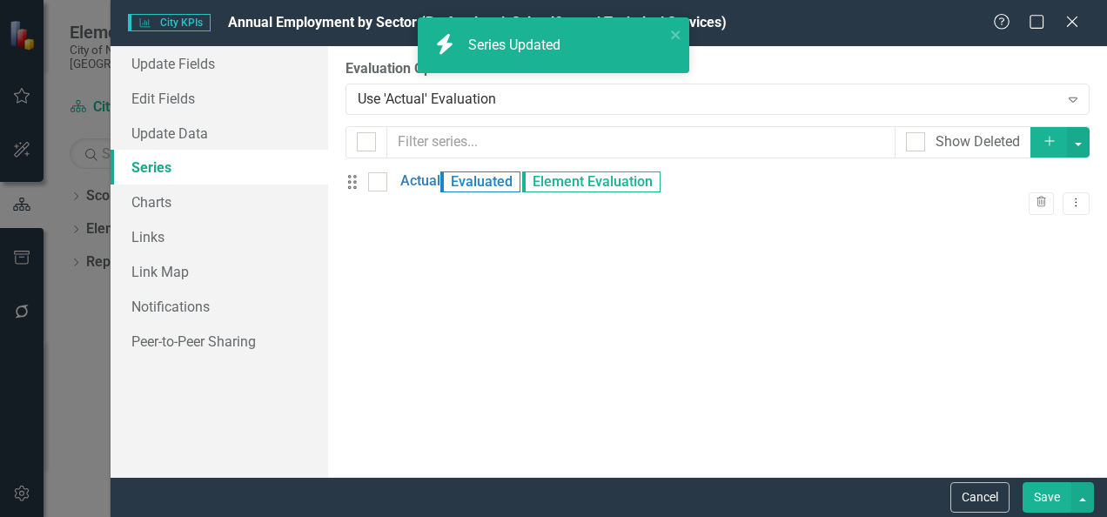
click at [1041, 499] on button "Save" at bounding box center [1047, 497] width 49 height 30
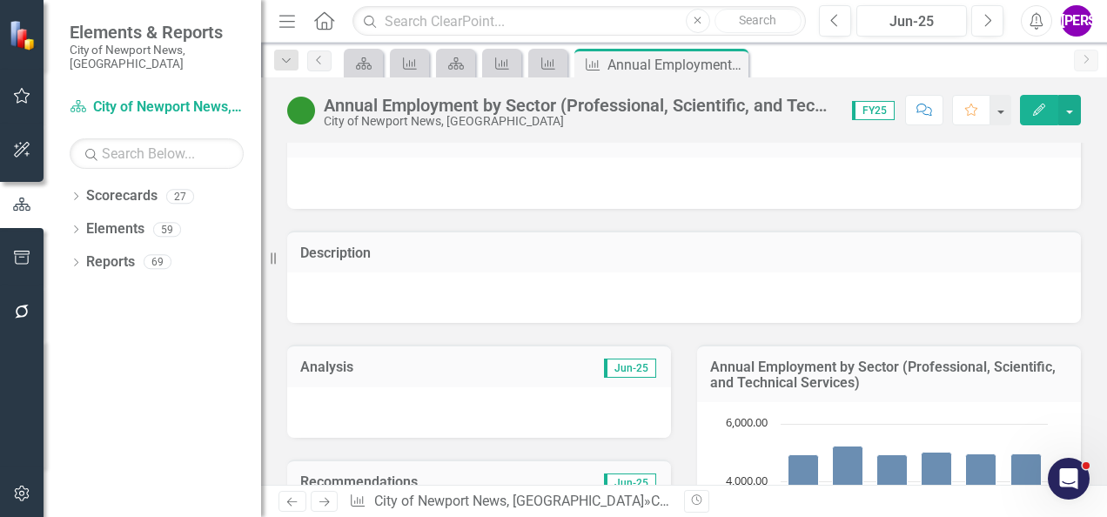
click at [1040, 117] on button "Edit" at bounding box center [1039, 110] width 38 height 30
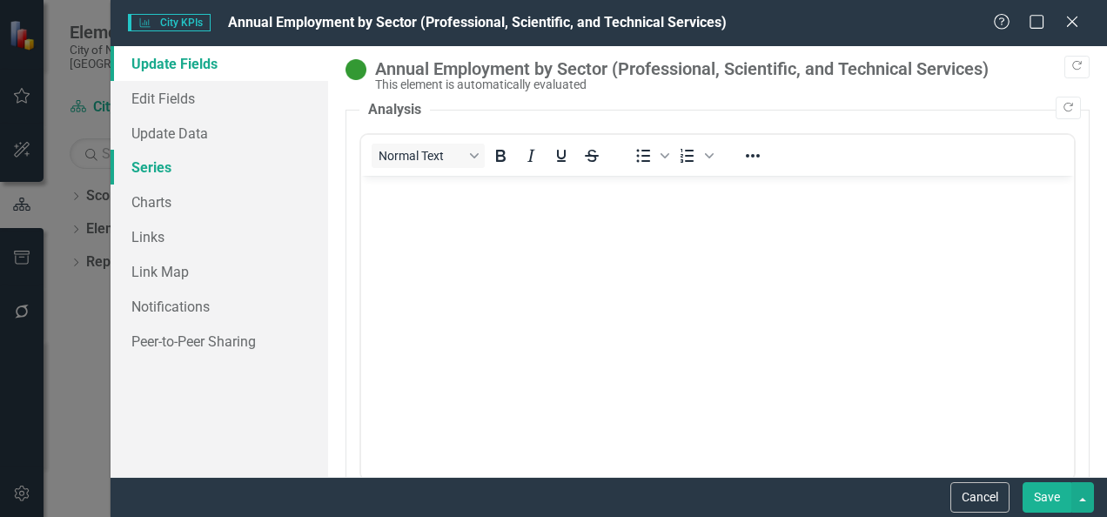
click at [193, 165] on link "Series" at bounding box center [220, 167] width 218 height 35
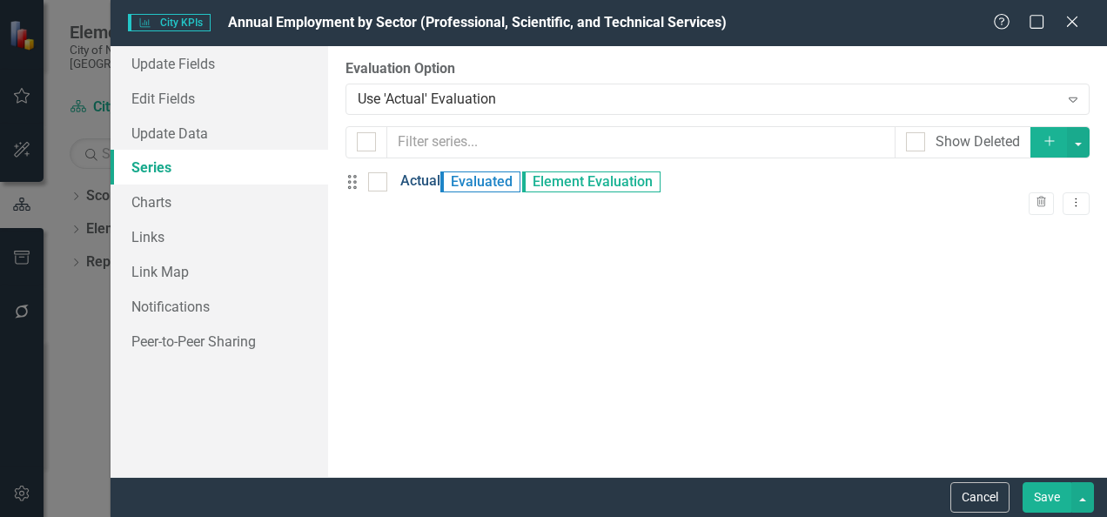
click at [439, 186] on link "Actual" at bounding box center [420, 182] width 40 height 20
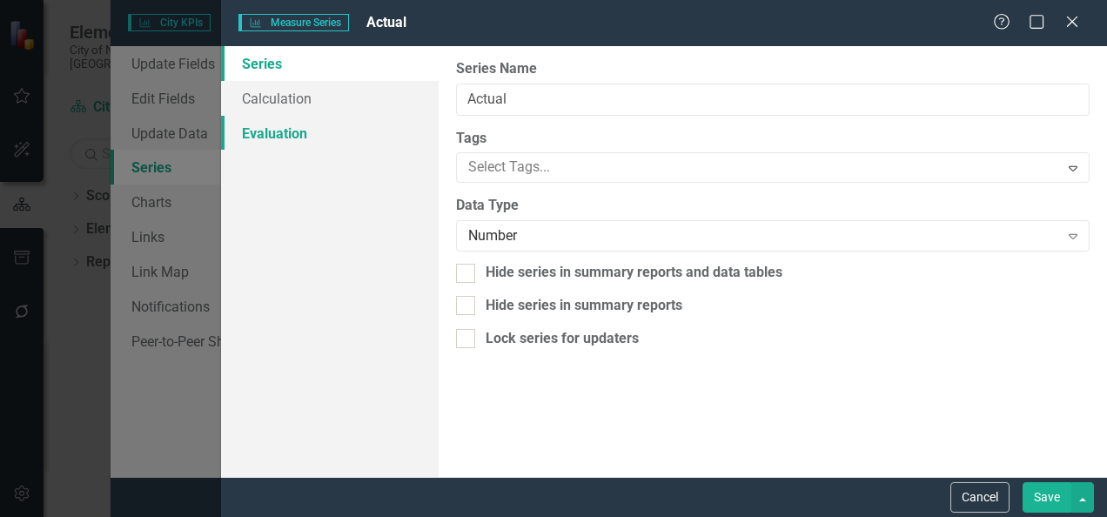
click at [326, 126] on link "Evaluation" at bounding box center [330, 133] width 218 height 35
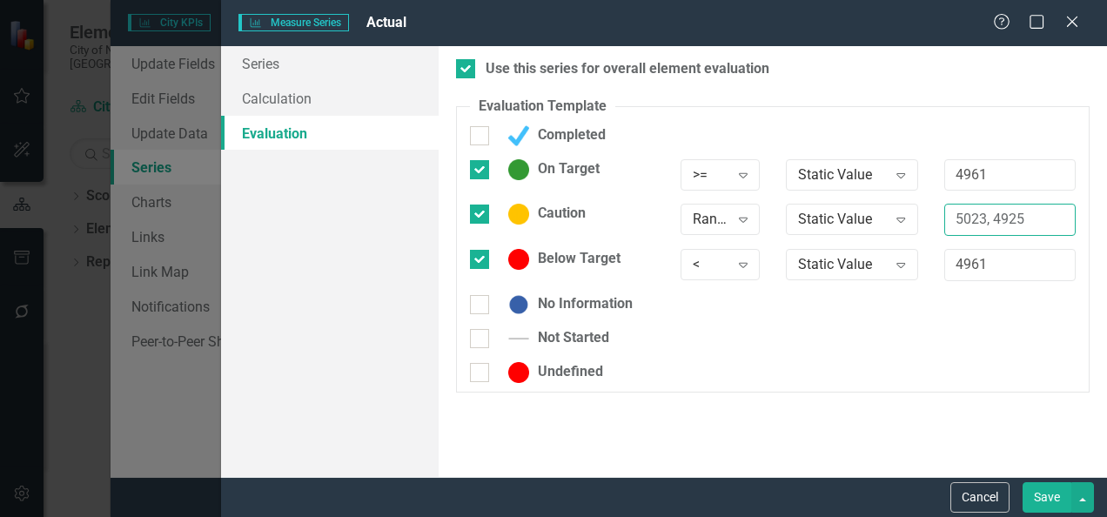
drag, startPoint x: 1033, startPoint y: 212, endPoint x: 1020, endPoint y: 212, distance: 12.2
click at [1020, 212] on input "5023, 4925" at bounding box center [1010, 220] width 131 height 32
click at [479, 212] on input "Caution" at bounding box center [475, 210] width 11 height 11
checkbox input "false"
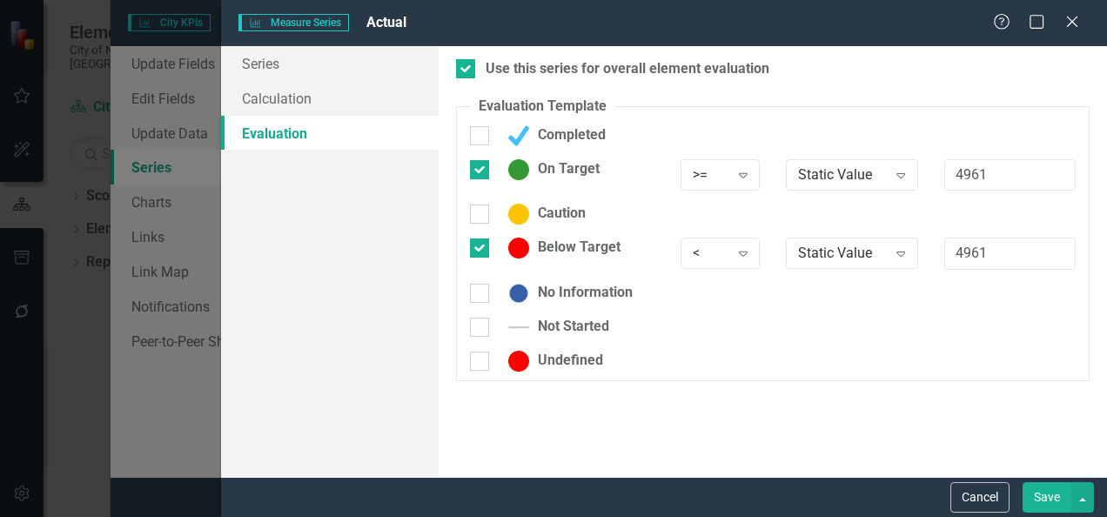
click at [878, 407] on div "Use this series for overall element evaluation Evaluation Template You can defi…" at bounding box center [773, 261] width 669 height 431
click at [1053, 495] on button "Save" at bounding box center [1047, 497] width 49 height 30
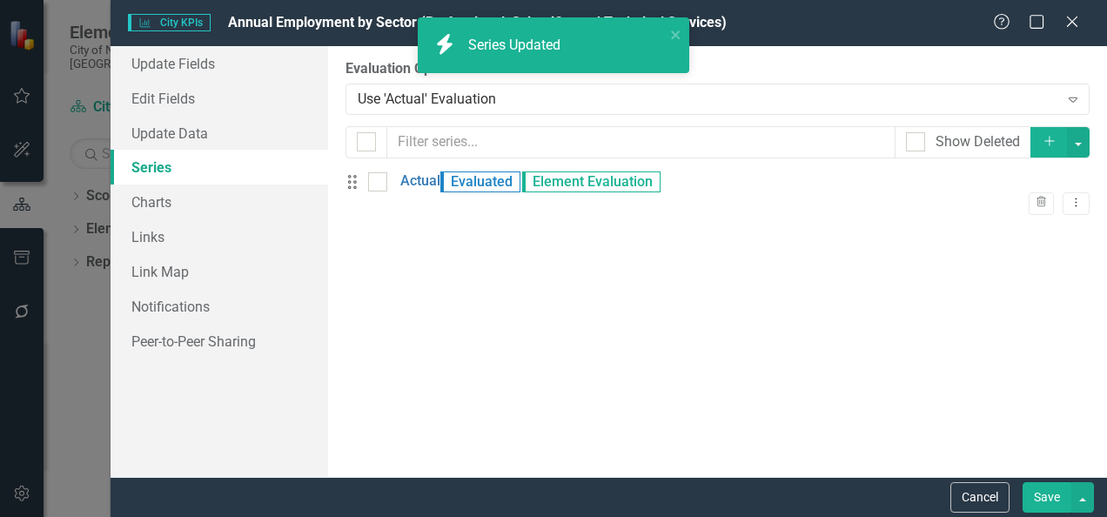
click at [1047, 501] on button "Save" at bounding box center [1047, 497] width 49 height 30
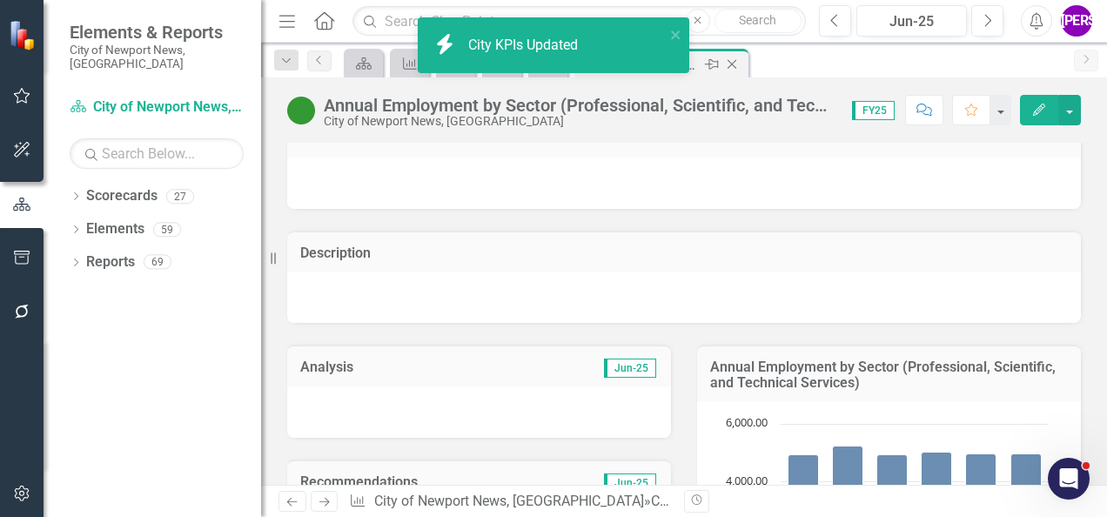
click at [733, 61] on icon "Close" at bounding box center [731, 64] width 17 height 14
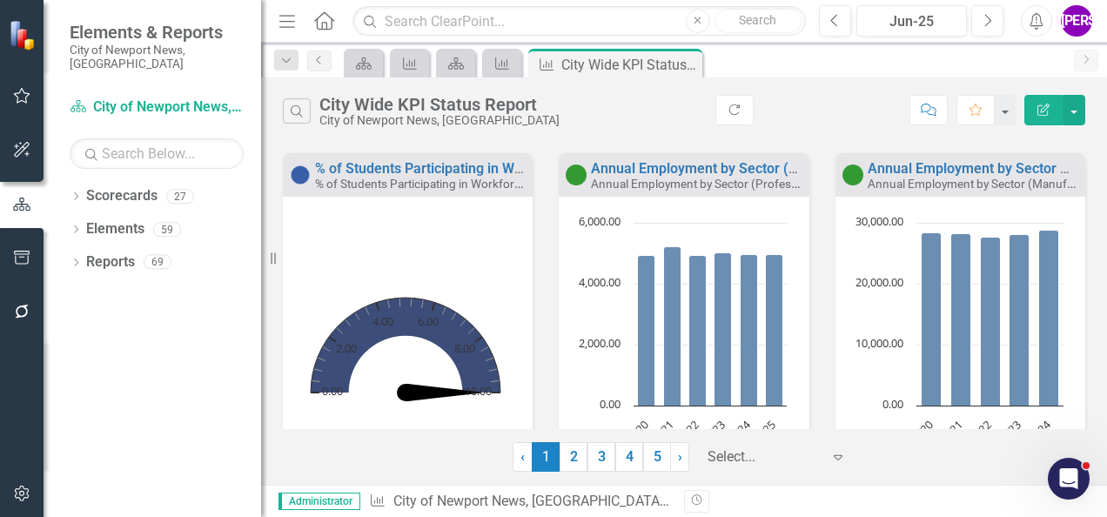
scroll to position [1100, 0]
click at [924, 171] on link "Annual Employment by Sector Manufacturing" at bounding box center [1010, 169] width 285 height 17
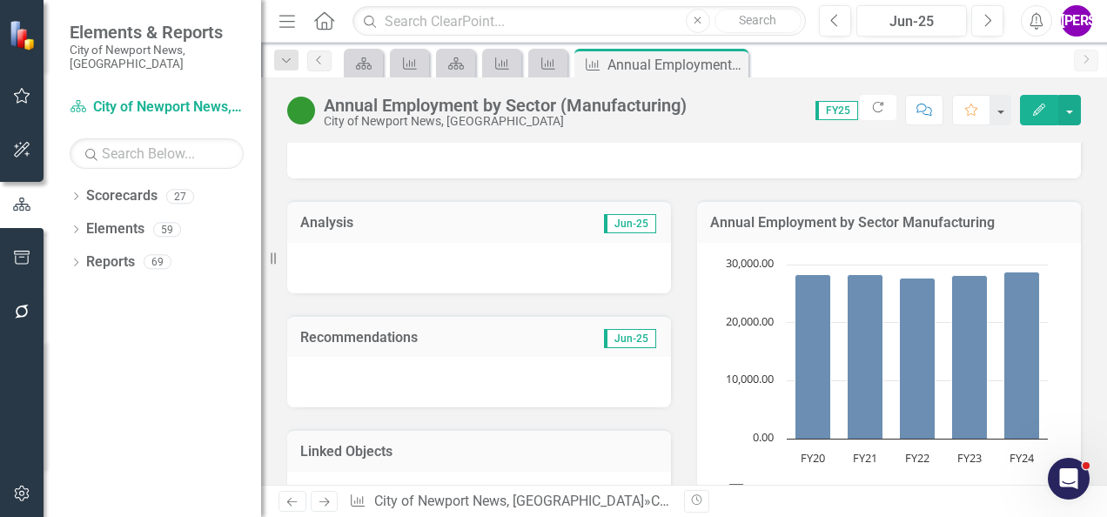
scroll to position [172, 0]
click at [1046, 214] on td "Annual Employment by Sector Manufacturing" at bounding box center [889, 225] width 358 height 23
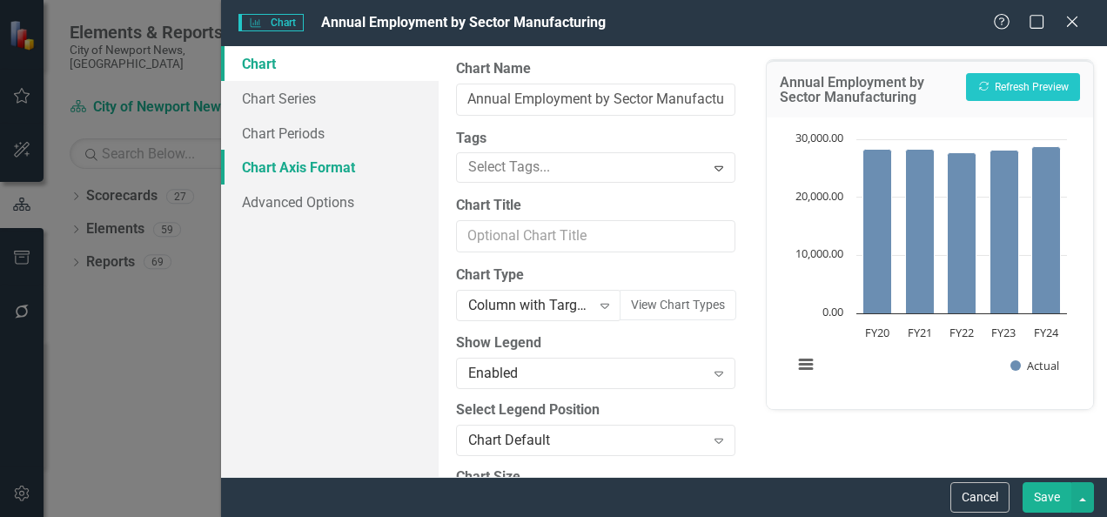
click at [297, 169] on link "Chart Axis Format" at bounding box center [330, 167] width 218 height 35
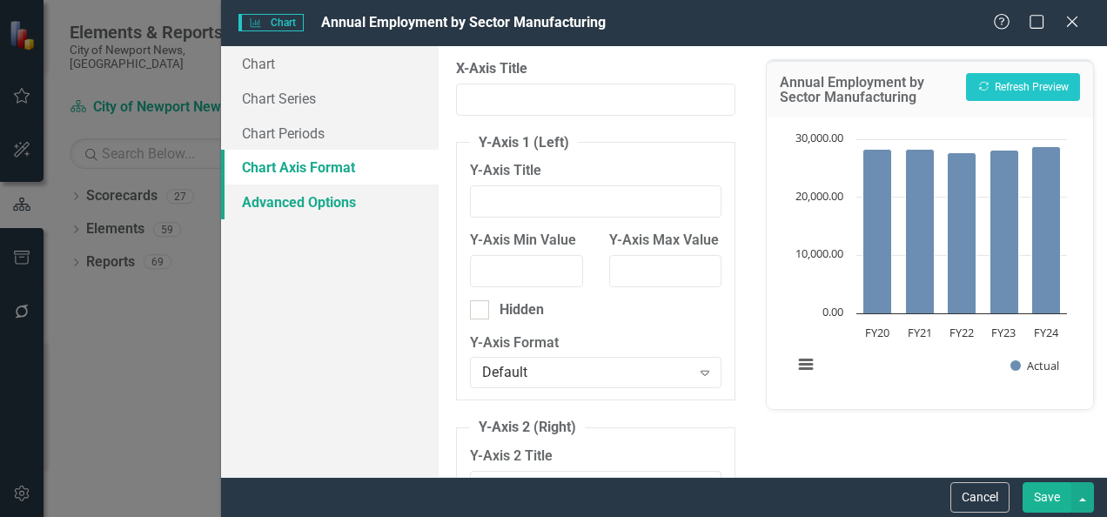
click at [368, 199] on link "Advanced Options" at bounding box center [330, 202] width 218 height 35
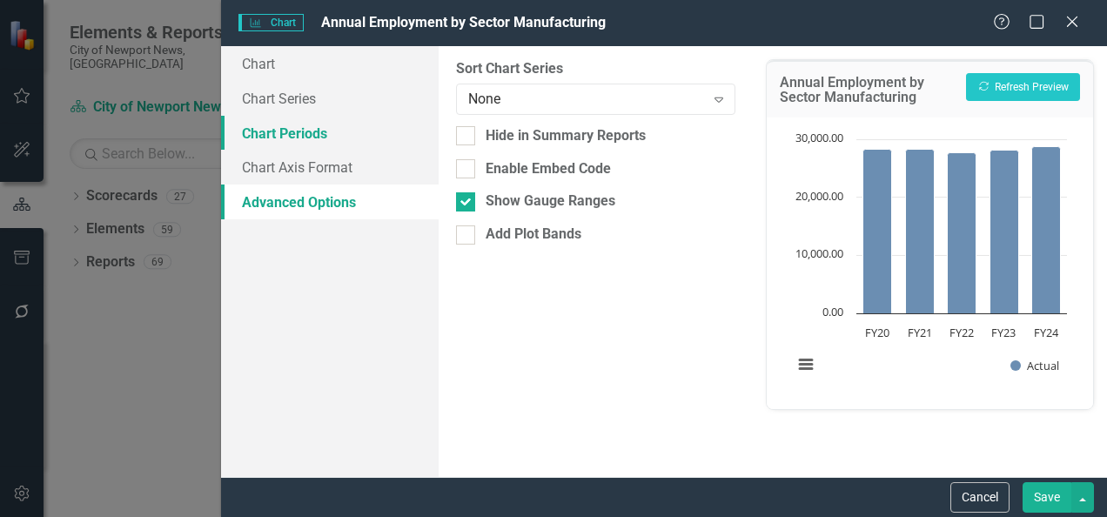
click at [336, 123] on link "Chart Periods" at bounding box center [330, 133] width 218 height 35
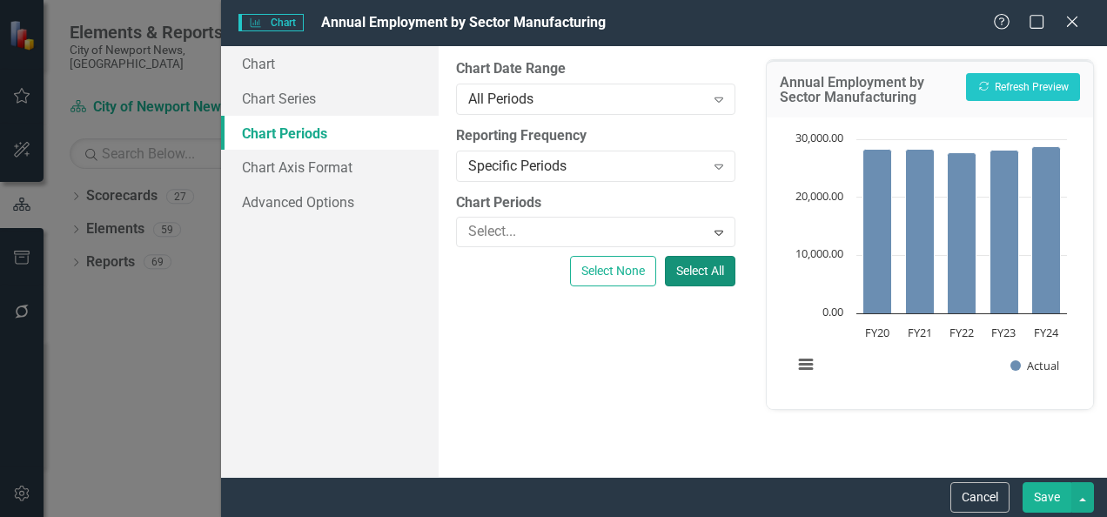
click at [700, 265] on button "Select All" at bounding box center [700, 271] width 71 height 30
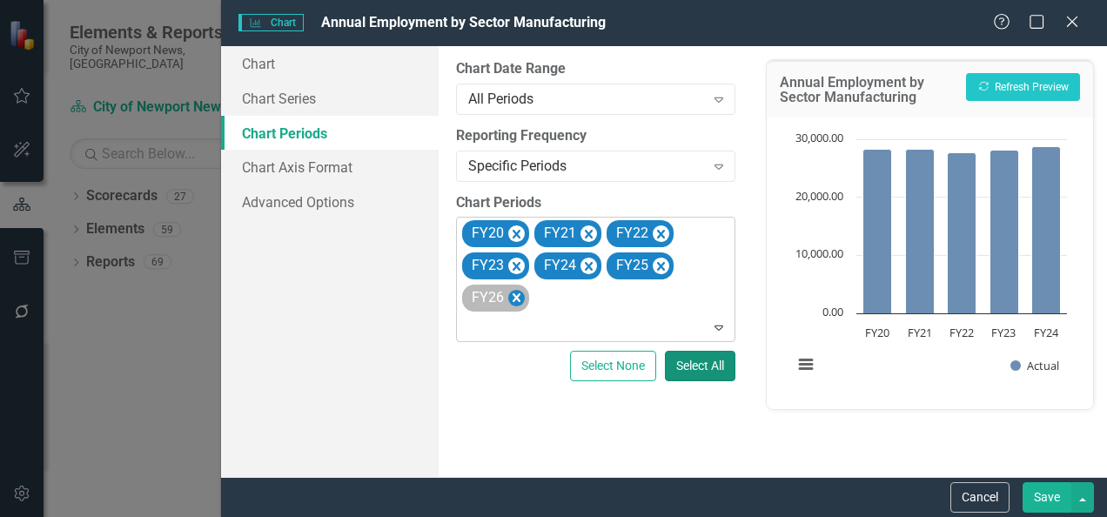
click at [522, 298] on icon "Remove FY26" at bounding box center [516, 298] width 17 height 22
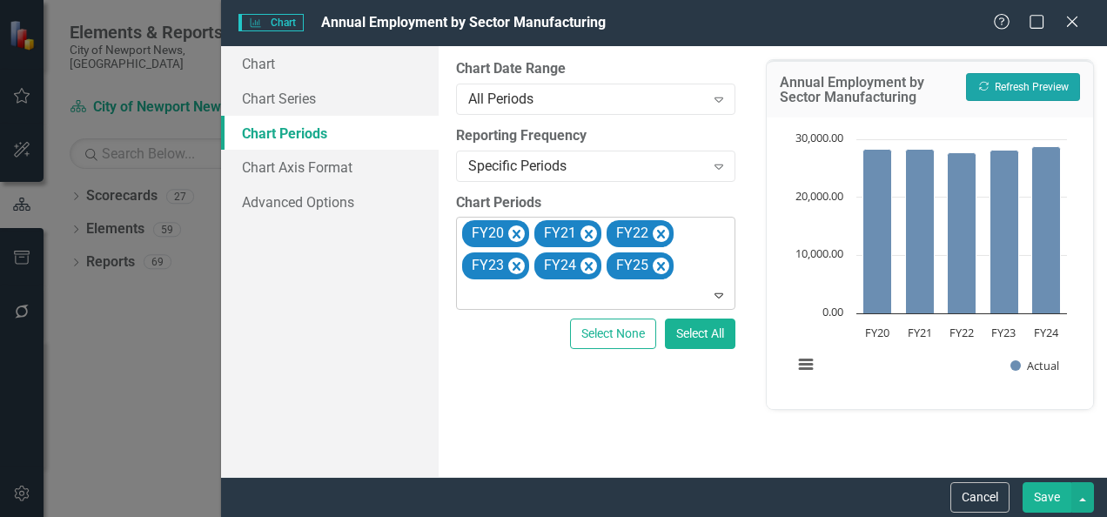
click at [1040, 87] on button "Recalculate Refresh Preview" at bounding box center [1023, 87] width 114 height 28
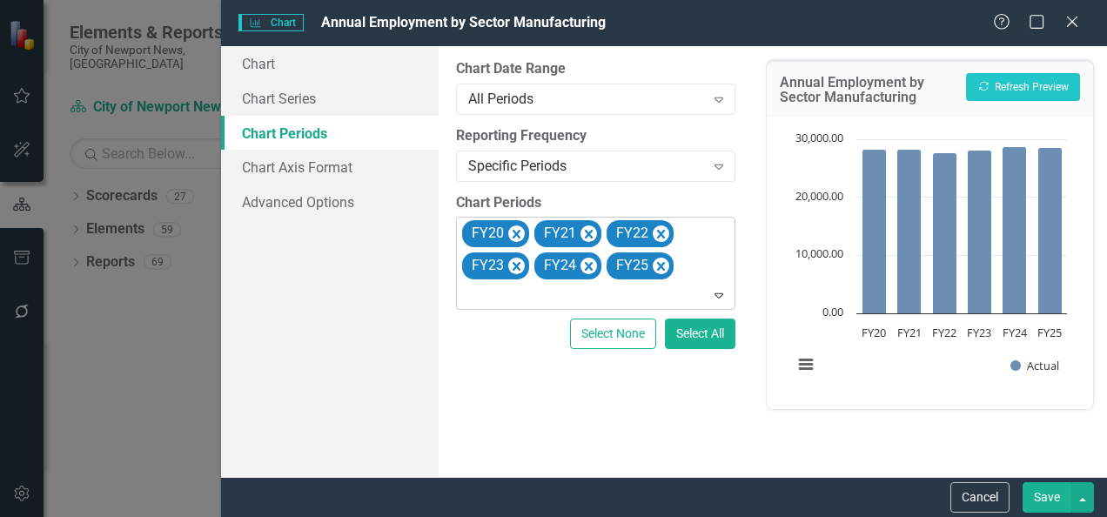
click at [1044, 493] on button "Save" at bounding box center [1047, 497] width 49 height 30
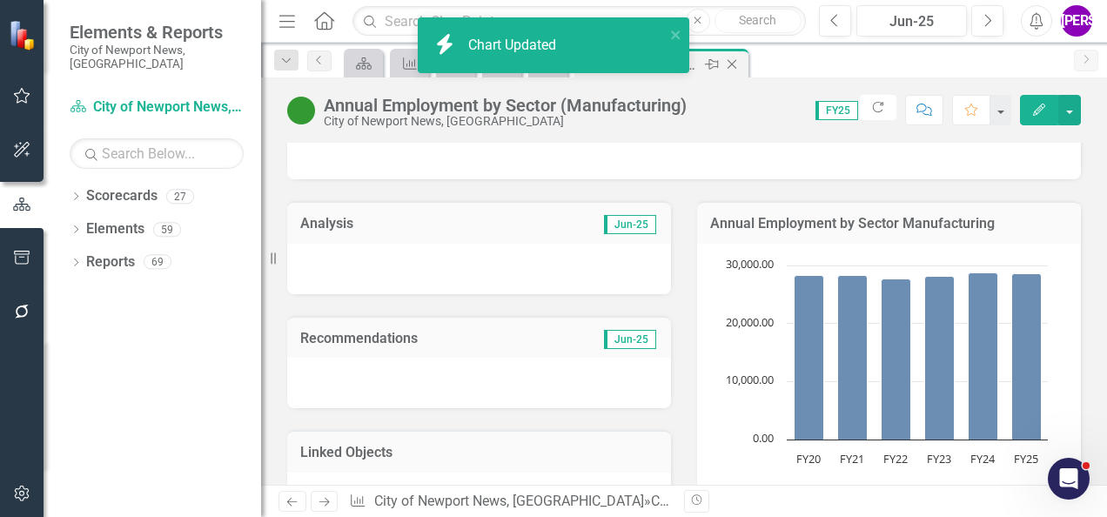
click at [733, 65] on icon at bounding box center [733, 65] width 10 height 10
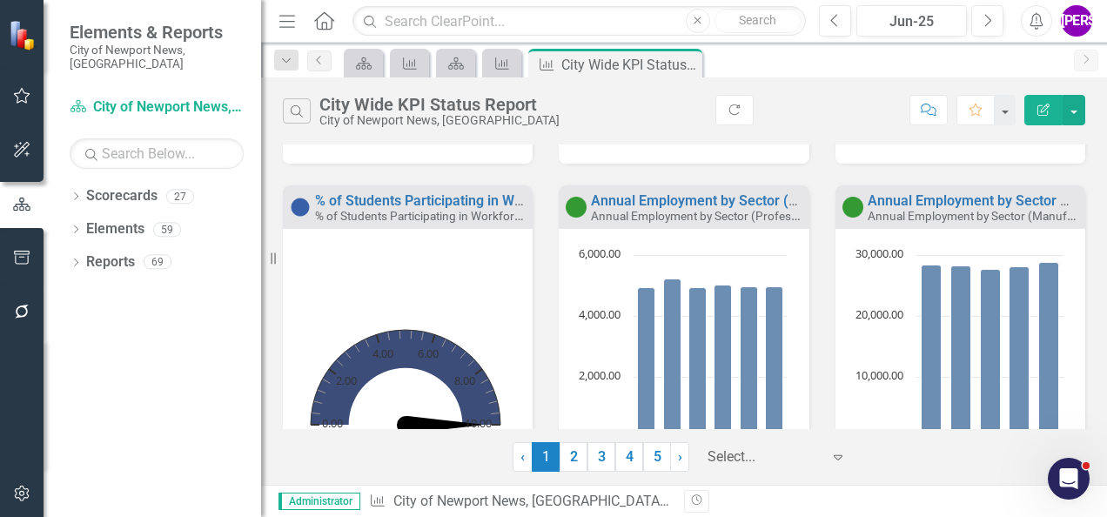
scroll to position [1191, 0]
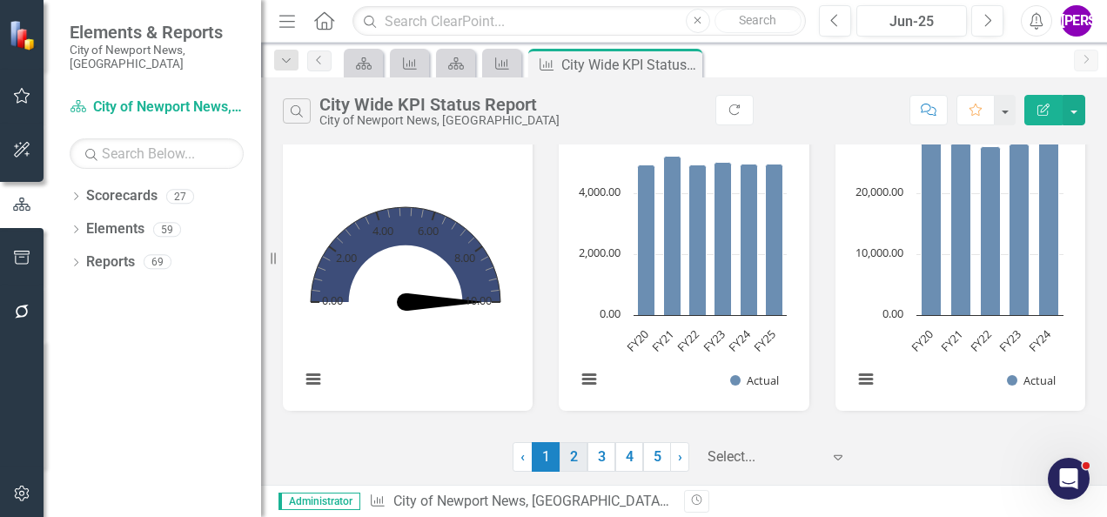
click at [575, 458] on link "2" at bounding box center [574, 457] width 28 height 30
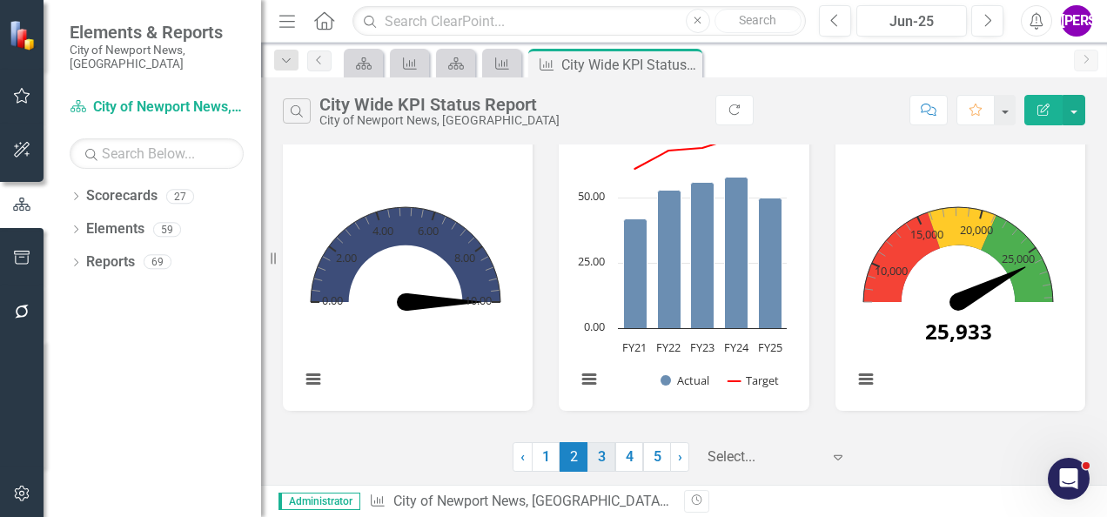
click at [606, 460] on link "3" at bounding box center [602, 457] width 28 height 30
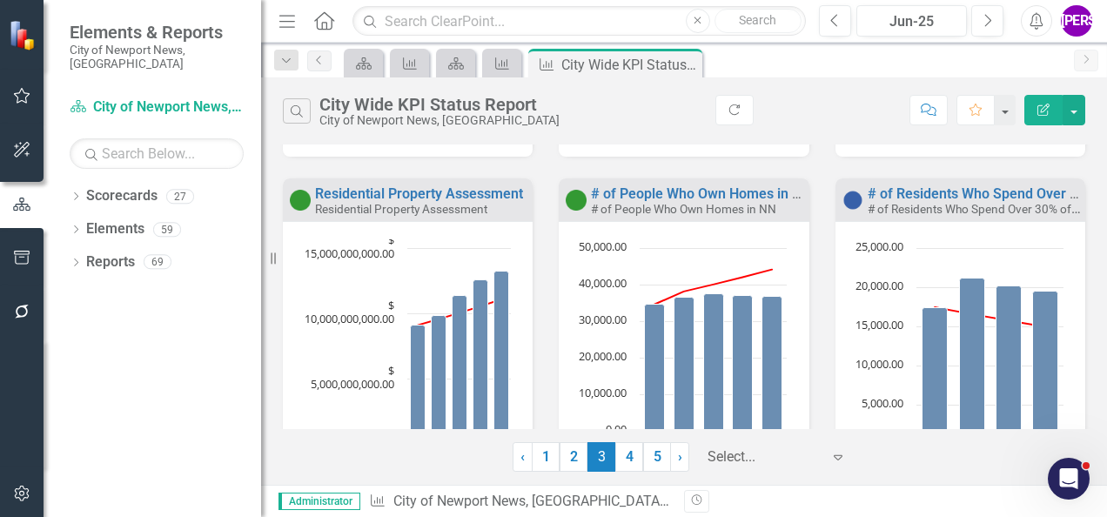
scroll to position [336, 0]
click at [892, 195] on link "# of Residents Who Spend Over 30% of Income on Housing" at bounding box center [1052, 193] width 369 height 17
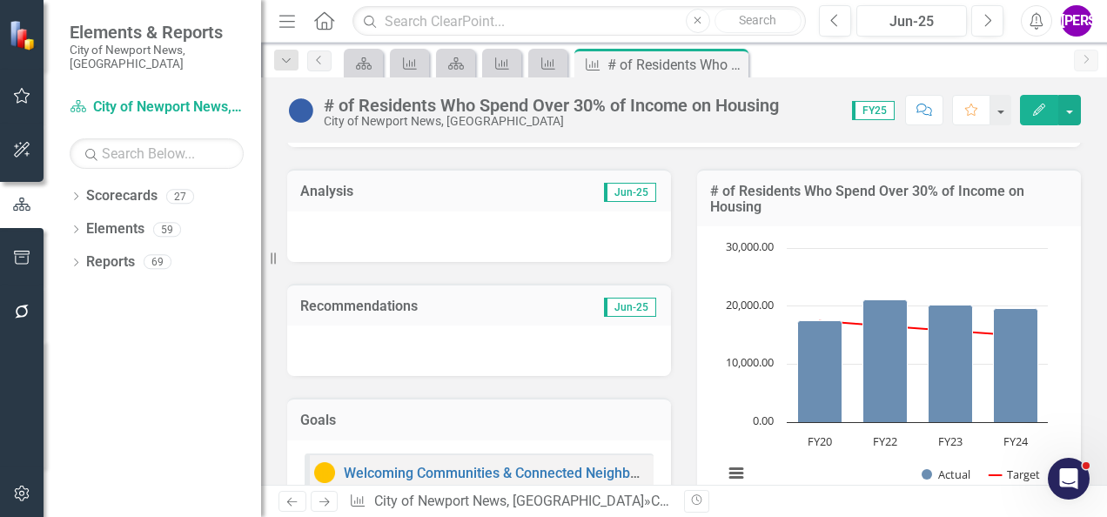
scroll to position [160, 0]
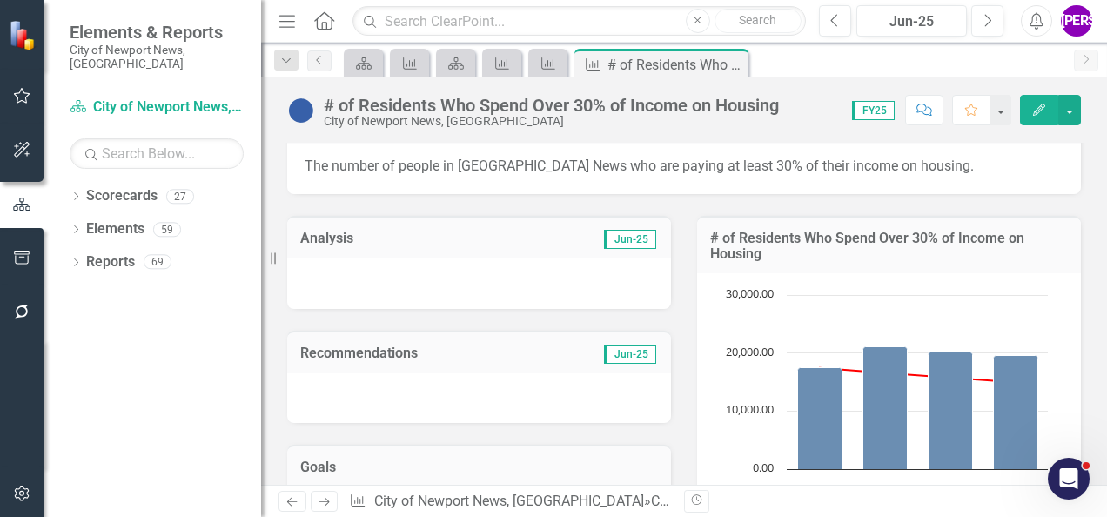
click at [920, 108] on icon "Comment" at bounding box center [925, 110] width 16 height 12
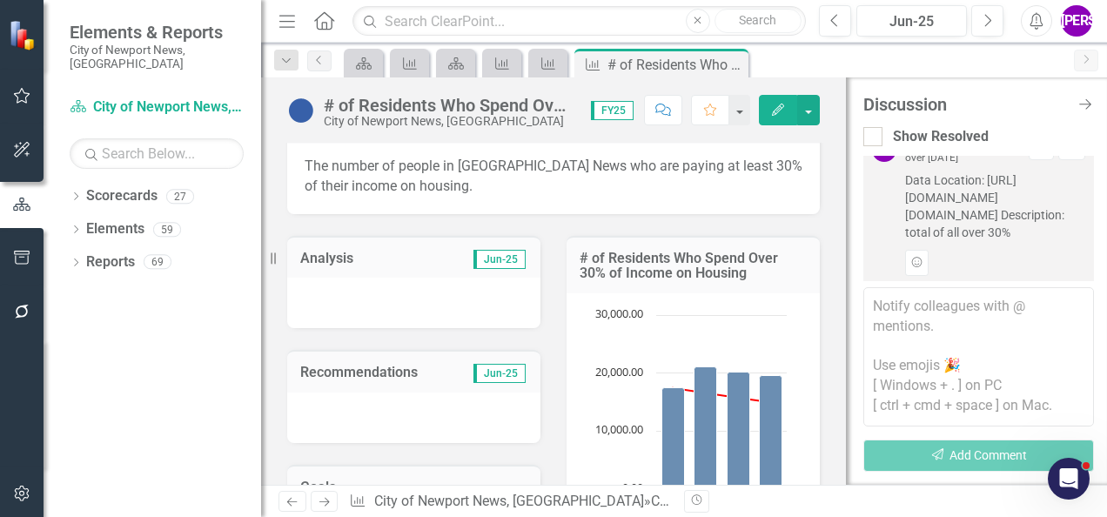
scroll to position [26, 0]
drag, startPoint x: 904, startPoint y: 194, endPoint x: 986, endPoint y: 250, distance: 99.0
click at [986, 250] on div "JA Jeffery Allbright (City Manager's Office) over 1 year ago Resolve Dropdown M…" at bounding box center [978, 207] width 213 height 138
copy span "https://data.census.gov/table/ACSDP1Y2022.DP04?q=home%20ownership%20newport%20n…"
click at [1080, 106] on icon "Close Discussion Bar" at bounding box center [1085, 104] width 22 height 17
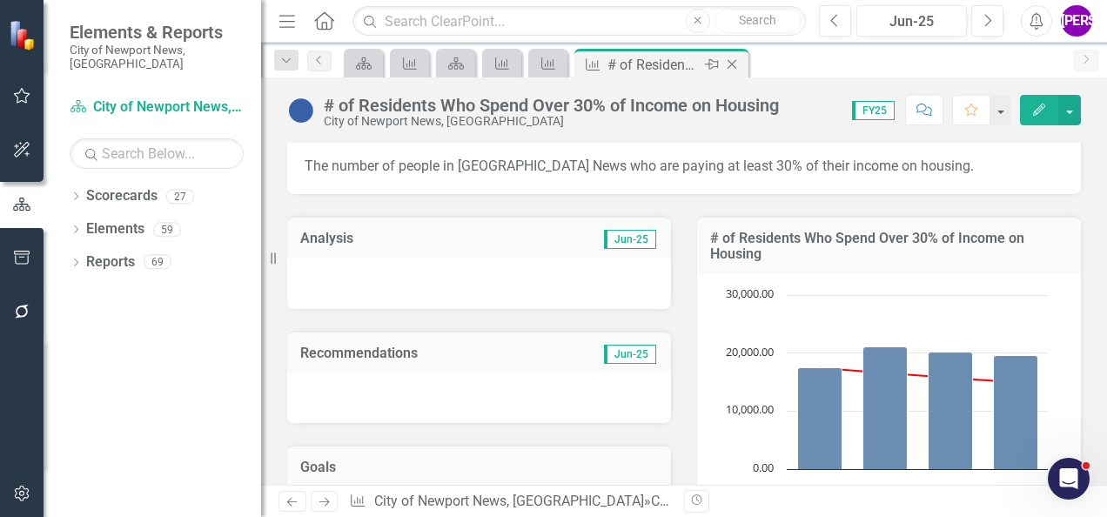
click at [733, 65] on icon at bounding box center [733, 65] width 10 height 10
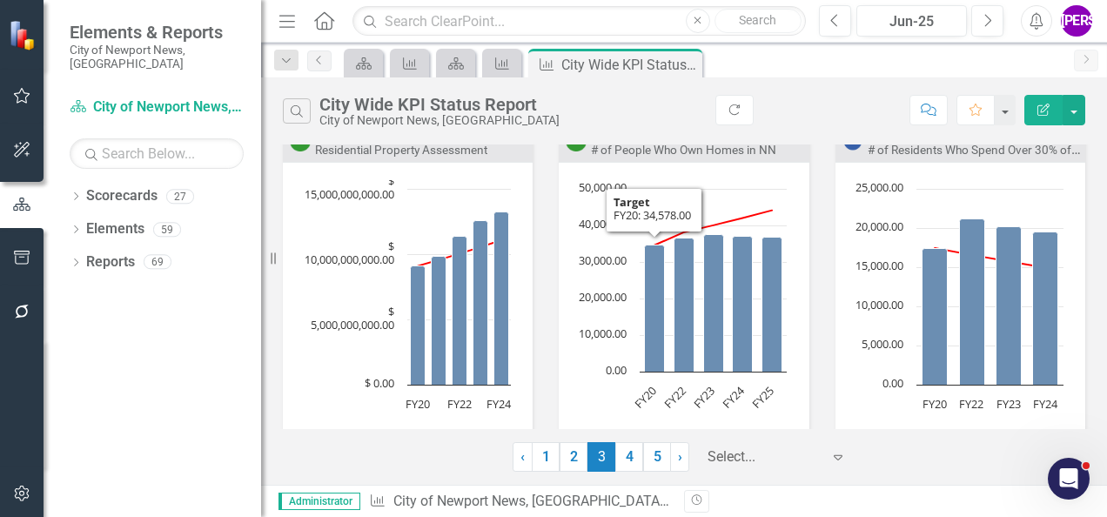
scroll to position [356, 0]
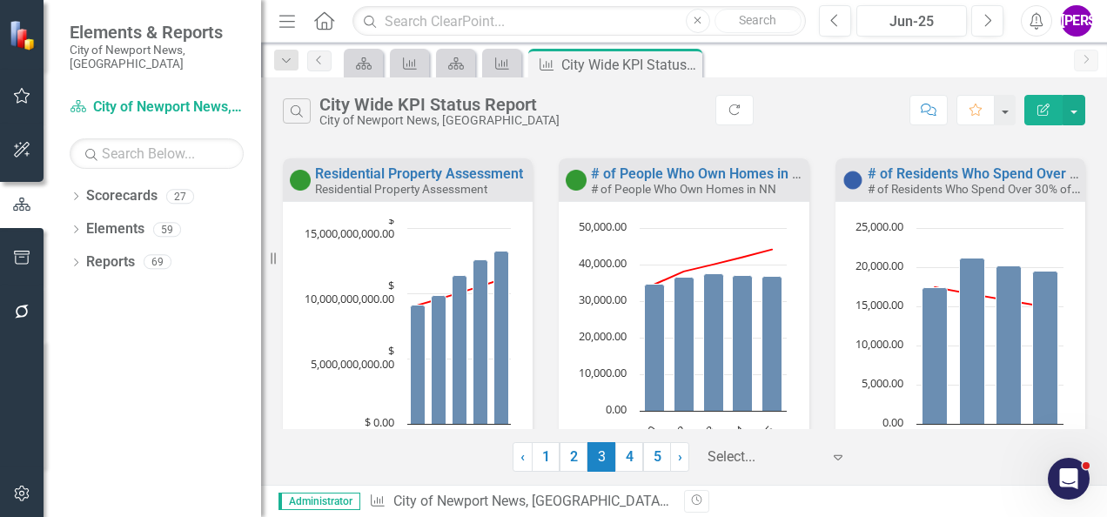
click at [476, 189] on small "Residential Property Assessment" at bounding box center [401, 189] width 172 height 14
click at [495, 193] on div "Residential Property Assessment" at bounding box center [421, 189] width 213 height 15
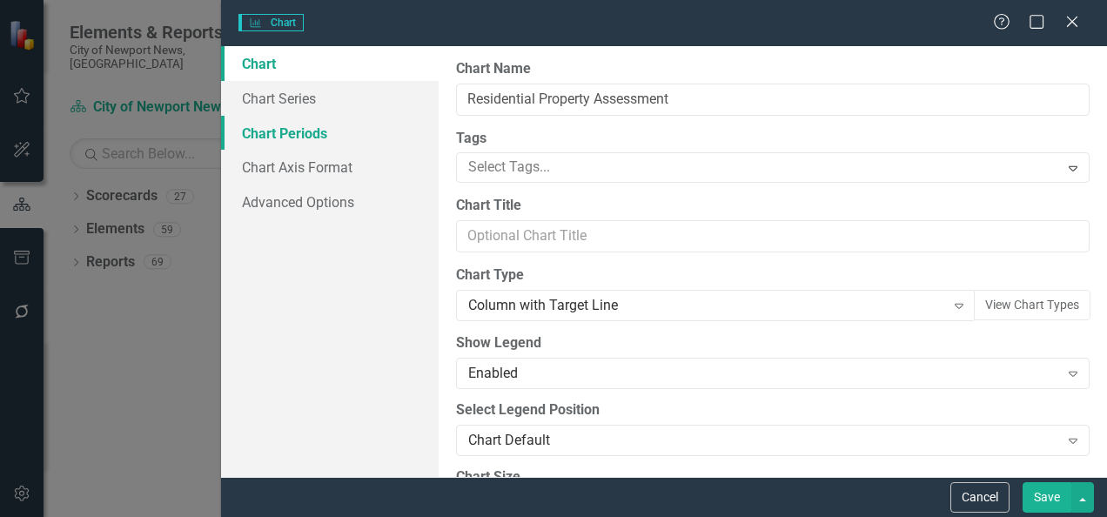
click at [333, 128] on link "Chart Periods" at bounding box center [330, 133] width 218 height 35
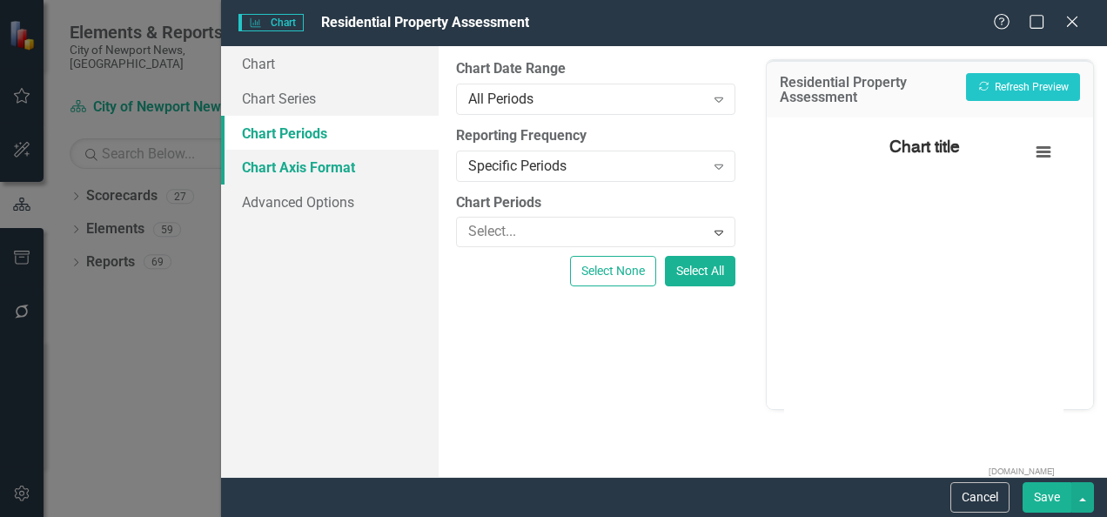
click at [331, 167] on link "Chart Axis Format" at bounding box center [330, 167] width 218 height 35
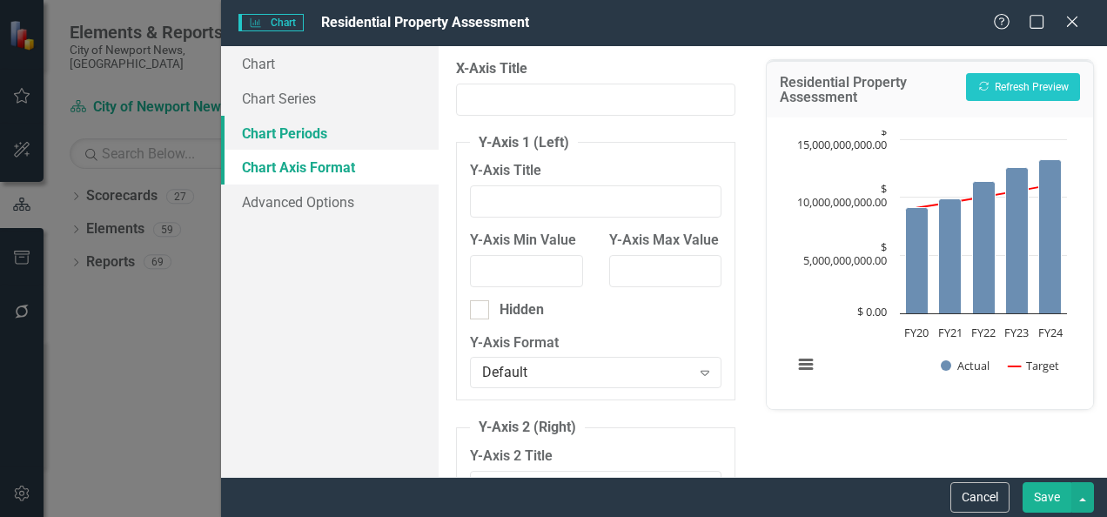
click at [320, 138] on link "Chart Periods" at bounding box center [330, 133] width 218 height 35
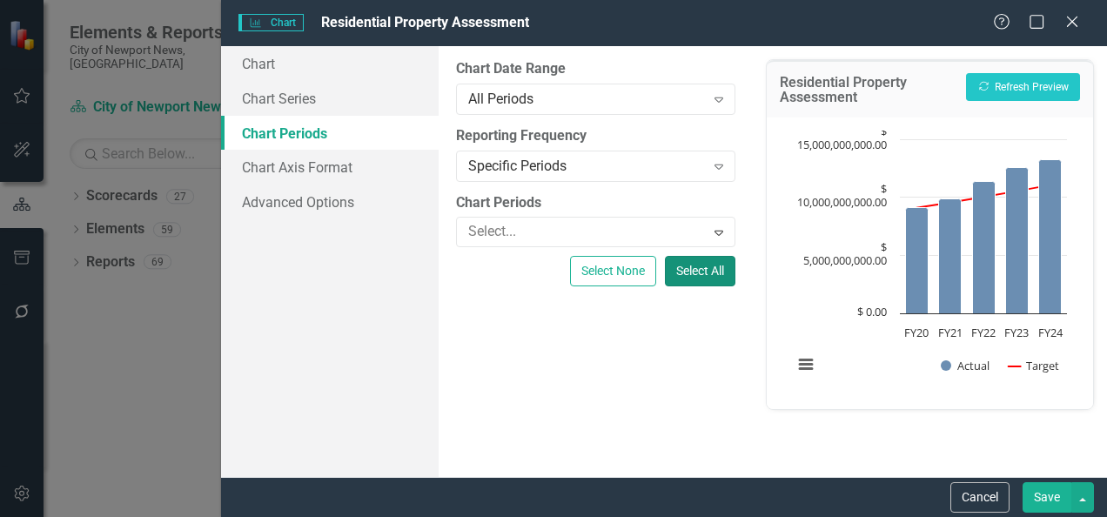
click at [676, 272] on button "Select All" at bounding box center [700, 271] width 71 height 30
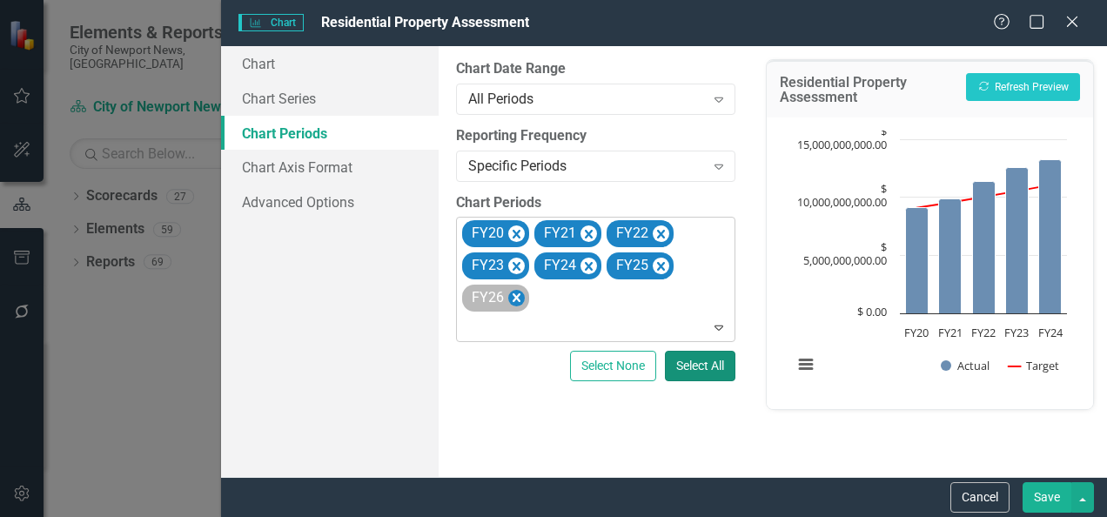
click at [517, 296] on icon "Remove FY26" at bounding box center [517, 297] width 8 height 9
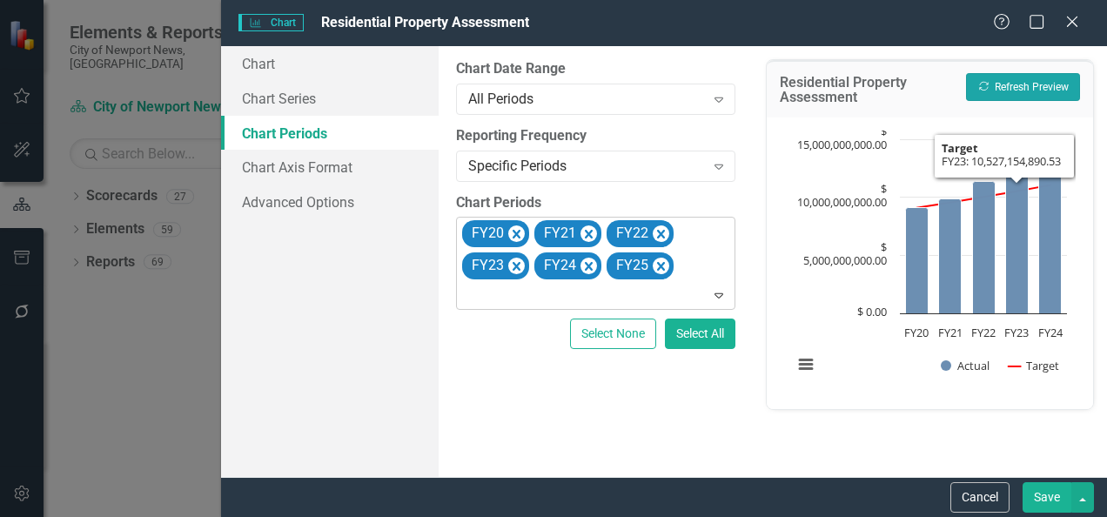
click at [1043, 89] on button "Recalculate Refresh Preview" at bounding box center [1023, 87] width 114 height 28
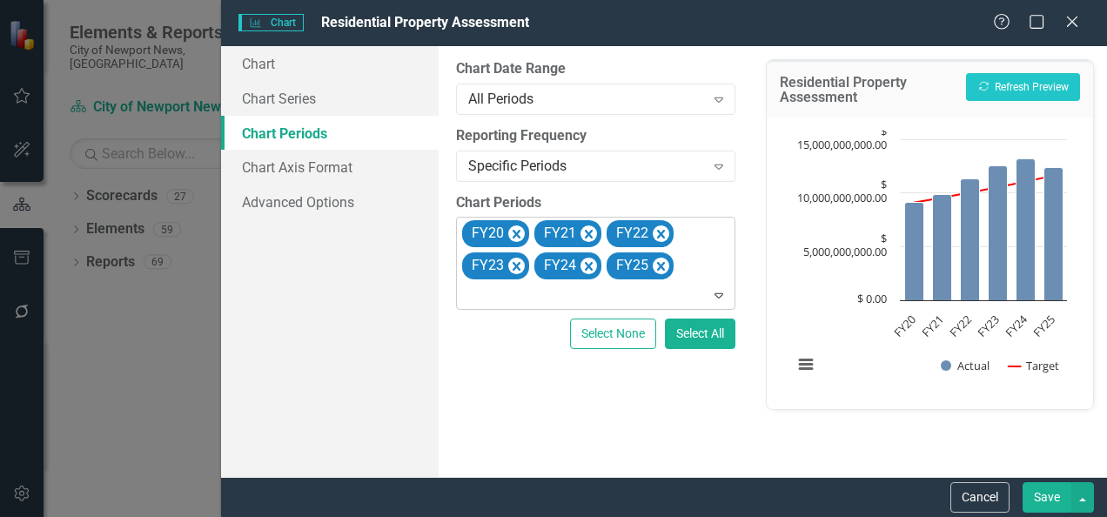
click at [1047, 514] on div "Cancel Save" at bounding box center [664, 497] width 886 height 40
click at [1046, 498] on button "Save" at bounding box center [1047, 497] width 49 height 30
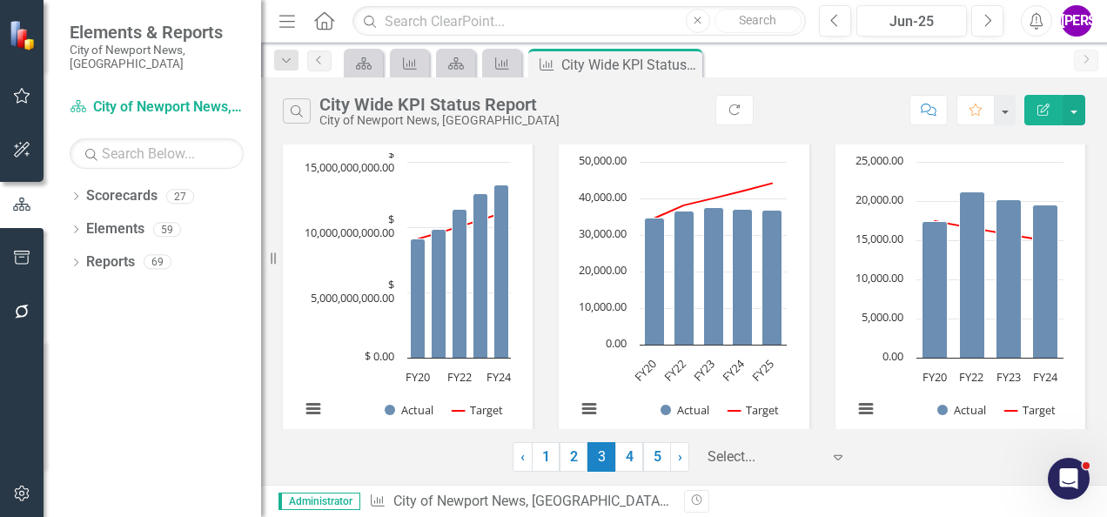
scroll to position [421, 0]
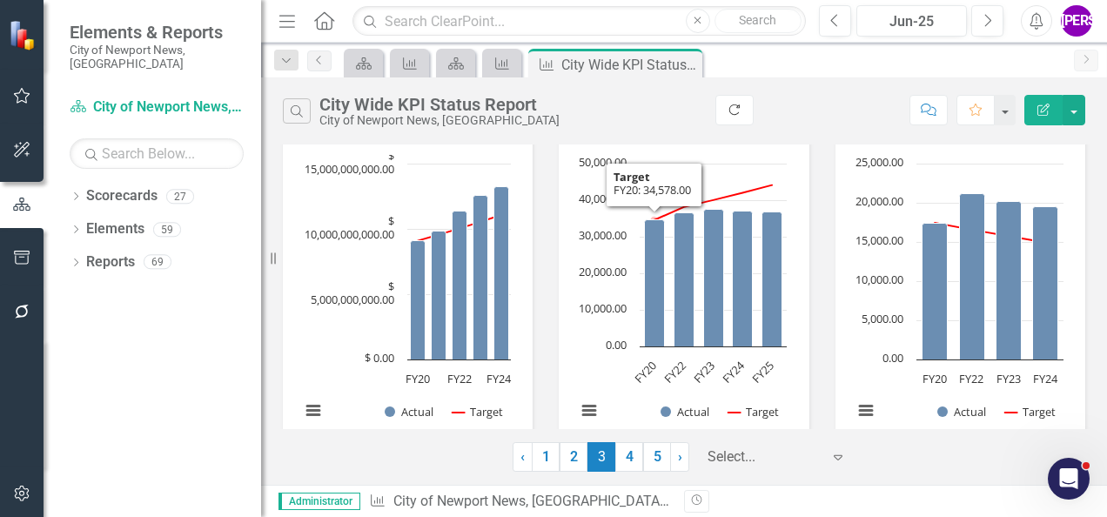
click at [716, 106] on button "Refresh" at bounding box center [735, 110] width 38 height 30
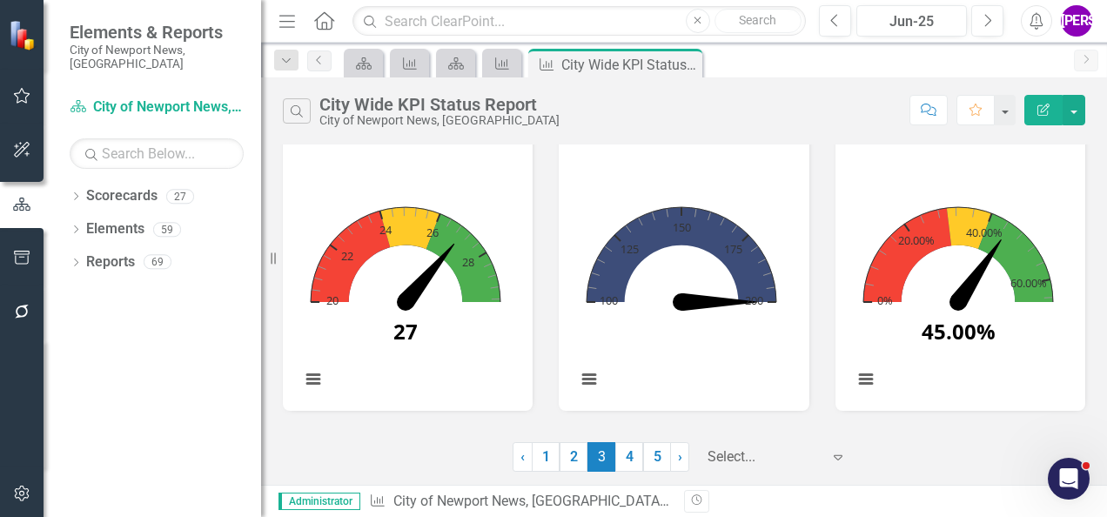
scroll to position [1189, 0]
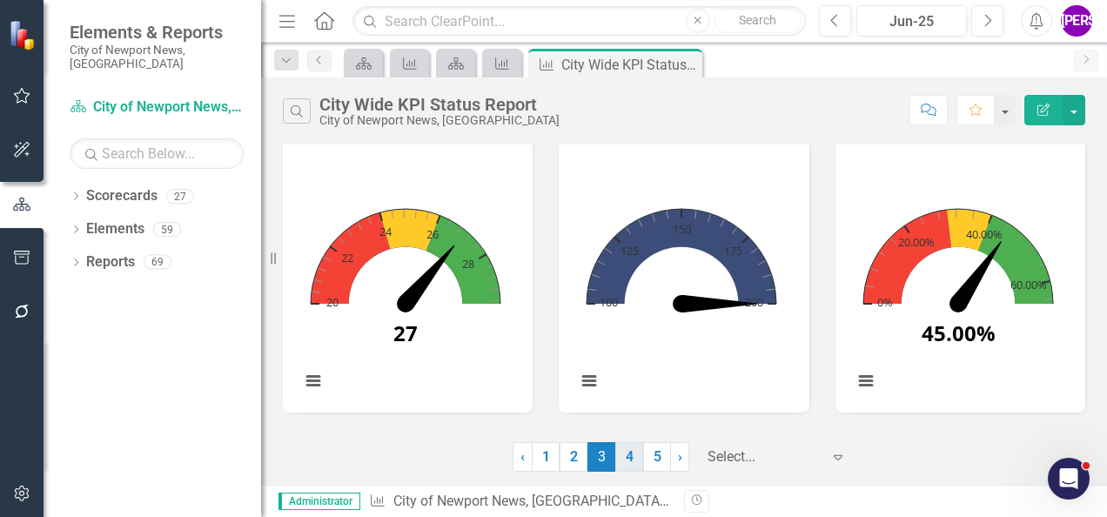
click at [623, 458] on link "4" at bounding box center [630, 457] width 28 height 30
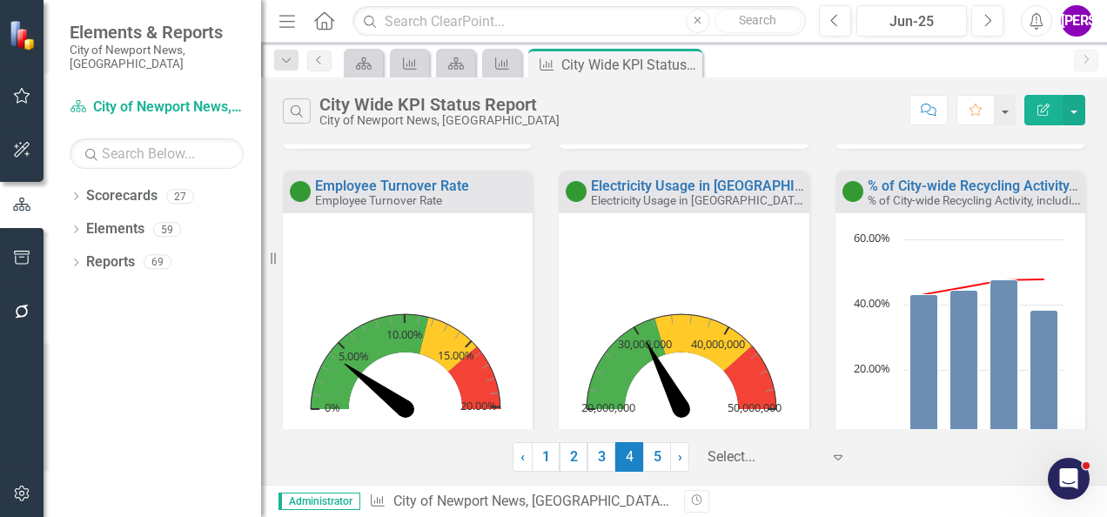
scroll to position [715, 0]
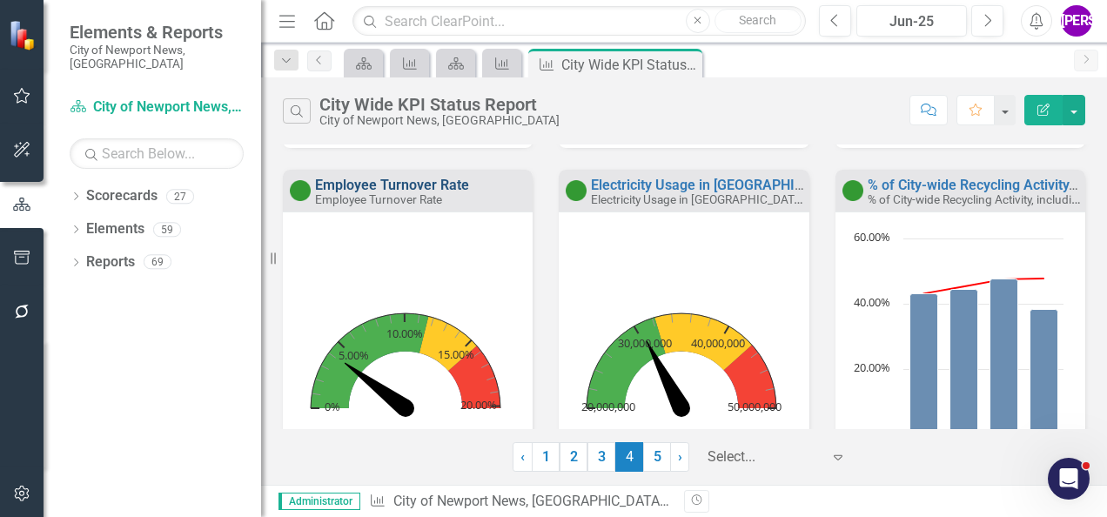
click at [414, 188] on link "Employee Turnover Rate" at bounding box center [392, 185] width 154 height 17
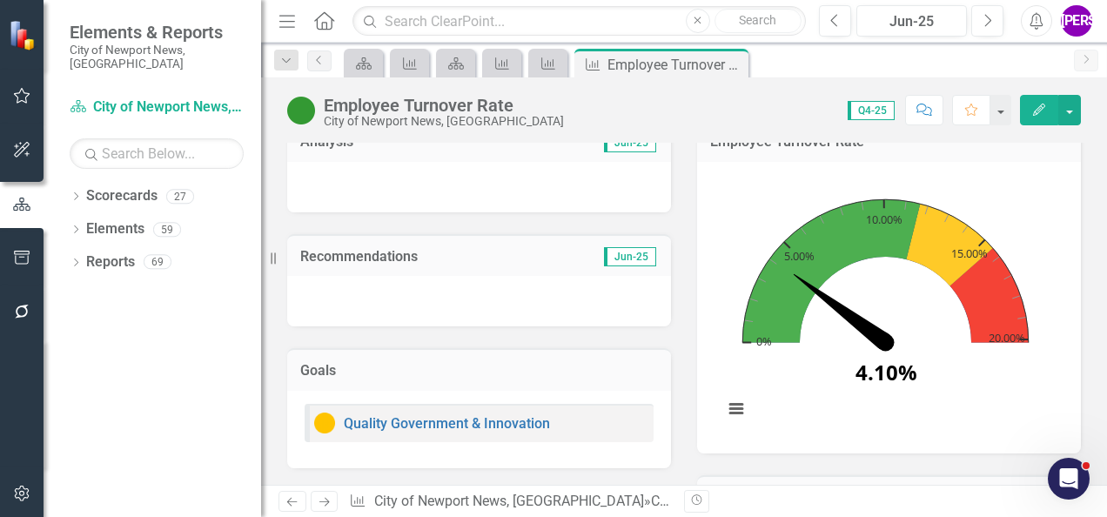
scroll to position [373, 0]
click at [732, 64] on icon at bounding box center [733, 65] width 10 height 10
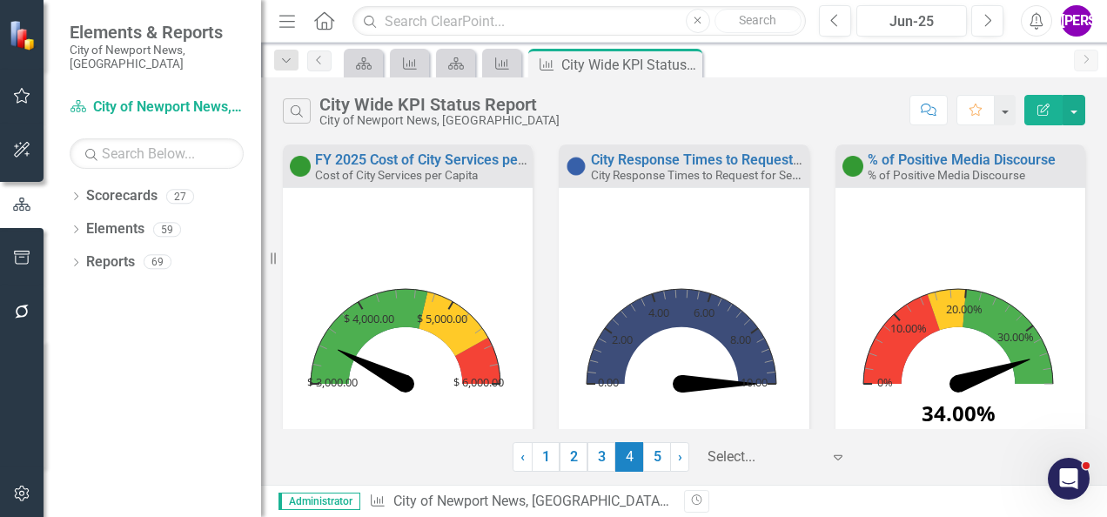
click at [443, 248] on rect "Interactive chart" at bounding box center [406, 346] width 228 height 283
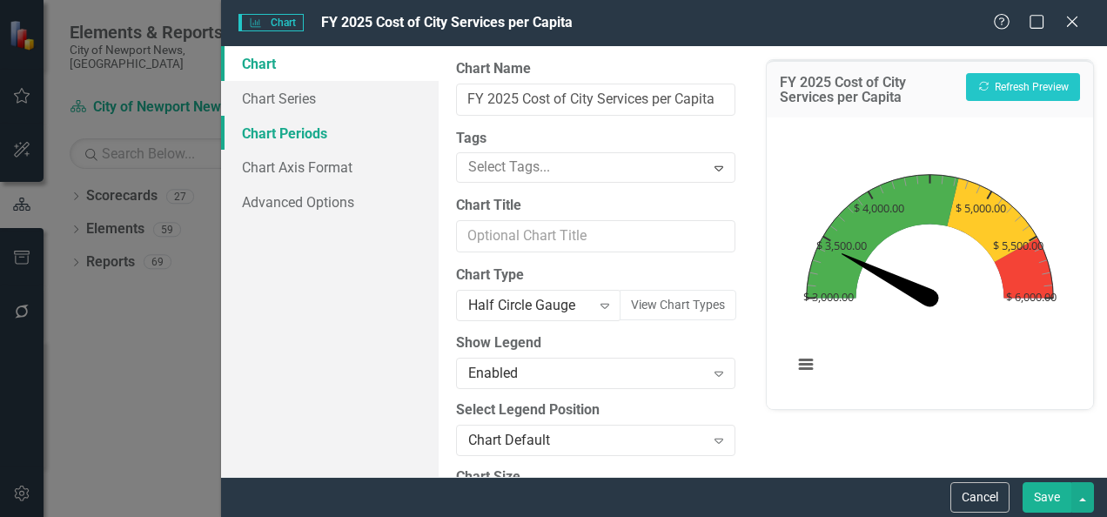
click at [345, 132] on link "Chart Periods" at bounding box center [330, 133] width 218 height 35
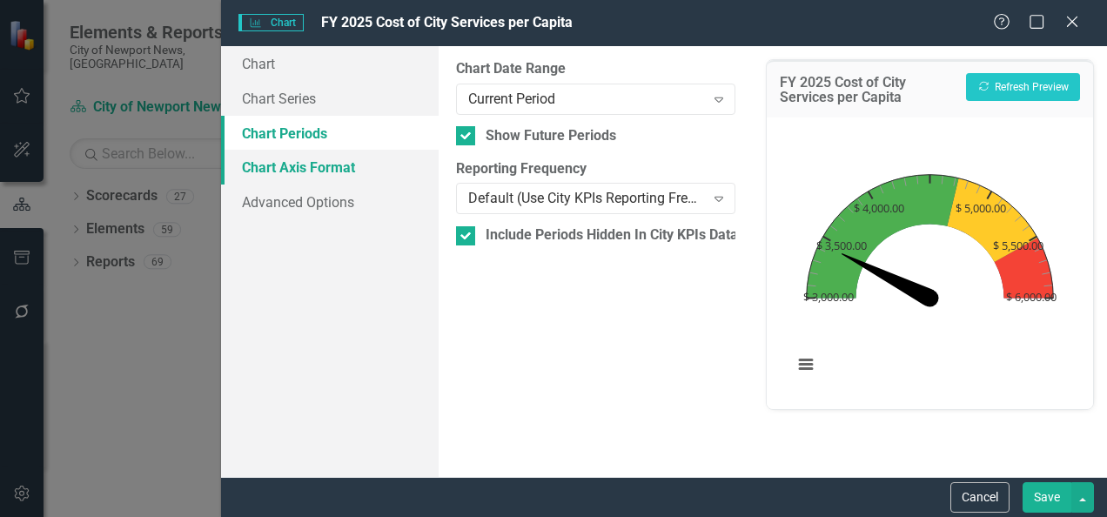
click at [299, 164] on link "Chart Axis Format" at bounding box center [330, 167] width 218 height 35
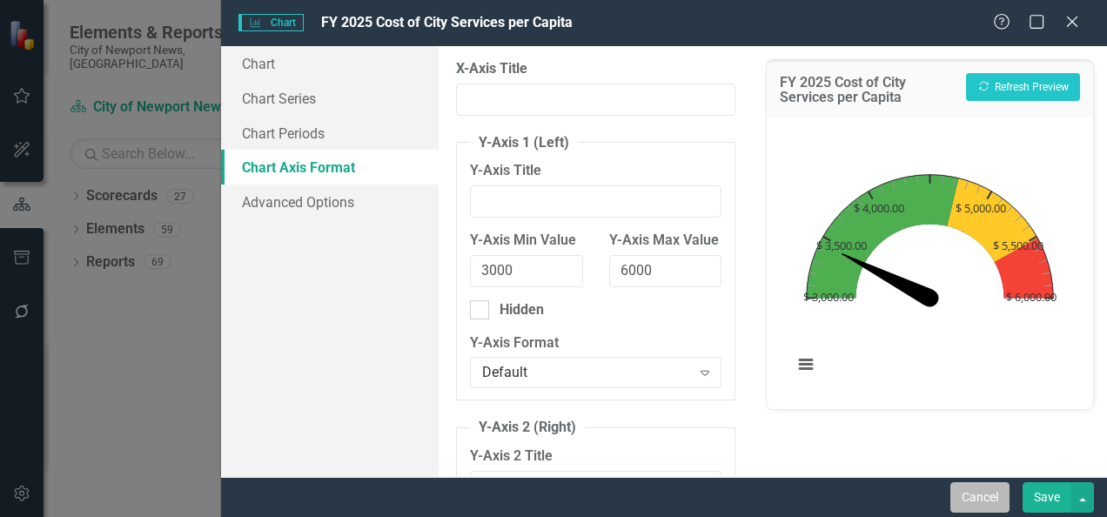
click at [991, 499] on button "Cancel" at bounding box center [980, 497] width 59 height 30
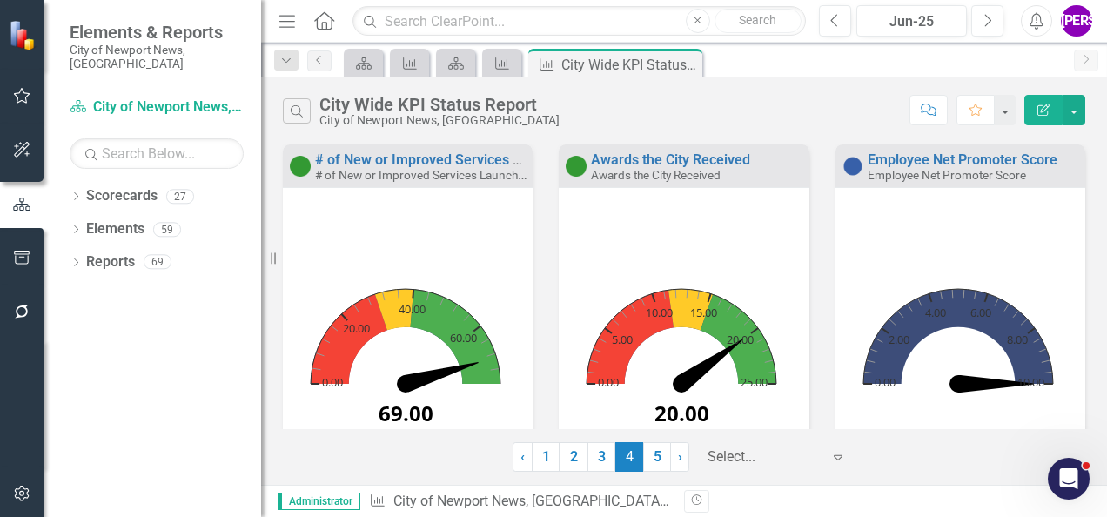
scroll to position [371, 0]
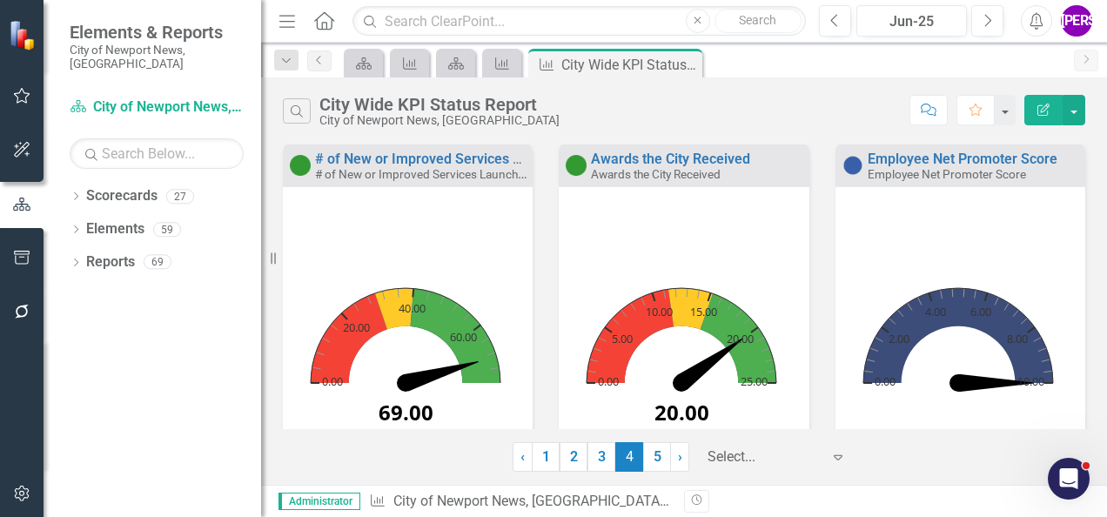
click at [434, 252] on rect "Interactive chart" at bounding box center [406, 346] width 228 height 283
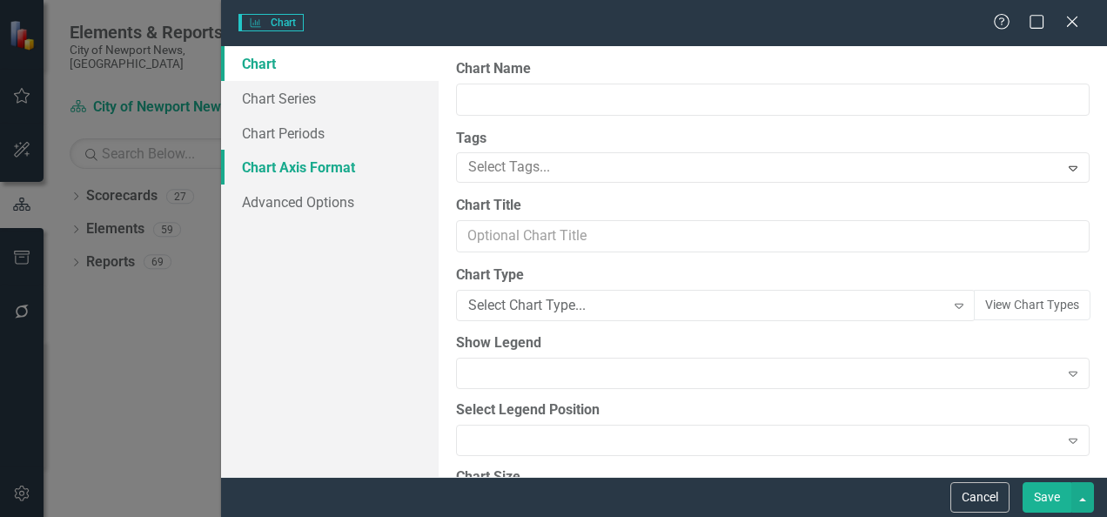
type input "# of New or Improved Services Launched"
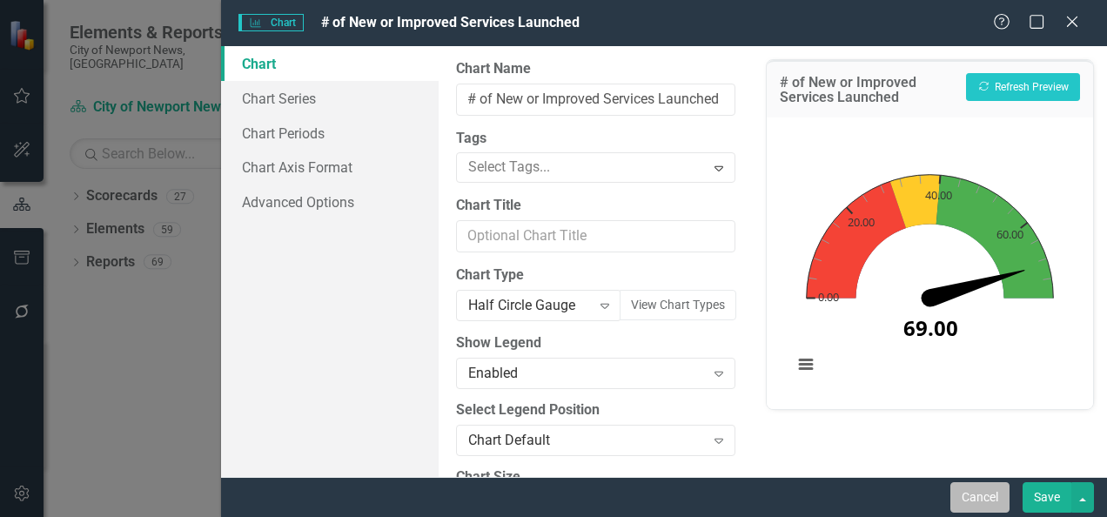
click at [960, 485] on button "Cancel" at bounding box center [980, 497] width 59 height 30
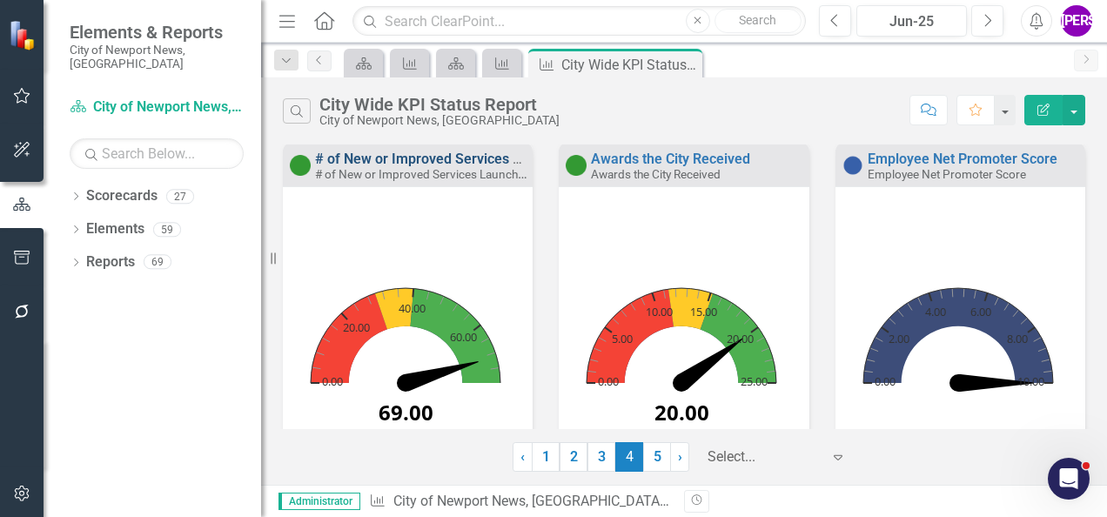
click at [452, 158] on link "# of New or Improved Services Launched" at bounding box center [444, 159] width 259 height 17
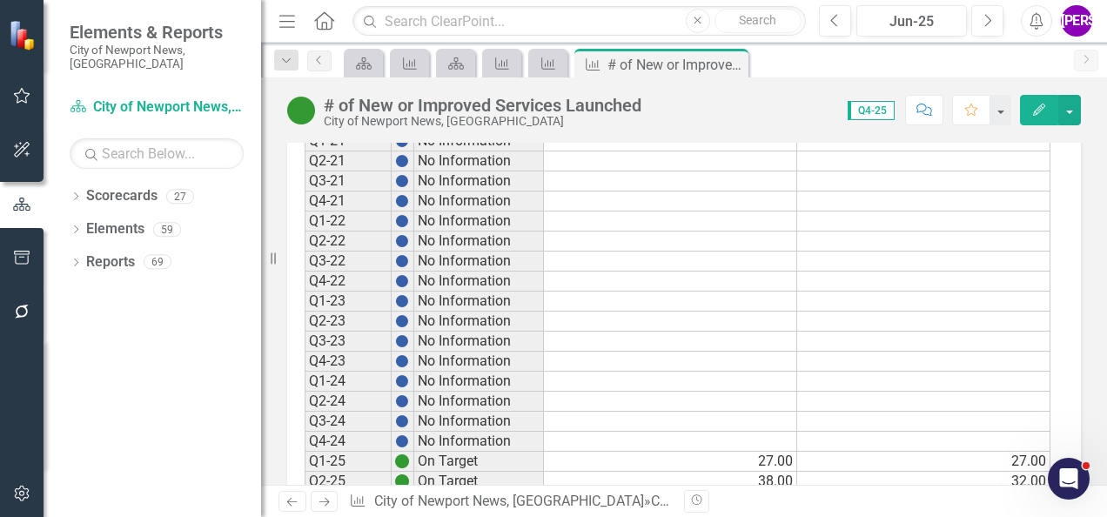
scroll to position [2817, 0]
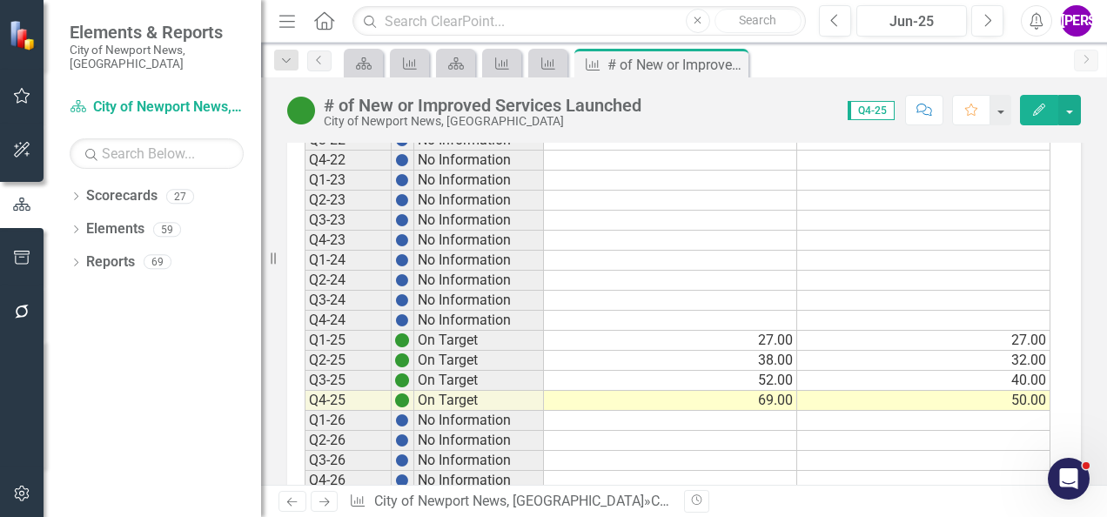
click at [751, 397] on td "69.00" at bounding box center [670, 401] width 253 height 20
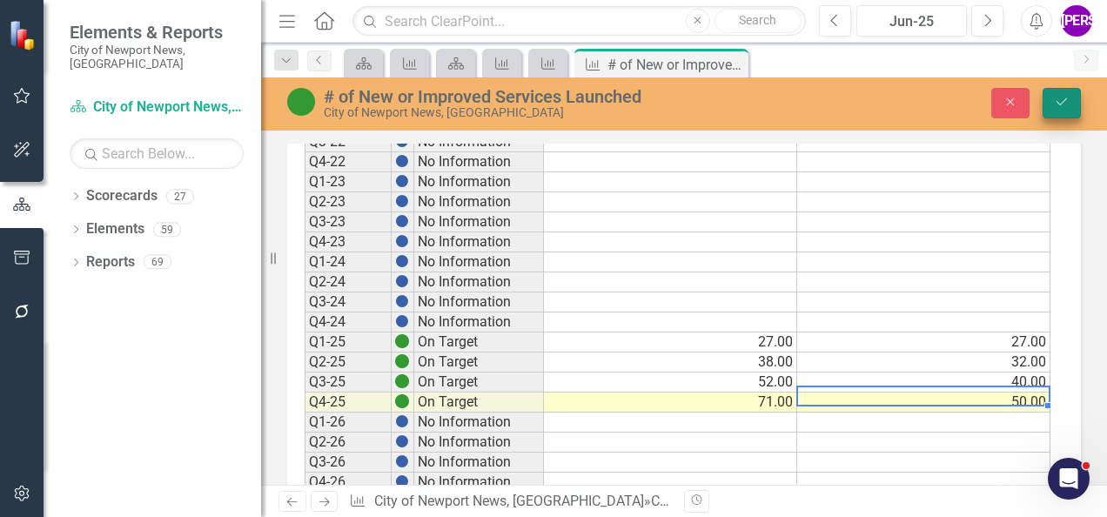
type textarea "50"
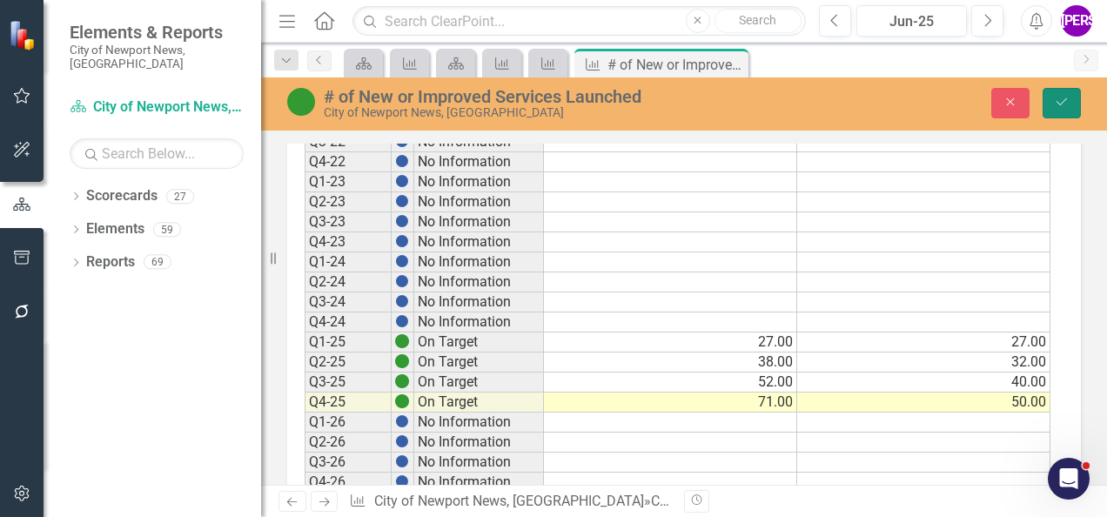
click at [1071, 102] on button "Save" at bounding box center [1062, 103] width 38 height 30
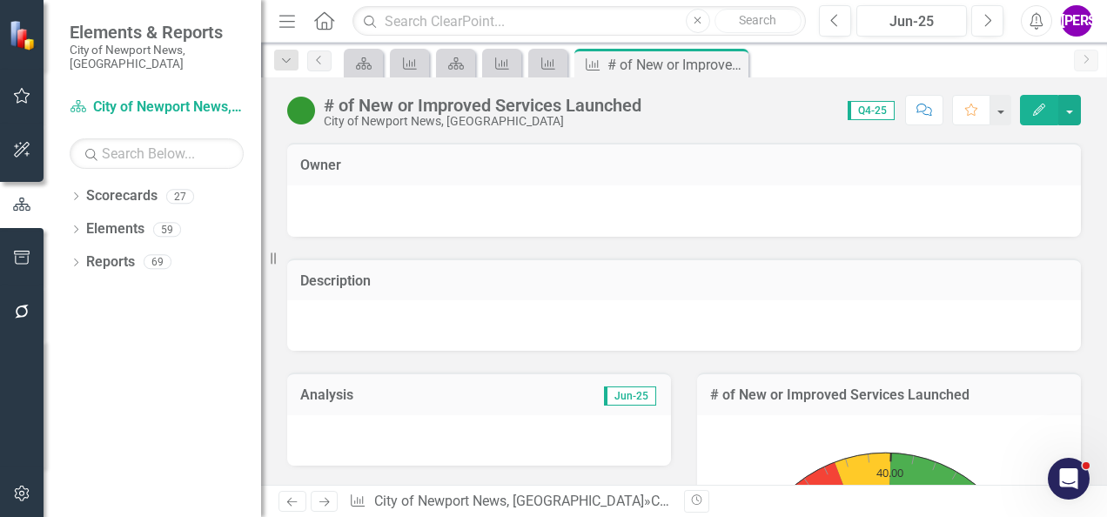
scroll to position [305, 0]
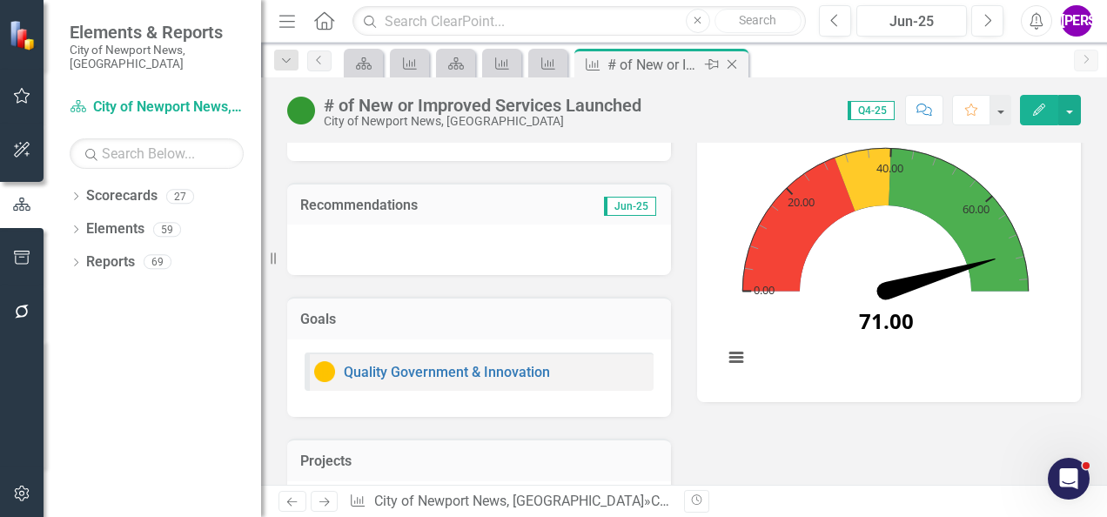
click at [730, 63] on icon at bounding box center [733, 65] width 10 height 10
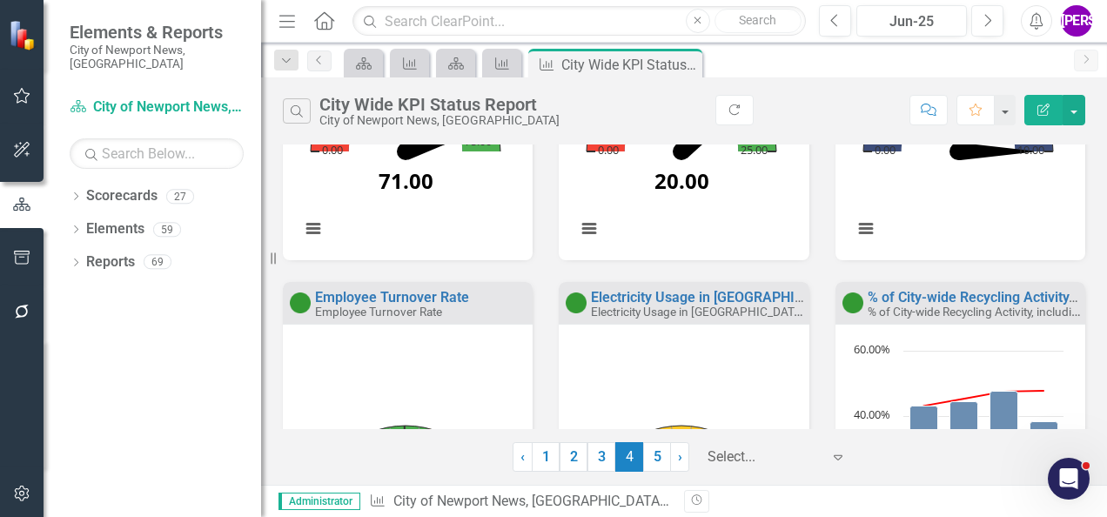
scroll to position [712, 0]
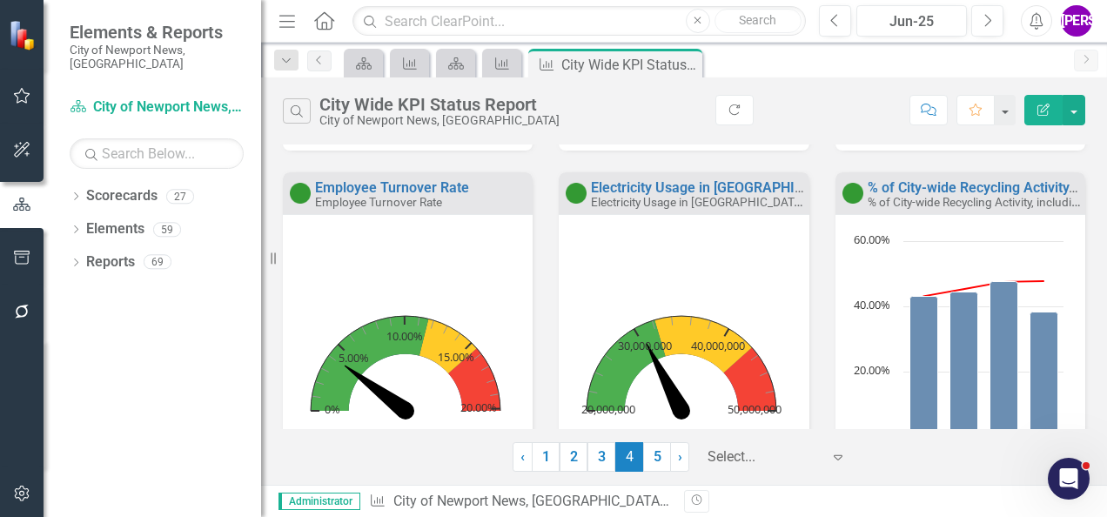
click at [477, 289] on rect "Interactive chart" at bounding box center [406, 373] width 228 height 283
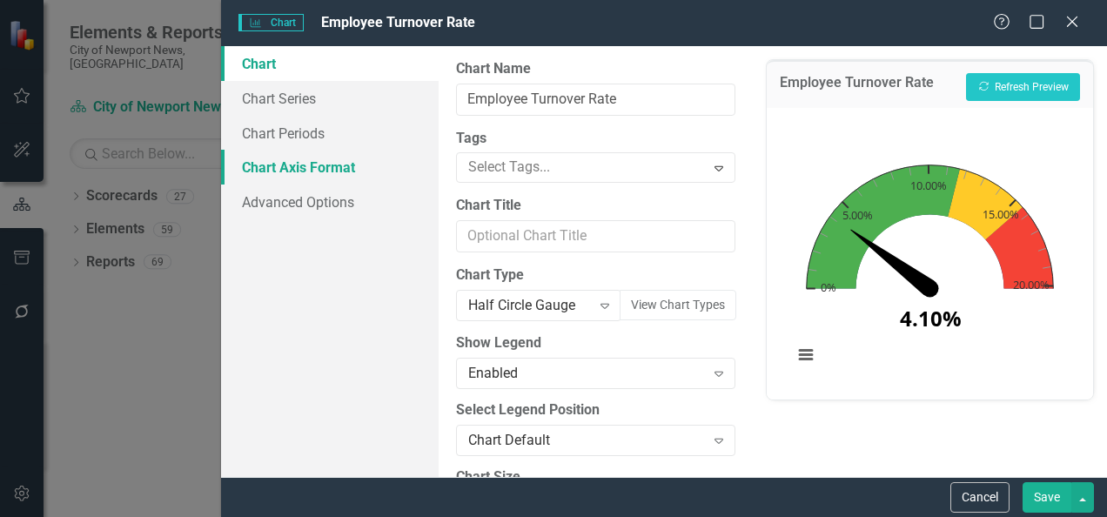
click at [320, 158] on link "Chart Axis Format" at bounding box center [330, 167] width 218 height 35
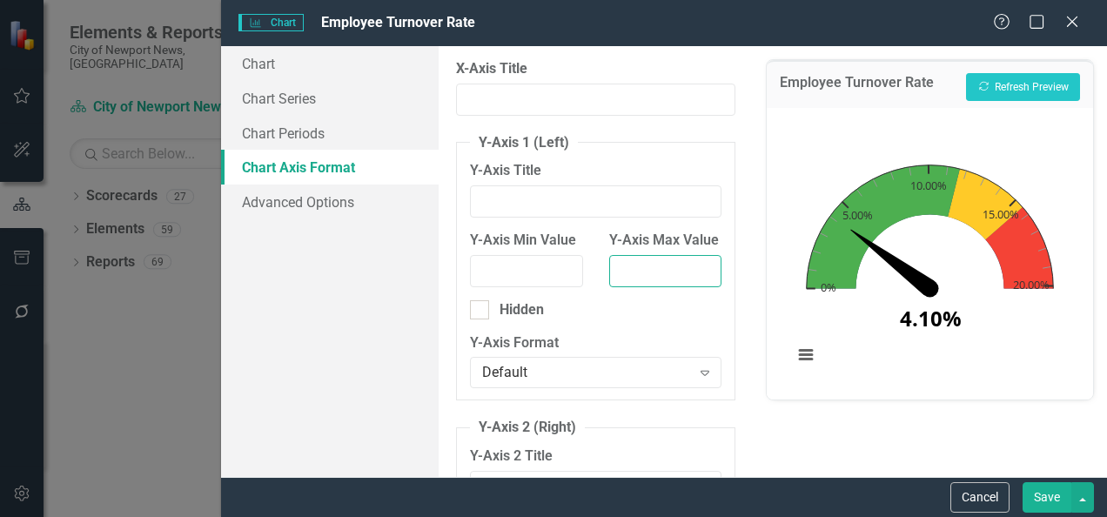
click at [636, 287] on input "Y-Axis Max Value" at bounding box center [665, 271] width 112 height 32
type input "25"
click at [1018, 81] on button "Recalculate Refresh Preview" at bounding box center [1023, 87] width 114 height 28
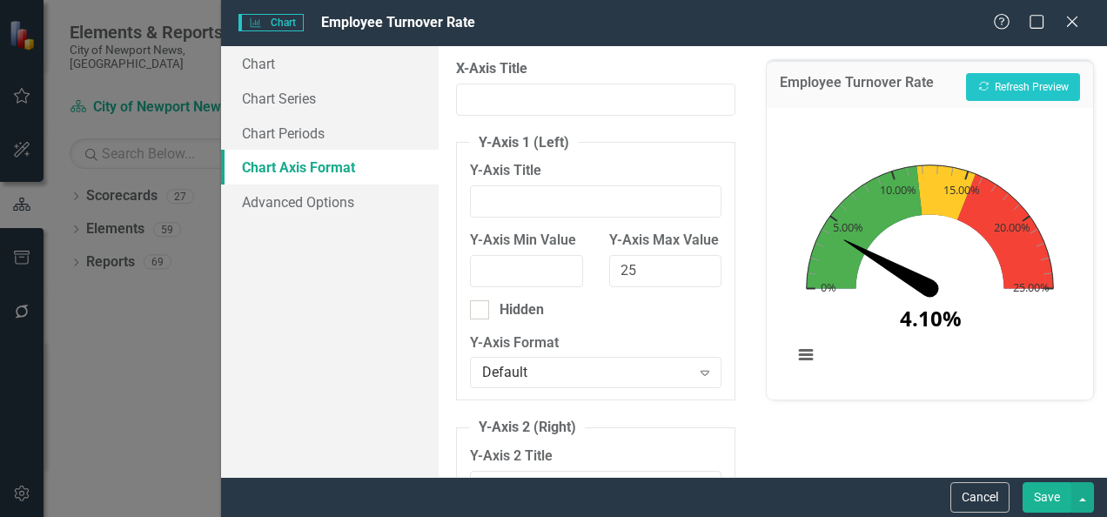
click at [1040, 497] on button "Save" at bounding box center [1047, 497] width 49 height 30
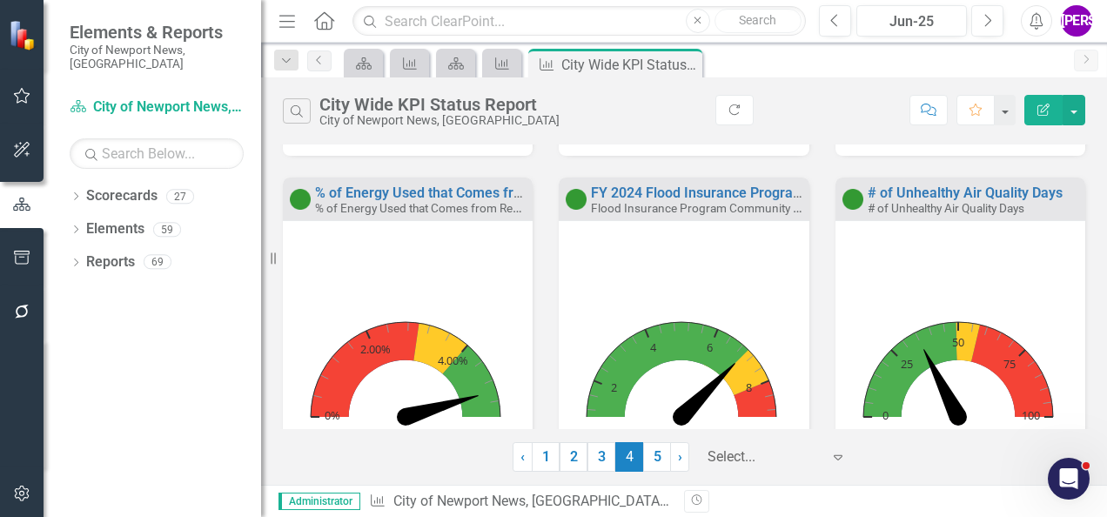
scroll to position [1075, 0]
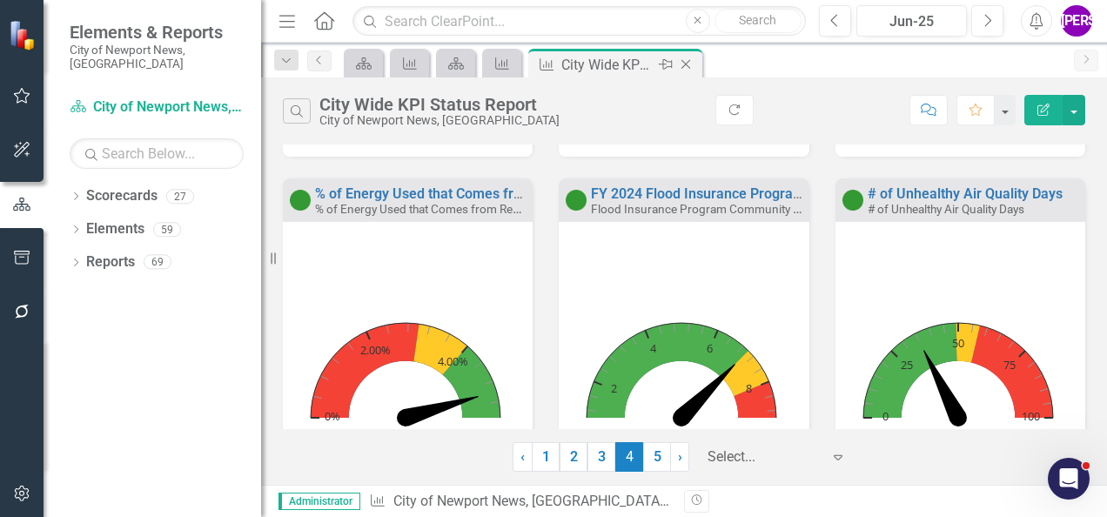
click at [686, 59] on icon "Close" at bounding box center [685, 64] width 17 height 14
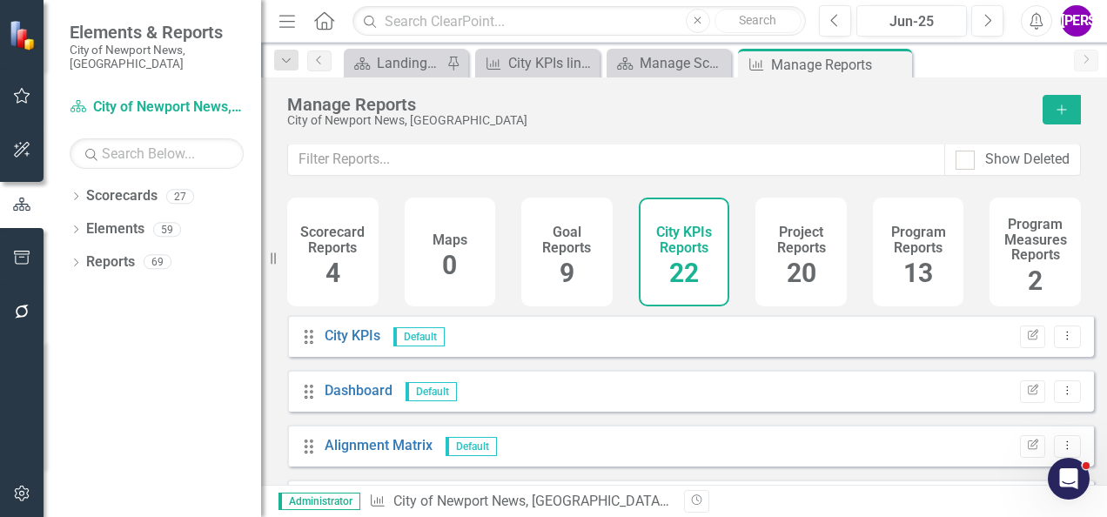
scroll to position [12, 0]
click at [897, 66] on icon "Close" at bounding box center [895, 64] width 17 height 14
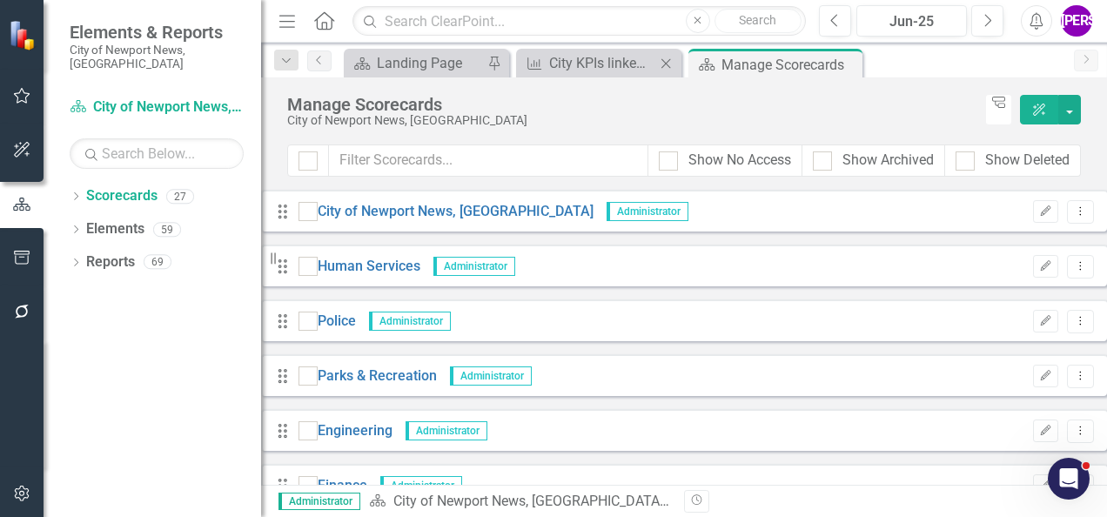
click at [558, 73] on div "City KPIs City KPIs linked to Projects and Programs Close" at bounding box center [598, 63] width 165 height 29
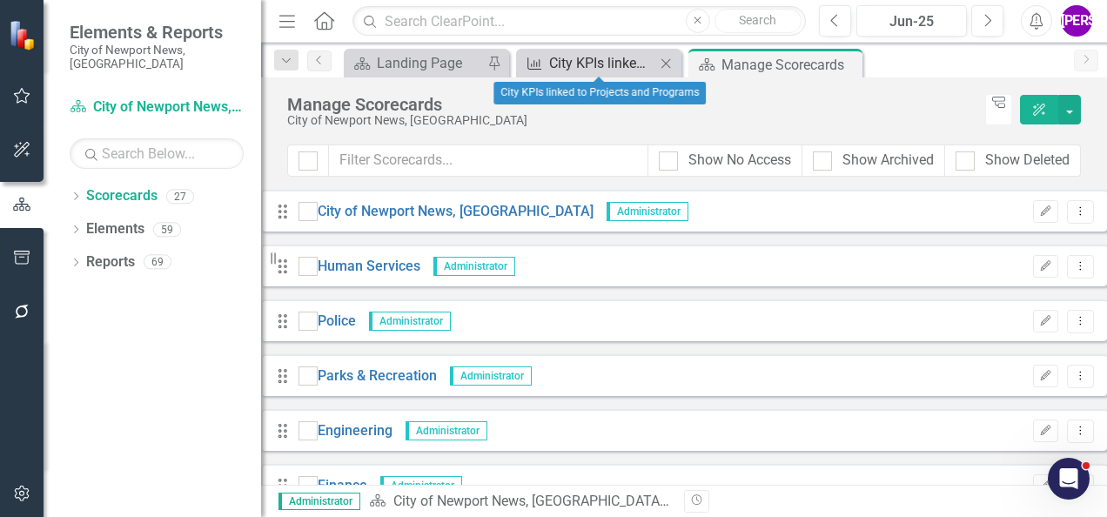
click at [585, 56] on div "City KPIs linked to Projects and Programs" at bounding box center [602, 63] width 106 height 22
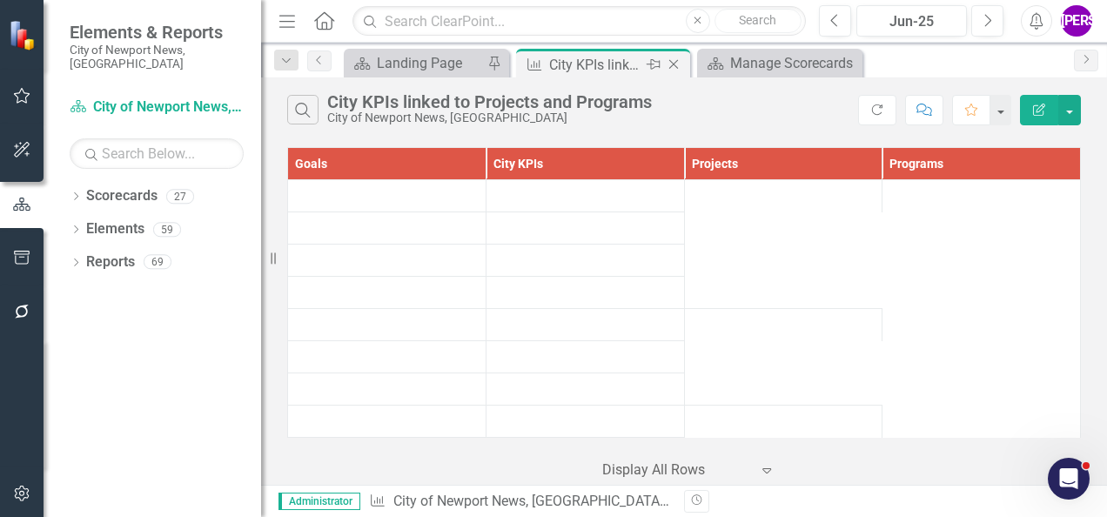
click at [670, 64] on icon "Close" at bounding box center [673, 64] width 17 height 14
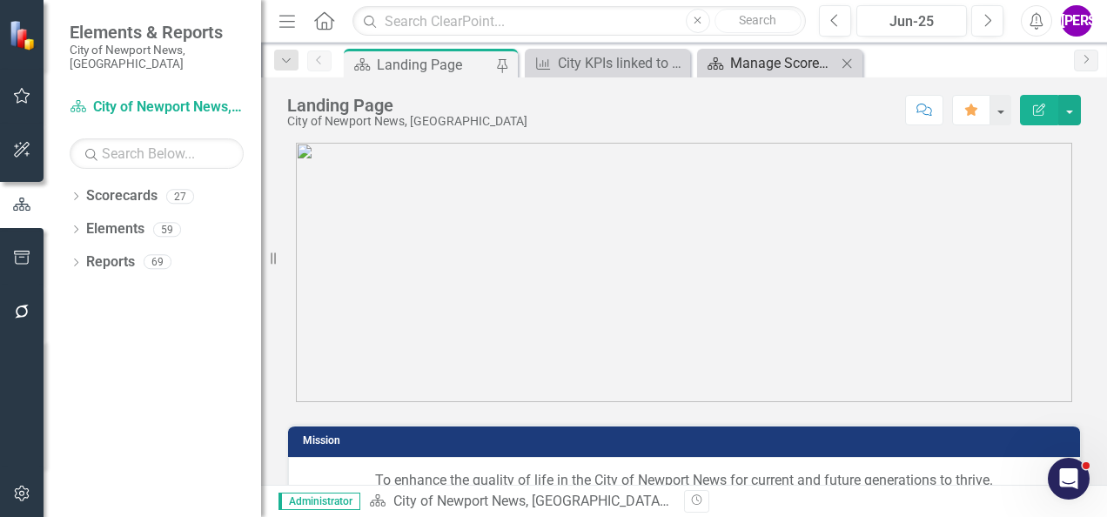
click at [718, 63] on icon at bounding box center [716, 63] width 16 height 12
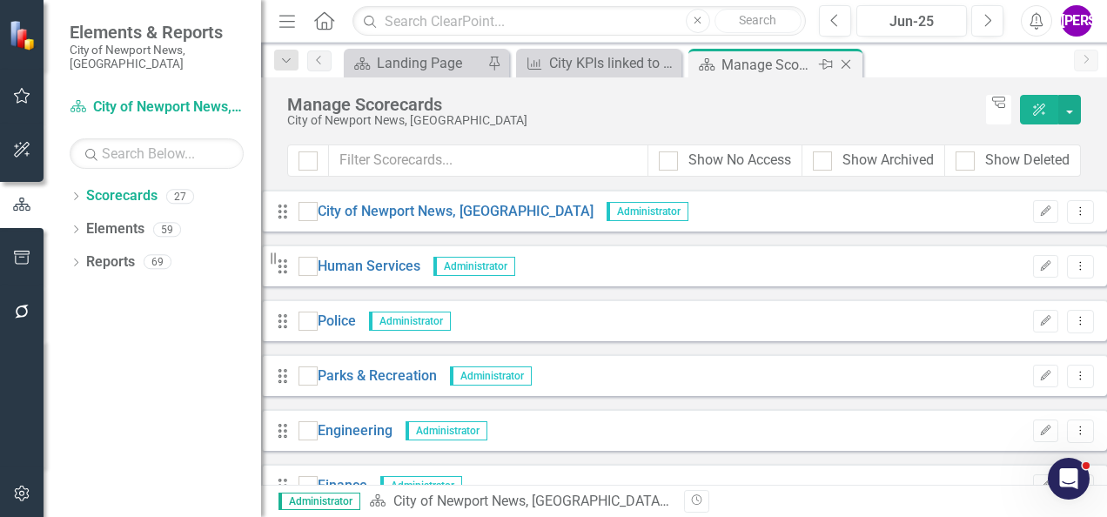
click at [847, 68] on icon "Close" at bounding box center [846, 64] width 17 height 14
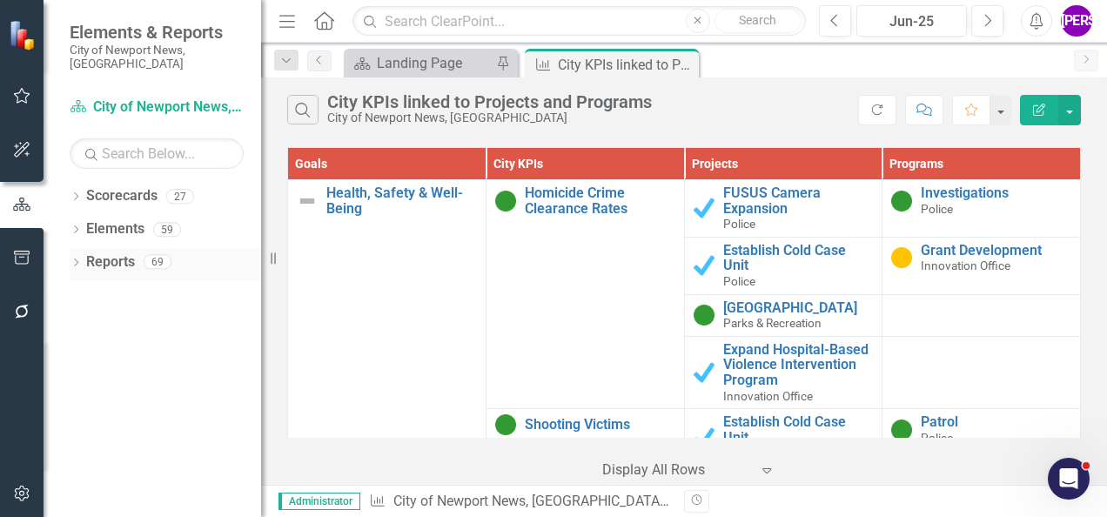
click at [127, 252] on link "Reports" at bounding box center [110, 262] width 49 height 20
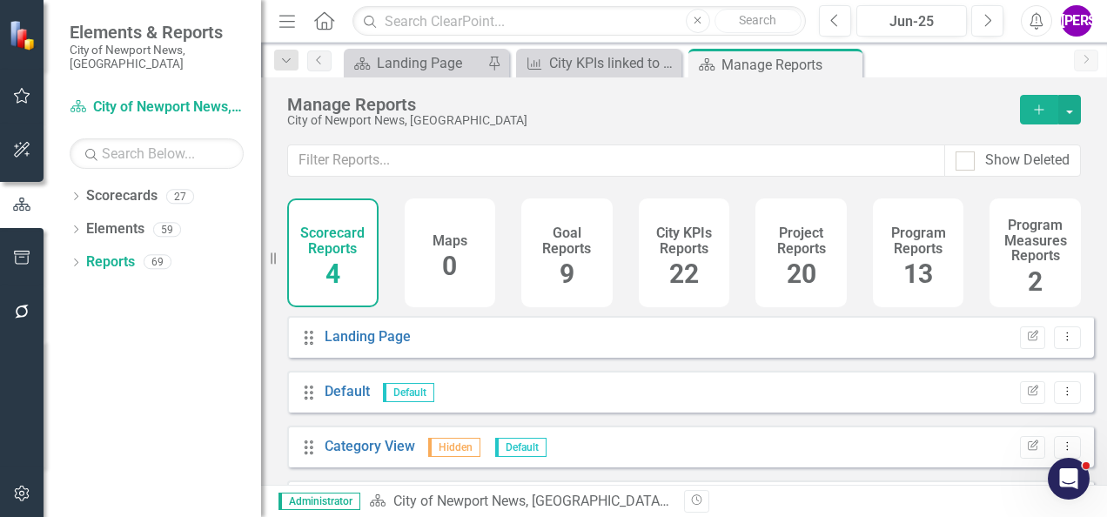
click at [681, 253] on h4 "City KPIs Reports" at bounding box center [684, 240] width 71 height 30
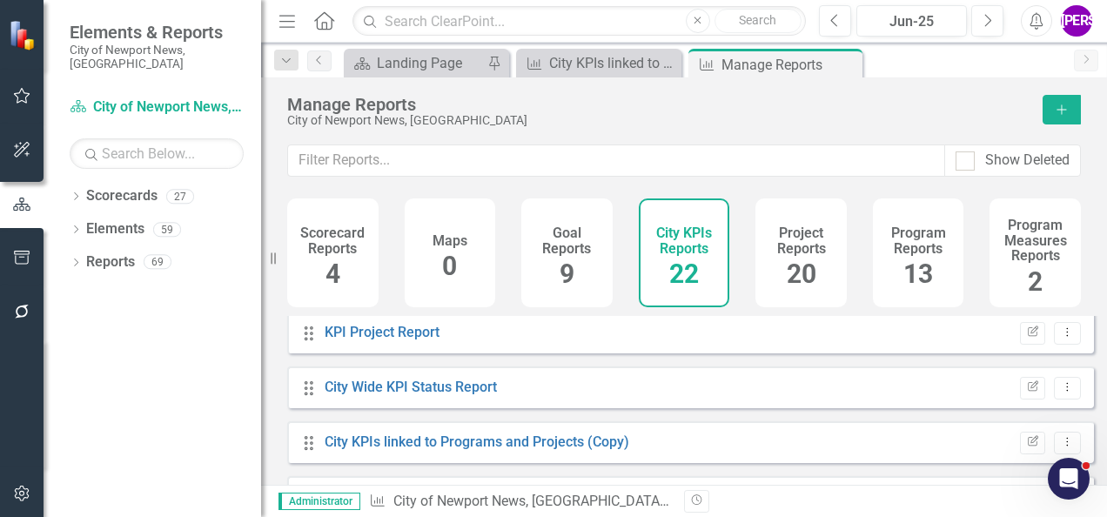
scroll to position [496, 0]
click at [456, 397] on link "City Wide KPI Status Report" at bounding box center [411, 388] width 172 height 17
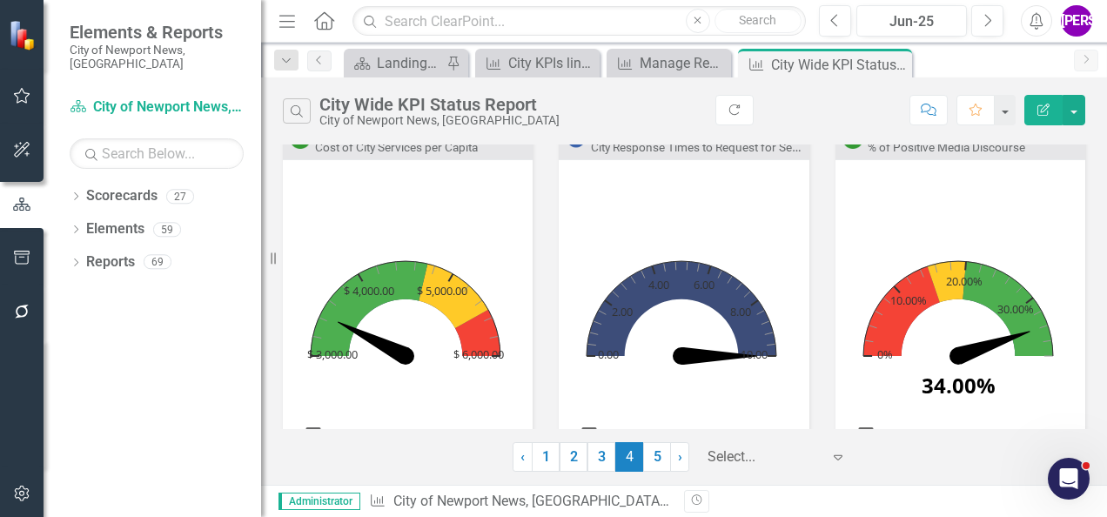
scroll to position [28, 0]
click at [548, 461] on link "1" at bounding box center [546, 457] width 28 height 30
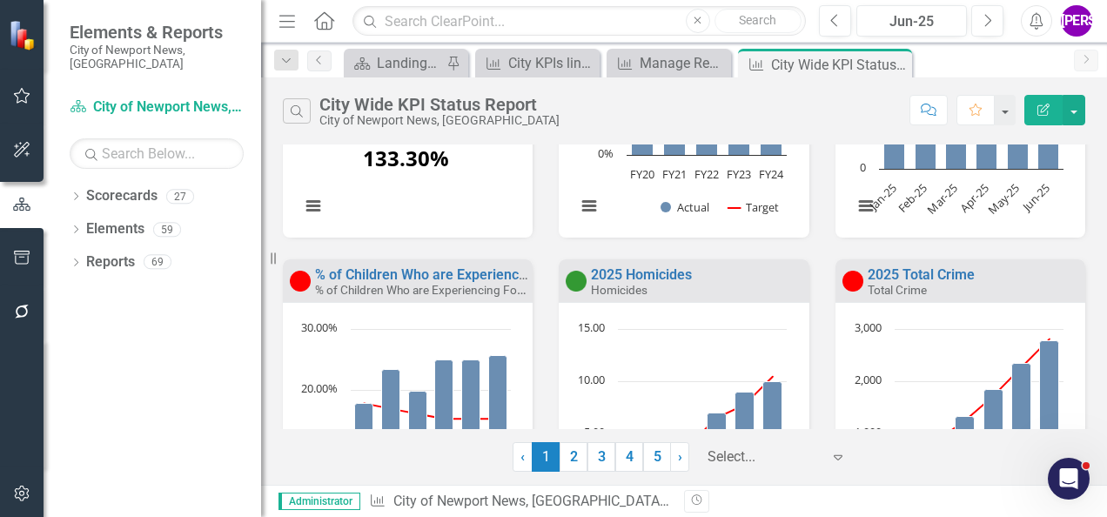
scroll to position [0, 0]
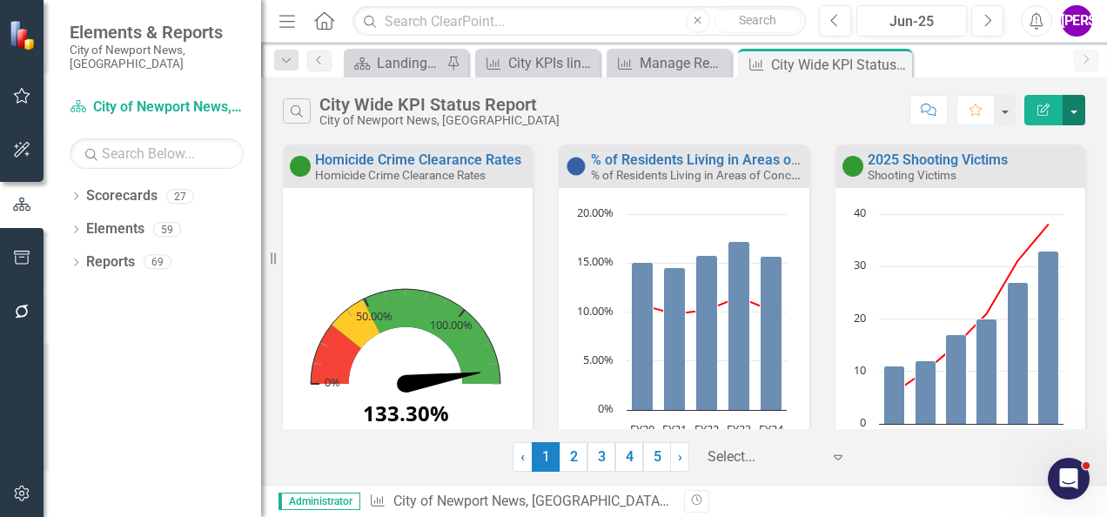
click at [1078, 111] on button "button" at bounding box center [1074, 110] width 23 height 30
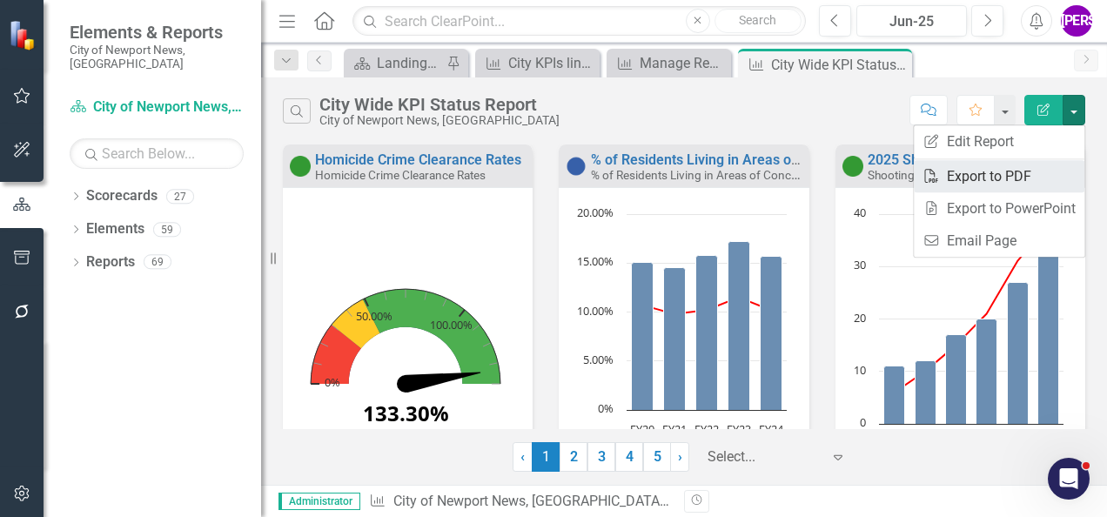
click at [1010, 175] on link "PDF Export to PDF" at bounding box center [999, 176] width 171 height 32
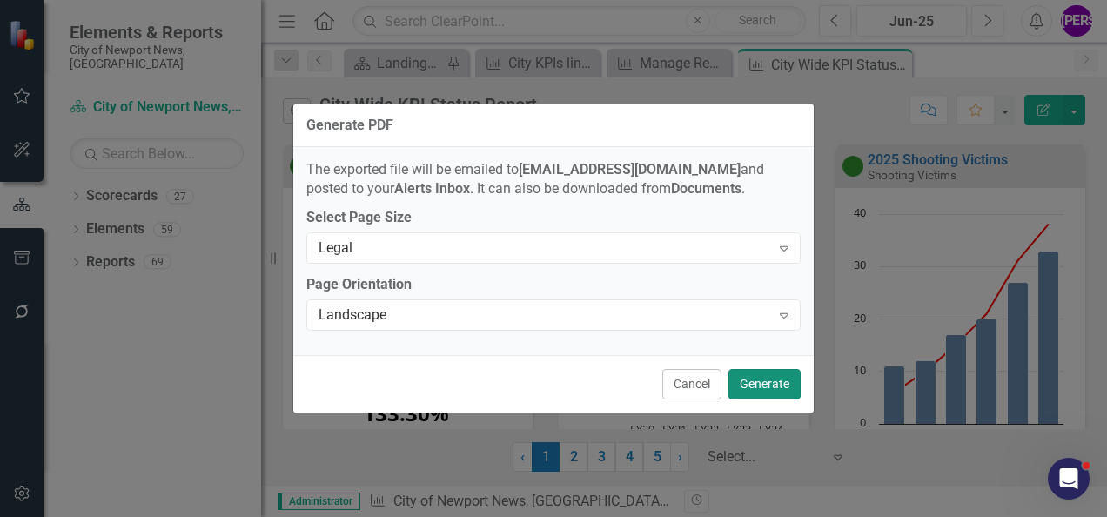
click at [761, 381] on button "Generate" at bounding box center [765, 384] width 72 height 30
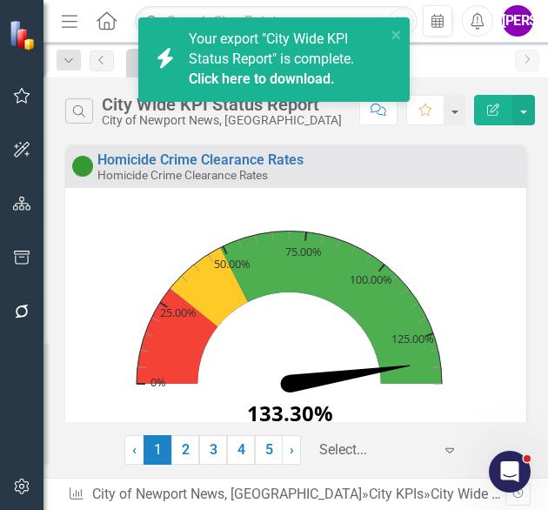
click at [290, 80] on link "Click here to download." at bounding box center [262, 79] width 146 height 17
